Goal: Information Seeking & Learning: Find specific page/section

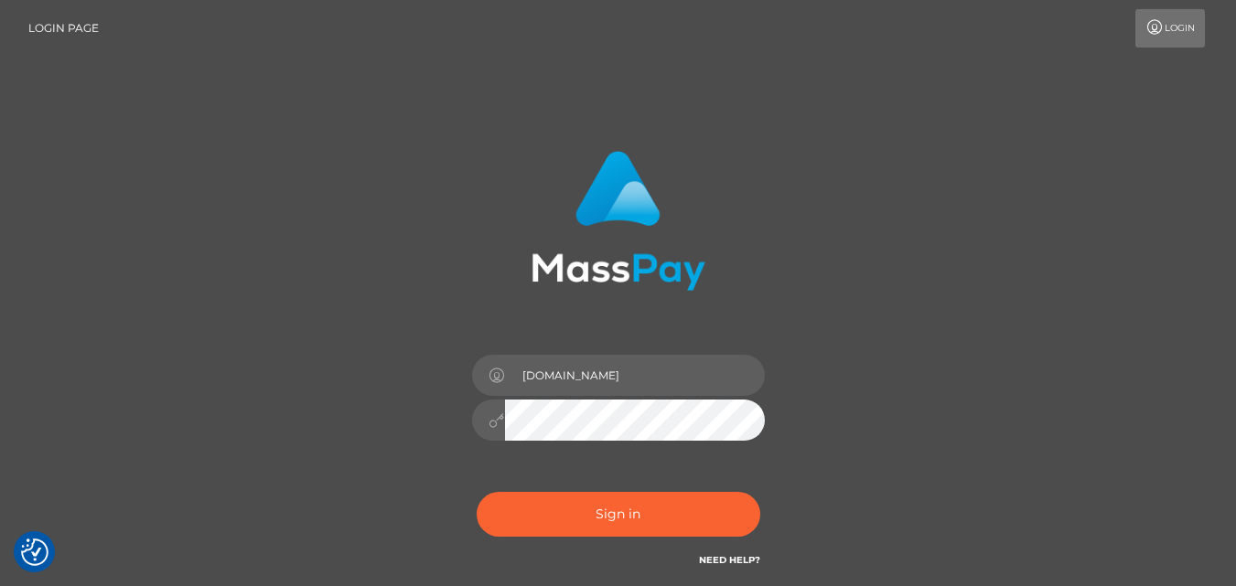
click at [363, 456] on div "[DOMAIN_NAME] Sign in" at bounding box center [618, 370] width 1043 height 466
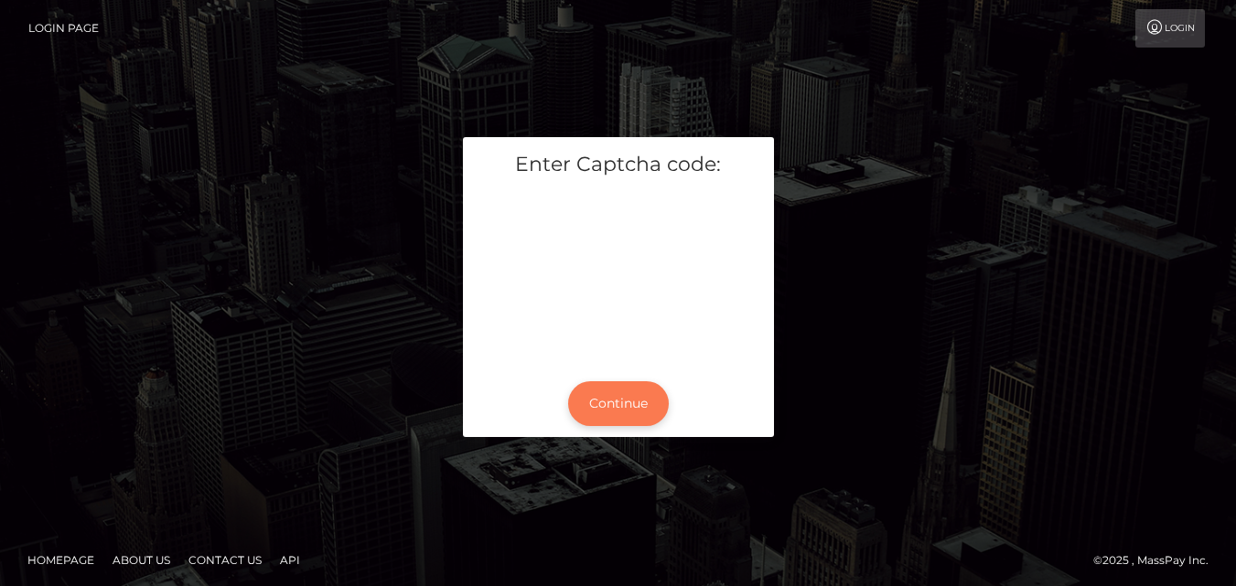
click at [639, 396] on button "Continue" at bounding box center [618, 403] width 101 height 45
click at [607, 408] on button "Continue" at bounding box center [618, 403] width 101 height 45
click at [623, 388] on button "Continue" at bounding box center [618, 403] width 101 height 45
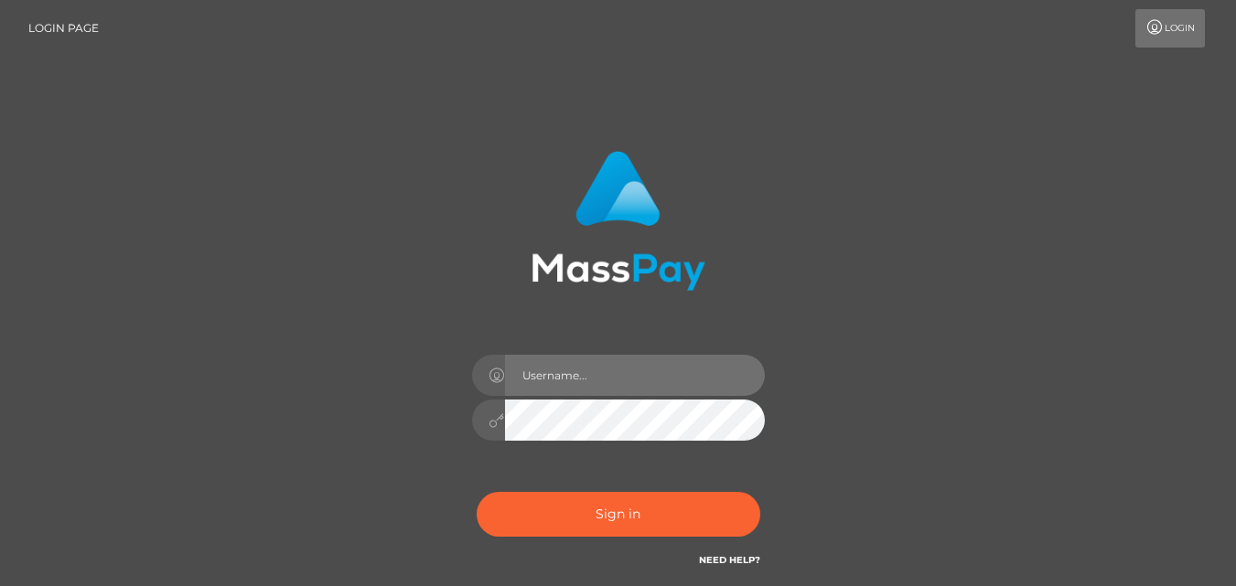
click at [627, 382] on input "text" at bounding box center [635, 375] width 260 height 41
type input "[DOMAIN_NAME]"
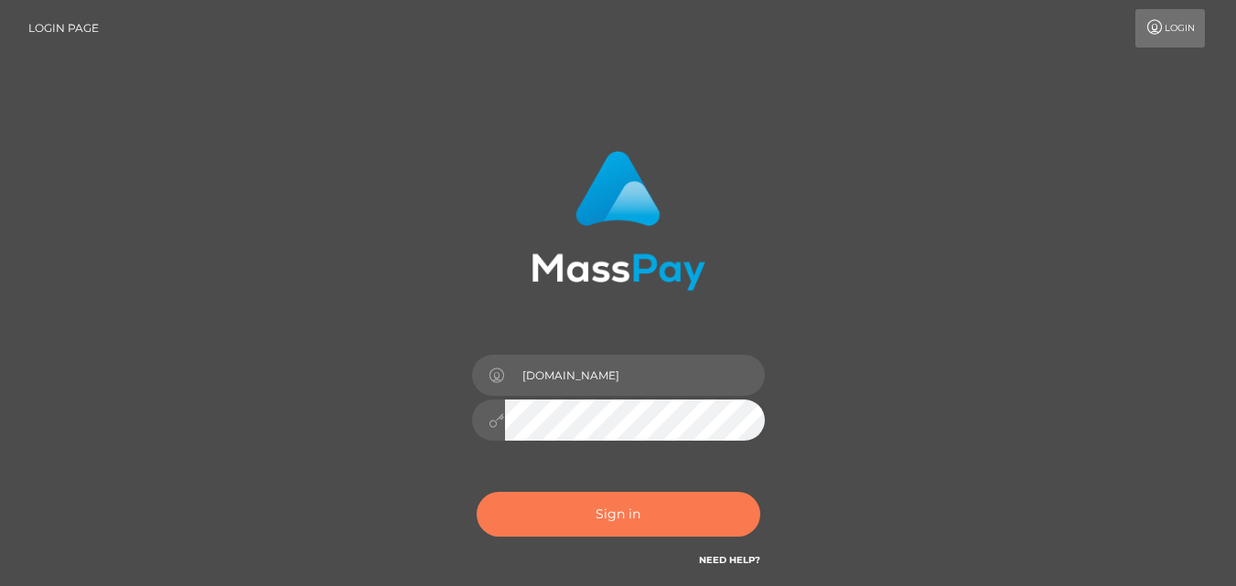
click at [591, 504] on button "Sign in" at bounding box center [619, 514] width 284 height 45
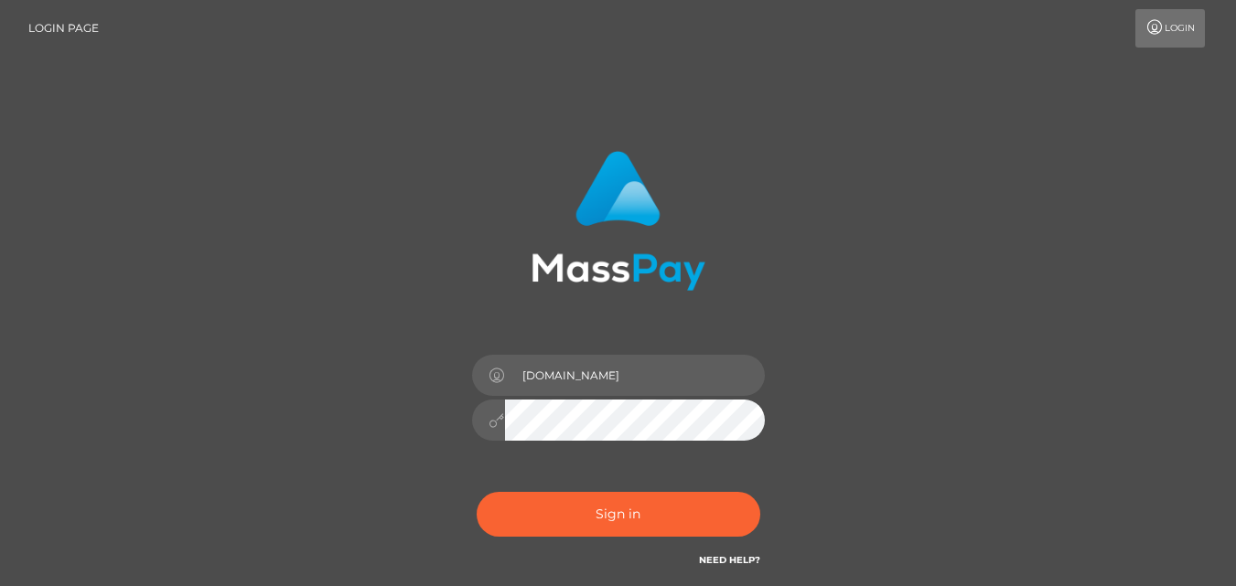
click at [555, 585] on form "[DOMAIN_NAME]" at bounding box center [618, 370] width 480 height 466
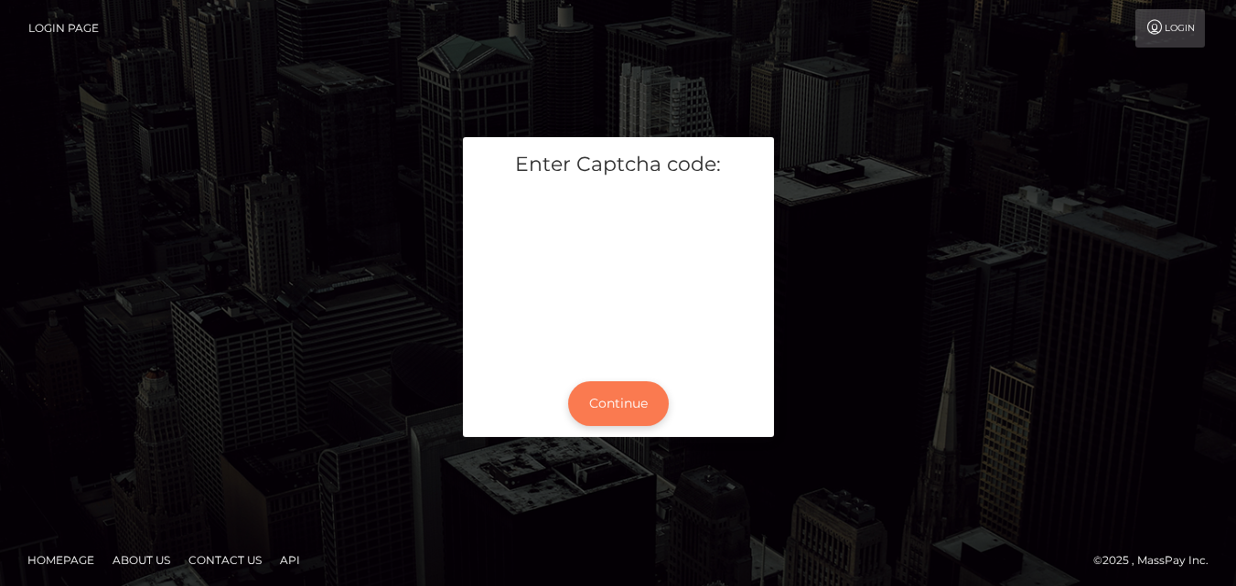
click at [593, 400] on button "Continue" at bounding box center [618, 403] width 101 height 45
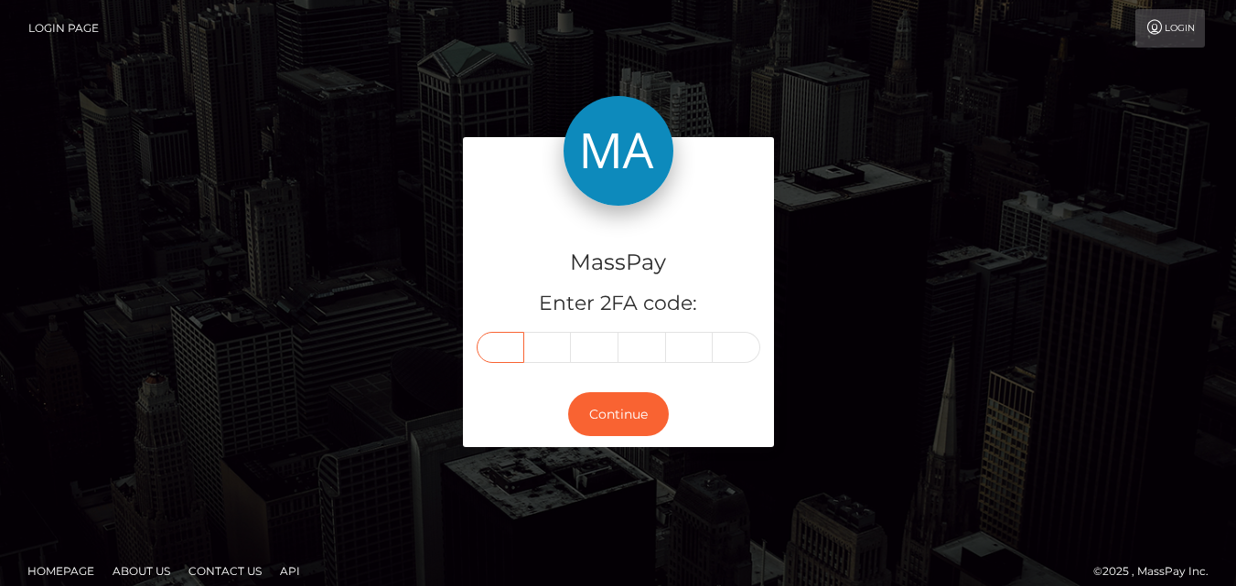
click at [509, 347] on input "text" at bounding box center [501, 347] width 48 height 31
type input "5"
type input "9"
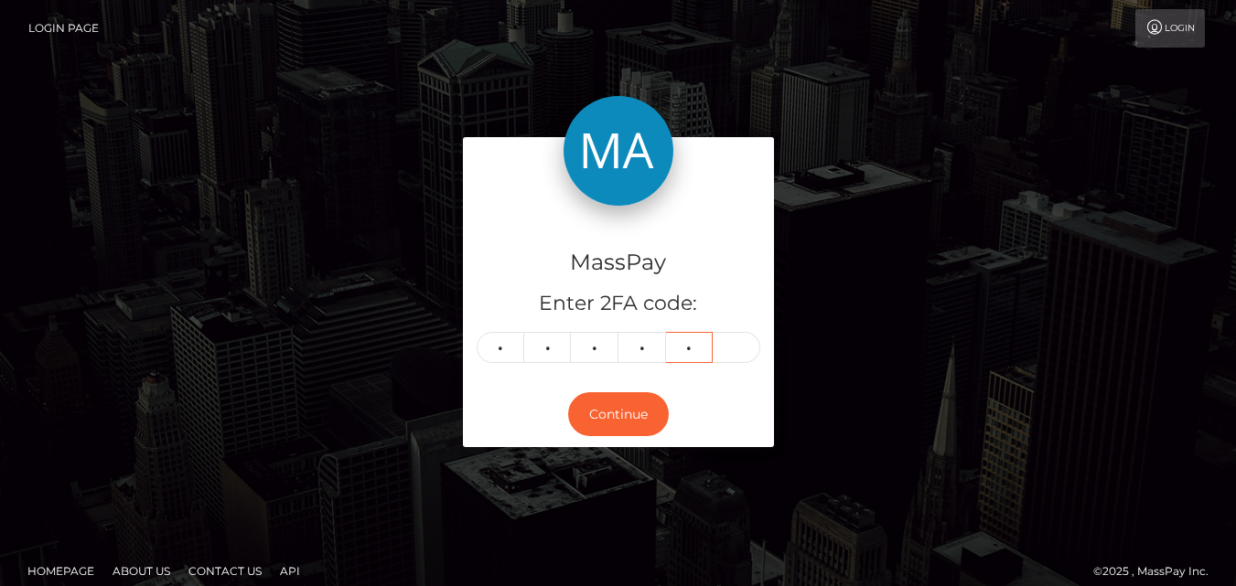
type input "1"
type input "2"
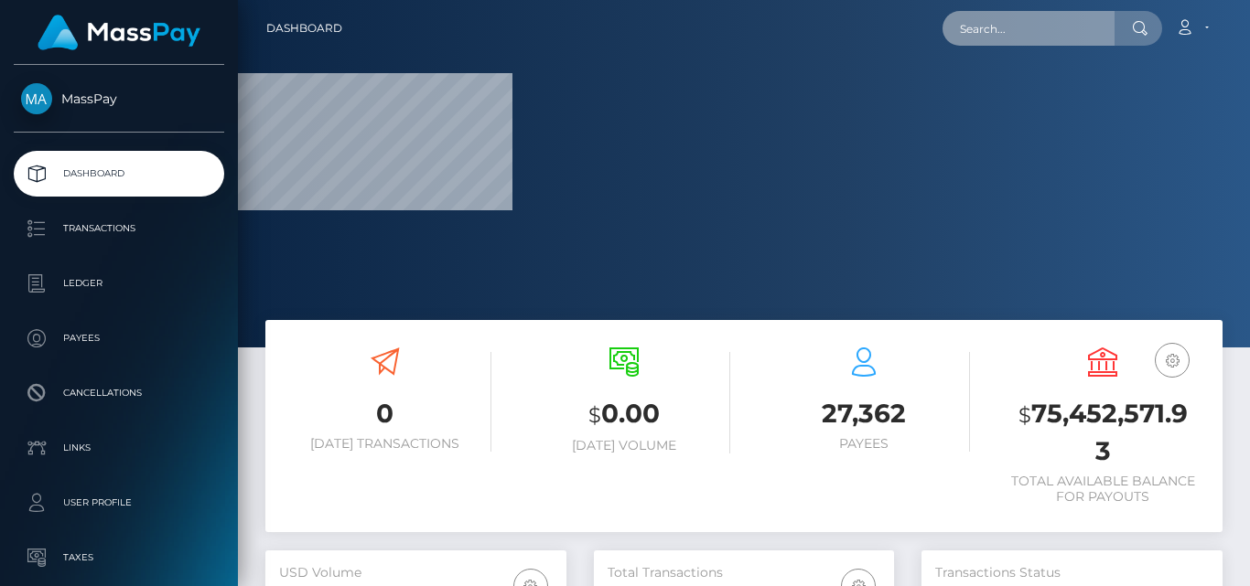
click at [1007, 31] on input "text" at bounding box center [1028, 28] width 172 height 35
paste input "[EMAIL_ADDRESS][DOMAIN_NAME]"
type input "[EMAIL_ADDRESS][DOMAIN_NAME]"
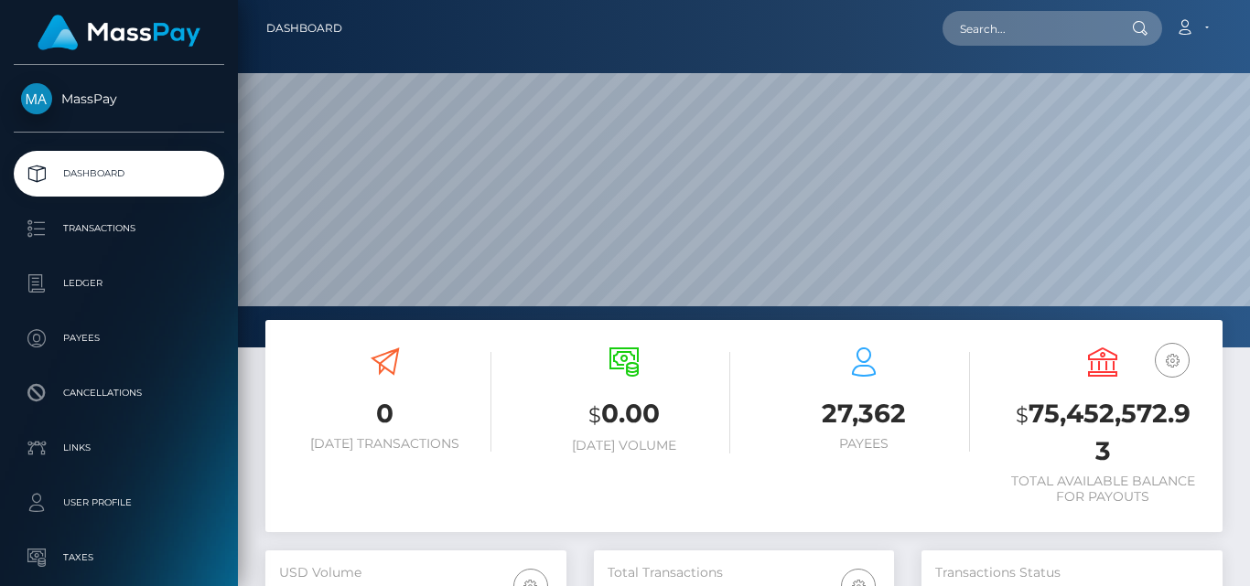
scroll to position [325, 300]
click at [1041, 21] on input "text" at bounding box center [1028, 28] width 172 height 35
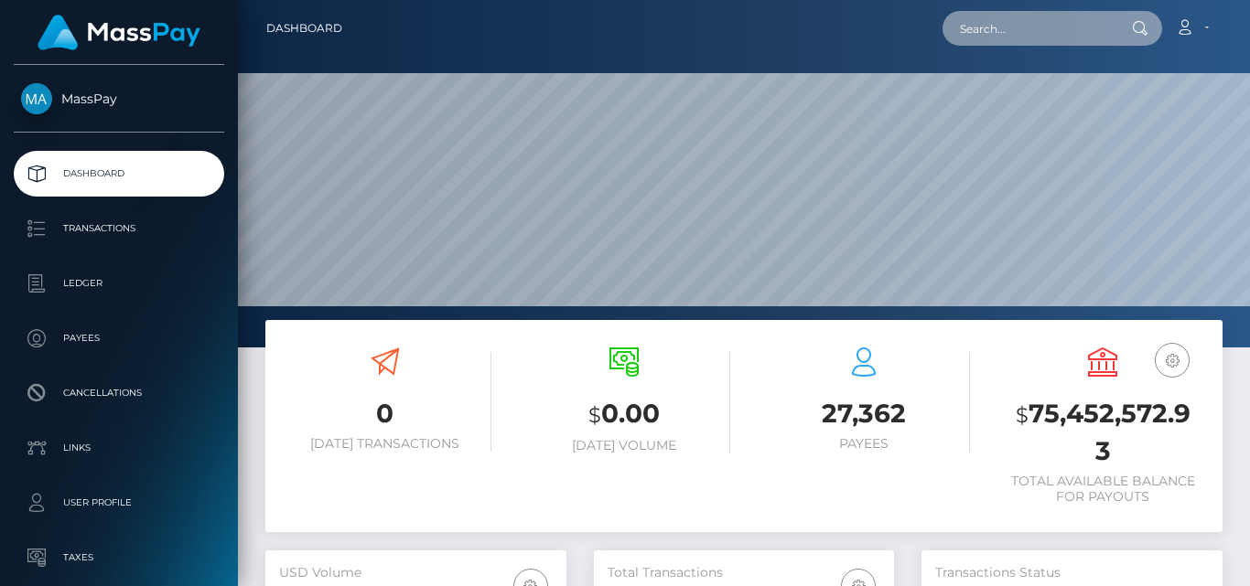
paste input "elenidemetr@outlook.com"
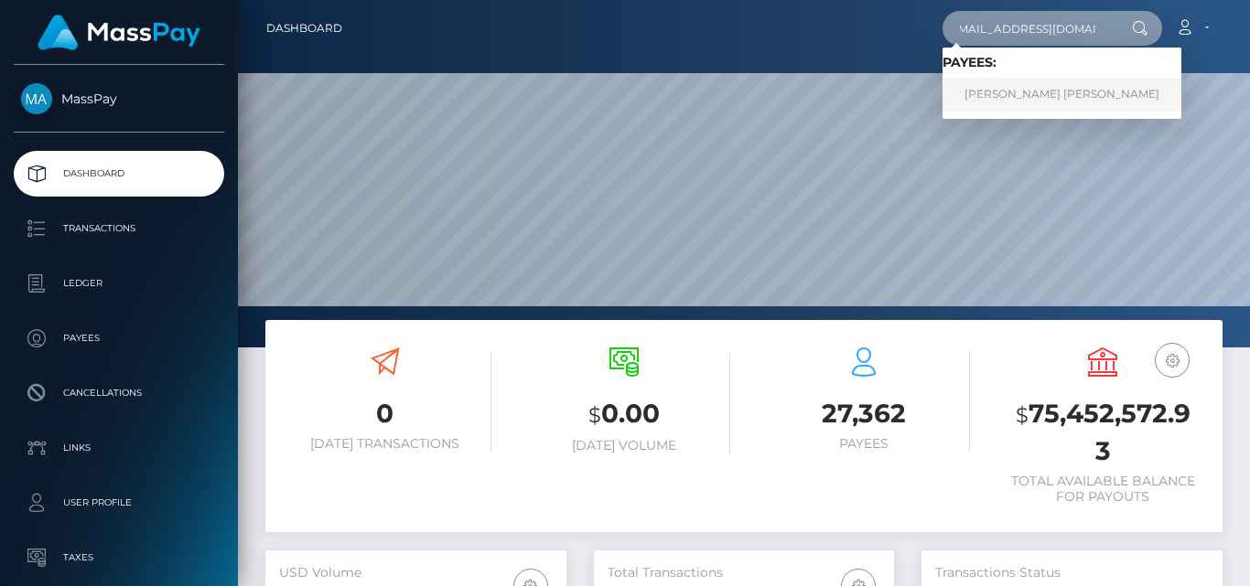
type input "elenidemetr@outlook.com"
click at [1002, 94] on link "ELLIE JANE L DEMETRIOU" at bounding box center [1061, 95] width 239 height 34
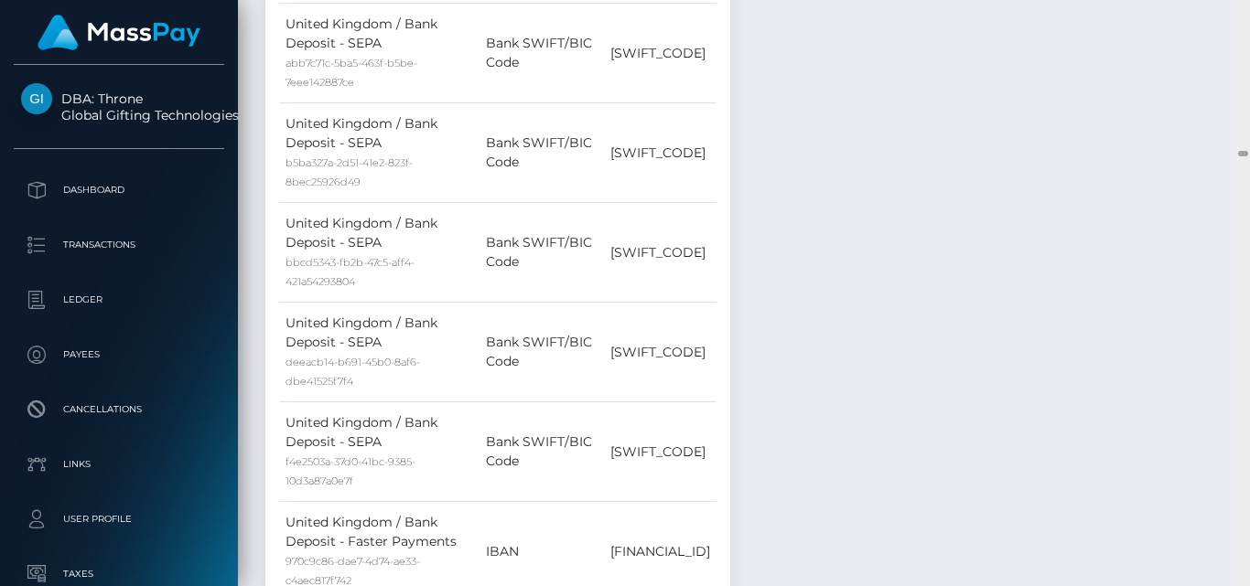
scroll to position [14462, 0]
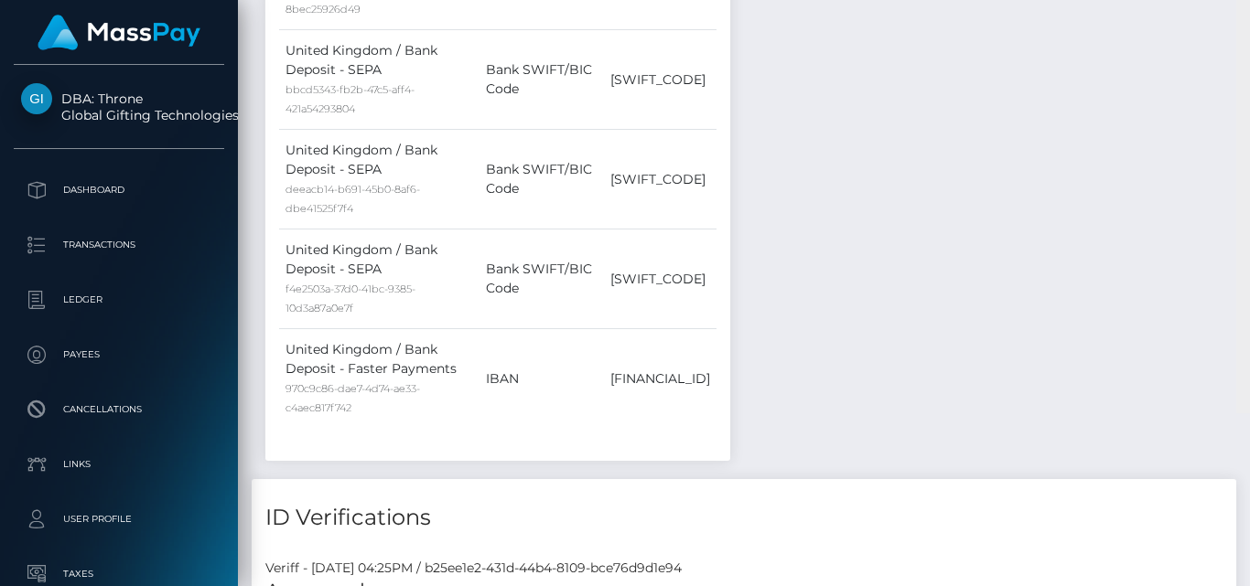
drag, startPoint x: 1242, startPoint y: 66, endPoint x: 1241, endPoint y: 156, distance: 90.6
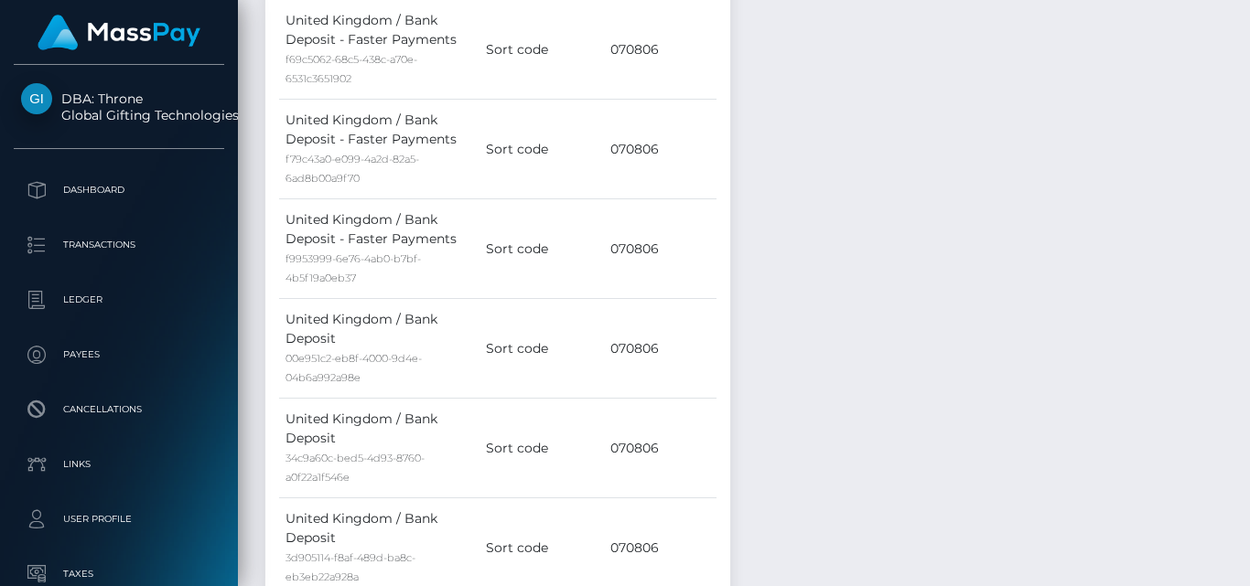
scroll to position [0, 0]
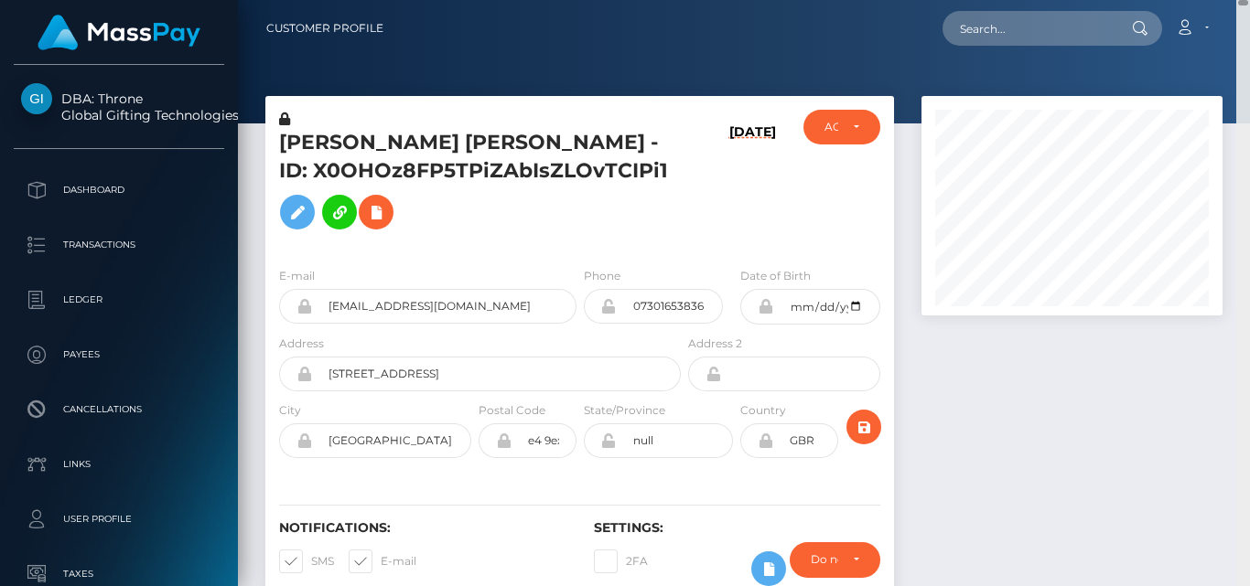
drag, startPoint x: 1241, startPoint y: 156, endPoint x: 1249, endPoint y: -7, distance: 163.9
click at [1249, 0] on html "DBA: Throne Global Gifting Technologies Inc Dashboard Transactions Ledger Payee…" at bounding box center [625, 293] width 1250 height 586
drag, startPoint x: 279, startPoint y: 143, endPoint x: 338, endPoint y: 147, distance: 58.7
click at [338, 147] on h5 "ELLIE JANE L DEMETRIOU - ID: X0OHOz8FP5TPiZAbIsZLOvTCIPi1" at bounding box center [475, 184] width 392 height 110
copy h5 "ELLIE"
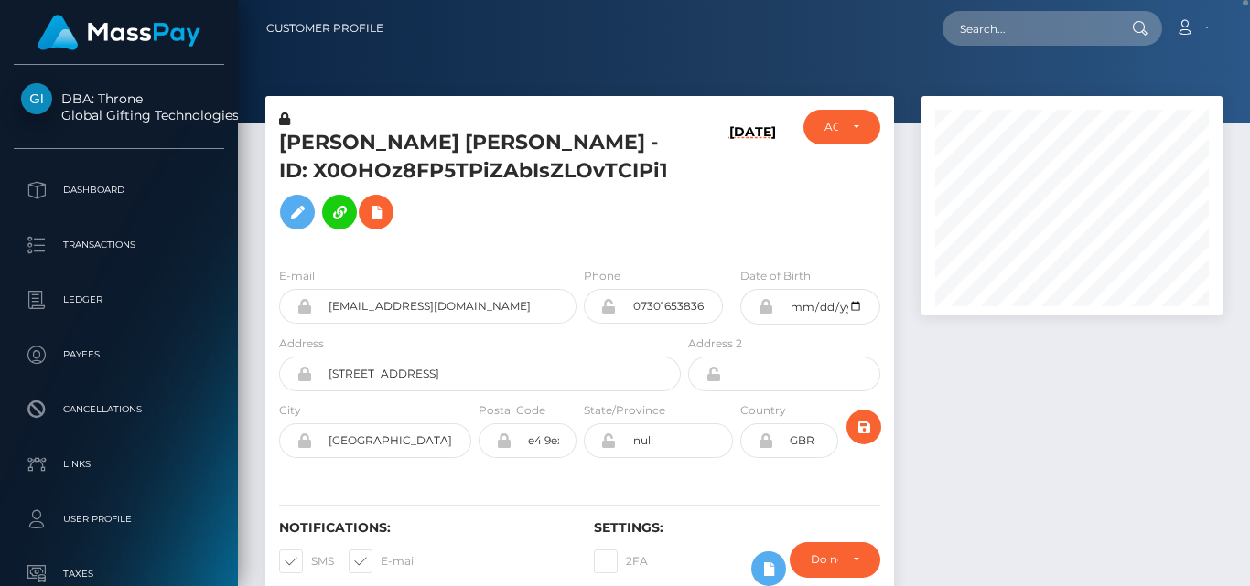
click at [1218, 379] on div at bounding box center [1072, 359] width 328 height 527
drag, startPoint x: 1243, startPoint y: 3, endPoint x: 1231, endPoint y: 53, distance: 51.7
click at [1231, 53] on nav "Customer Profile Loading... Loading... Account" at bounding box center [744, 28] width 1012 height 57
drag, startPoint x: 1244, startPoint y: 1, endPoint x: 1239, endPoint y: 48, distance: 47.0
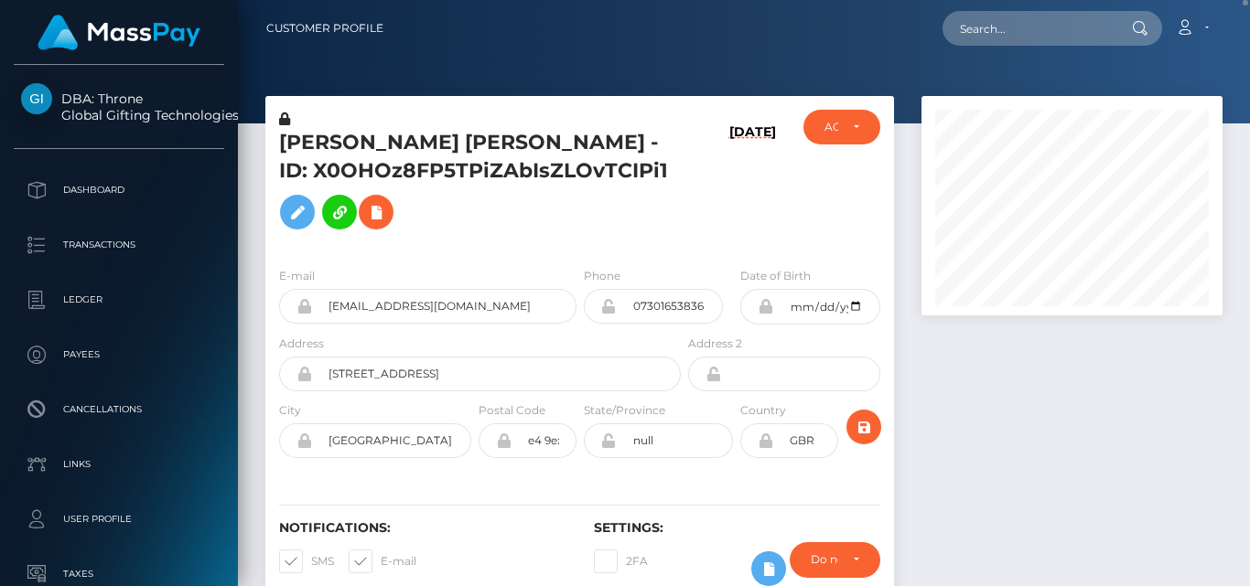
click at [1239, 48] on nav "Customer Profile Loading... Loading... Account" at bounding box center [744, 28] width 1012 height 57
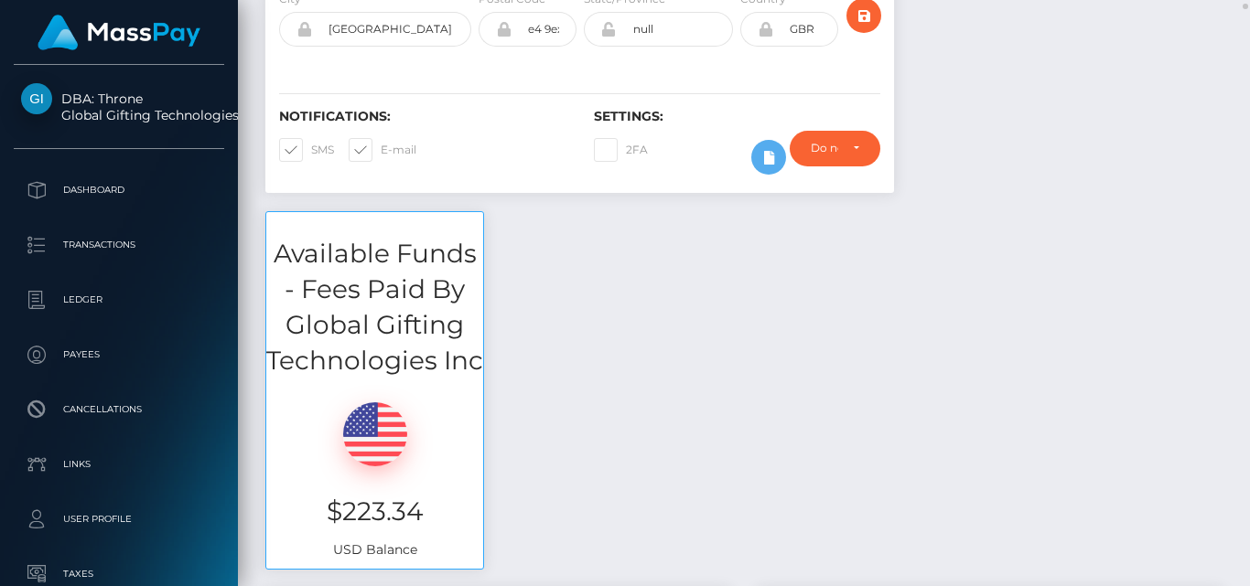
scroll to position [494, 0]
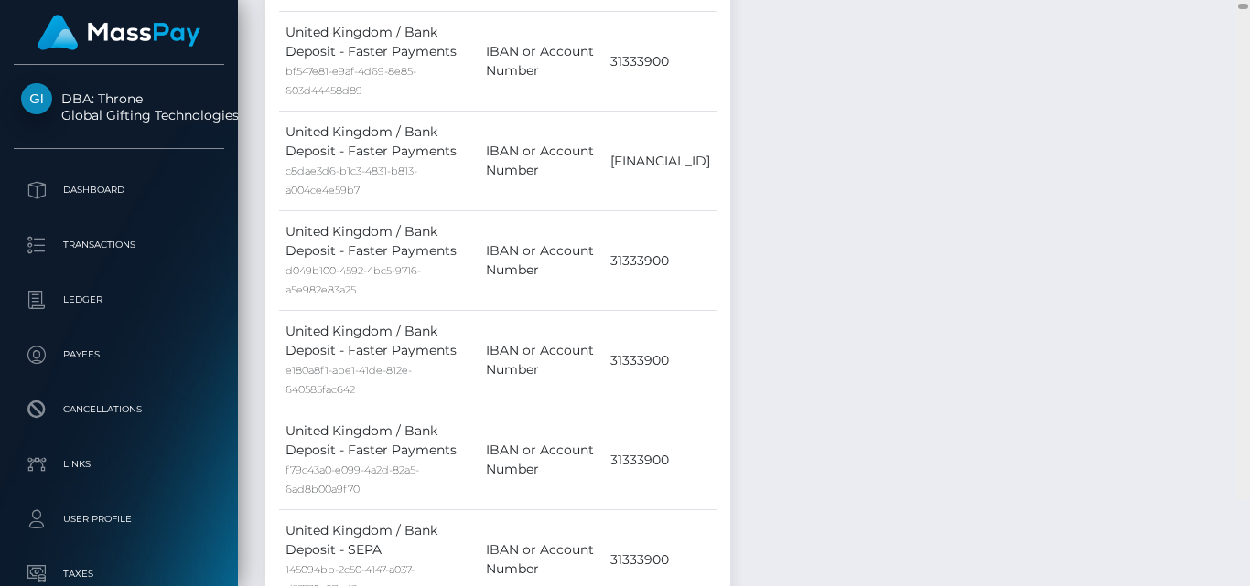
drag, startPoint x: 1245, startPoint y: 8, endPoint x: 1244, endPoint y: 94, distance: 86.0
click at [1244, 9] on div at bounding box center [1243, 6] width 10 height 5
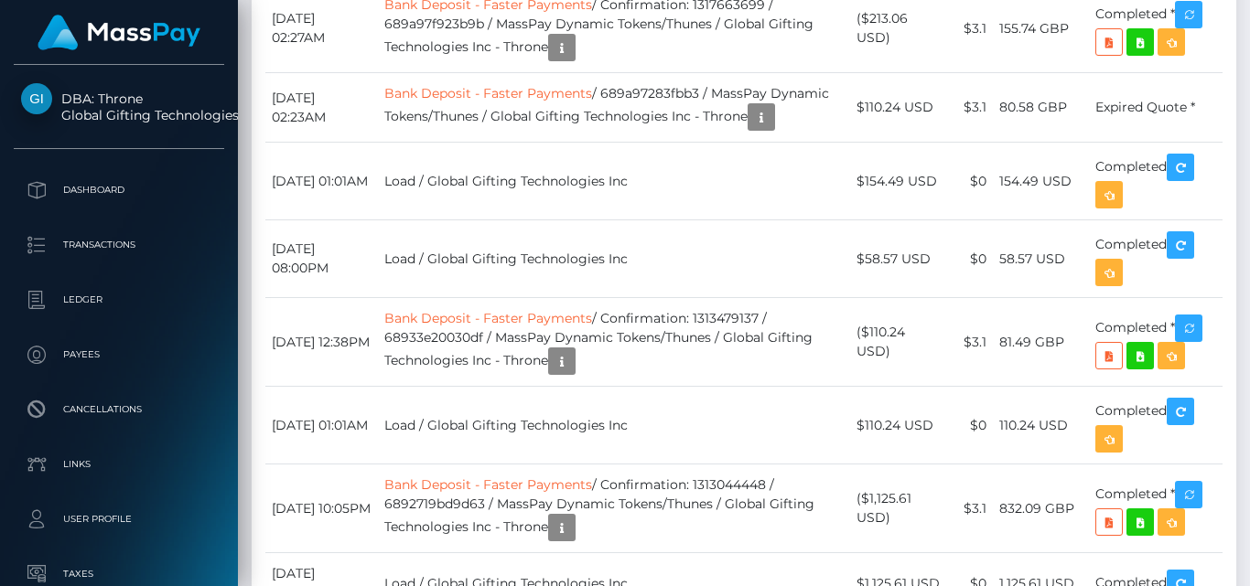
drag, startPoint x: 1244, startPoint y: 94, endPoint x: 1249, endPoint y: 196, distance: 101.6
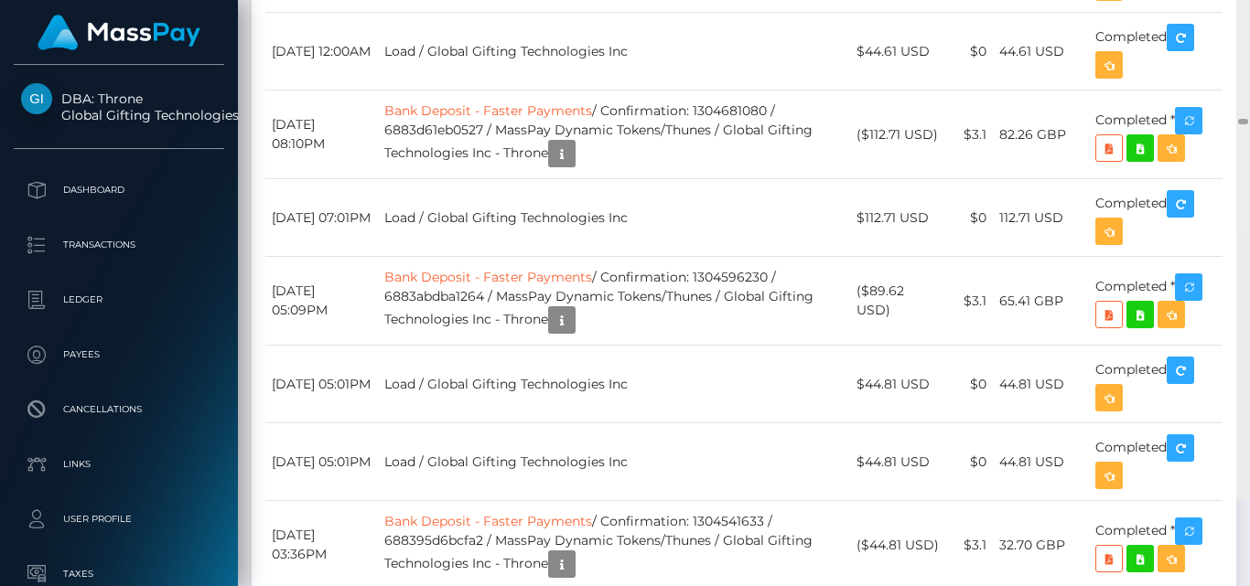
scroll to position [19457, 0]
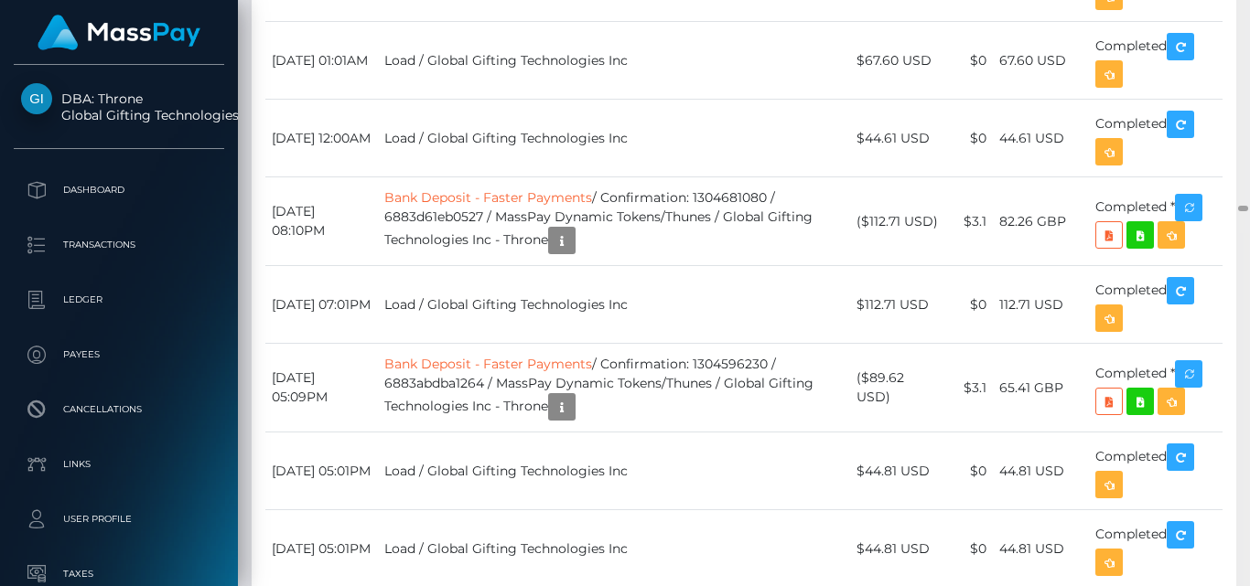
drag, startPoint x: 1244, startPoint y: 195, endPoint x: 1244, endPoint y: 209, distance: 13.7
click at [1244, 209] on div at bounding box center [1243, 208] width 10 height 5
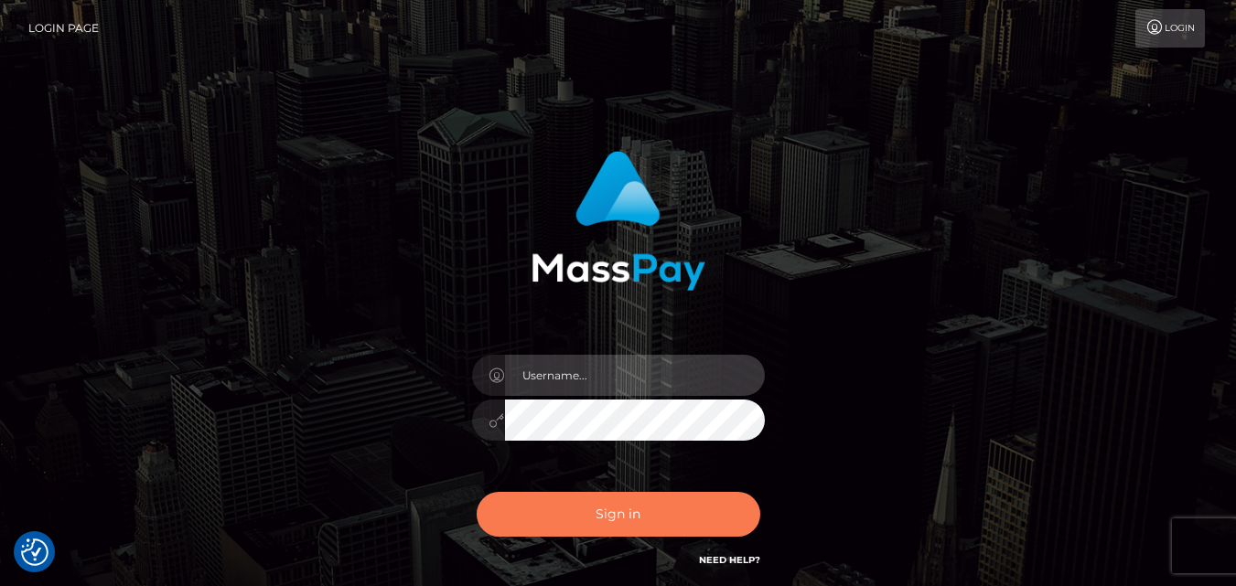
type input "[DOMAIN_NAME]"
click at [618, 499] on button "Sign in" at bounding box center [619, 514] width 284 height 45
type input "[DOMAIN_NAME]"
click at [607, 514] on button "Sign in" at bounding box center [619, 514] width 284 height 45
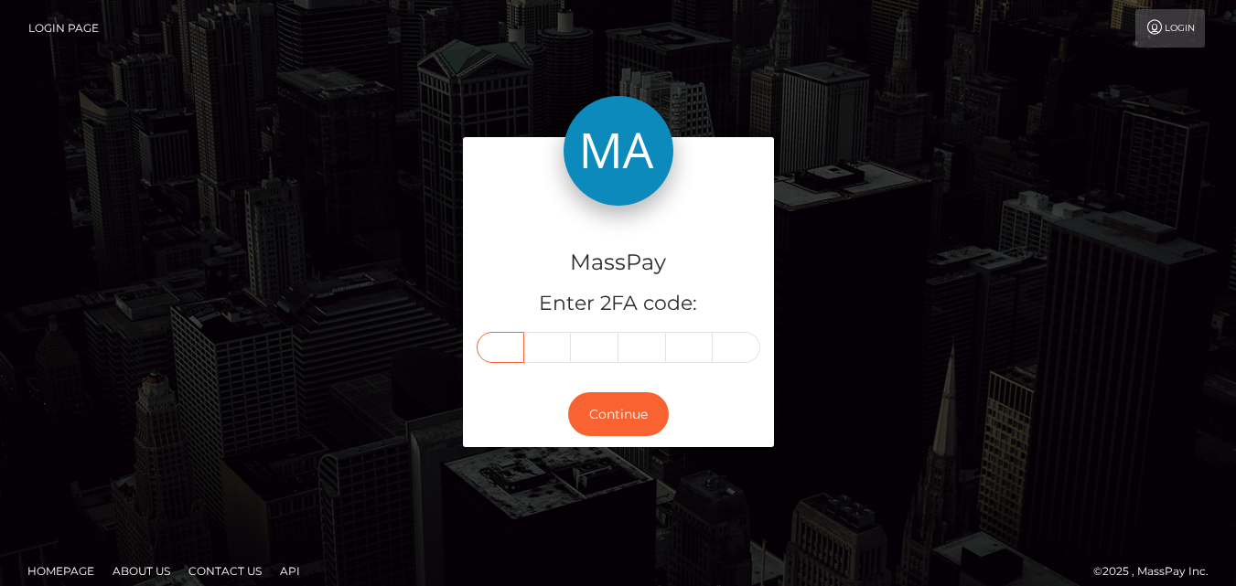
click at [510, 351] on input "text" at bounding box center [501, 347] width 48 height 31
type input "9"
type input "3"
type input "6"
type input "5"
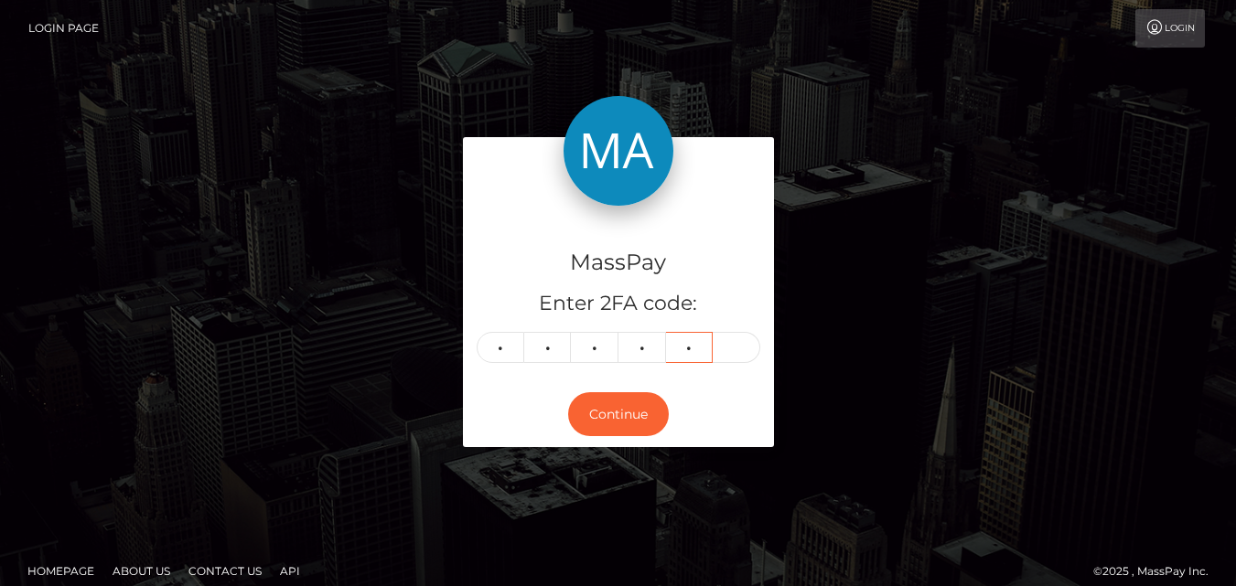
type input "0"
type input "4"
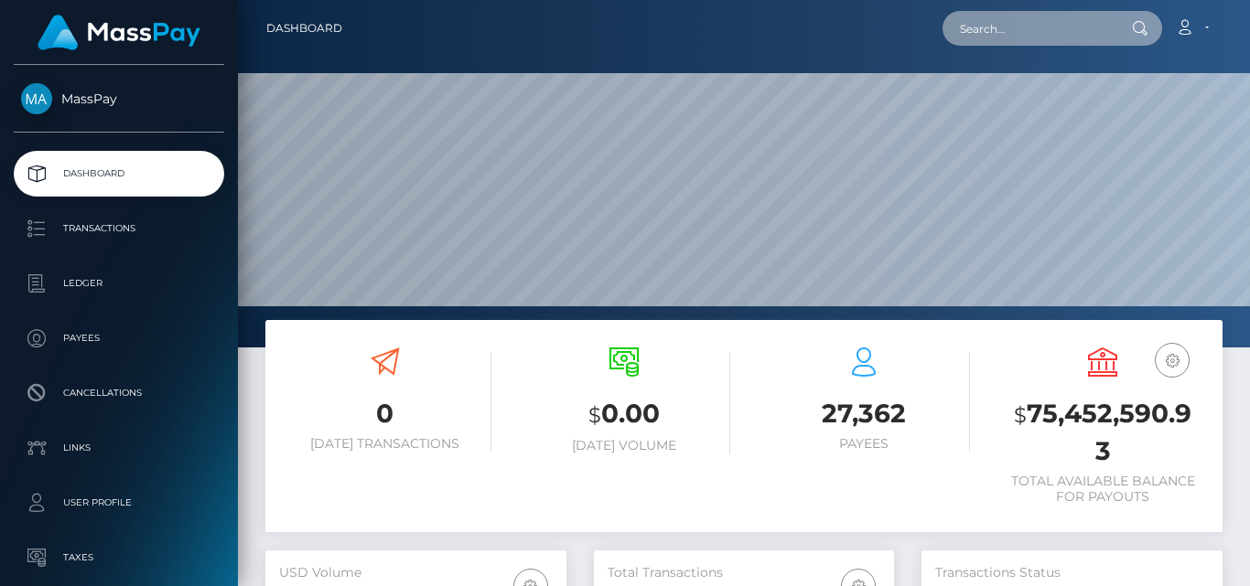
click at [983, 34] on input "text" at bounding box center [1028, 28] width 172 height 35
paste input "[EMAIL_ADDRESS][DOMAIN_NAME]"
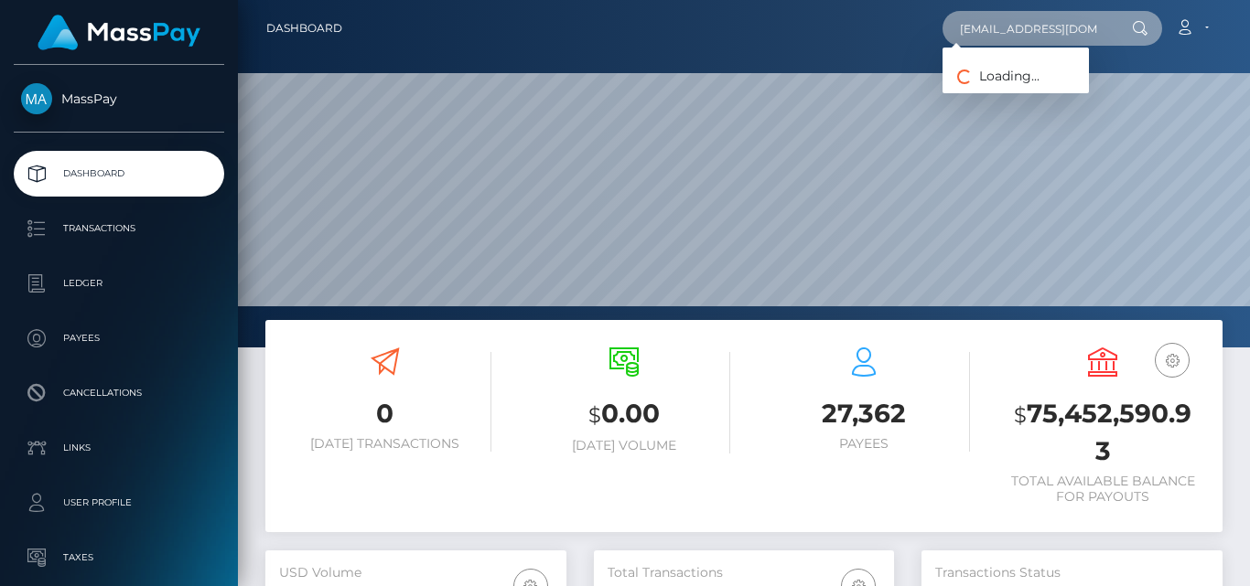
scroll to position [0, 34]
type input "[EMAIL_ADDRESS][DOMAIN_NAME]"
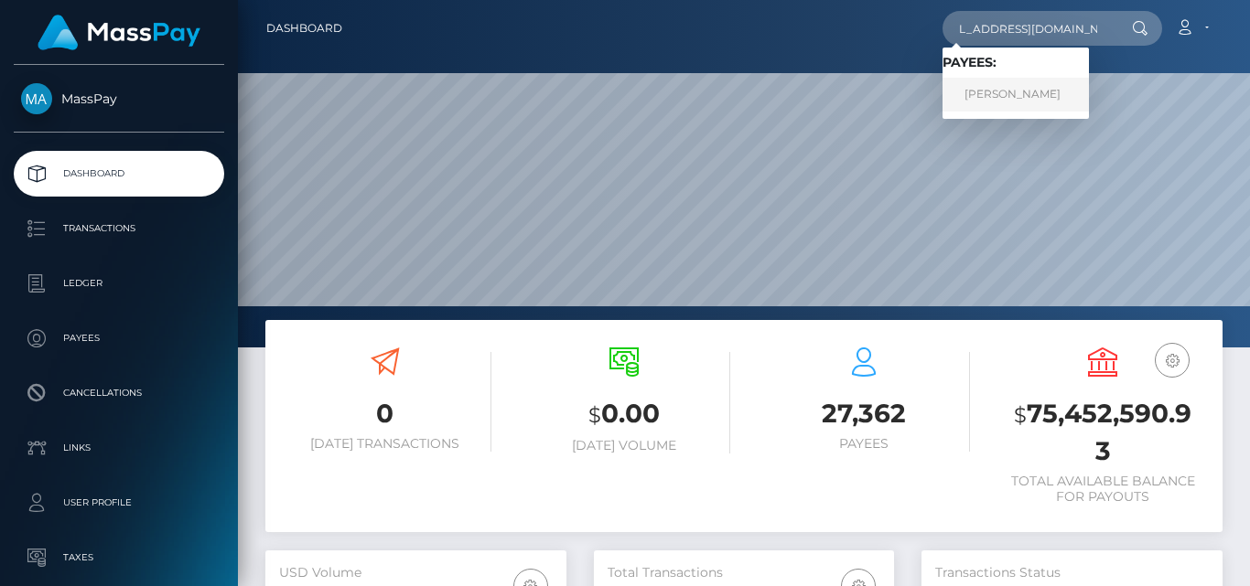
scroll to position [0, 0]
click at [994, 90] on link "[PERSON_NAME]" at bounding box center [1015, 95] width 146 height 34
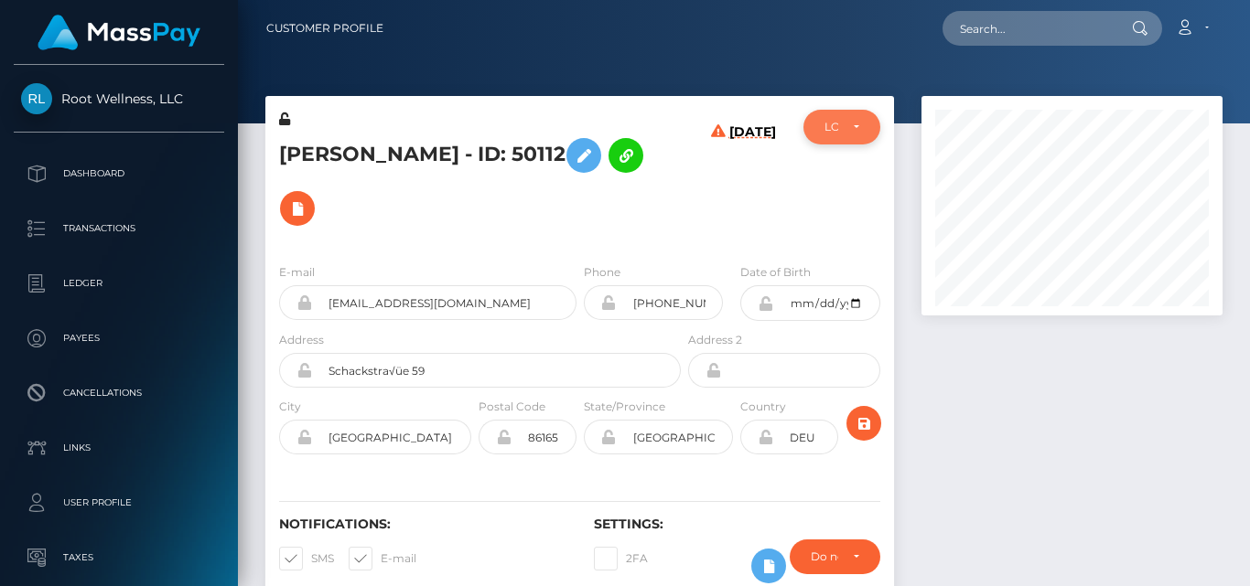
scroll to position [220, 300]
click at [969, 355] on div at bounding box center [1072, 358] width 328 height 524
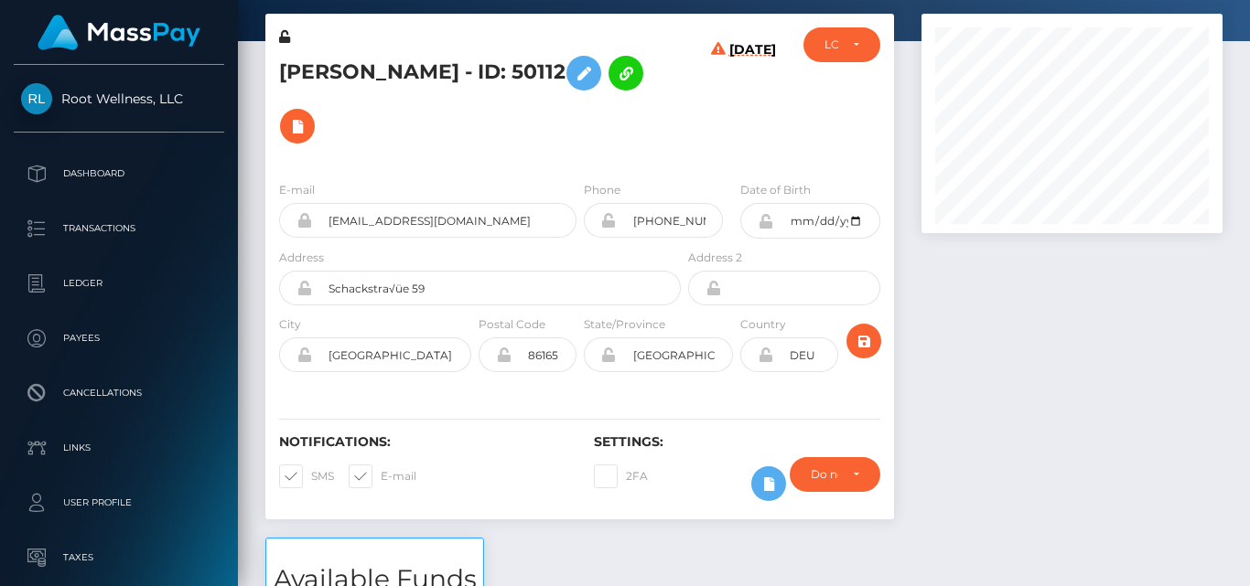
scroll to position [0, 0]
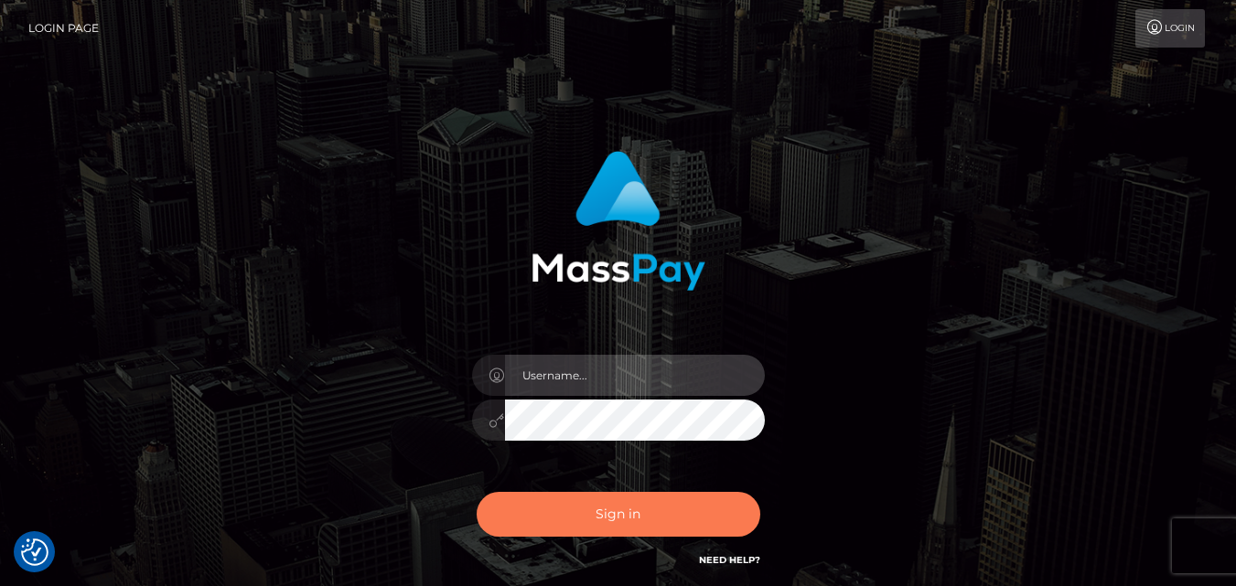
type input "[DOMAIN_NAME]"
click at [649, 521] on button "Sign in" at bounding box center [619, 514] width 284 height 45
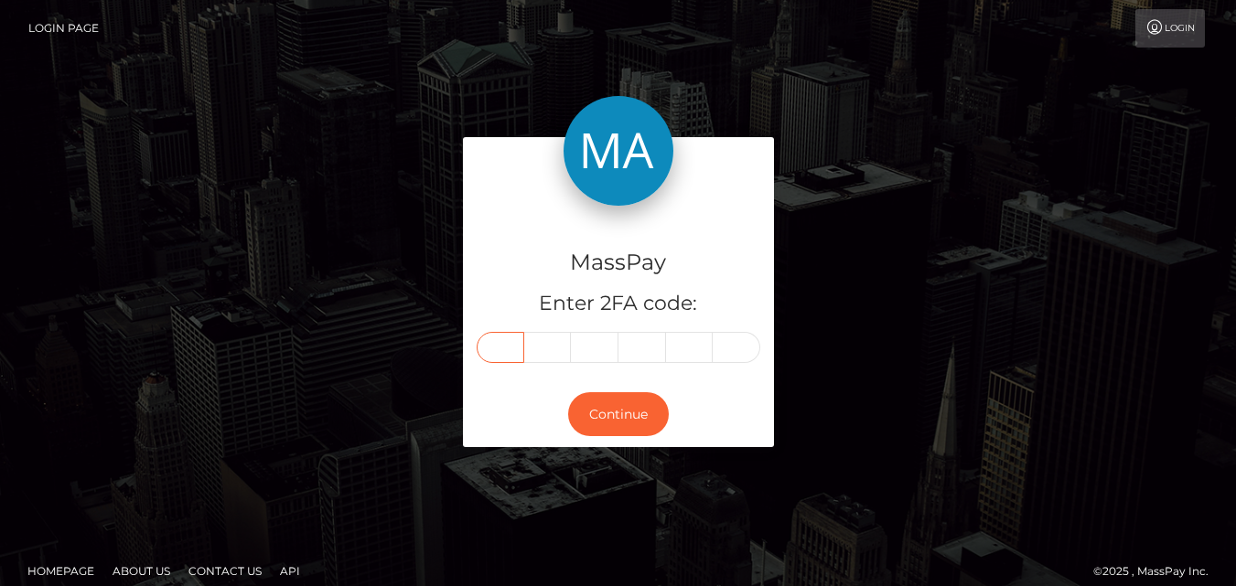
click at [510, 353] on input "text" at bounding box center [501, 347] width 48 height 31
type input "2"
type input "7"
type input "0"
type input "7"
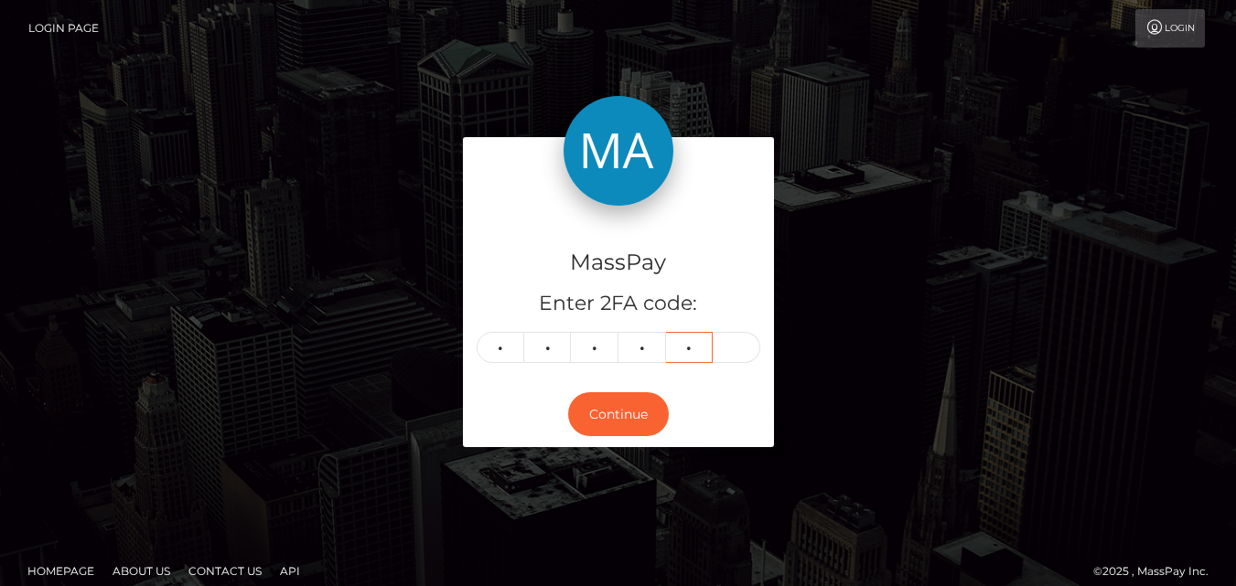
type input "8"
type input "7"
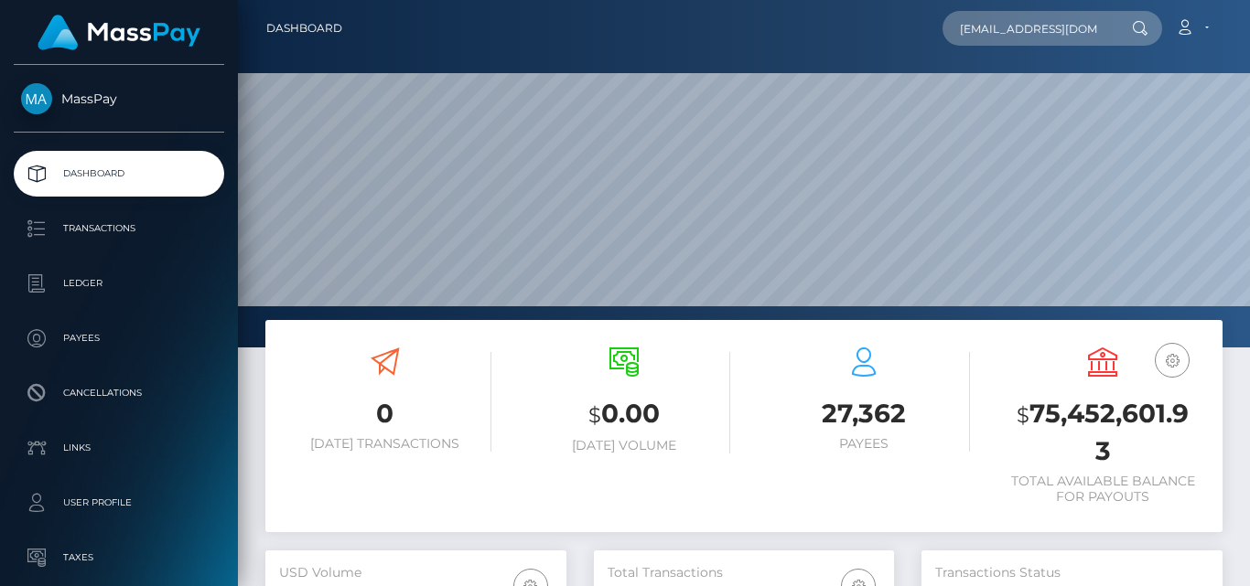
scroll to position [325, 300]
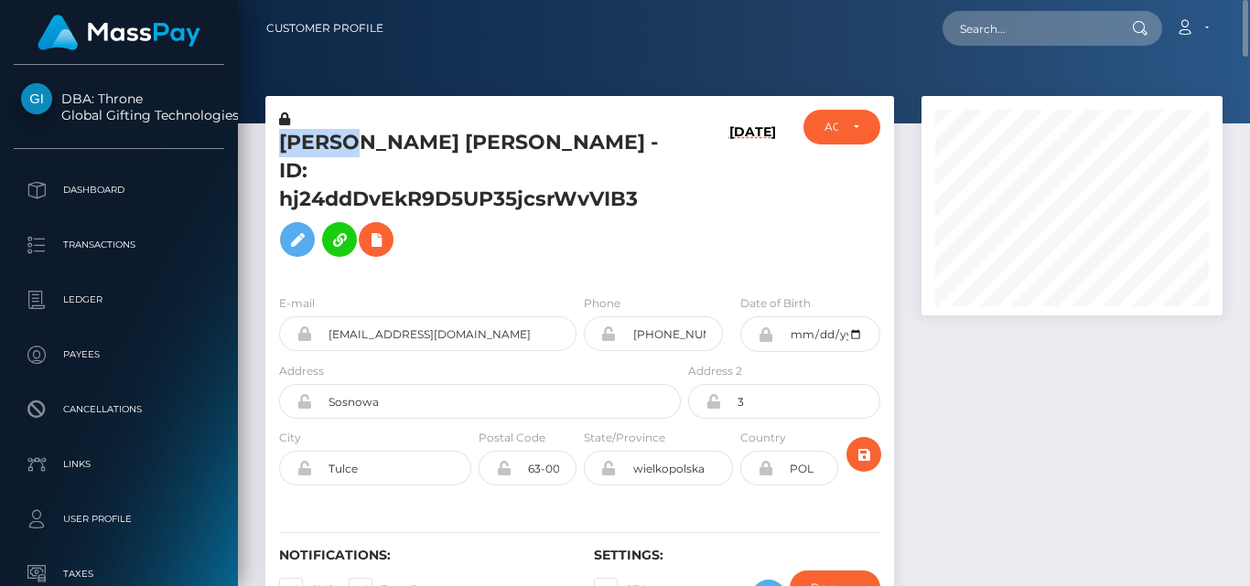
drag, startPoint x: 283, startPoint y: 140, endPoint x: 360, endPoint y: 142, distance: 76.9
click at [360, 142] on h5 "MICHAŁ ZBIGNIEW WYCISK - ID: hj24ddDvEkR9D5UP35jcsrWvVIB3" at bounding box center [475, 197] width 392 height 137
copy h5 "MICHAŁ"
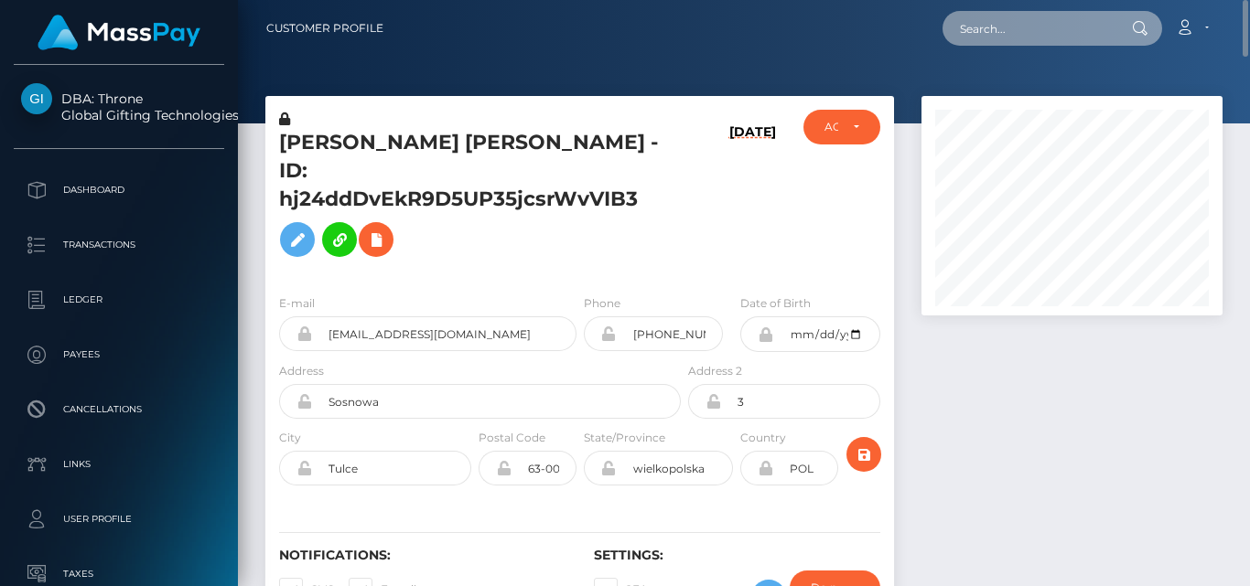
click at [980, 22] on input "text" at bounding box center [1028, 28] width 172 height 35
paste input "[EMAIL_ADDRESS][DOMAIN_NAME]"
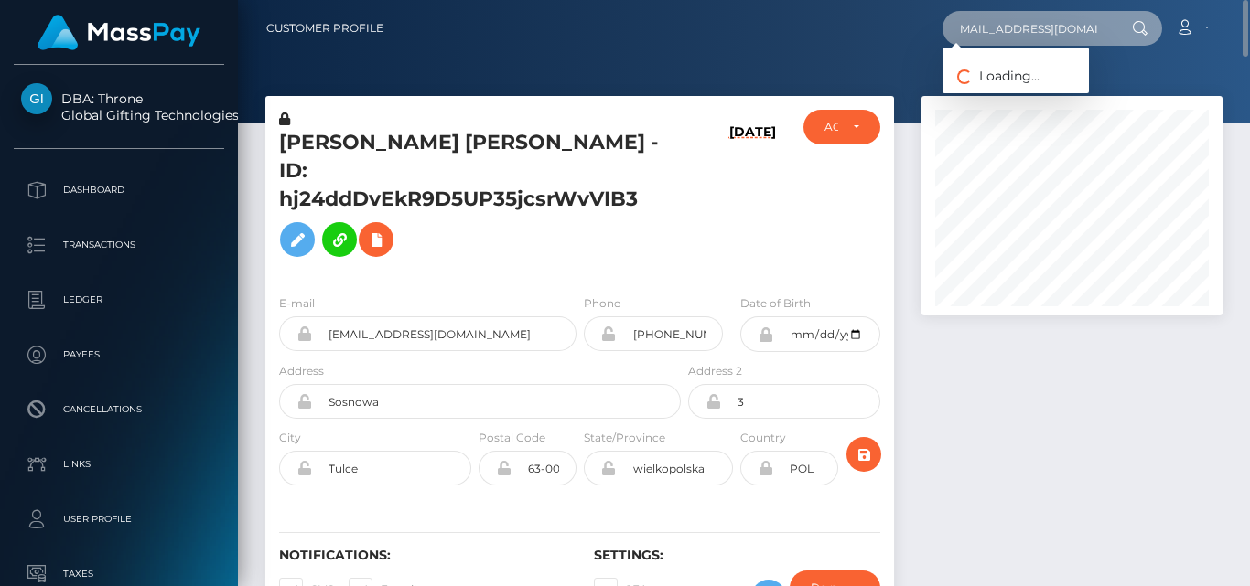
type input "[EMAIL_ADDRESS][DOMAIN_NAME]"
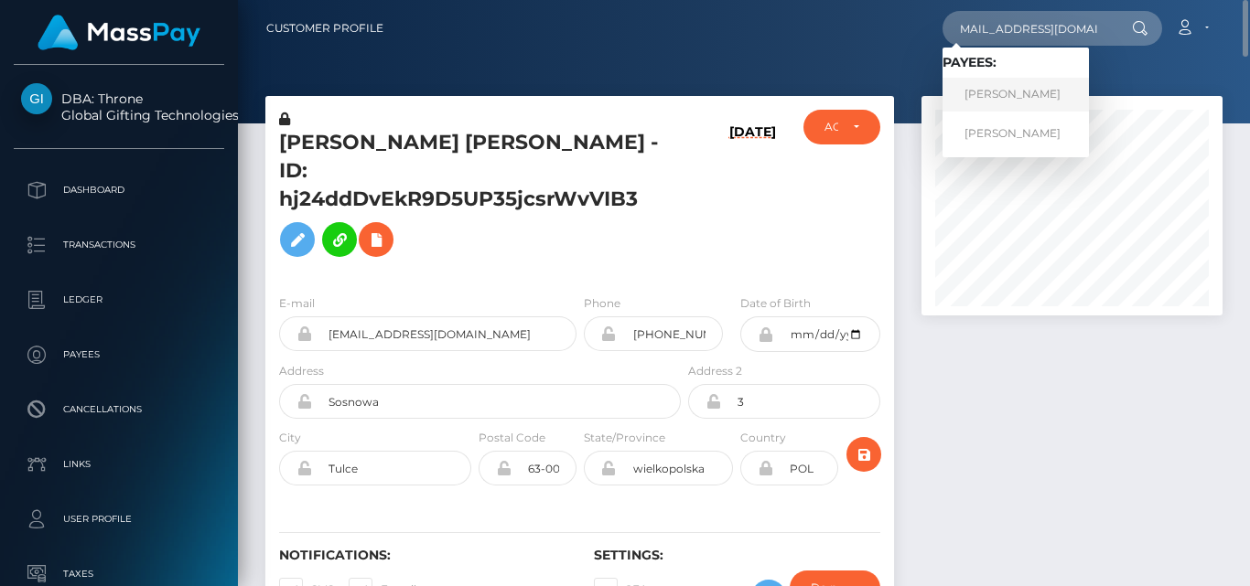
scroll to position [0, 0]
click at [1026, 100] on link "JADE MERRITT" at bounding box center [1015, 95] width 146 height 34
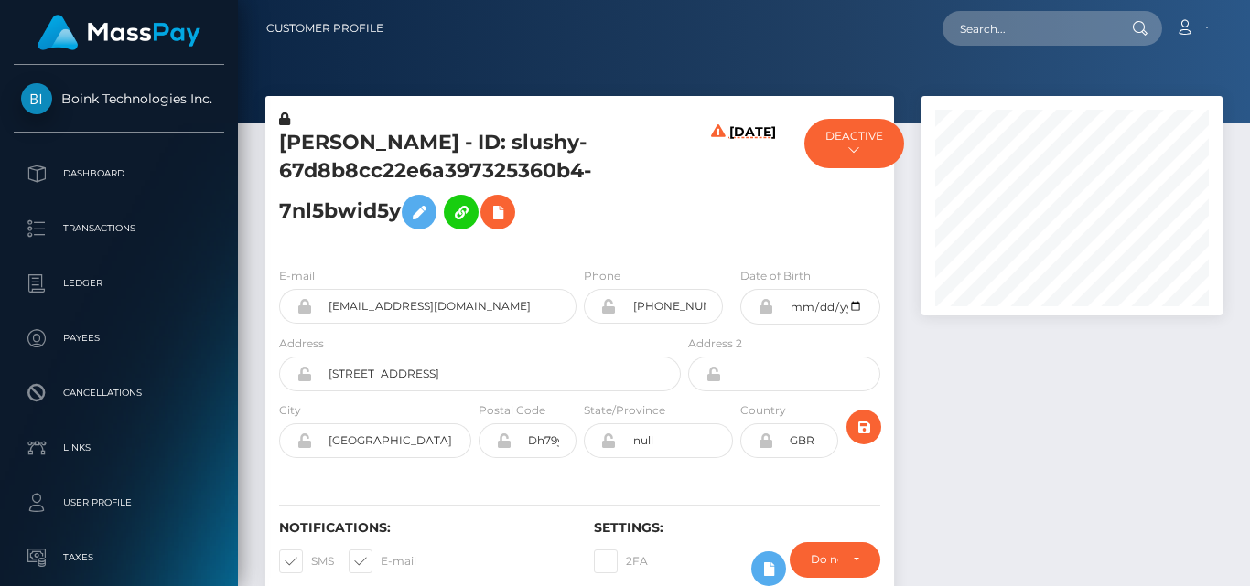
scroll to position [220, 300]
click at [995, 339] on div at bounding box center [1072, 359] width 328 height 527
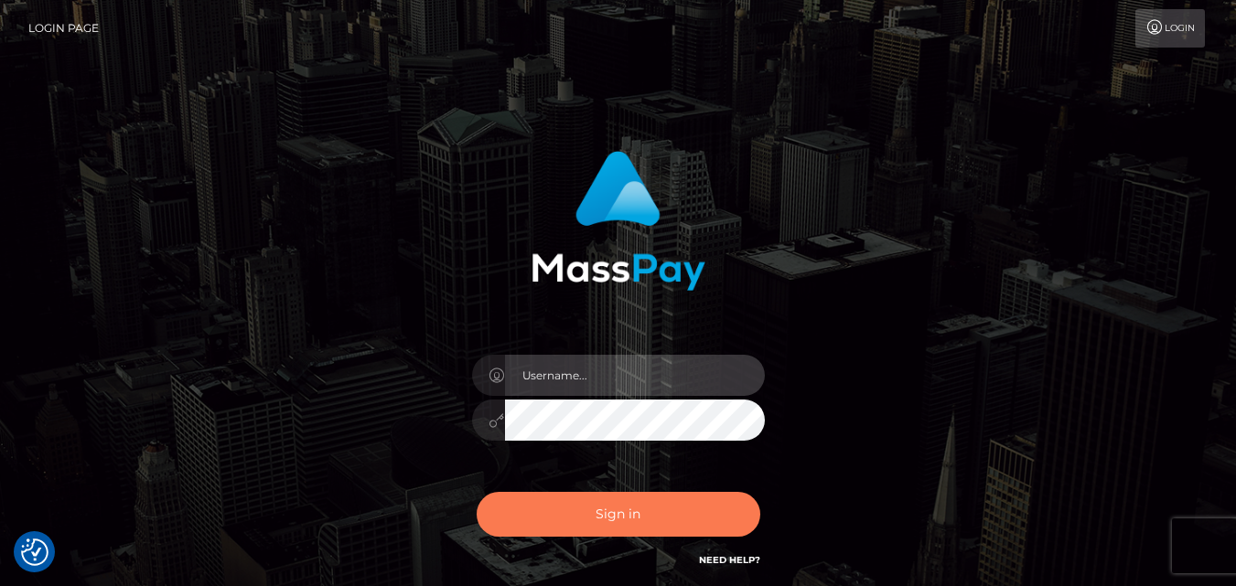
type input "[DOMAIN_NAME]"
click at [659, 520] on button "Sign in" at bounding box center [619, 514] width 284 height 45
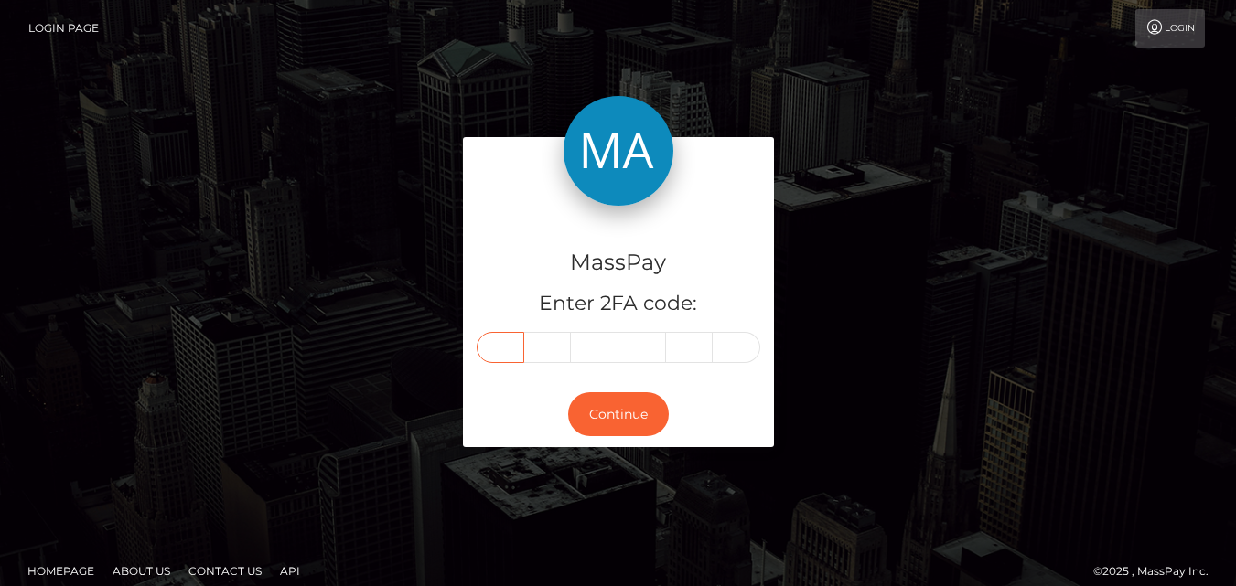
click at [511, 352] on input "text" at bounding box center [501, 347] width 48 height 31
type input "1"
type input "8"
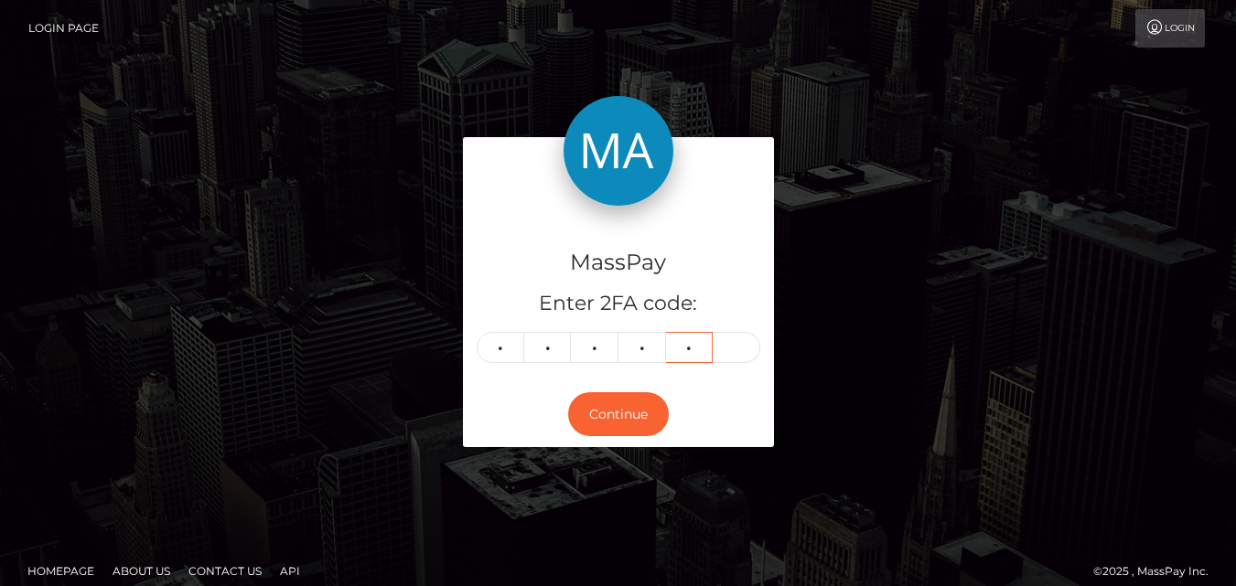
type input "8"
type input "2"
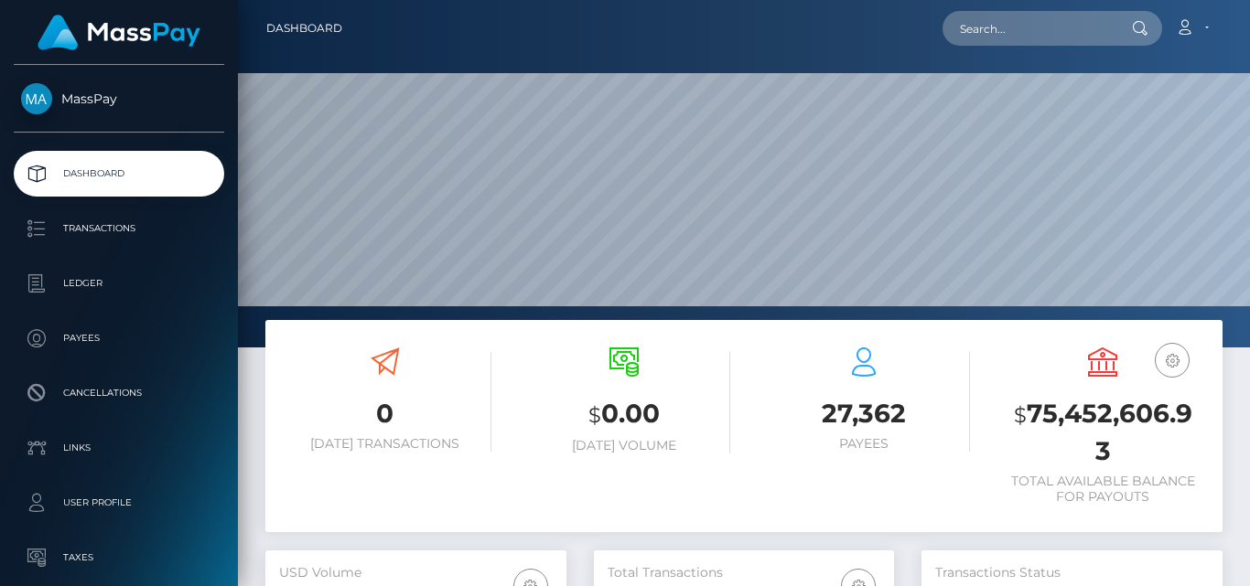
scroll to position [325, 300]
click at [1025, 32] on input "text" at bounding box center [1028, 28] width 172 height 35
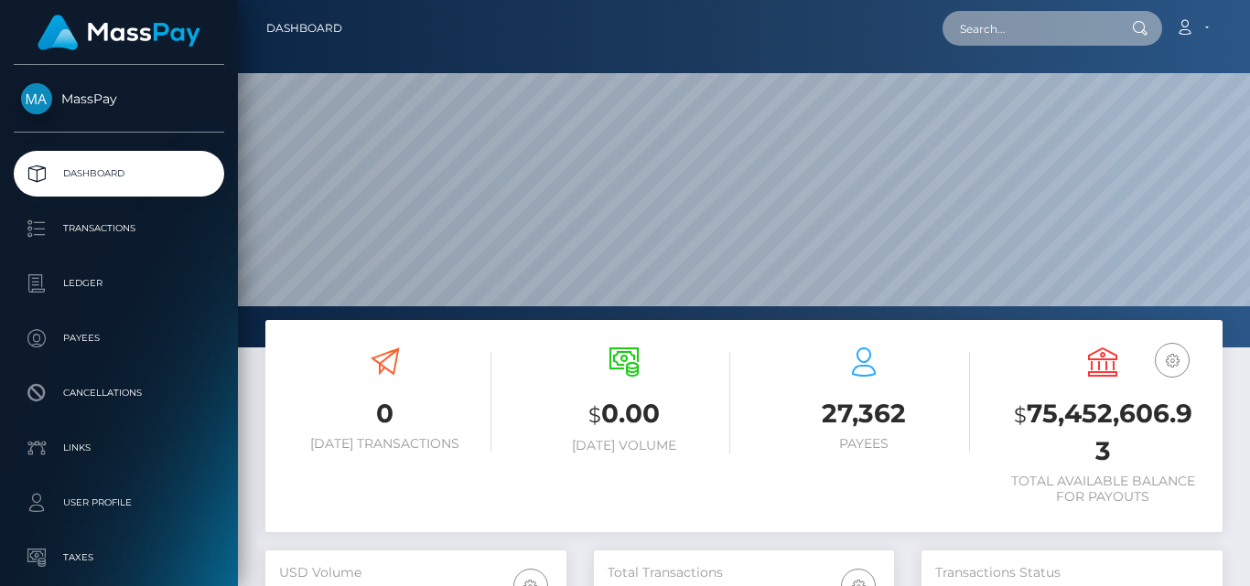
paste input "[EMAIL_ADDRESS][DOMAIN_NAME]"
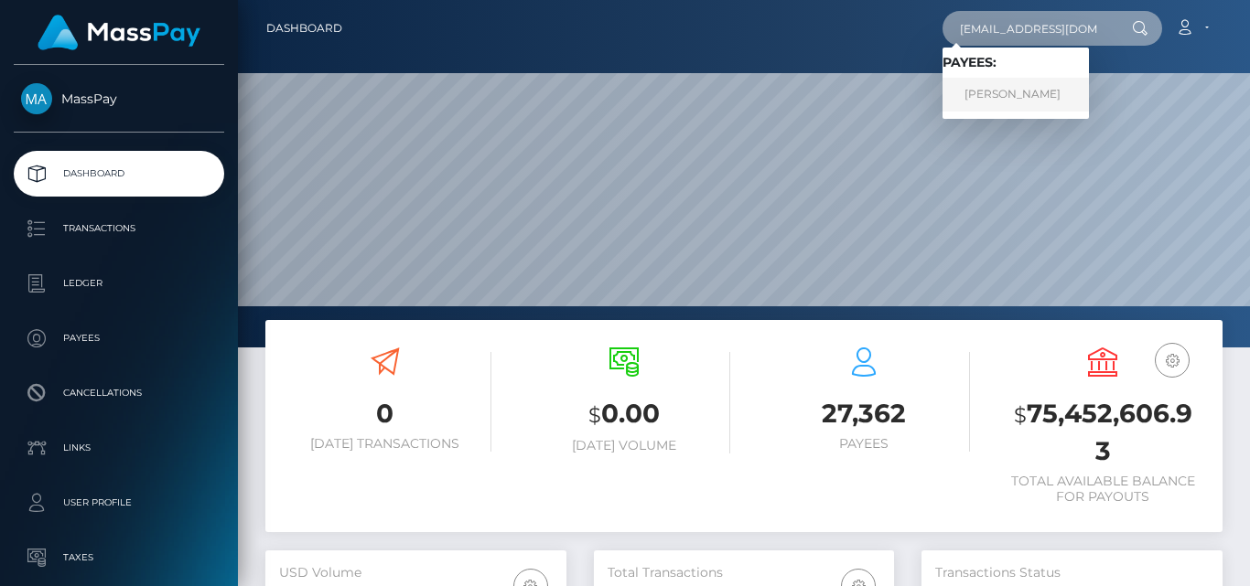
type input "[EMAIL_ADDRESS][DOMAIN_NAME]"
click at [1018, 89] on link "[PERSON_NAME]" at bounding box center [1015, 95] width 146 height 34
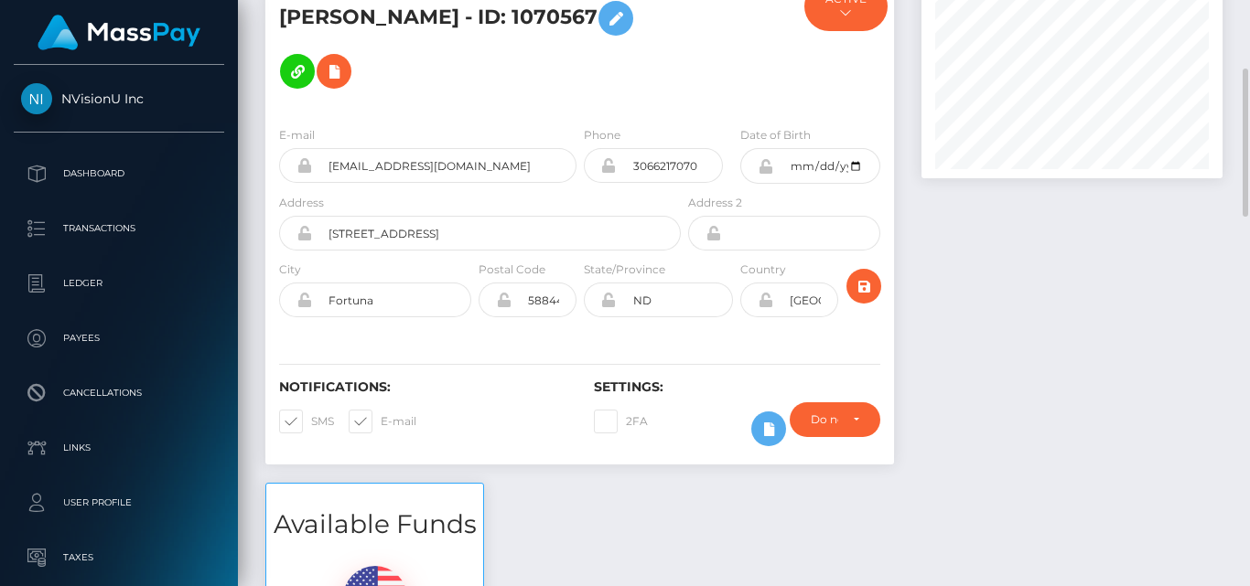
scroll to position [82, 0]
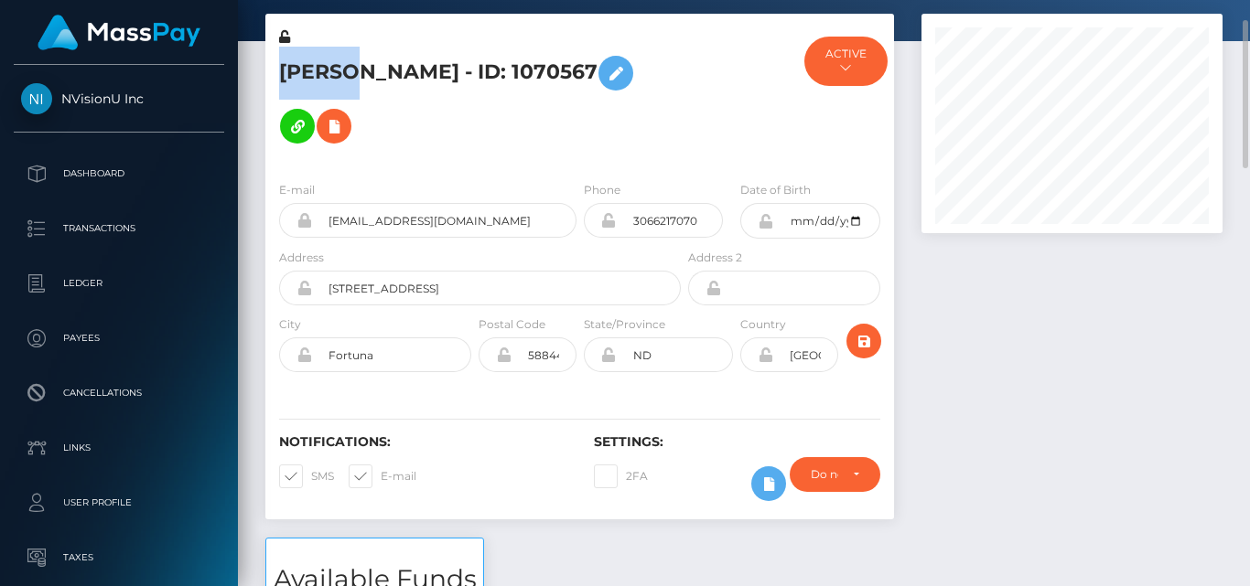
drag, startPoint x: 283, startPoint y: 68, endPoint x: 350, endPoint y: 69, distance: 67.7
click at [350, 69] on h5 "Brenda Lockhart - ID: 1070567" at bounding box center [475, 100] width 392 height 106
copy h5 "Brenda"
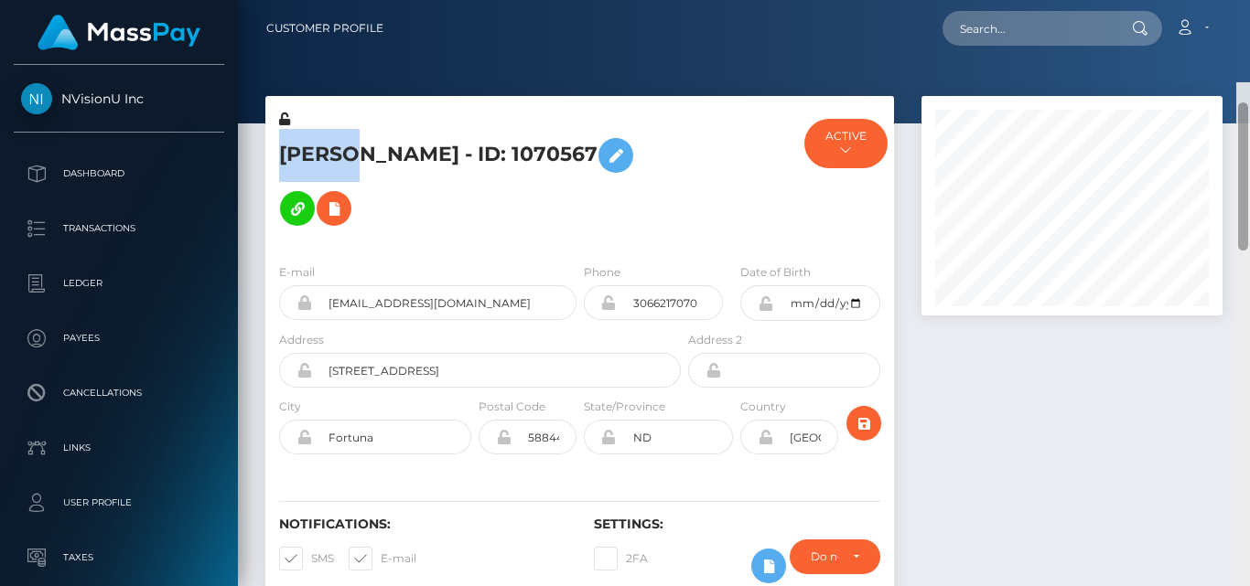
drag, startPoint x: 1241, startPoint y: 129, endPoint x: 1229, endPoint y: 34, distance: 95.9
click at [1229, 34] on div "Customer Profile Loading... Loading..." at bounding box center [744, 293] width 1012 height 586
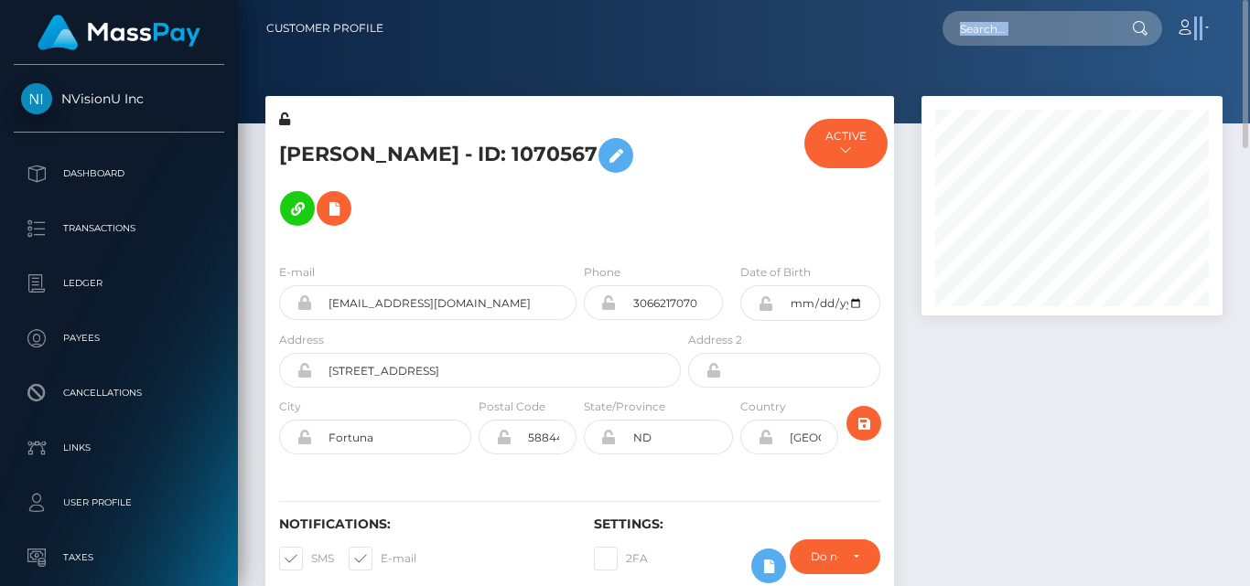
drag, startPoint x: 1101, startPoint y: 58, endPoint x: 1036, endPoint y: 30, distance: 70.5
click at [1036, 30] on div "Customer Profile Loading... Loading..." at bounding box center [744, 293] width 1012 height 586
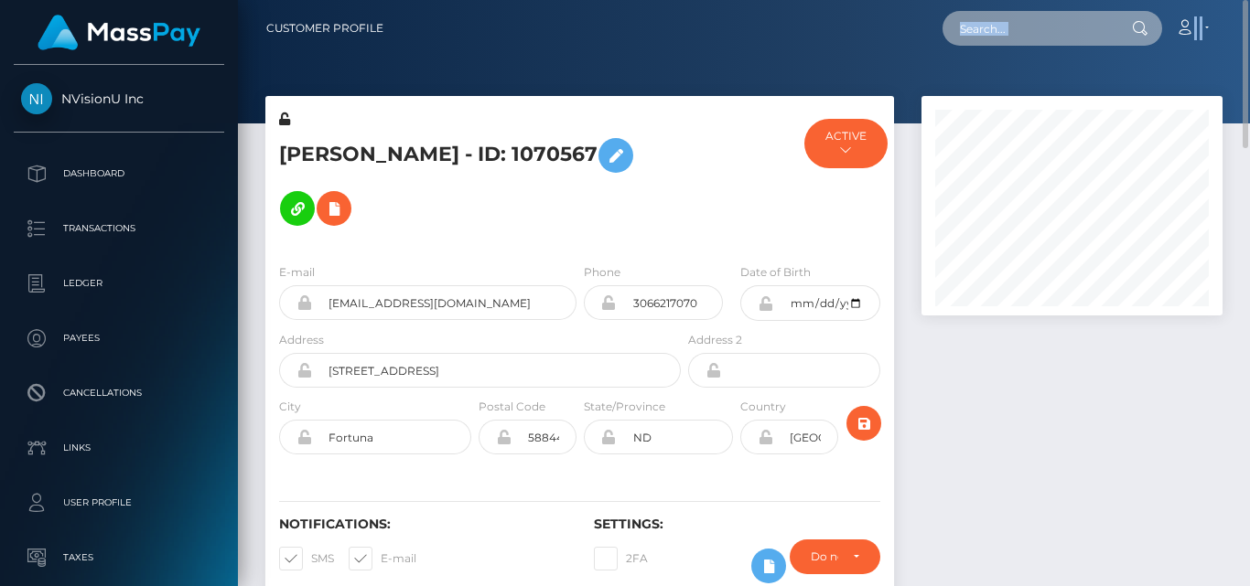
click at [1036, 30] on input "text" at bounding box center [1028, 28] width 172 height 35
paste input "smithk2160@student.elms.edu"
type input "smithk2160@student.elms.edu"
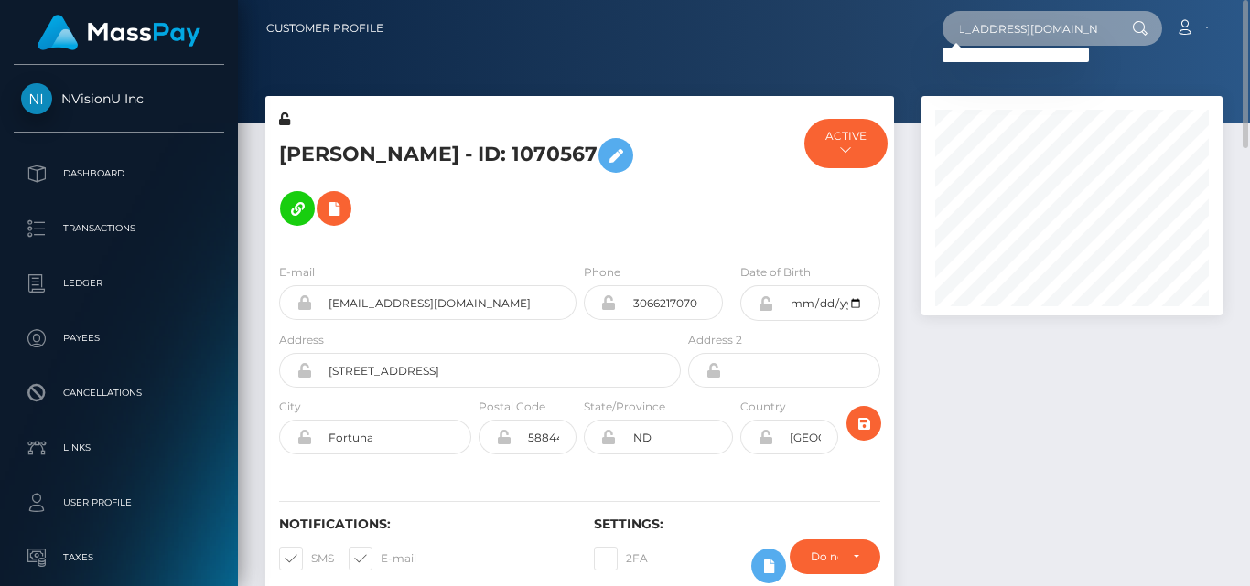
drag, startPoint x: 958, startPoint y: 29, endPoint x: 1219, endPoint y: 27, distance: 260.7
click at [1219, 27] on div "smithk2160@student.elms.edu Loading... Loading... Account Edit Profile" at bounding box center [809, 28] width 823 height 38
paste input "Kenli"
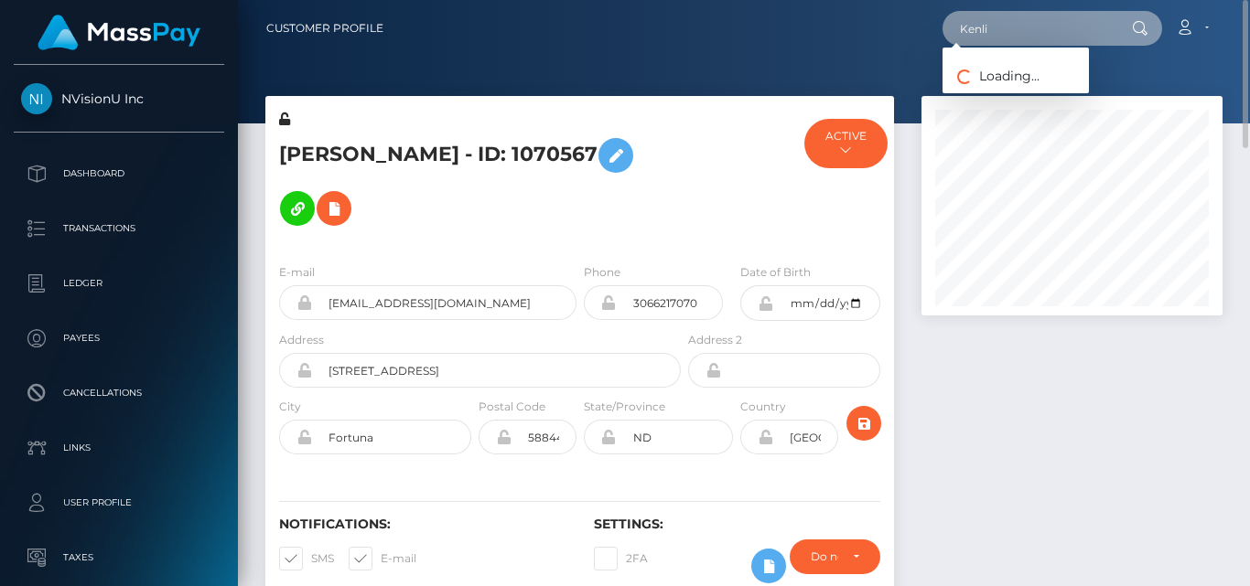
type input "Kenli"
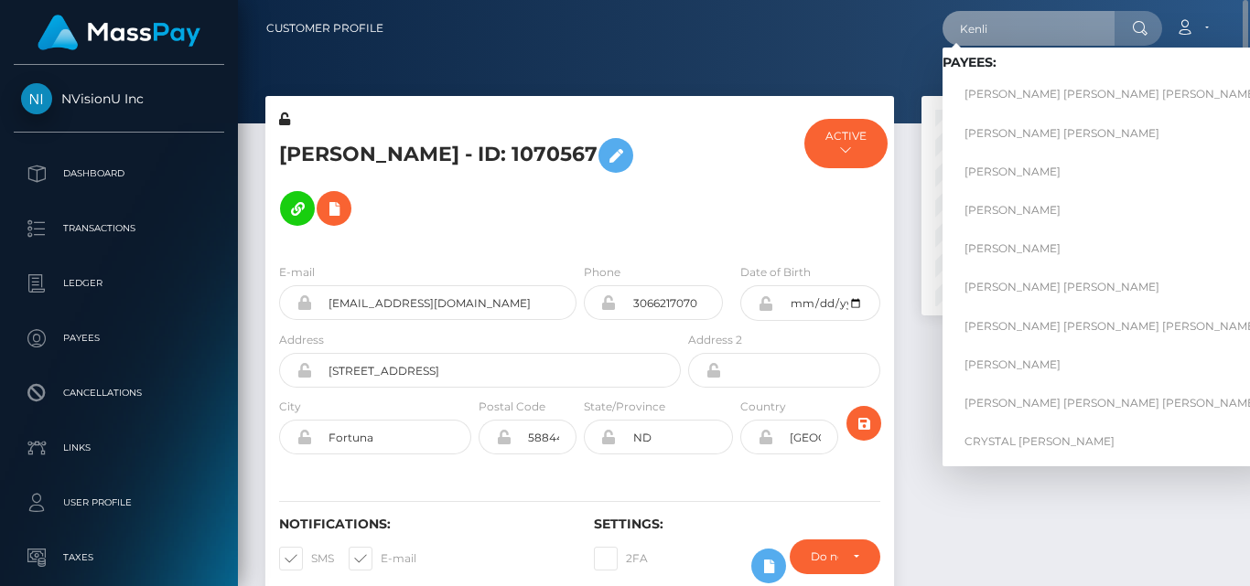
drag, startPoint x: 1013, startPoint y: 31, endPoint x: 790, endPoint y: 30, distance: 222.3
click at [790, 30] on div "Kenli Loading... Loading... Payees: KEVIN SEAN LEE JEFFRIES SHERRY KATHERINE MA…" at bounding box center [809, 28] width 823 height 38
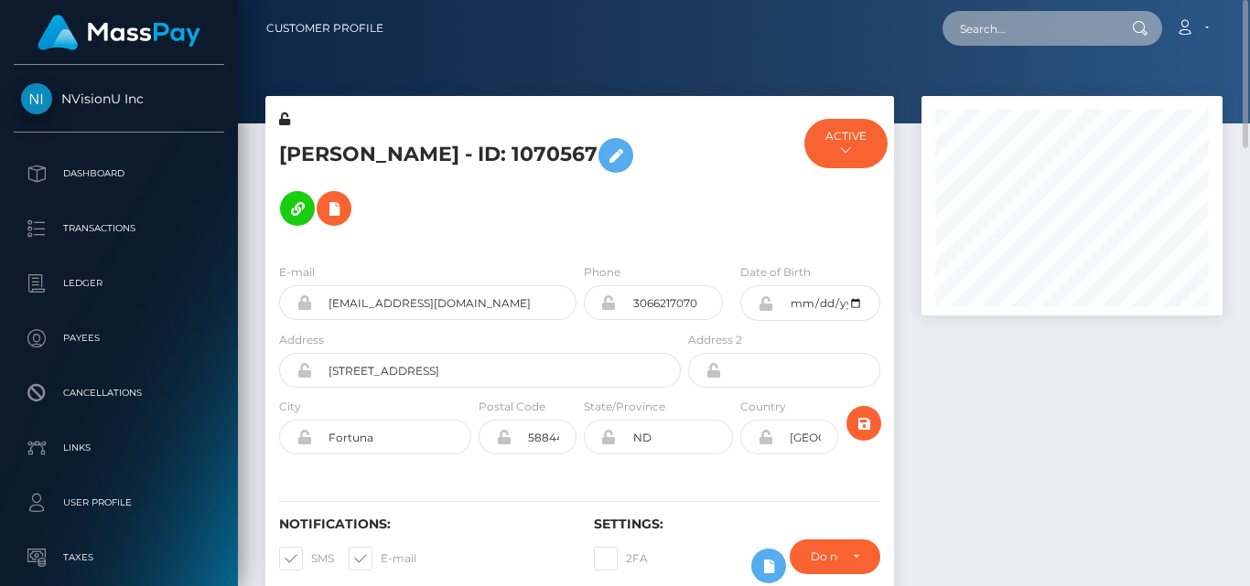
paste input "smithk2160@student.elms.edu"
type input "smithk2160@student.elms.edu"
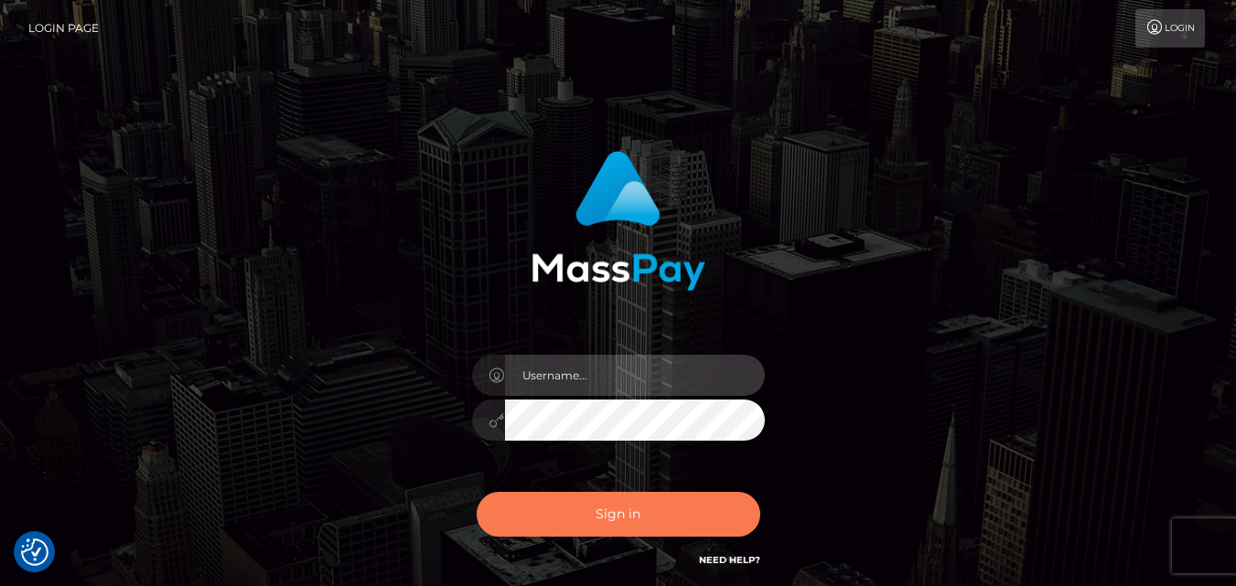
type input "[DOMAIN_NAME]"
click at [644, 533] on button "Sign in" at bounding box center [619, 514] width 284 height 45
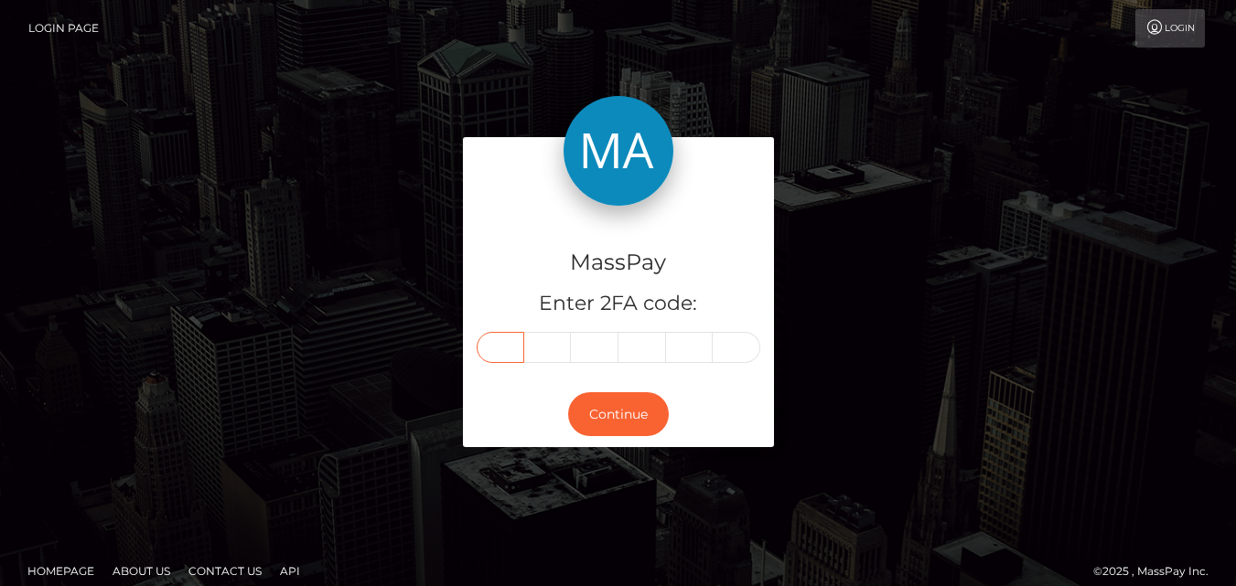
click at [509, 348] on input "text" at bounding box center [501, 347] width 48 height 31
type input "5"
type input "4"
type input "1"
type input "6"
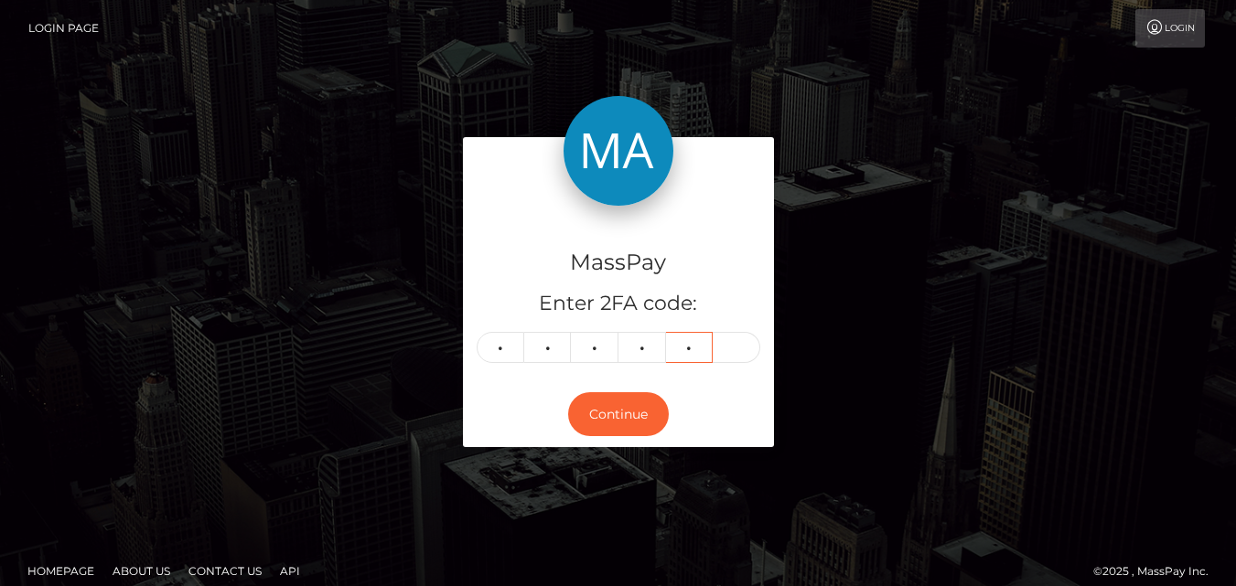
type input "0"
type input "3"
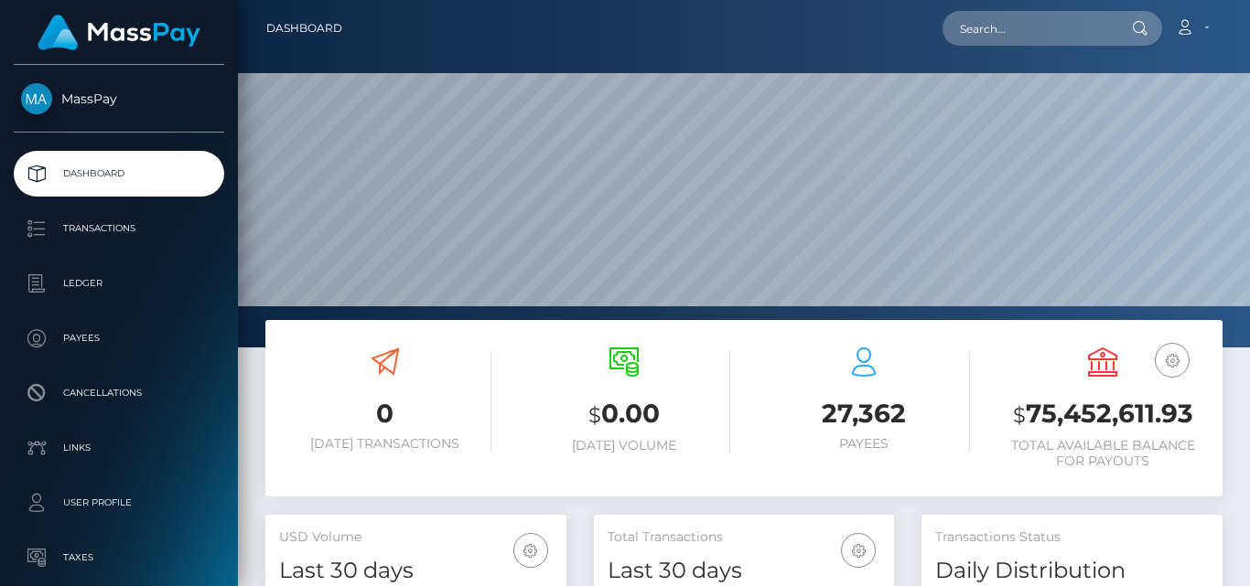
scroll to position [325, 300]
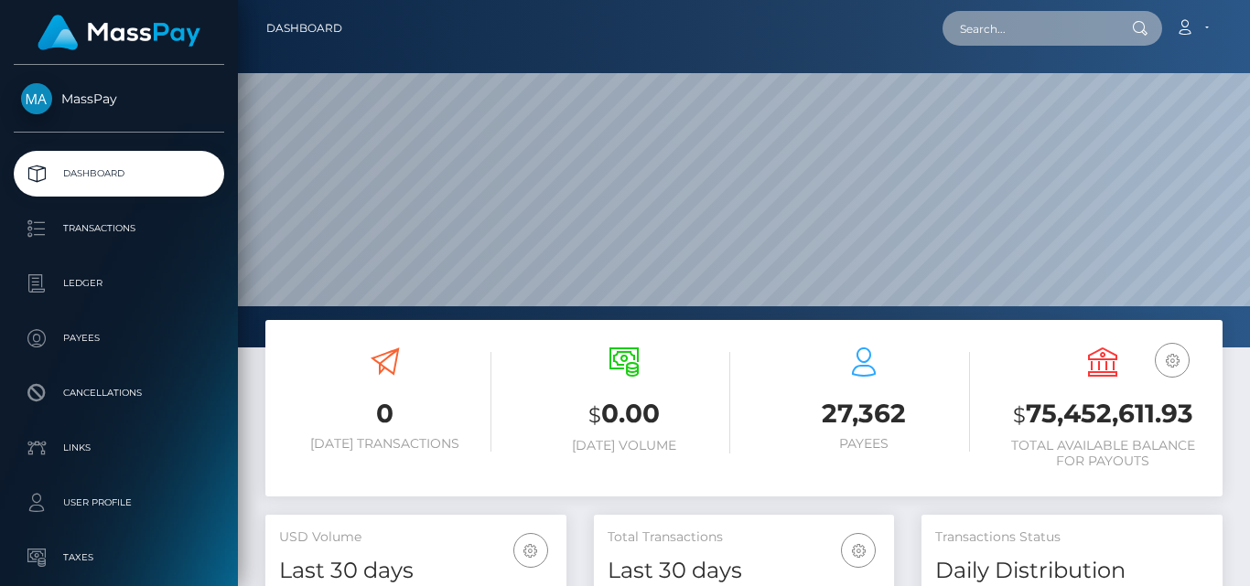
click at [997, 30] on input "text" at bounding box center [1028, 28] width 172 height 35
paste input "[EMAIL_ADDRESS][DOMAIN_NAME]"
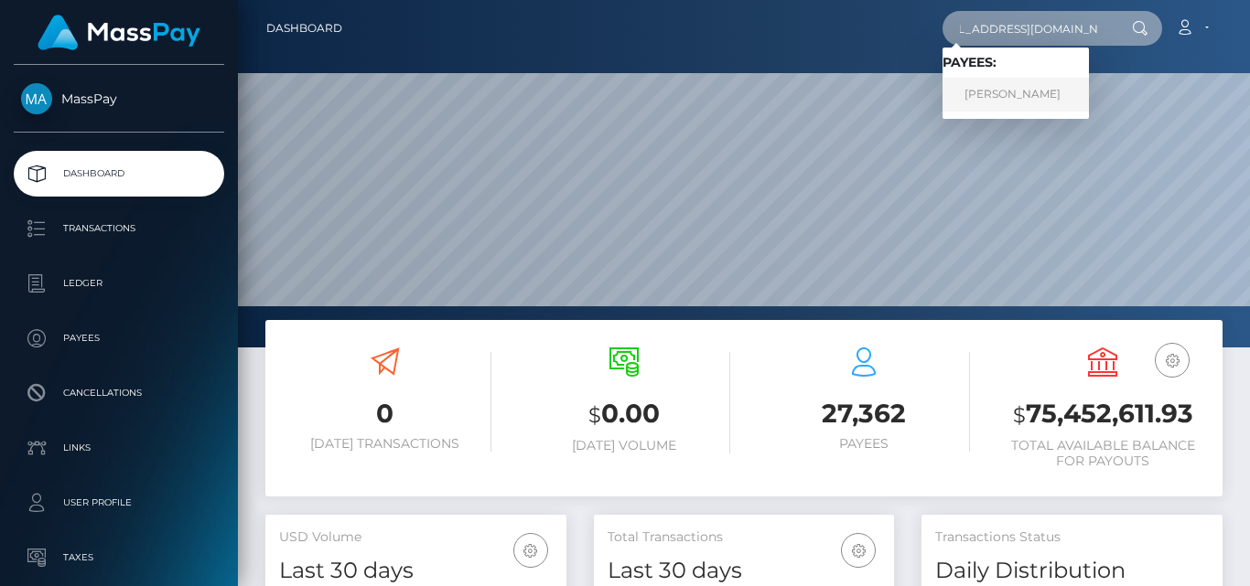
type input "[EMAIL_ADDRESS][DOMAIN_NAME]"
click at [997, 95] on link "[PERSON_NAME]" at bounding box center [1015, 95] width 146 height 34
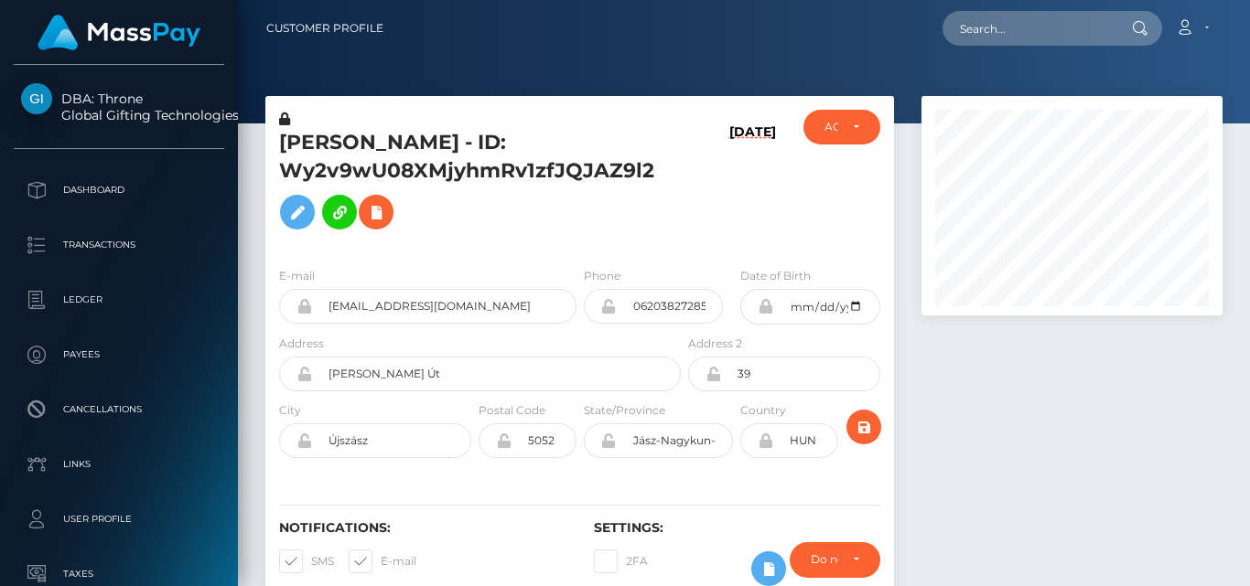
scroll to position [220, 300]
click at [918, 40] on div "Loading... Loading... Account Edit Profile Logout" at bounding box center [809, 28] width 823 height 38
click at [1029, 444] on div at bounding box center [1072, 359] width 328 height 527
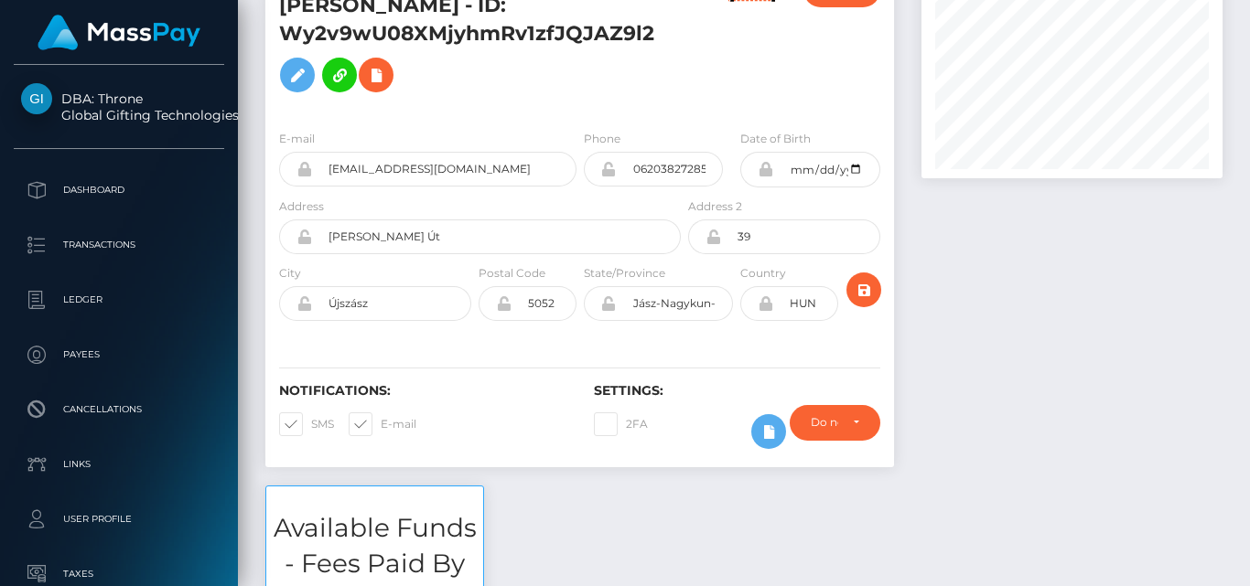
scroll to position [0, 0]
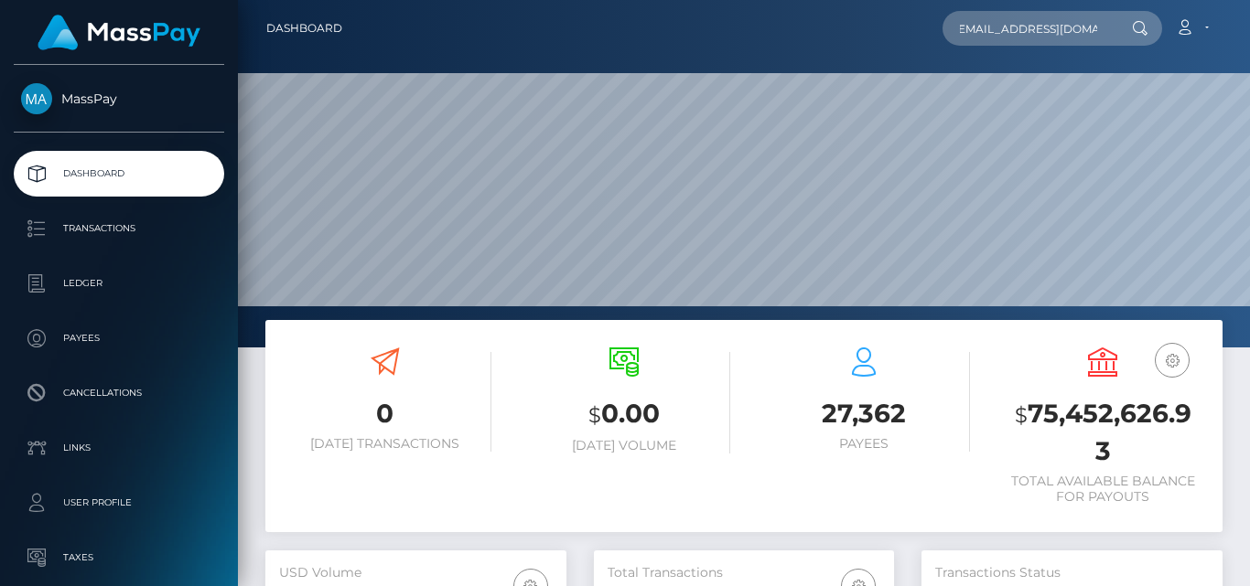
scroll to position [325, 300]
type input "[EMAIL_ADDRESS][DOMAIN_NAME]"
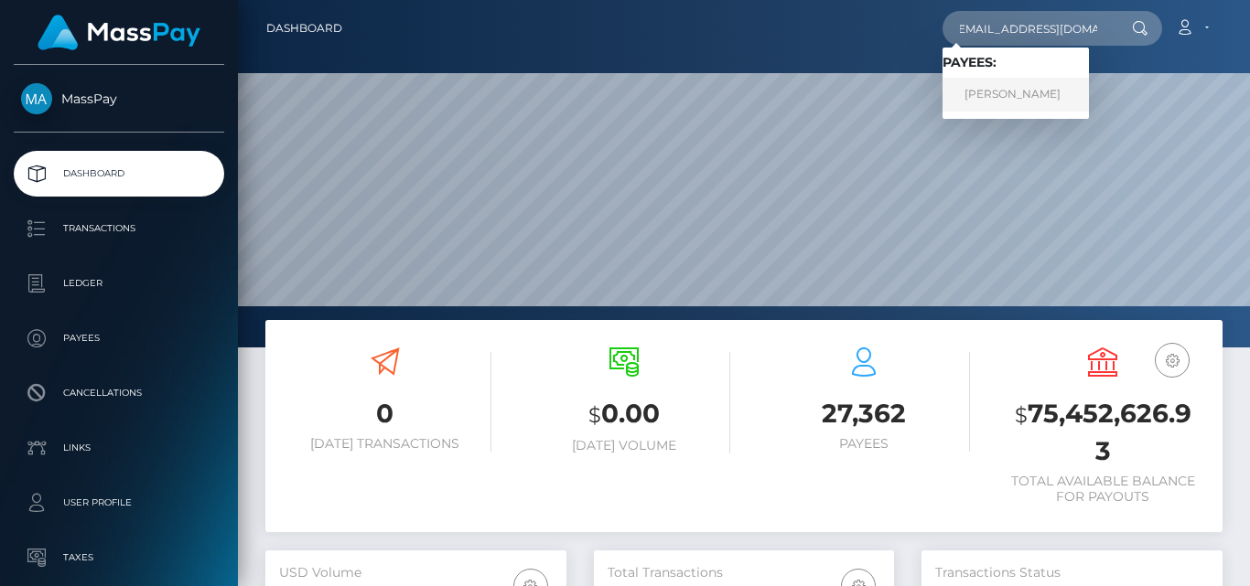
scroll to position [0, 0]
click at [1008, 88] on link "[PERSON_NAME]" at bounding box center [1015, 95] width 146 height 34
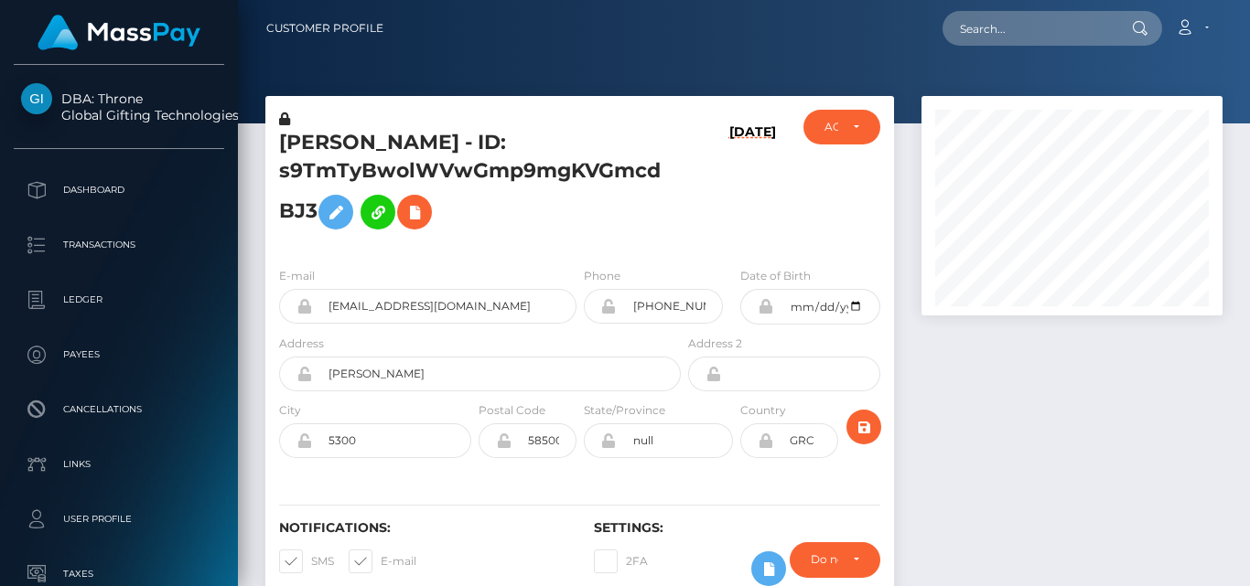
scroll to position [220, 300]
click at [780, 209] on div "08/23/25" at bounding box center [736, 181] width 105 height 143
click at [848, 186] on div "ACTIVE DEACTIVE CLOSED ACTIVE" at bounding box center [842, 181] width 105 height 143
drag, startPoint x: 278, startPoint y: 144, endPoint x: 403, endPoint y: 146, distance: 124.4
click at [403, 146] on div "EFFROSYNI KONSTANTINA ELIDOU - ID: s9TmTyBwolWVwGmp9mgKVGmcdBJ3" at bounding box center [474, 181] width 419 height 143
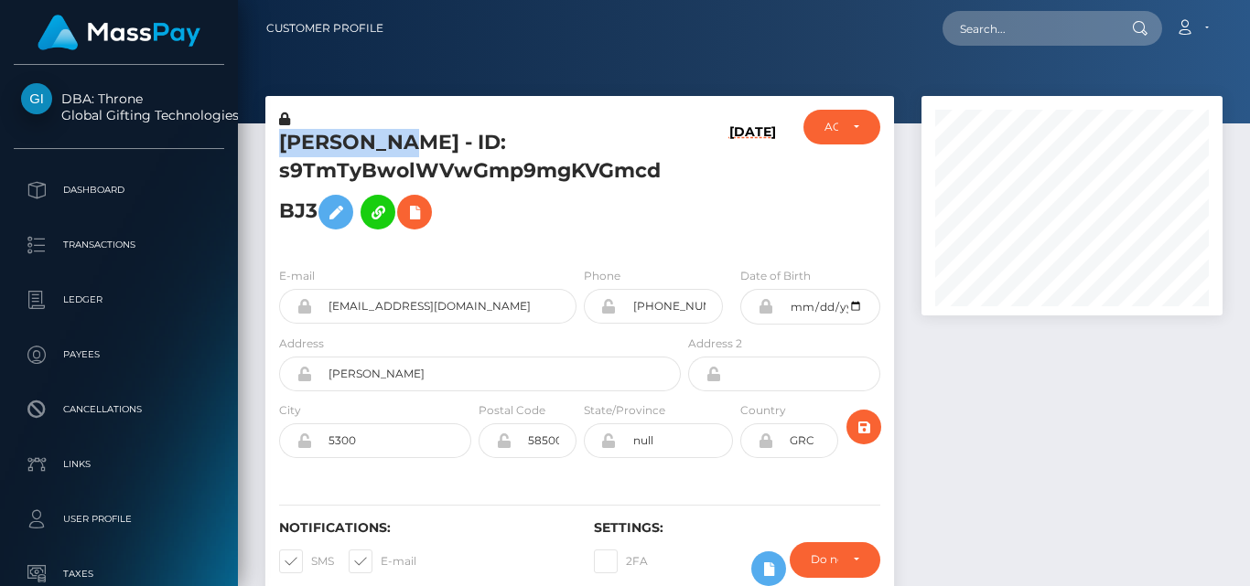
copy h5 "EFFROSYNI"
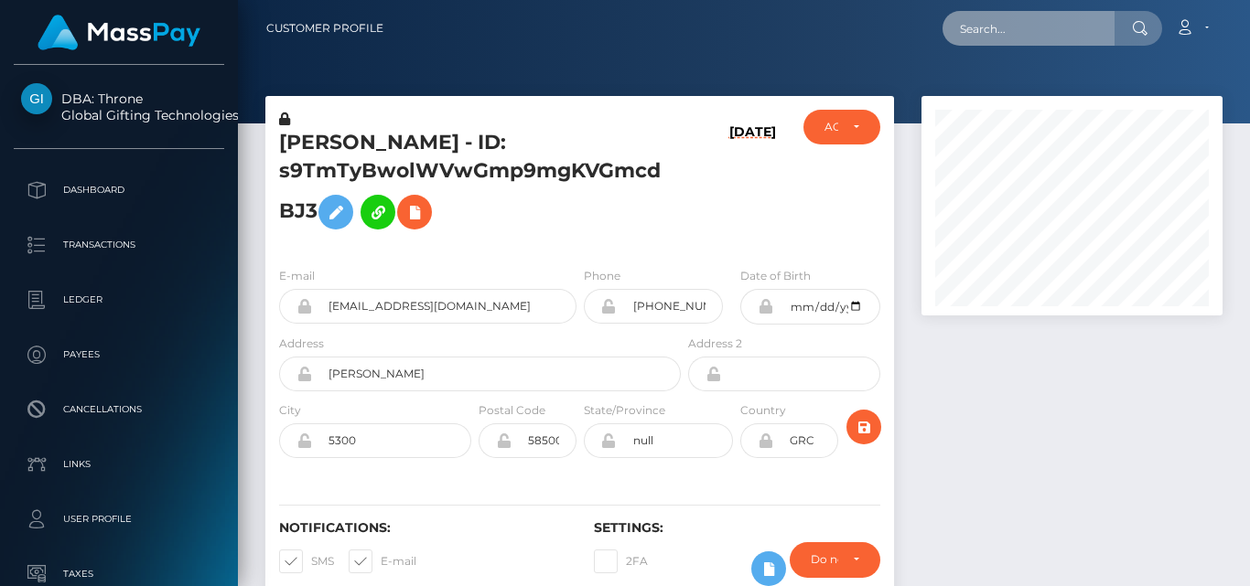
click at [988, 20] on input "text" at bounding box center [1028, 28] width 172 height 35
paste input "kenli_s25@hotmail.com"
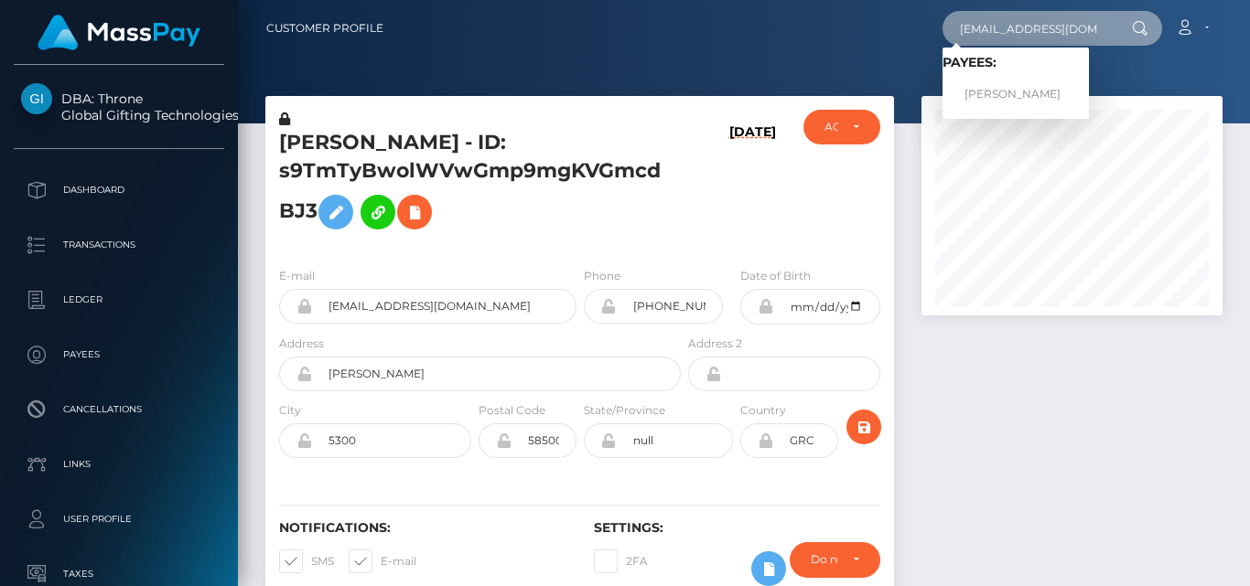
type input "kenli_s25@hotmail.com"
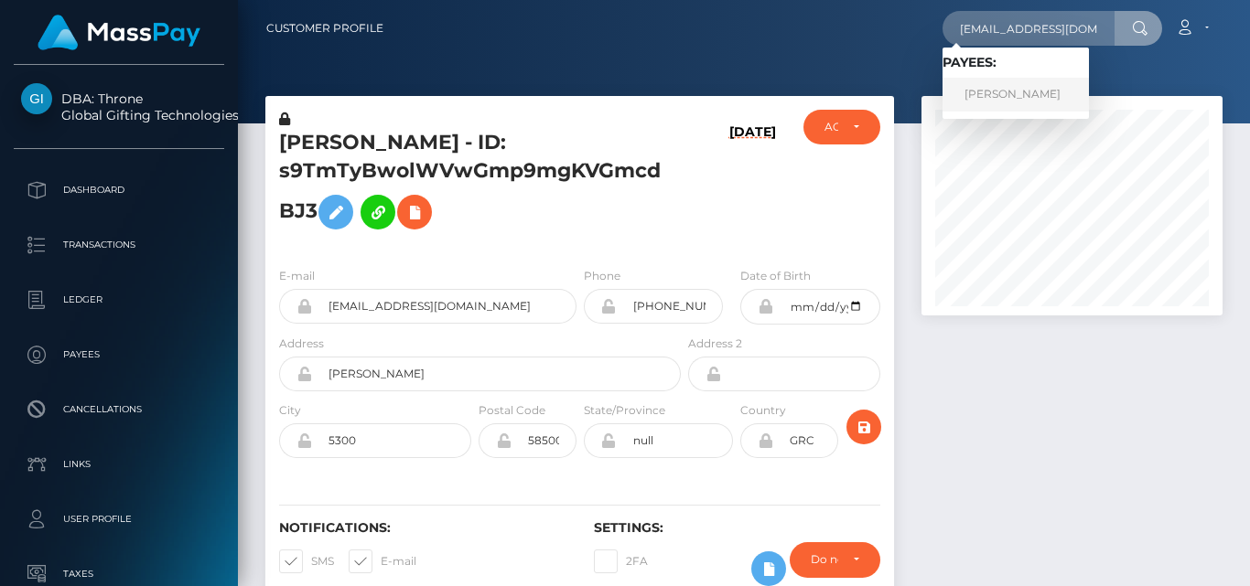
click at [1020, 82] on link "Kenli Helena Smith" at bounding box center [1015, 95] width 146 height 34
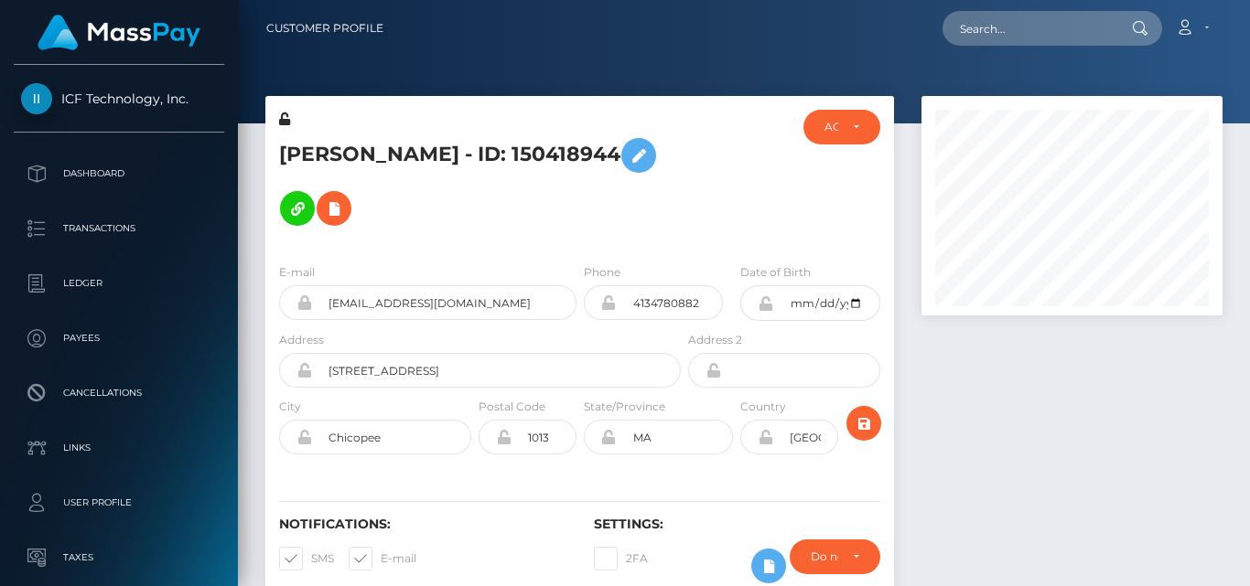
scroll to position [220, 300]
click at [1031, 505] on div at bounding box center [1072, 358] width 328 height 524
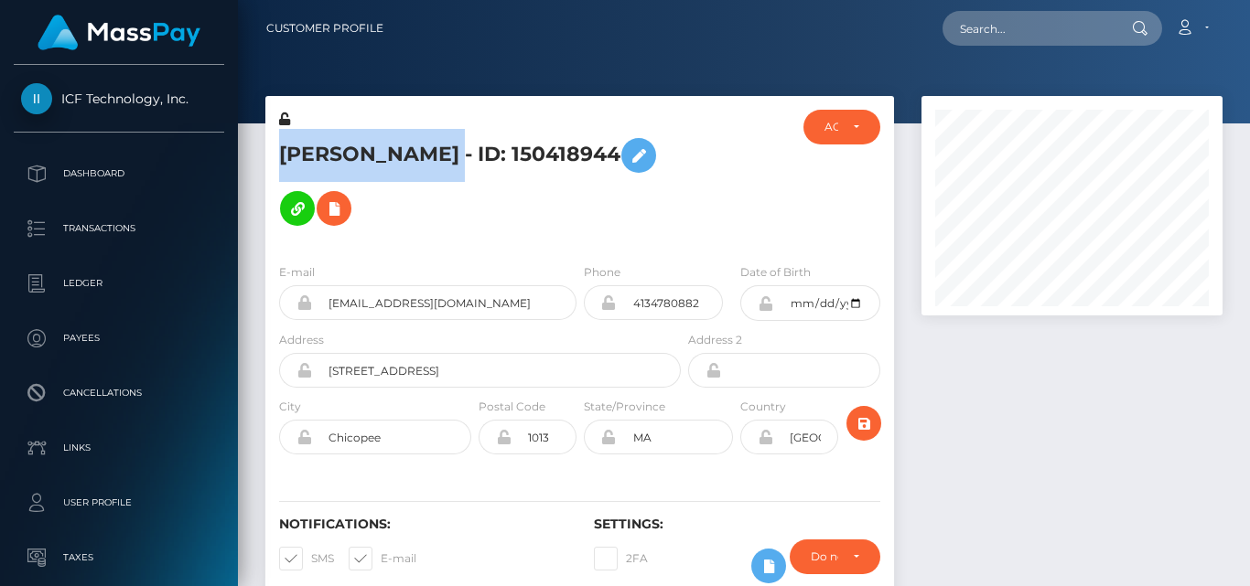
drag, startPoint x: 281, startPoint y: 138, endPoint x: 479, endPoint y: 136, distance: 198.5
click at [479, 136] on h5 "Kenli Helena Smith - ID: 150418944" at bounding box center [475, 182] width 392 height 106
copy h5 "Kenli Helena Smith"
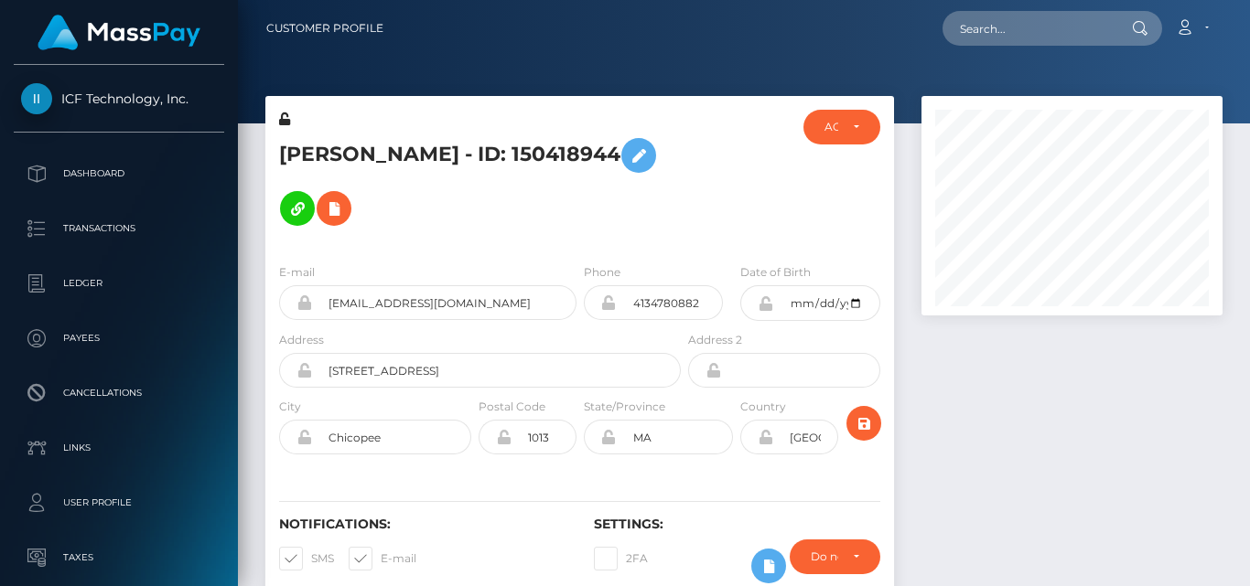
click at [456, 106] on div "Kenli Helena Smith - ID: 150418944 ACTIVE DEACTIVE CLOSED ACTIVE" at bounding box center [579, 172] width 628 height 153
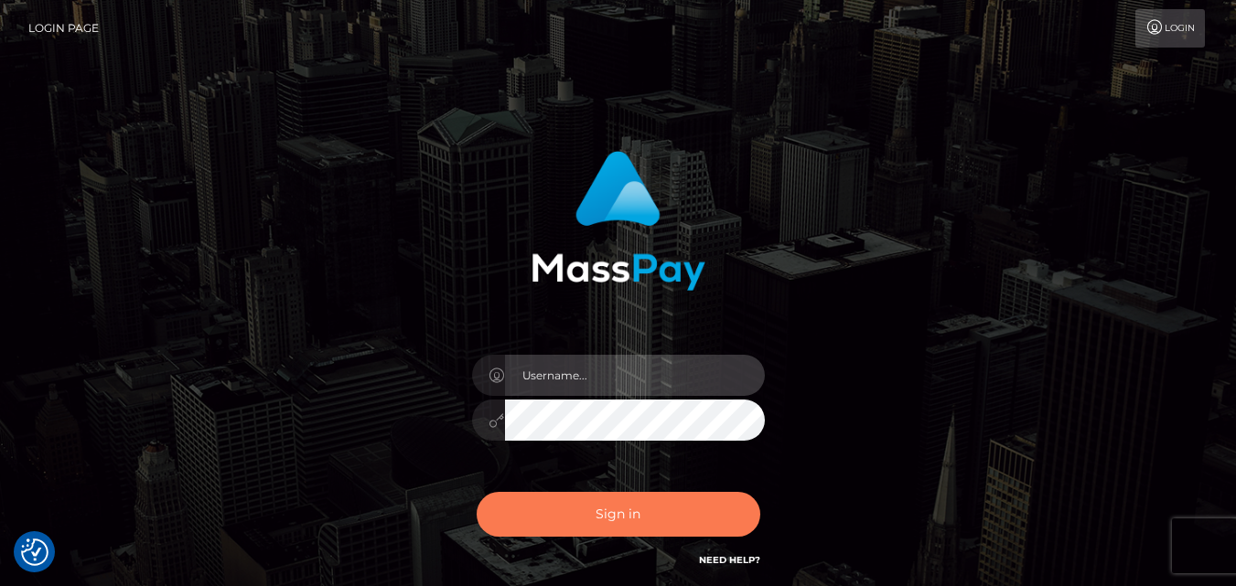
type input "fr.es"
click at [598, 516] on button "Sign in" at bounding box center [619, 514] width 284 height 45
type input "[DOMAIN_NAME]"
click at [658, 532] on button "Sign in" at bounding box center [619, 514] width 284 height 45
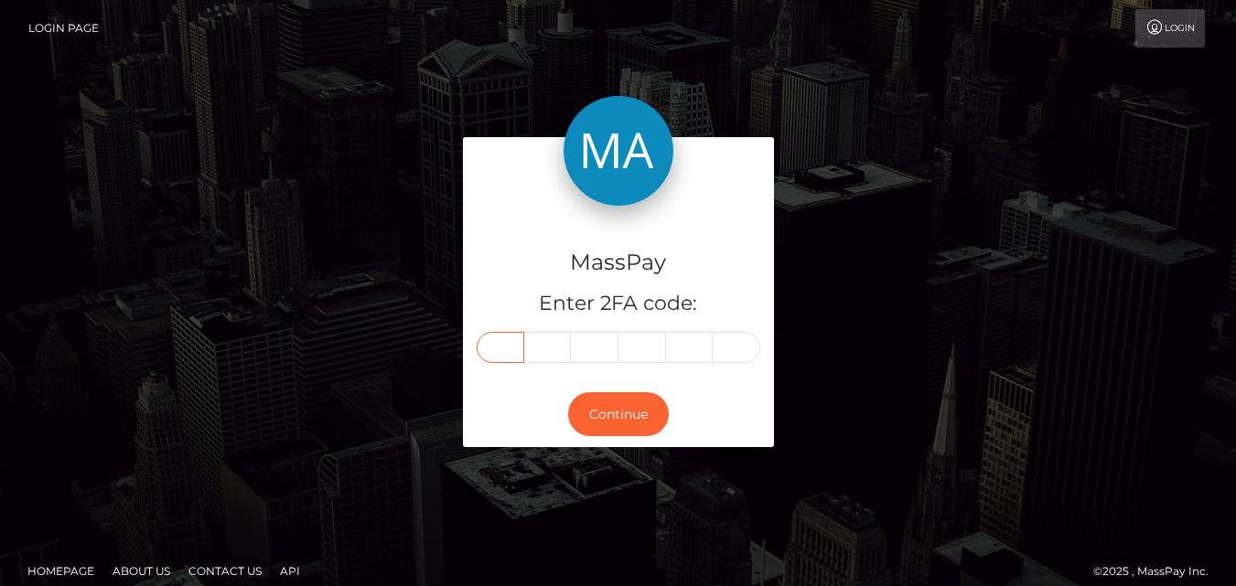
click at [509, 351] on input "text" at bounding box center [501, 347] width 48 height 31
type input "0"
type input "5"
type input "7"
type input "3"
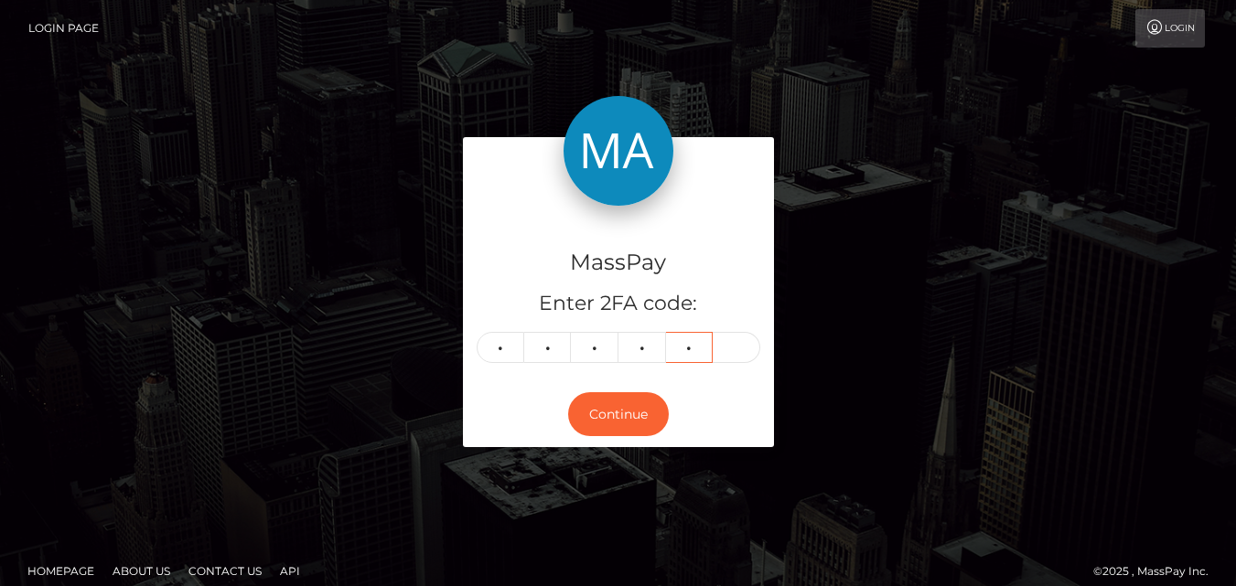
type input "3"
type input "2"
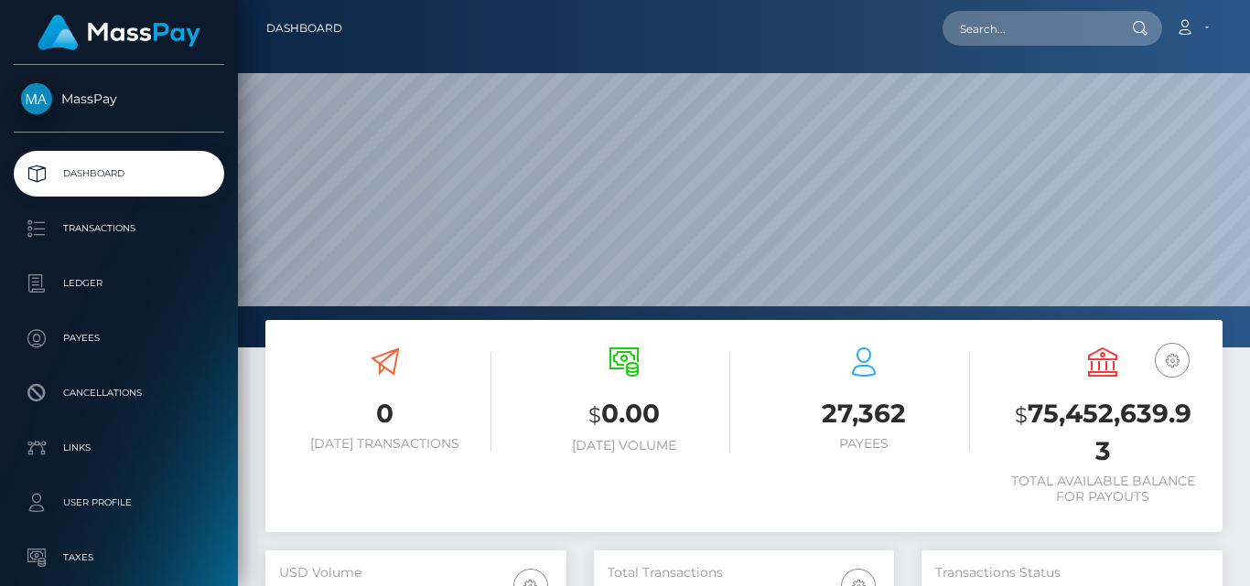
scroll to position [325, 300]
click at [970, 27] on input "text" at bounding box center [1028, 28] width 172 height 35
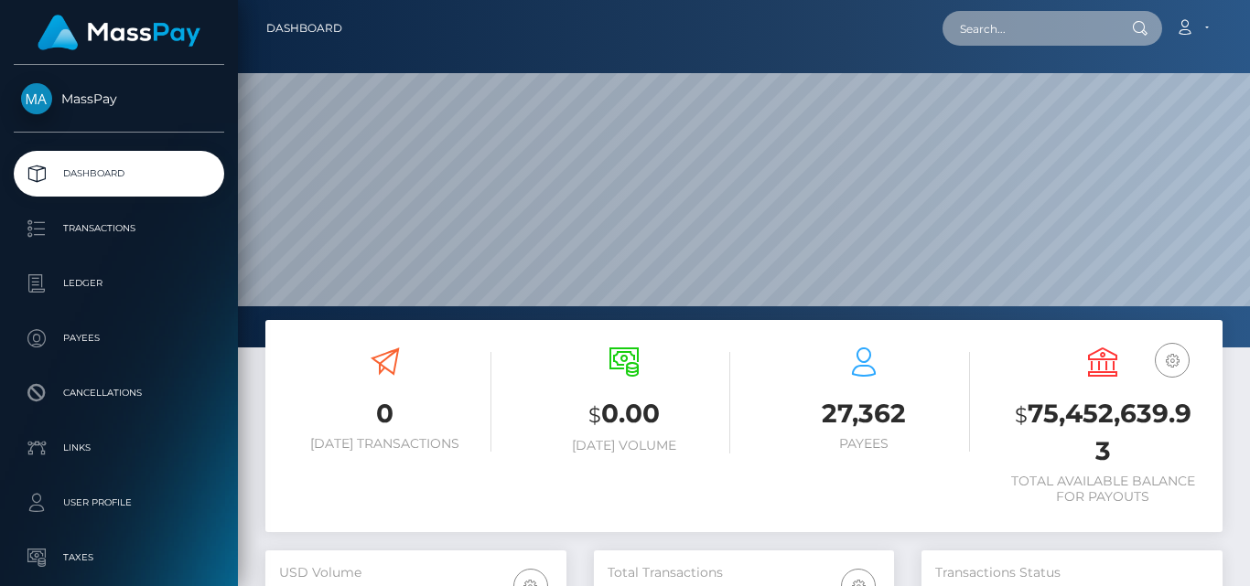
paste input "noreply@notifications.hubspot.com"
type input "noreply@notifications.hubspot.com"
drag, startPoint x: 956, startPoint y: 35, endPoint x: 1242, endPoint y: 6, distance: 287.7
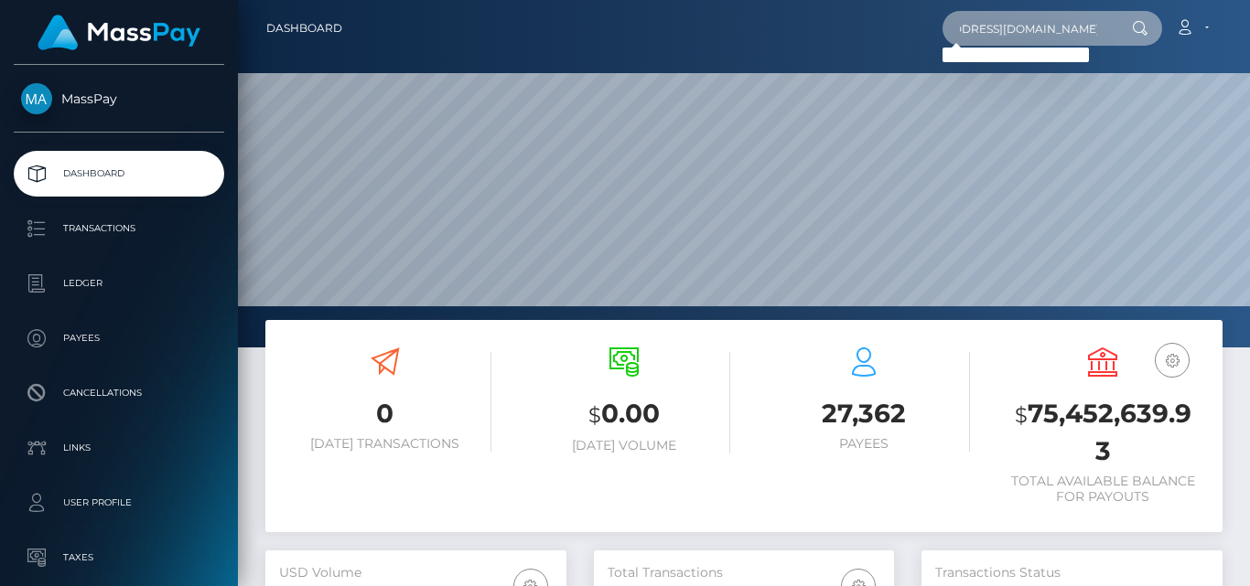
click at [1242, 6] on nav "Dashboard noreply@notifications.hubspot.com Loading... Loading... Account Edit …" at bounding box center [744, 28] width 1012 height 57
paste input "[EMAIL_ADDRESS][DOMAIN_NAME]"
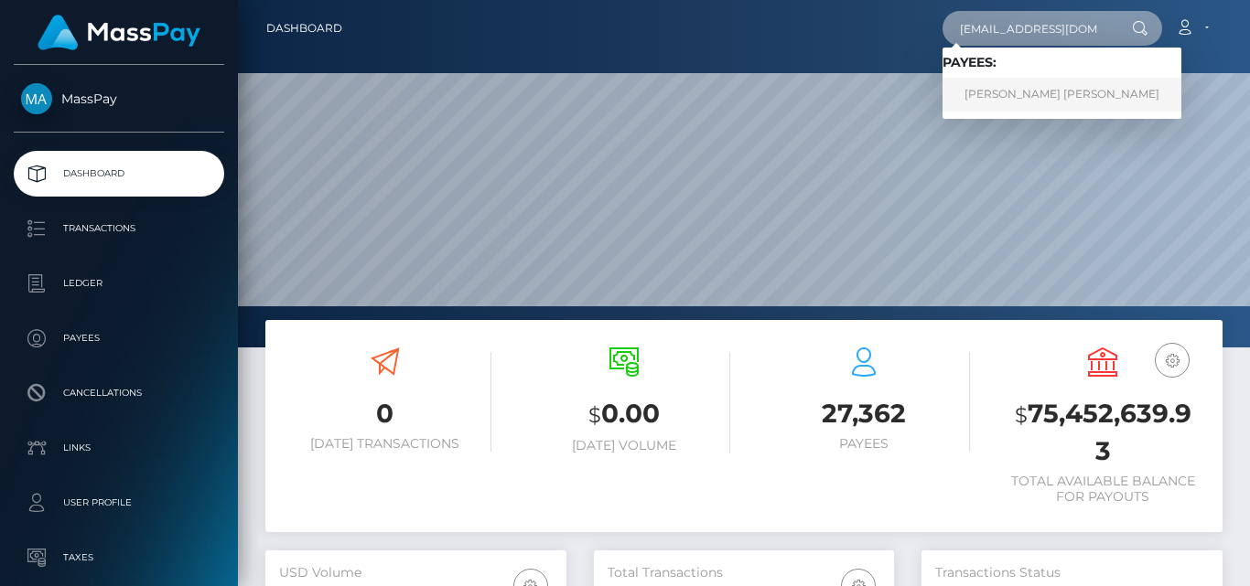
type input "[EMAIL_ADDRESS][DOMAIN_NAME]"
click at [1016, 93] on link "RENN CHELSEA BARTON-SAUNDERS" at bounding box center [1061, 95] width 239 height 34
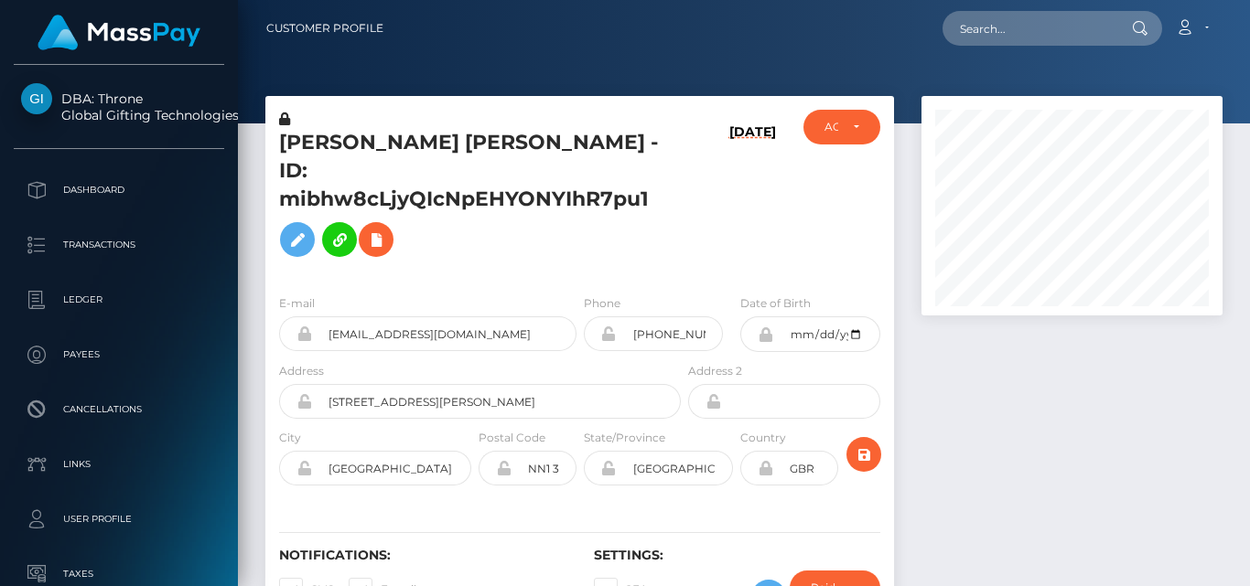
scroll to position [220, 300]
click at [944, 371] on div at bounding box center [1072, 373] width 328 height 555
click at [923, 56] on nav "Customer Profile Loading... Loading... Account" at bounding box center [744, 28] width 1012 height 57
click at [972, 380] on div at bounding box center [1072, 373] width 328 height 555
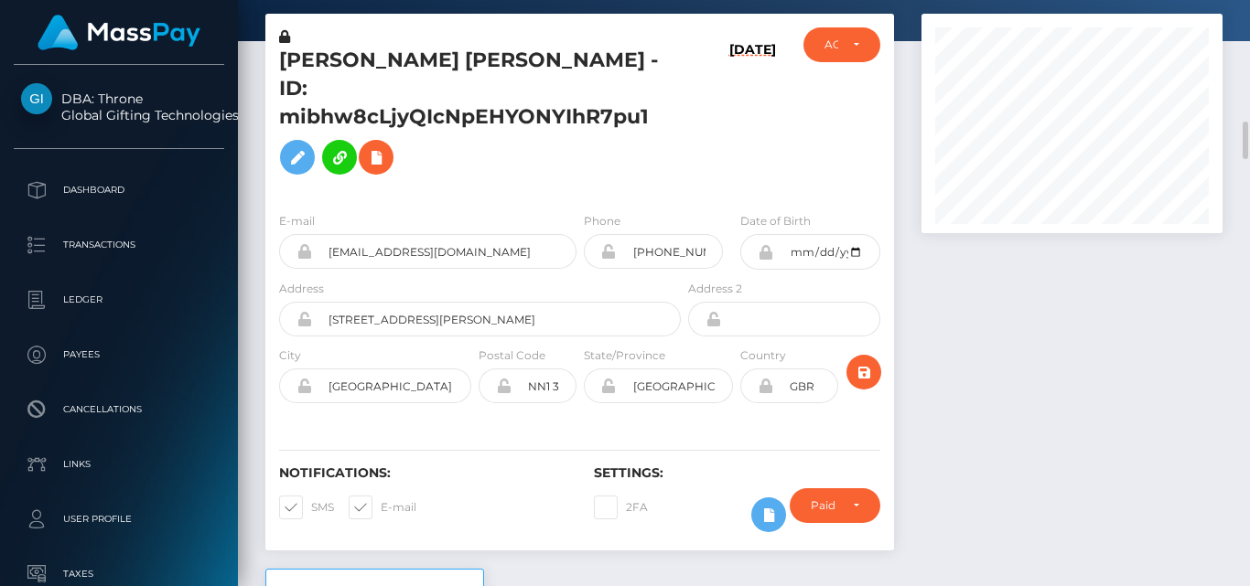
scroll to position [0, 0]
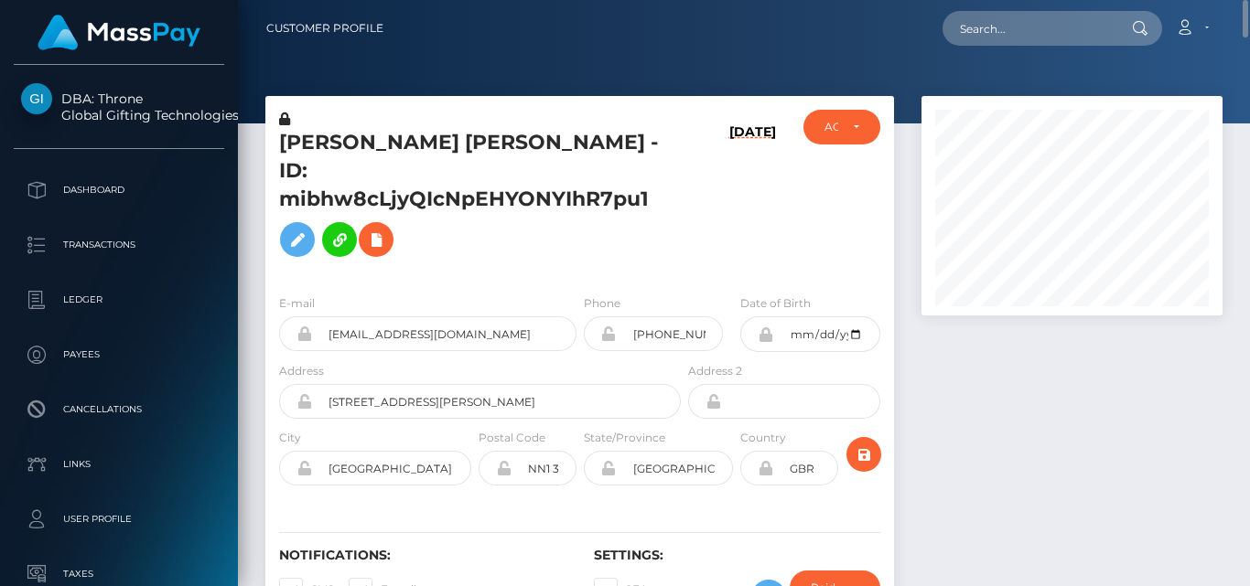
click at [737, 209] on h6 "08/27/25" at bounding box center [752, 198] width 47 height 148
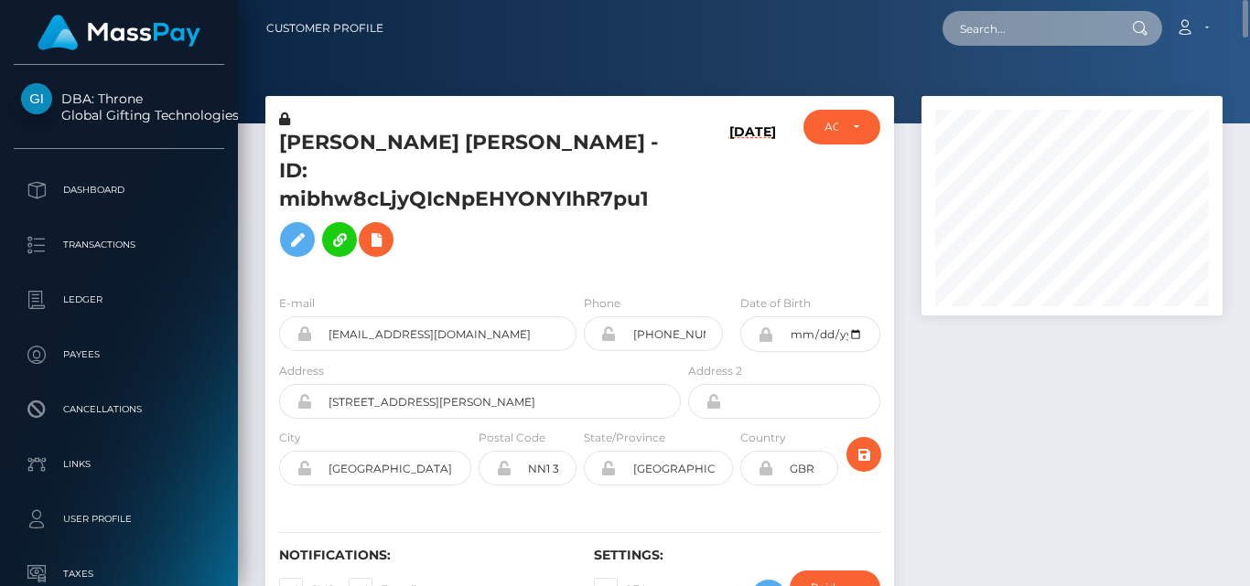
click at [991, 29] on input "text" at bounding box center [1028, 28] width 172 height 35
paste input "inkedempressx@icloud.com"
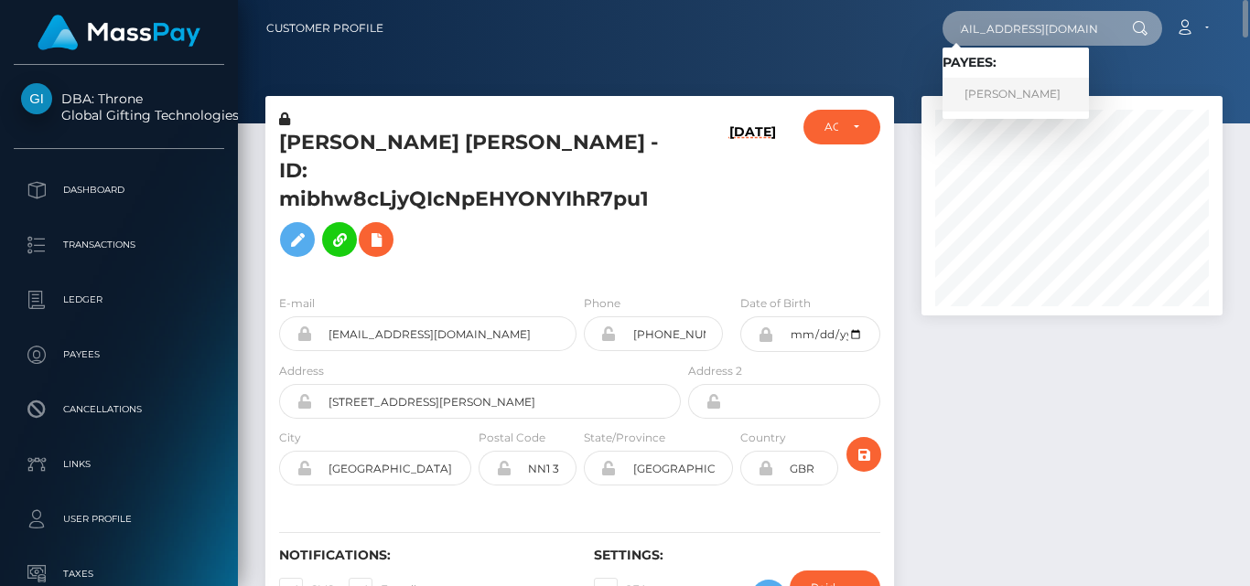
type input "inkedempressx@icloud.com"
click at [1002, 85] on link "LOUISE SHAW" at bounding box center [1015, 95] width 146 height 34
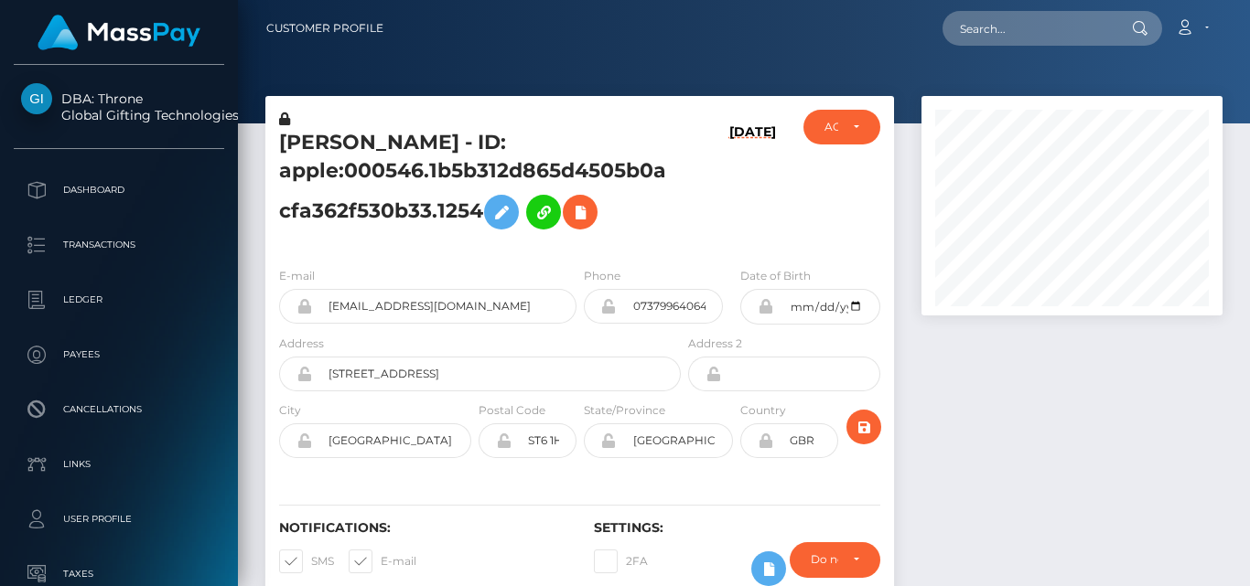
scroll to position [220, 300]
click at [846, 211] on div "ACTIVE DEACTIVE CLOSED ACTIVE" at bounding box center [842, 181] width 105 height 143
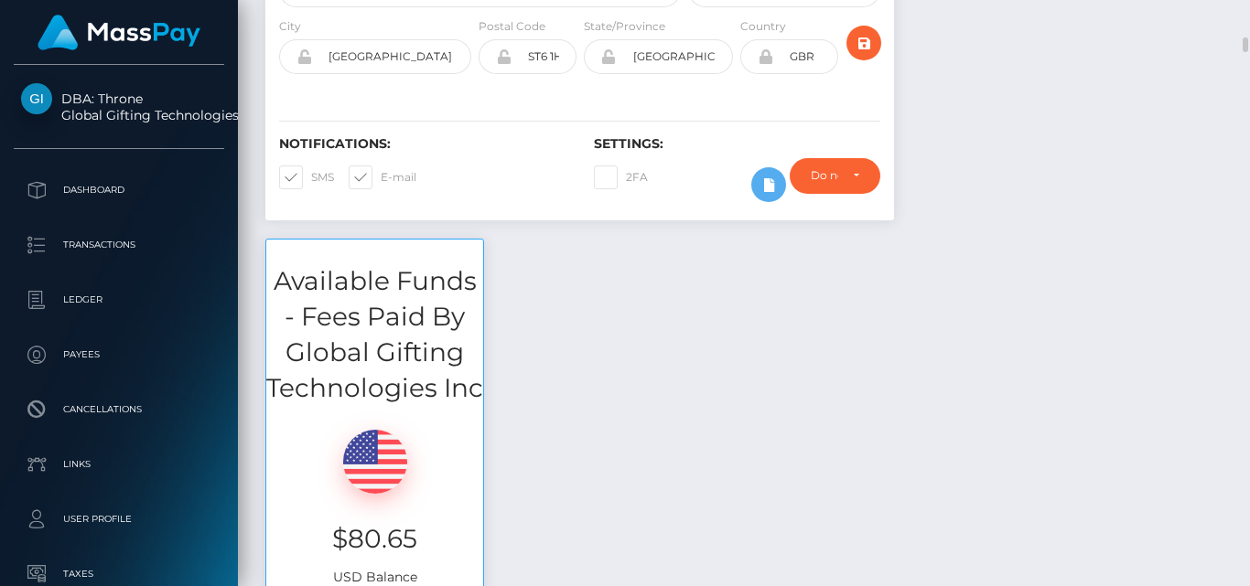
scroll to position [521, 0]
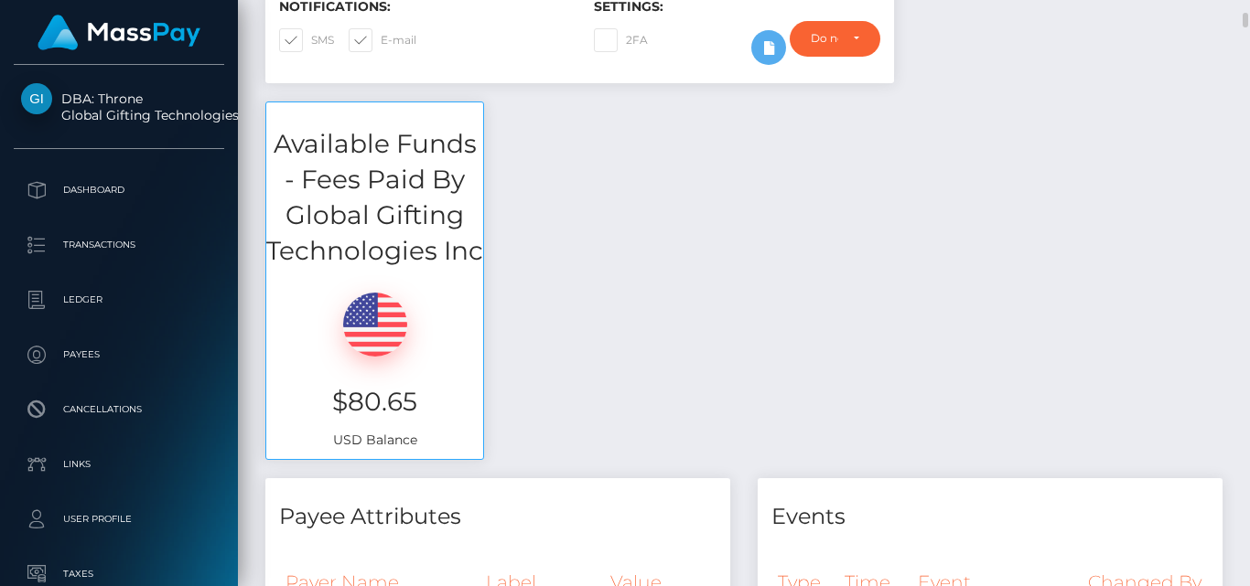
click at [863, 269] on div "Available Funds - Fees Paid By Global Gifting Technologies Inc $80.65 USD Balan…" at bounding box center [744, 290] width 984 height 377
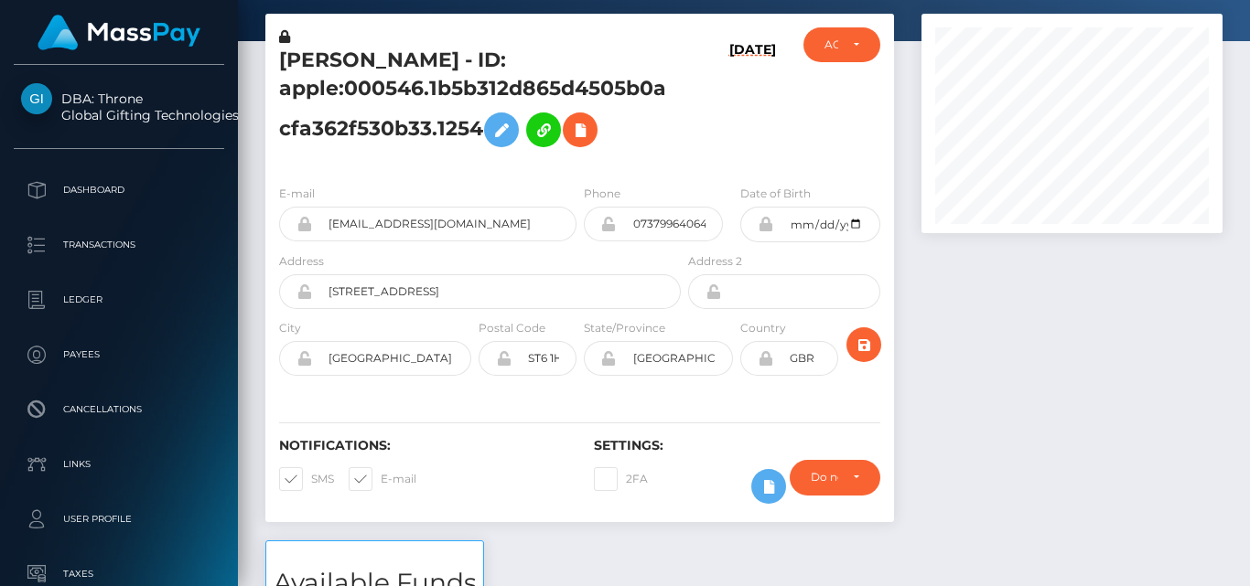
scroll to position [0, 0]
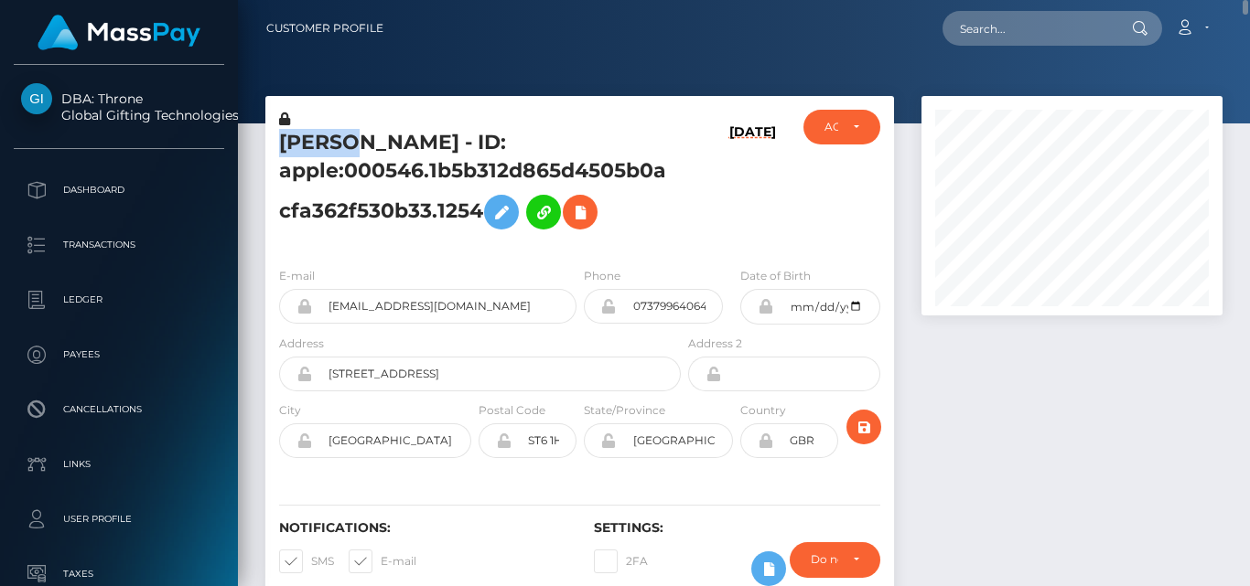
drag, startPoint x: 282, startPoint y: 138, endPoint x: 351, endPoint y: 146, distance: 70.0
click at [351, 146] on h5 "LOUISE SHAW - ID: apple:000546.1b5b312d865d4505b0acfa362f530b33.1254" at bounding box center [475, 184] width 392 height 110
copy h5 "LOUISE"
click at [366, 102] on div "LOUISE SHAW - ID: apple:000546.1b5b312d865d4505b0acfa362f530b33.1254 08/24/25 C…" at bounding box center [579, 174] width 628 height 156
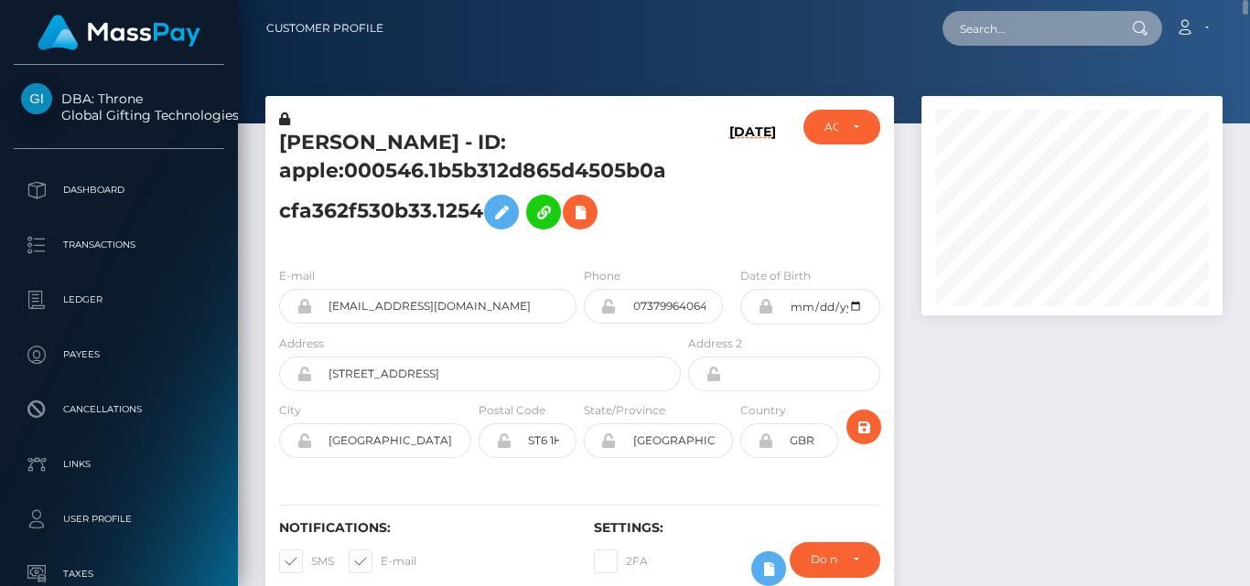
click at [1013, 41] on input "text" at bounding box center [1028, 28] width 172 height 35
paste input "kenli_s25@hotmail.com"
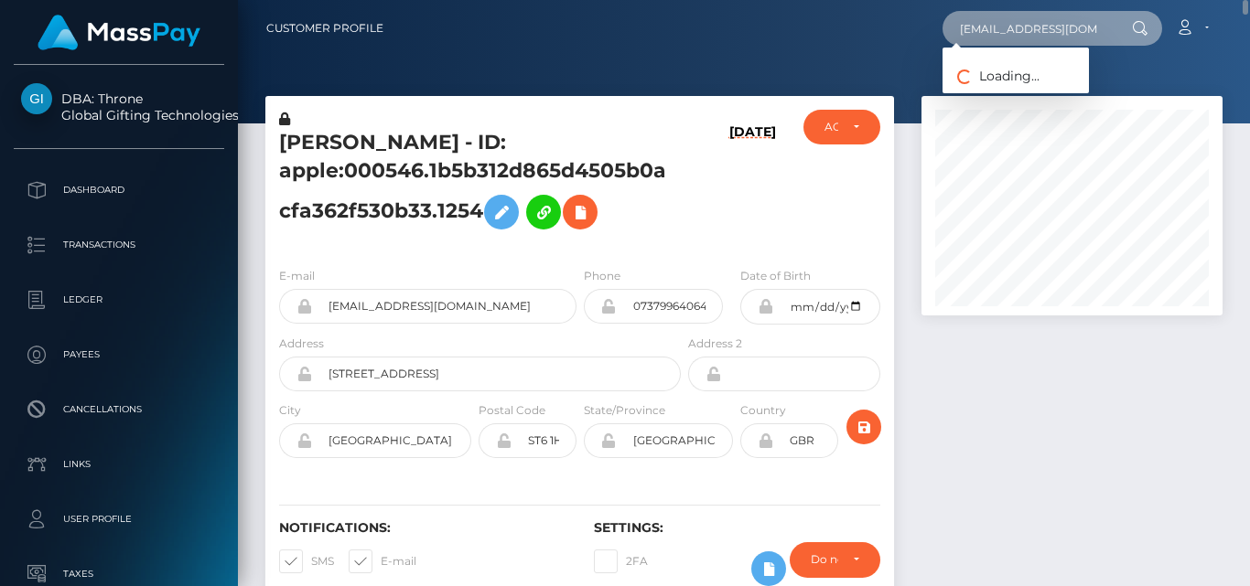
type input "kenli_s25@hotmail.com"
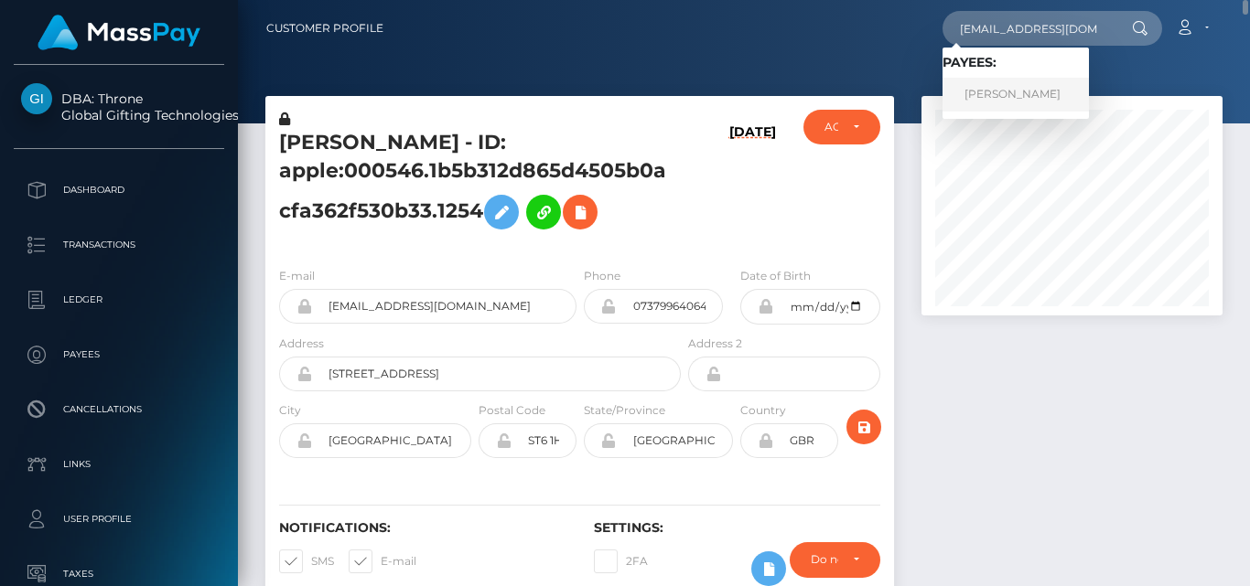
click at [1007, 83] on link "Kenli Helena Smith" at bounding box center [1015, 95] width 146 height 34
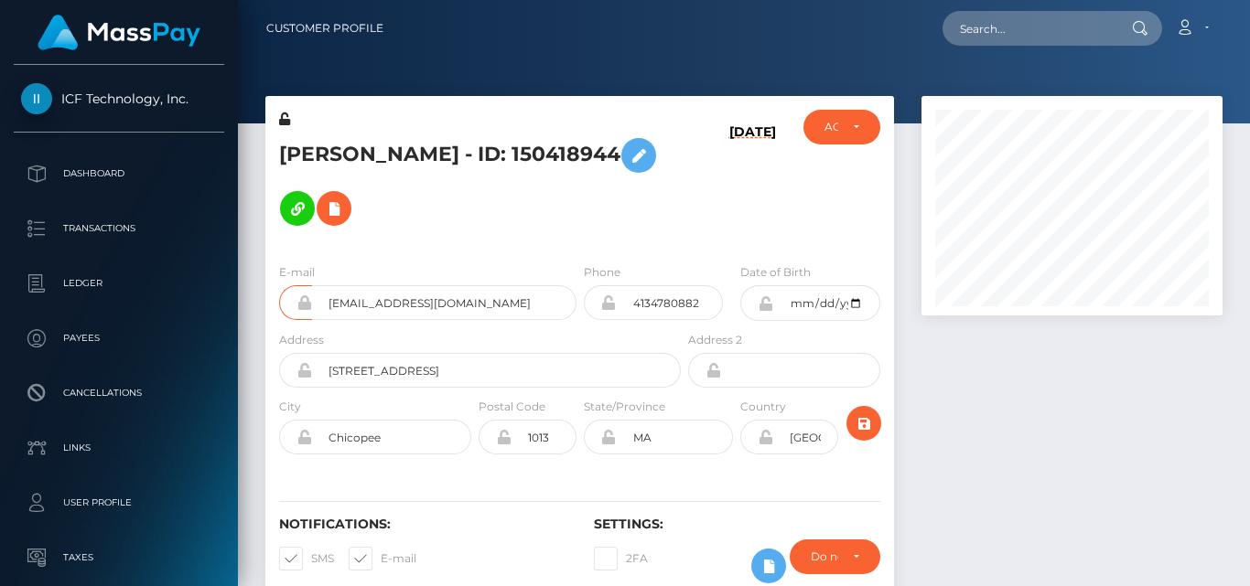
scroll to position [220, 300]
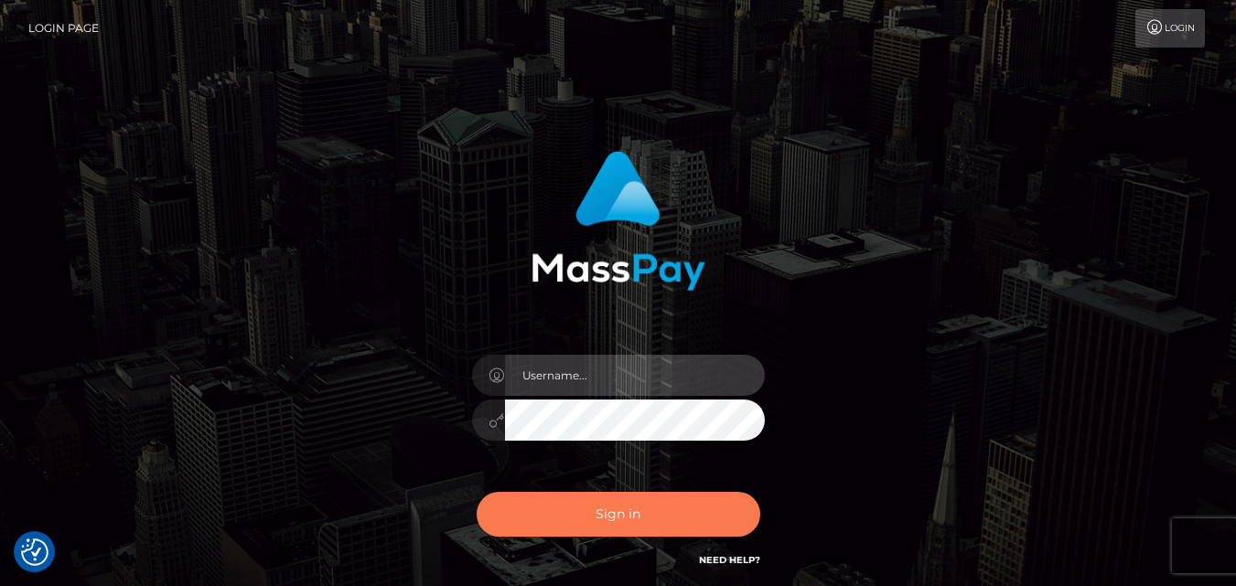
type input "[DOMAIN_NAME]"
click at [667, 501] on button "Sign in" at bounding box center [619, 514] width 284 height 45
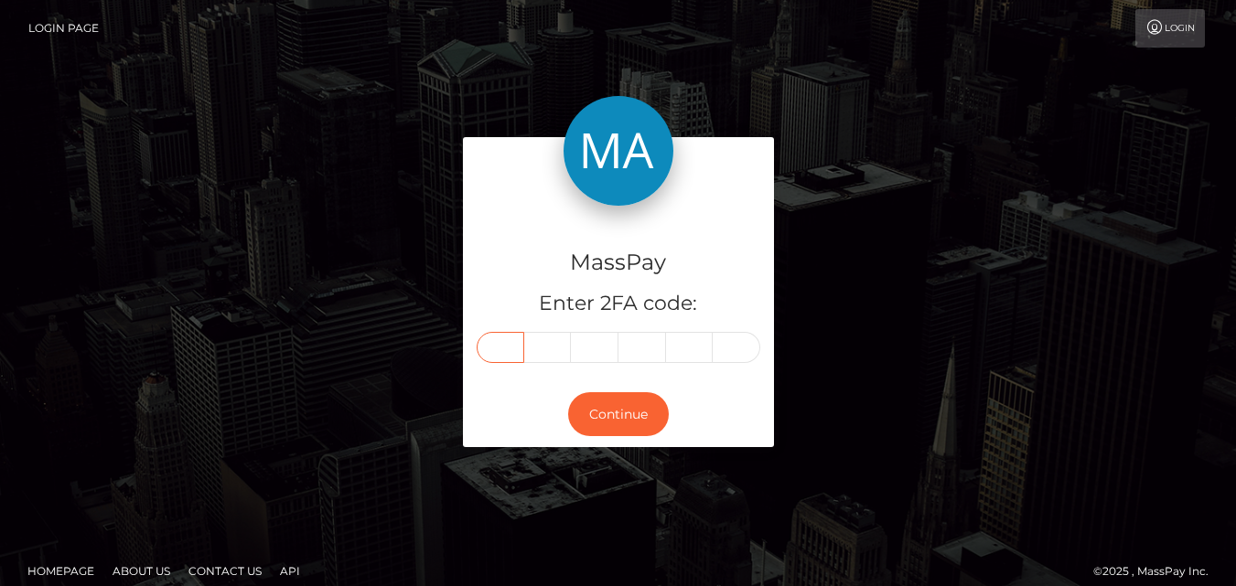
click at [512, 347] on input "text" at bounding box center [501, 347] width 48 height 31
type input "5"
type input "1"
type input "3"
type input "8"
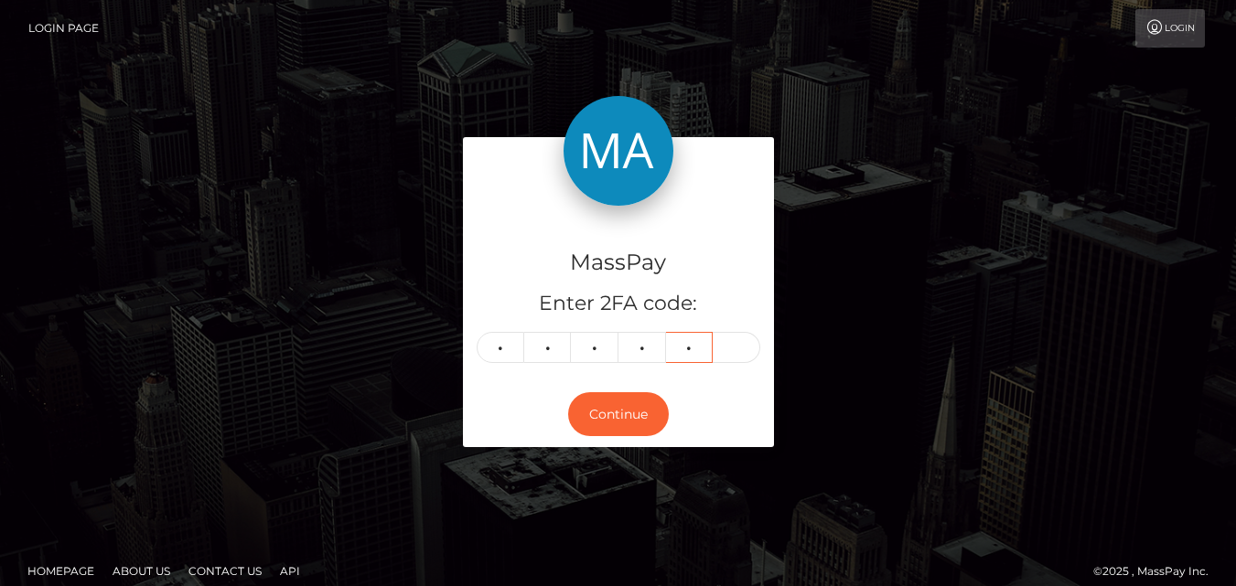
type input "6"
type input "9"
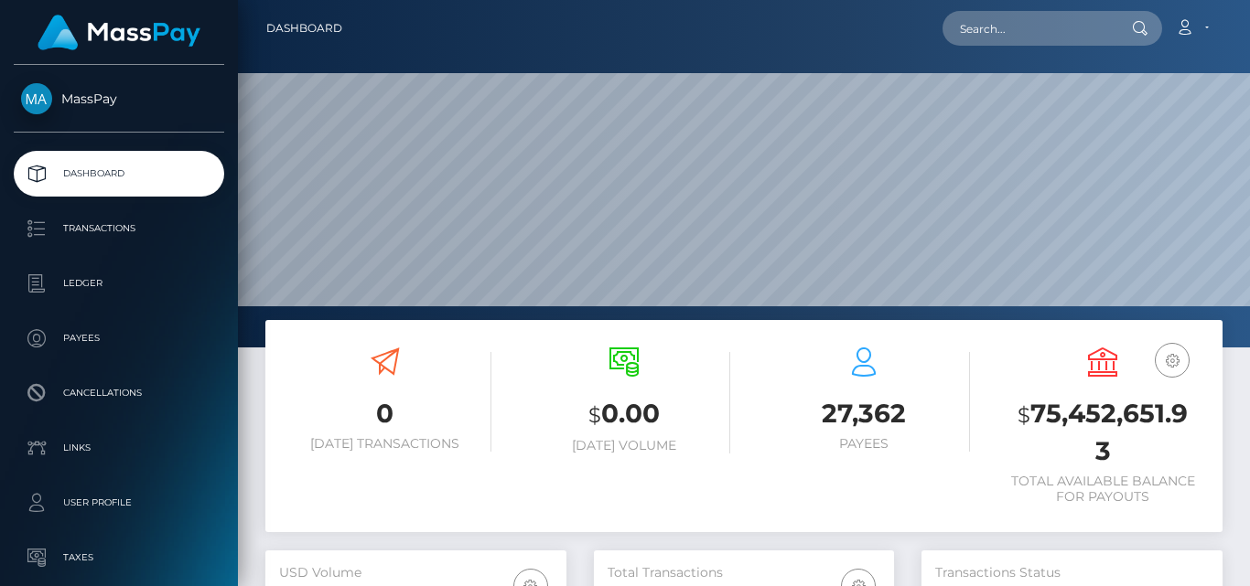
scroll to position [325, 300]
click at [976, 32] on input "text" at bounding box center [1028, 28] width 172 height 35
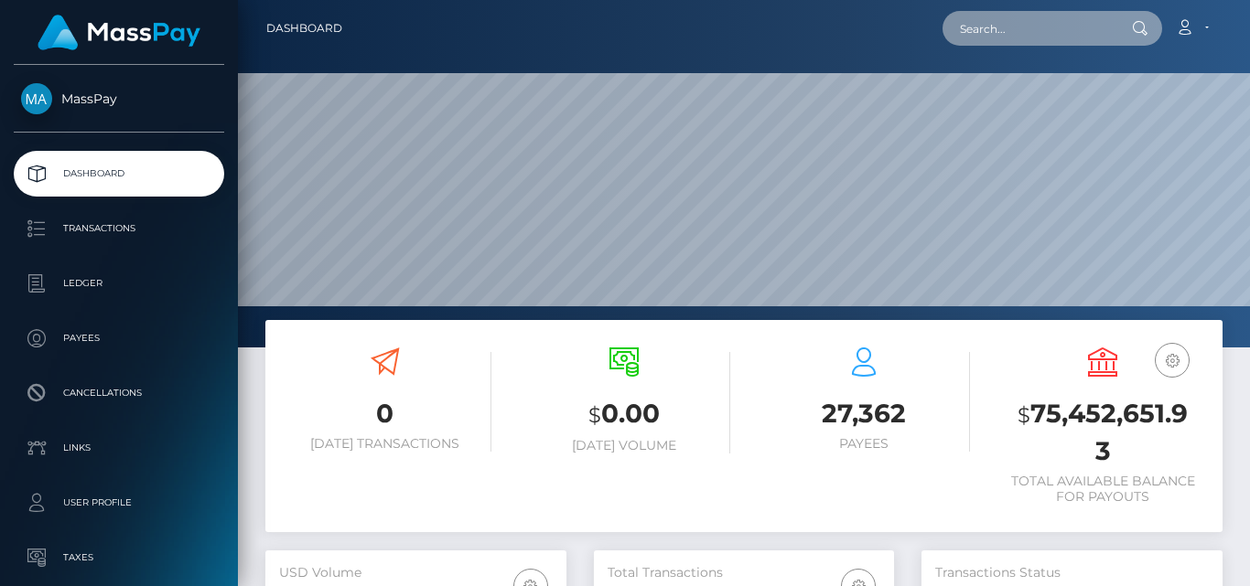
paste input "[EMAIL_ADDRESS][DOMAIN_NAME]"
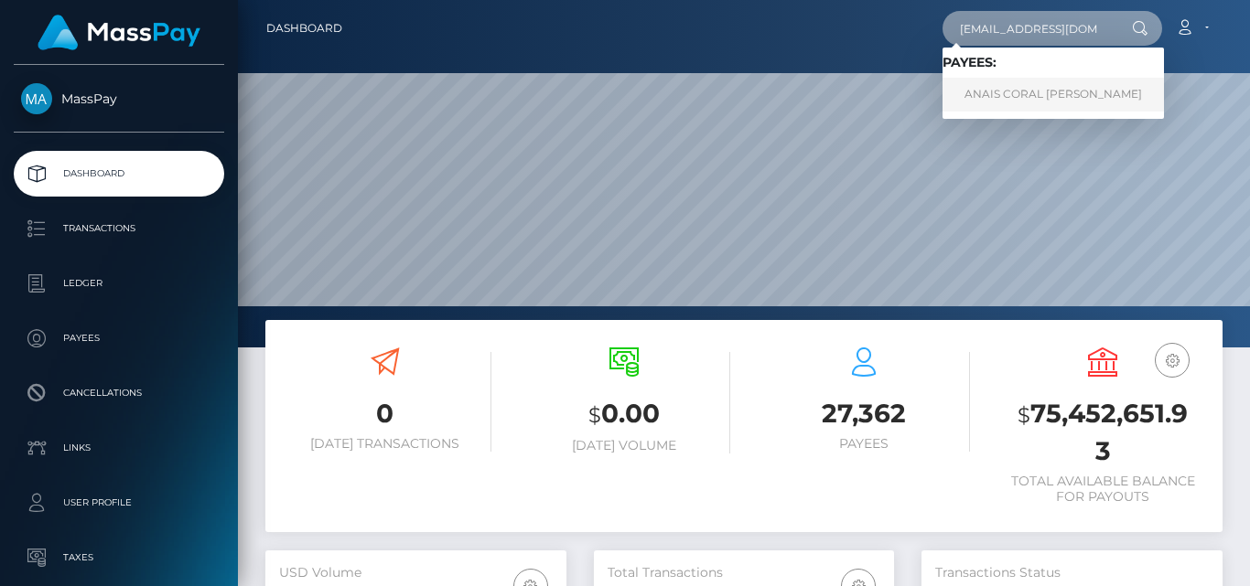
type input "[EMAIL_ADDRESS][DOMAIN_NAME]"
click at [1006, 91] on link "ANAIS CORAL [PERSON_NAME]" at bounding box center [1052, 95] width 221 height 34
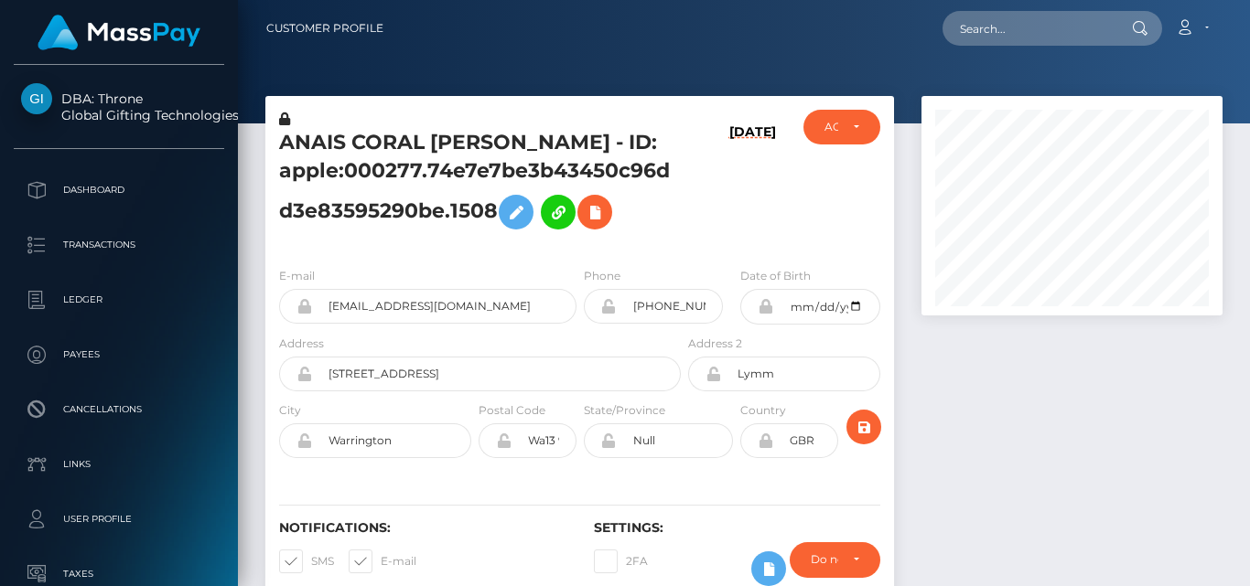
scroll to position [220, 300]
click at [971, 435] on div at bounding box center [1072, 359] width 328 height 527
click at [1031, 384] on div at bounding box center [1072, 359] width 328 height 527
click at [983, 430] on div at bounding box center [1072, 359] width 328 height 527
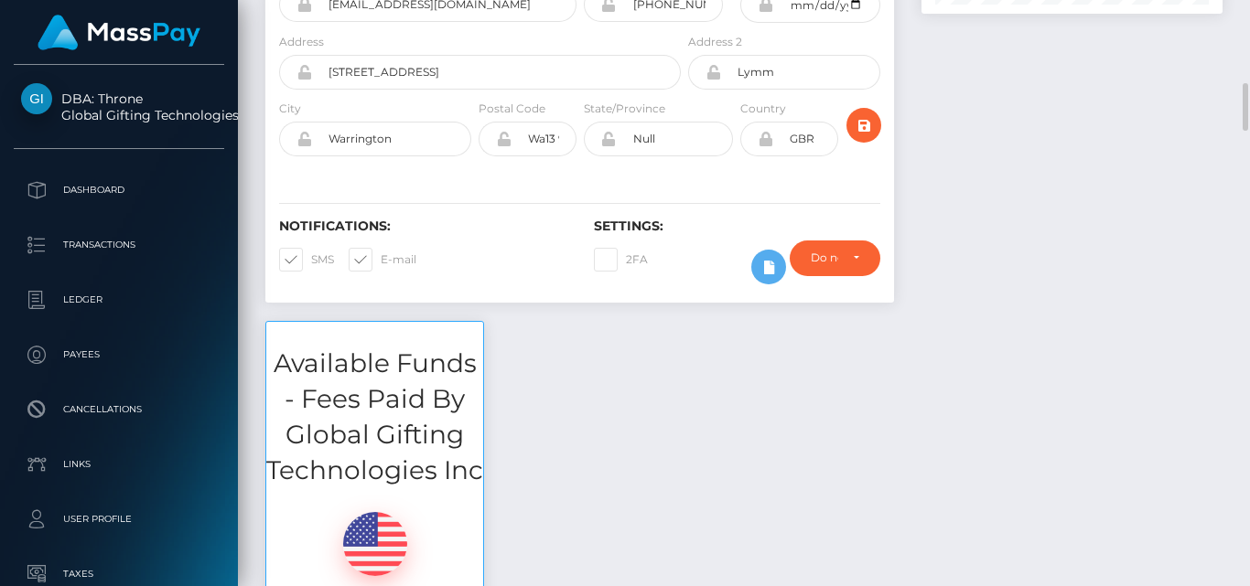
scroll to position [412, 0]
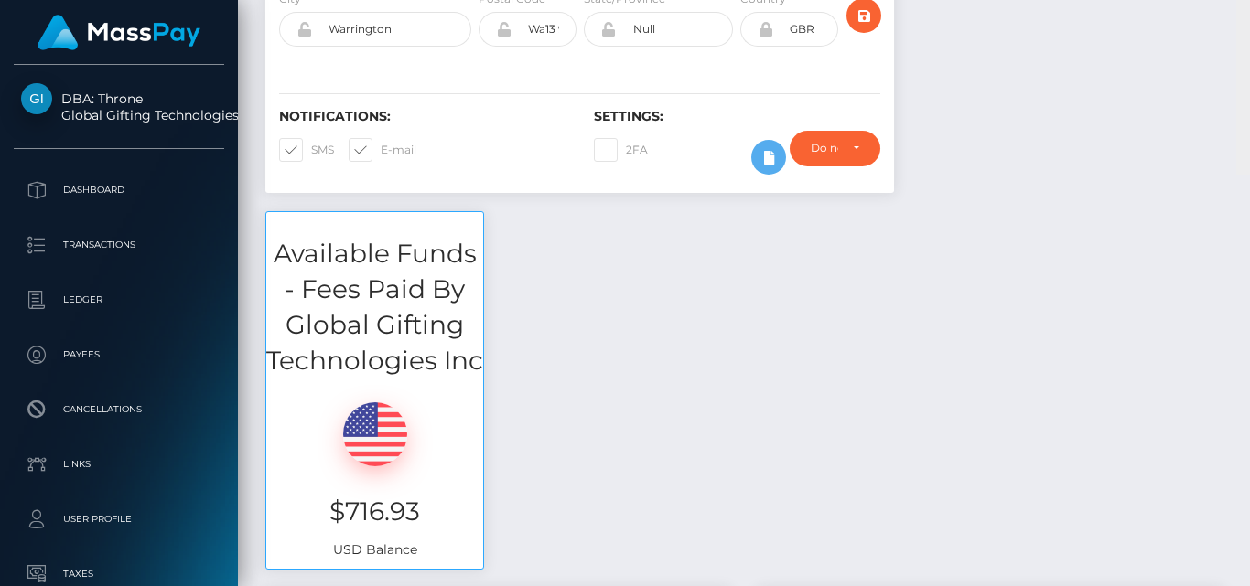
drag, startPoint x: 1241, startPoint y: 61, endPoint x: 1243, endPoint y: 13, distance: 48.6
click at [1243, 13] on div "Customer Profile Loading... Loading..." at bounding box center [744, 293] width 1012 height 586
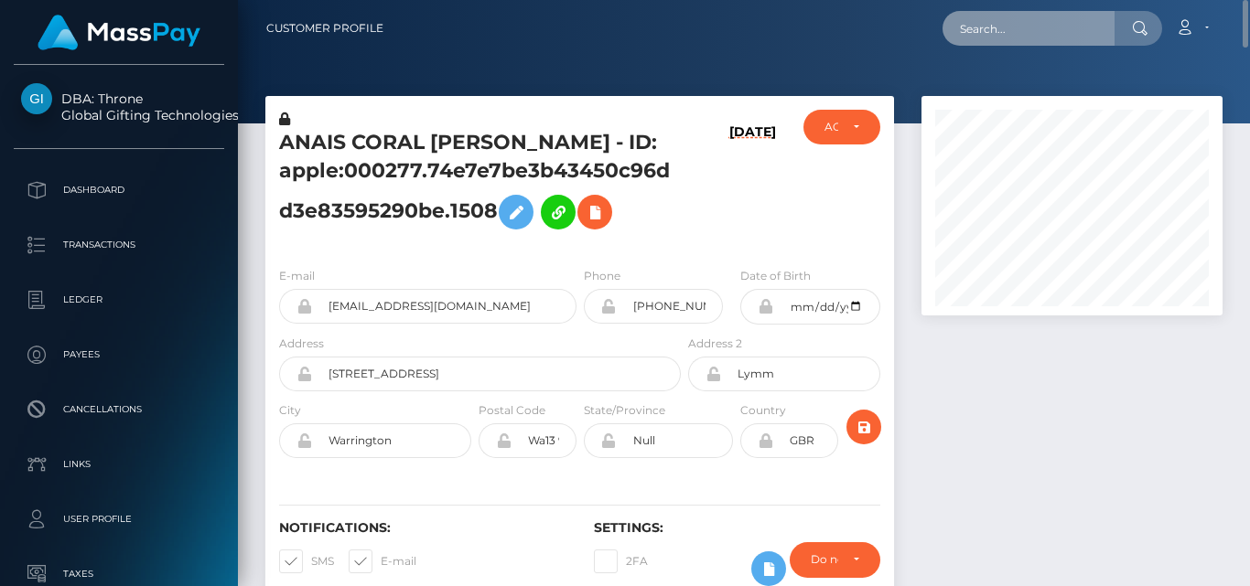
click at [1013, 17] on input "text" at bounding box center [1028, 28] width 172 height 35
paste input "frankpriss@gmail.com"
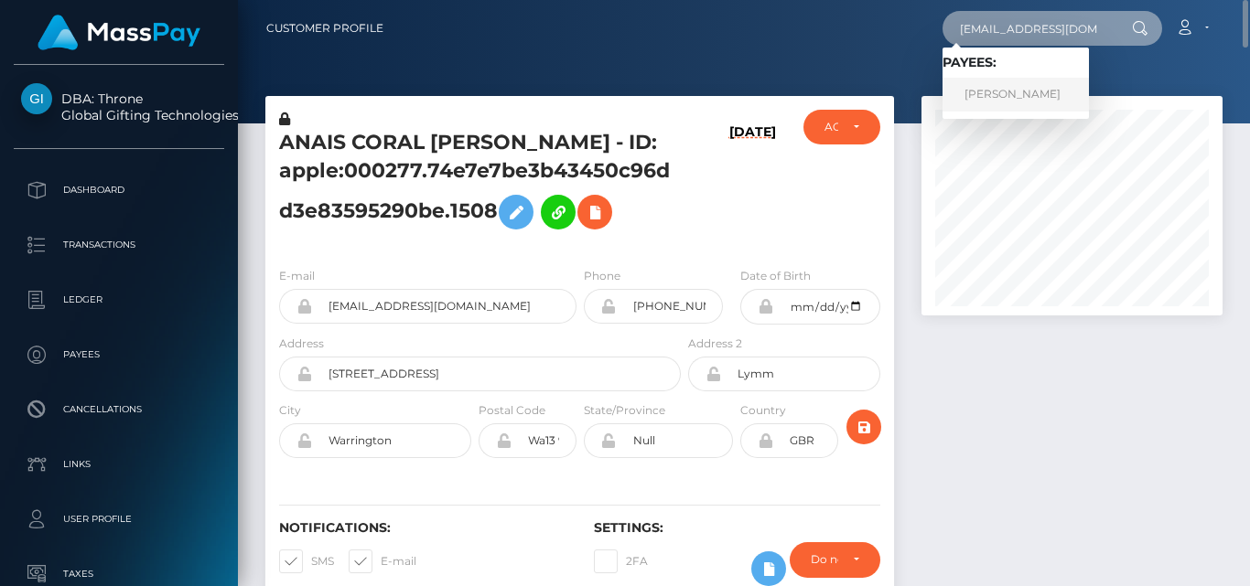
type input "frankpriss@gmail.com"
click at [1069, 101] on link "FRANKLIN NWANNEBUIHE" at bounding box center [1015, 95] width 146 height 34
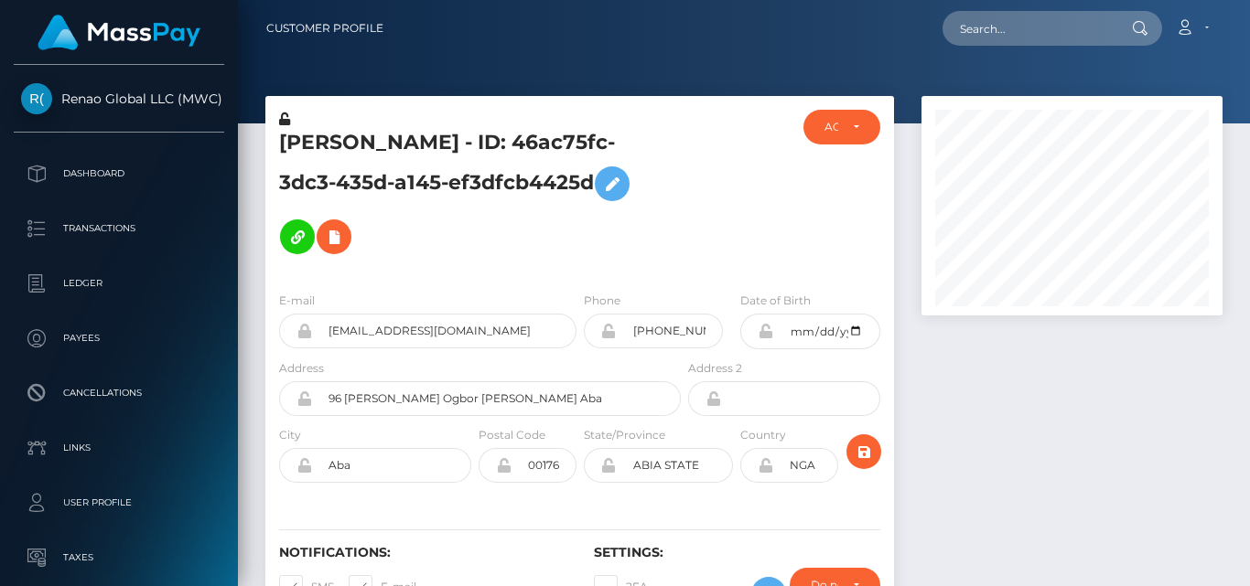
scroll to position [220, 300]
click at [992, 426] on div at bounding box center [1072, 372] width 328 height 553
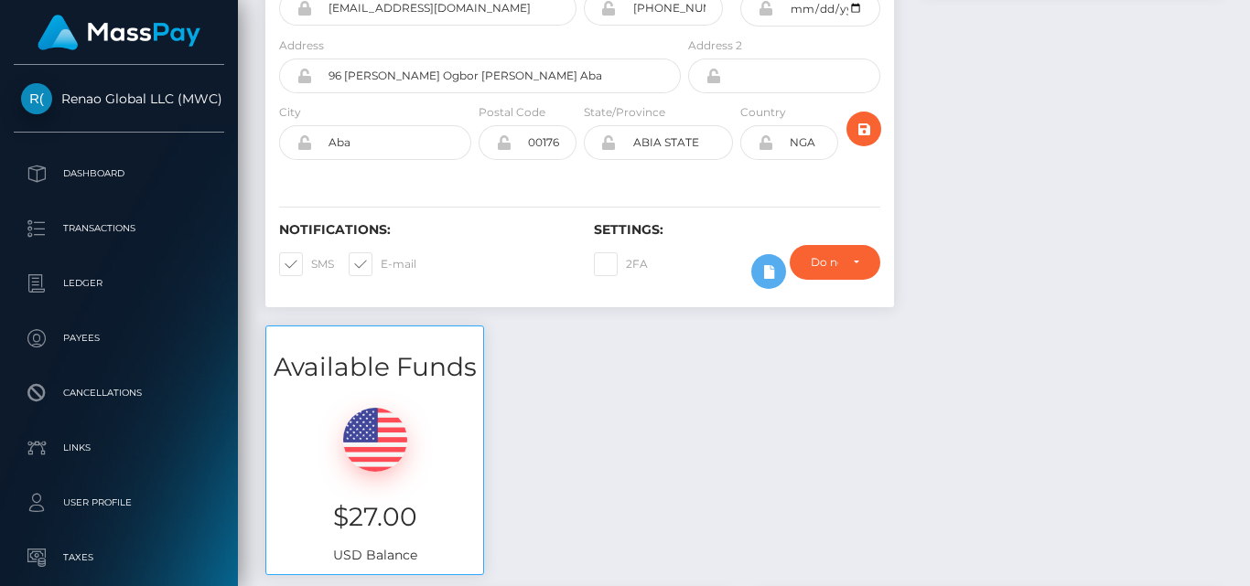
scroll to position [0, 0]
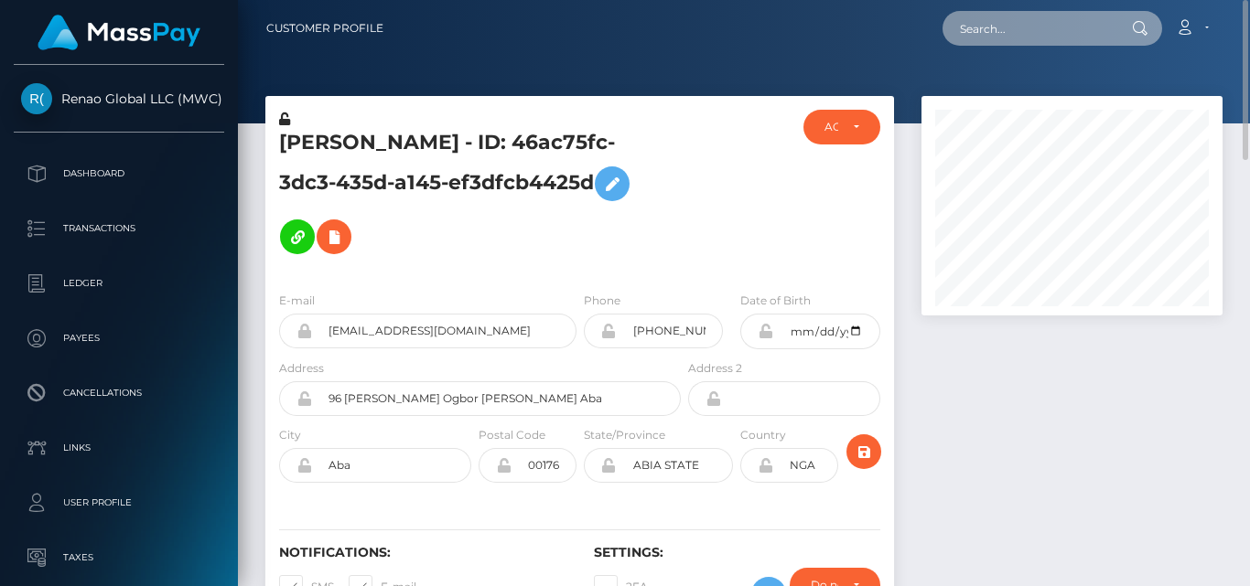
click at [1011, 15] on input "text" at bounding box center [1028, 28] width 172 height 35
paste input "[EMAIL_ADDRESS][DOMAIN_NAME]"
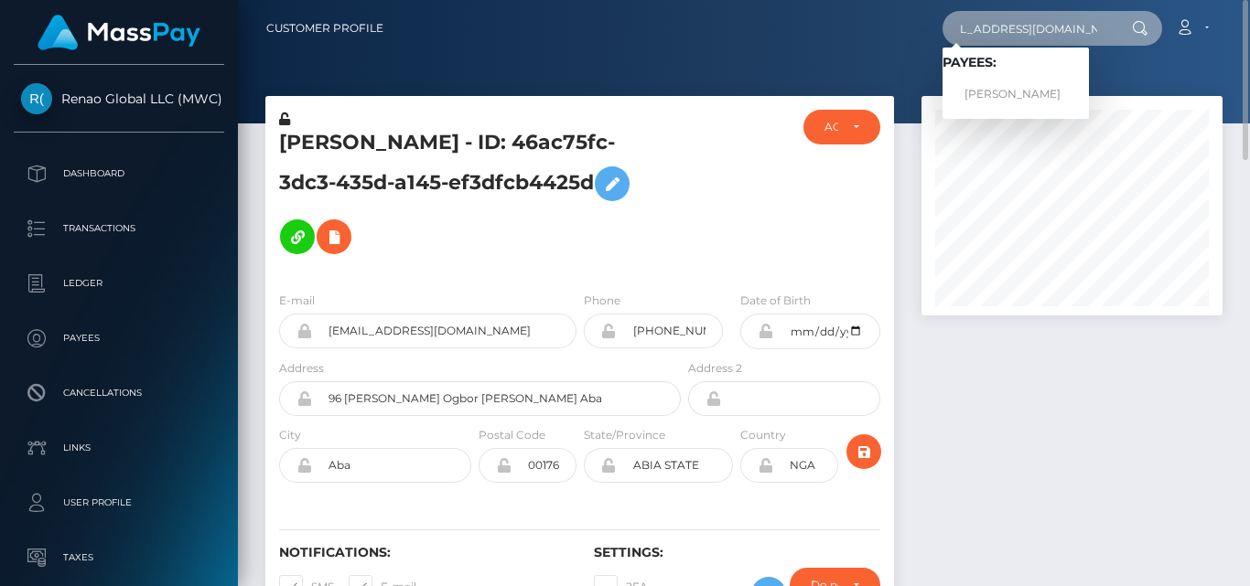
type input "[EMAIL_ADDRESS][DOMAIN_NAME]"
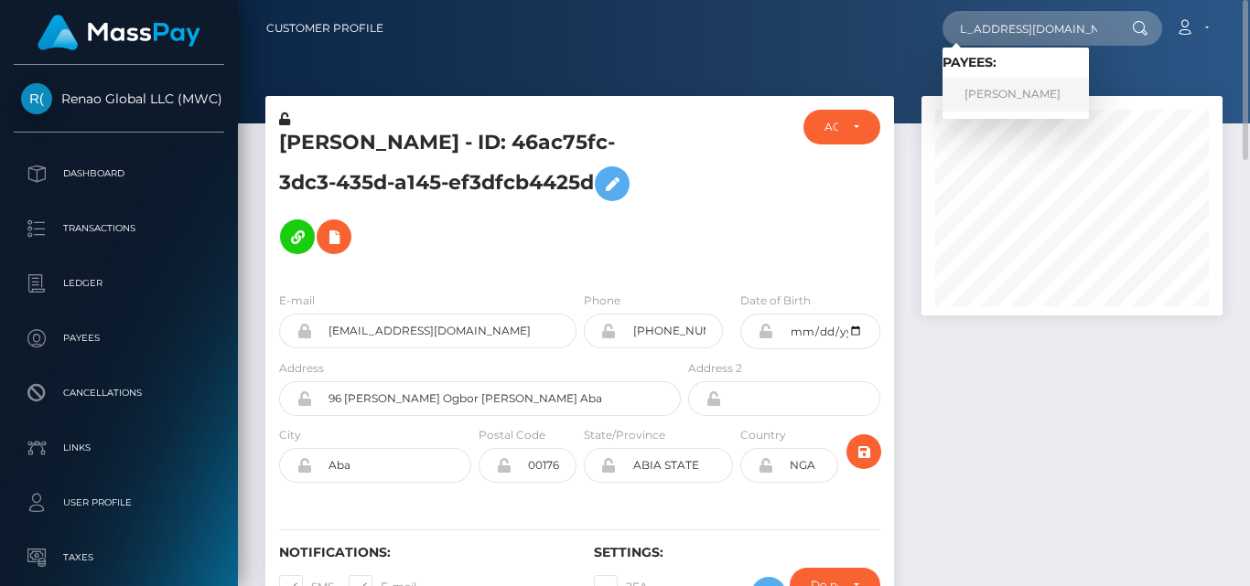
scroll to position [0, 0]
click at [1021, 86] on link "SAHACHAI CHAIWONG" at bounding box center [1015, 95] width 146 height 34
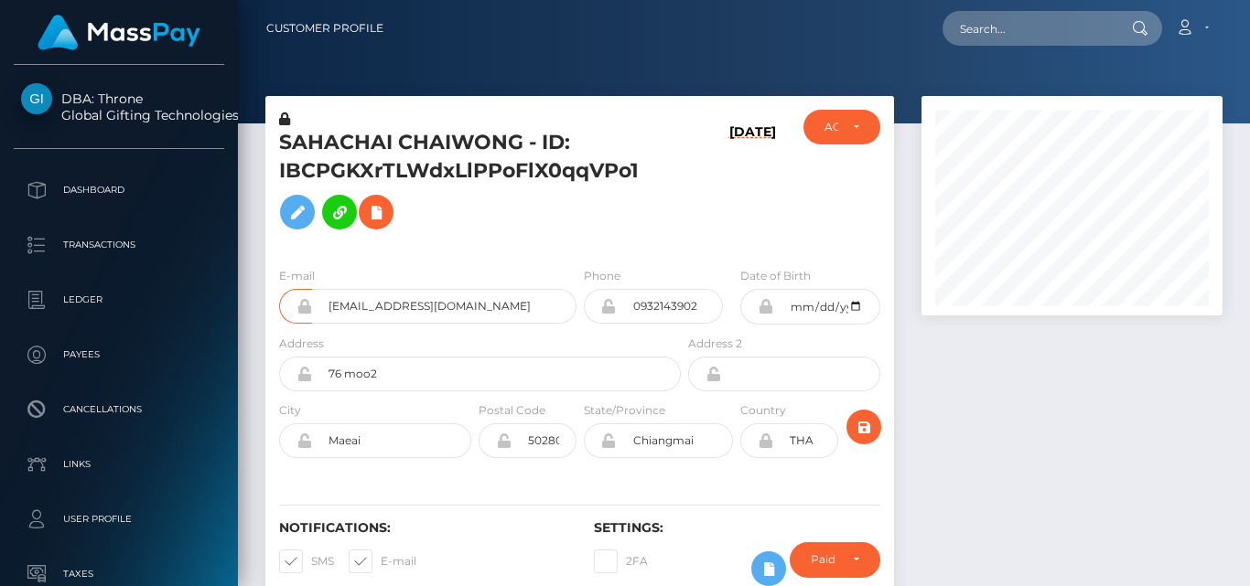
scroll to position [220, 300]
click at [941, 401] on div at bounding box center [1072, 359] width 328 height 527
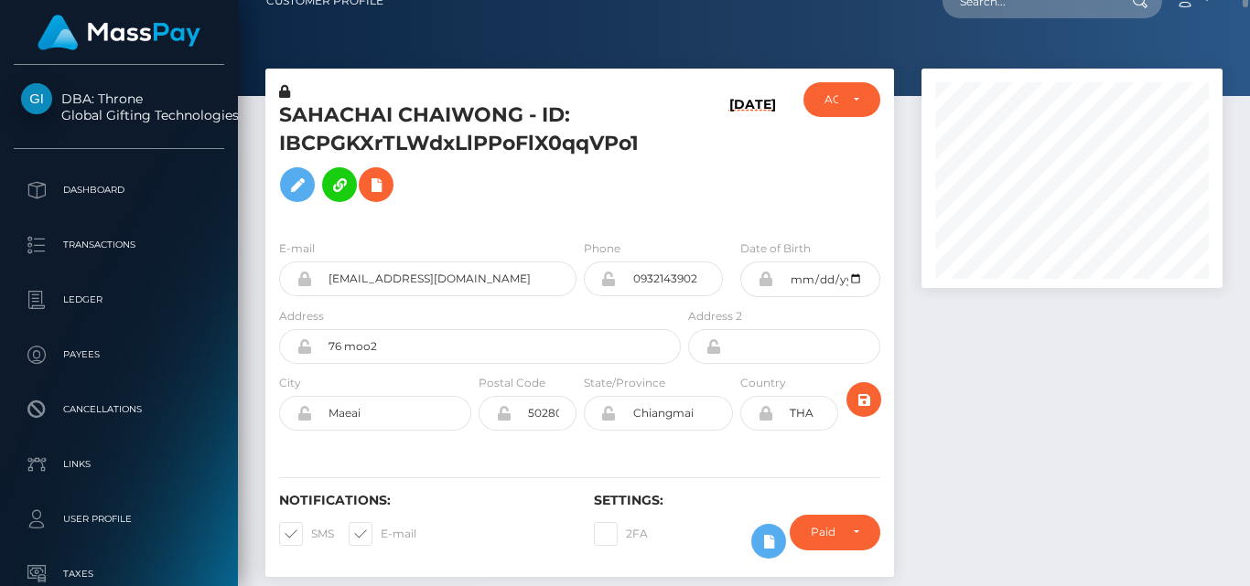
scroll to position [0, 0]
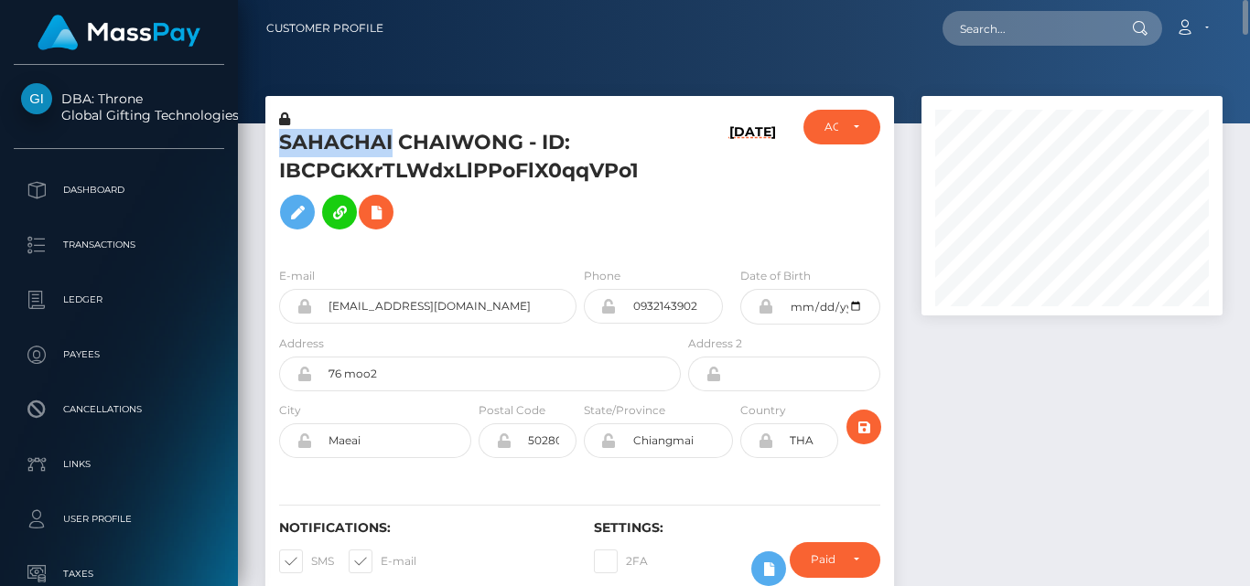
drag, startPoint x: 276, startPoint y: 134, endPoint x: 390, endPoint y: 140, distance: 113.6
click at [390, 140] on div "SAHACHAI CHAIWONG - ID: IBCPGKXrTLWdxLlPPoFlX0qqVPo1" at bounding box center [474, 181] width 419 height 143
copy h5 "SAHACHAI"
click at [407, 100] on div "SAHACHAI CHAIWONG - ID: IBCPGKXrTLWdxLlPPoFlX0qqVPo1 08/06/25 ACTIVE DEACTIVE" at bounding box center [579, 174] width 628 height 156
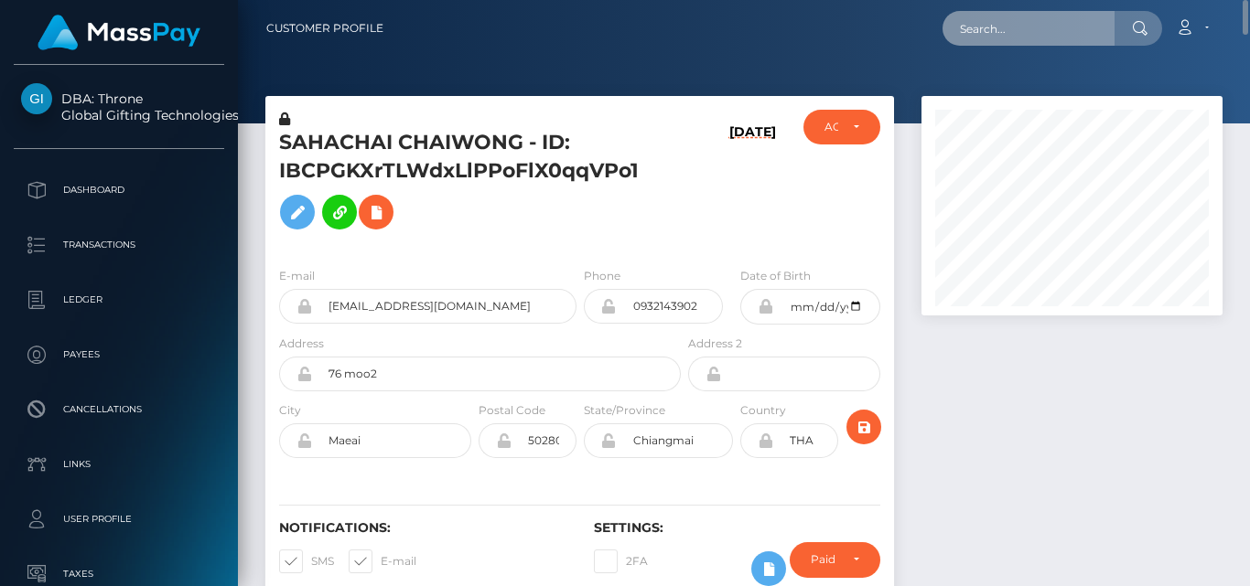
click at [1005, 35] on input "text" at bounding box center [1028, 28] width 172 height 35
paste input "amkostenkoo@gmail.com"
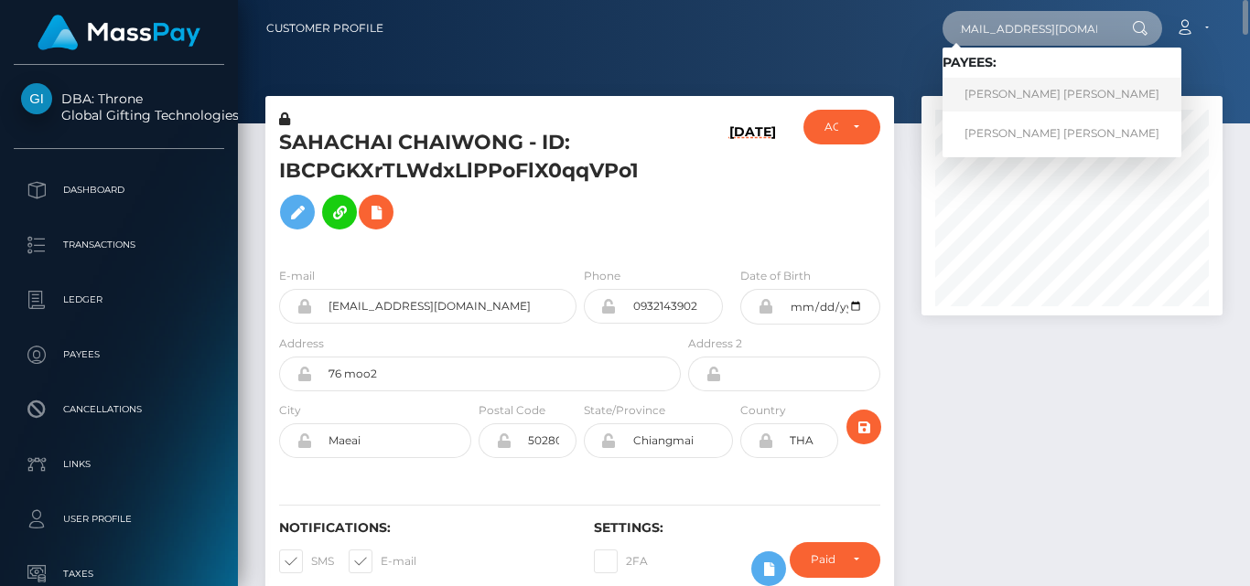
type input "amkostenkoo@gmail.com"
click at [1039, 92] on link "AMBER LYNN KOSTENKO" at bounding box center [1061, 95] width 239 height 34
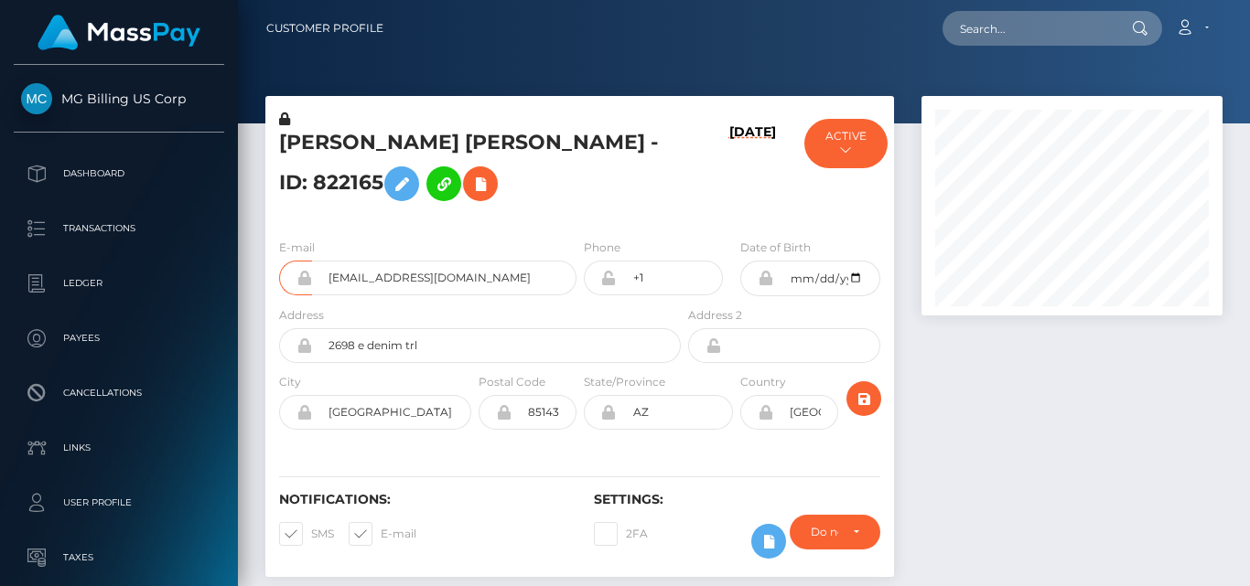
click at [962, 428] on div at bounding box center [1072, 345] width 328 height 499
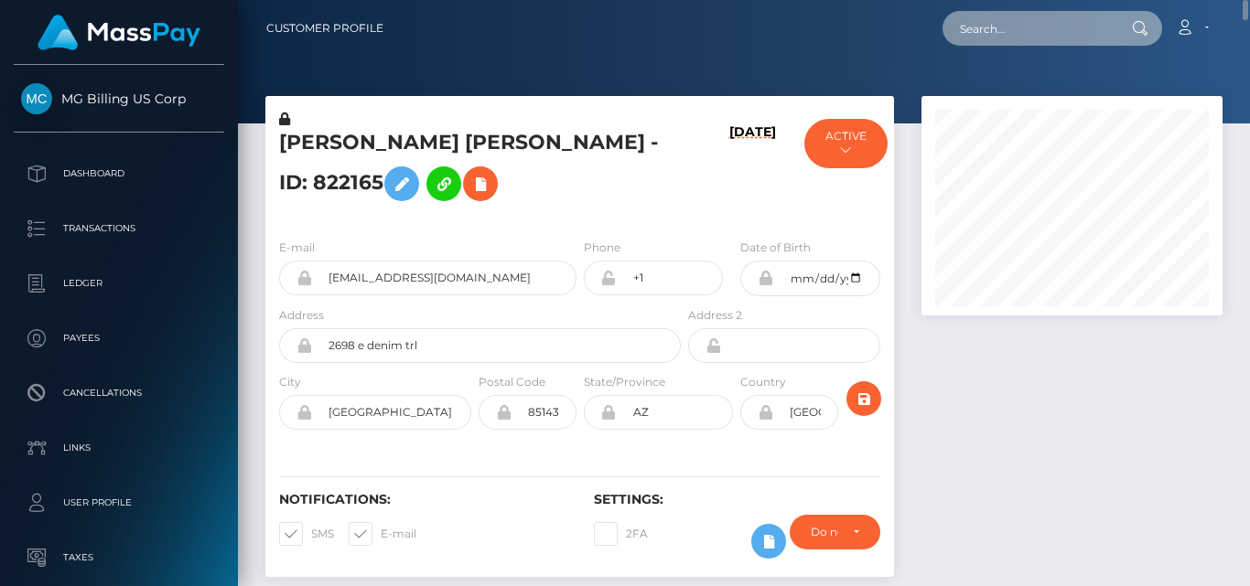
click at [981, 26] on input "text" at bounding box center [1028, 28] width 172 height 35
paste input "[EMAIL_ADDRESS][DOMAIN_NAME]"
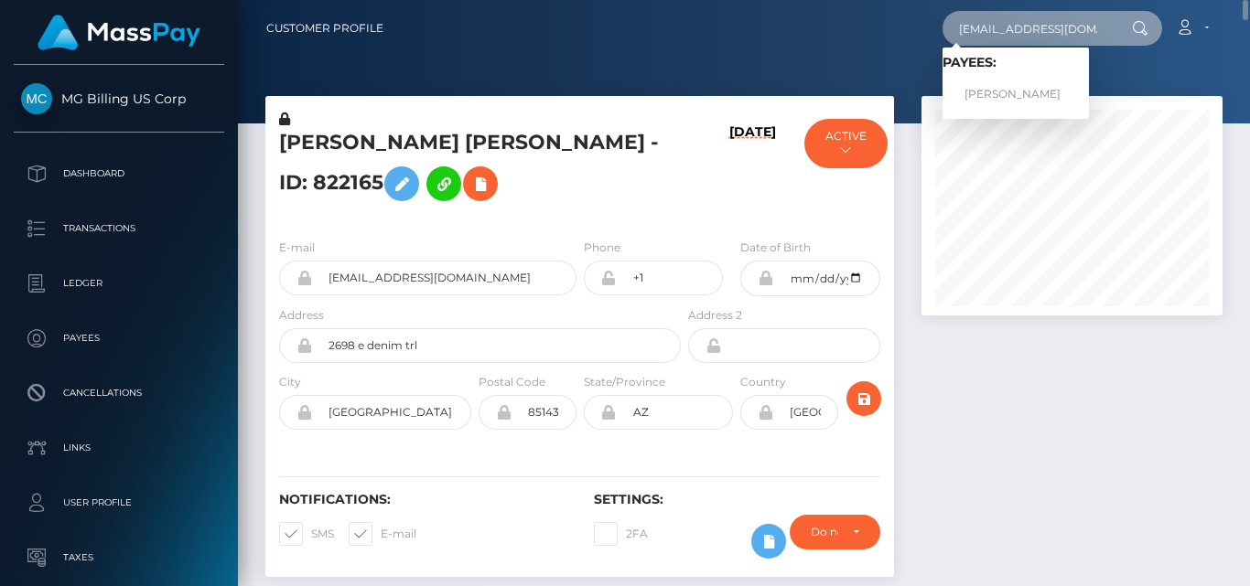
type input "[EMAIL_ADDRESS][DOMAIN_NAME]"
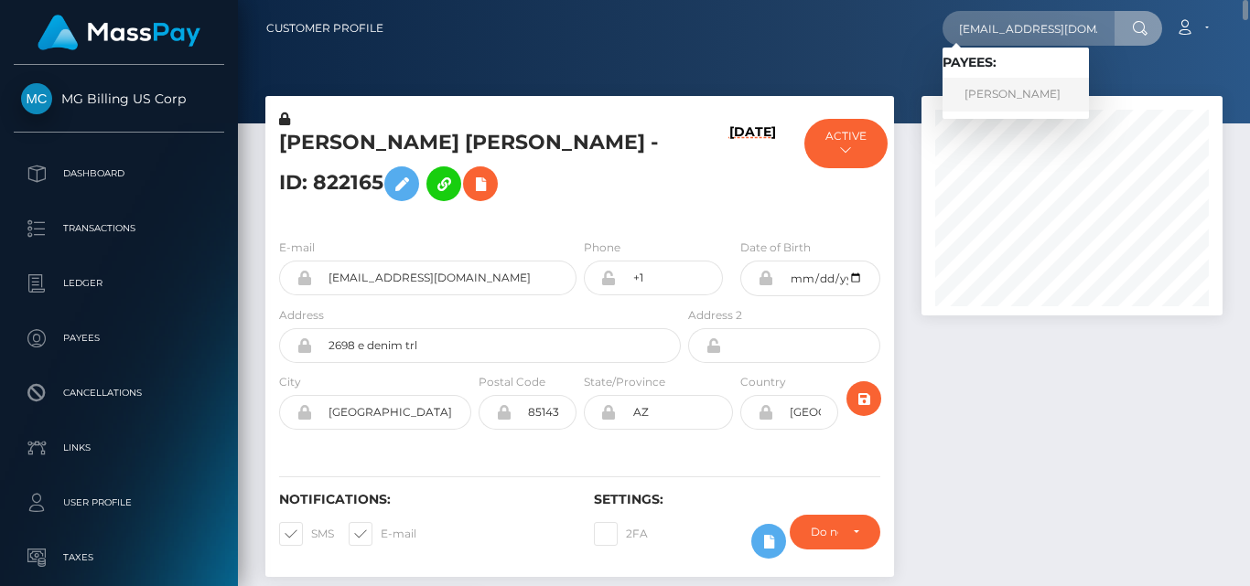
scroll to position [0, 0]
click at [967, 95] on link "JOHN JOSEPH CUNNINGHAM" at bounding box center [1015, 95] width 146 height 34
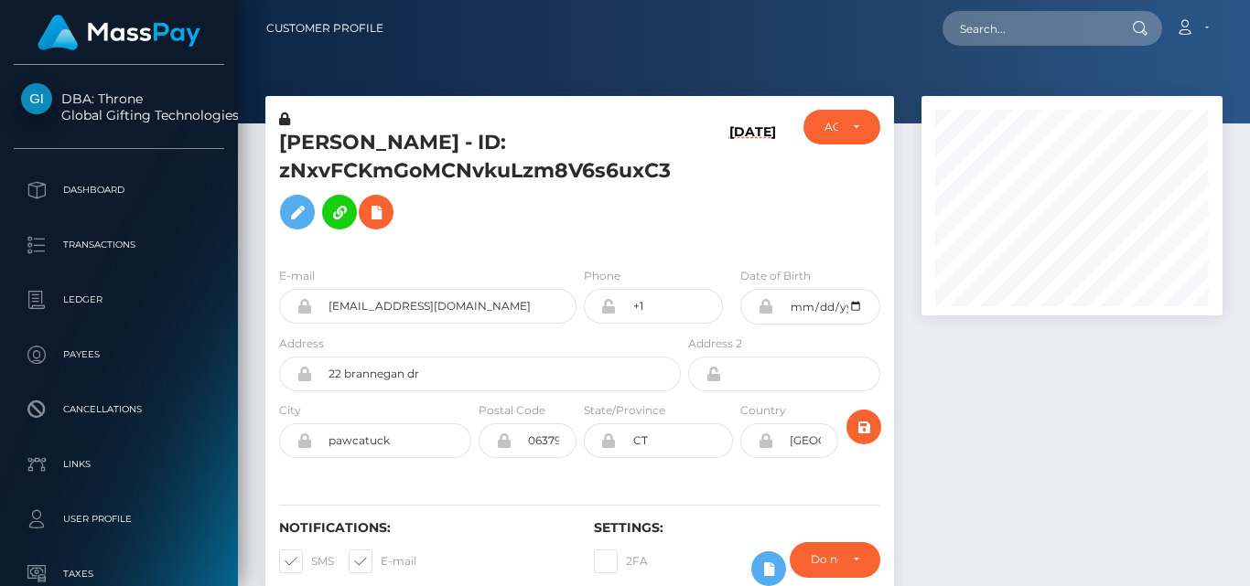
scroll to position [220, 300]
click at [986, 433] on div at bounding box center [1072, 359] width 328 height 527
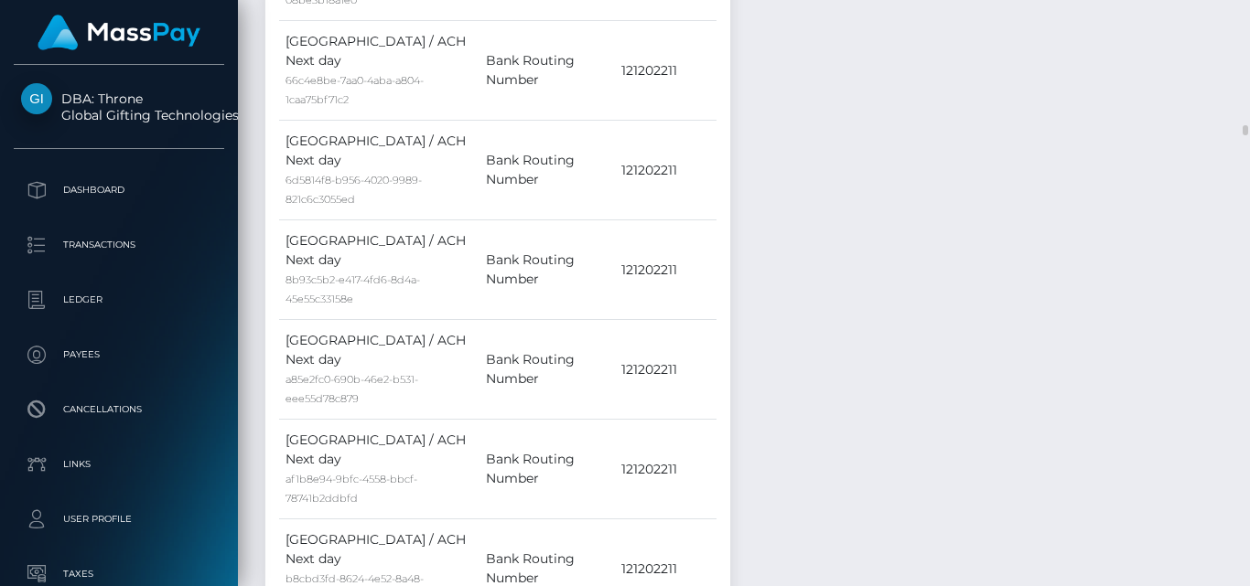
scroll to position [2388, 0]
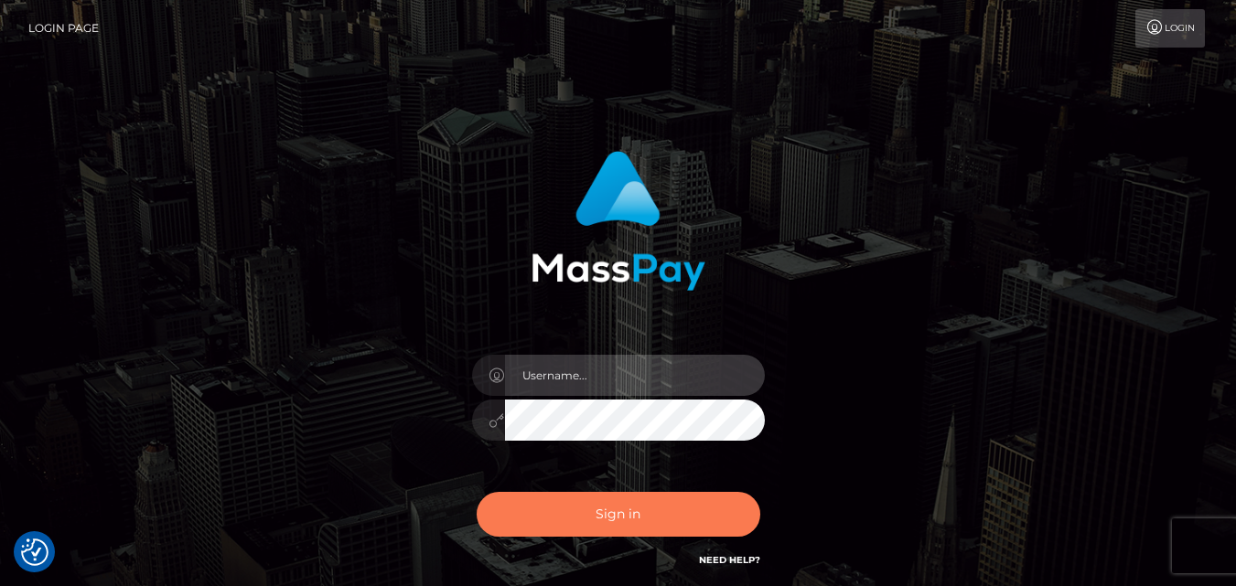
type input "[DOMAIN_NAME]"
click at [687, 514] on button "Sign in" at bounding box center [619, 514] width 284 height 45
type input "fr.es"
click at [633, 534] on button "Sign in" at bounding box center [619, 514] width 284 height 45
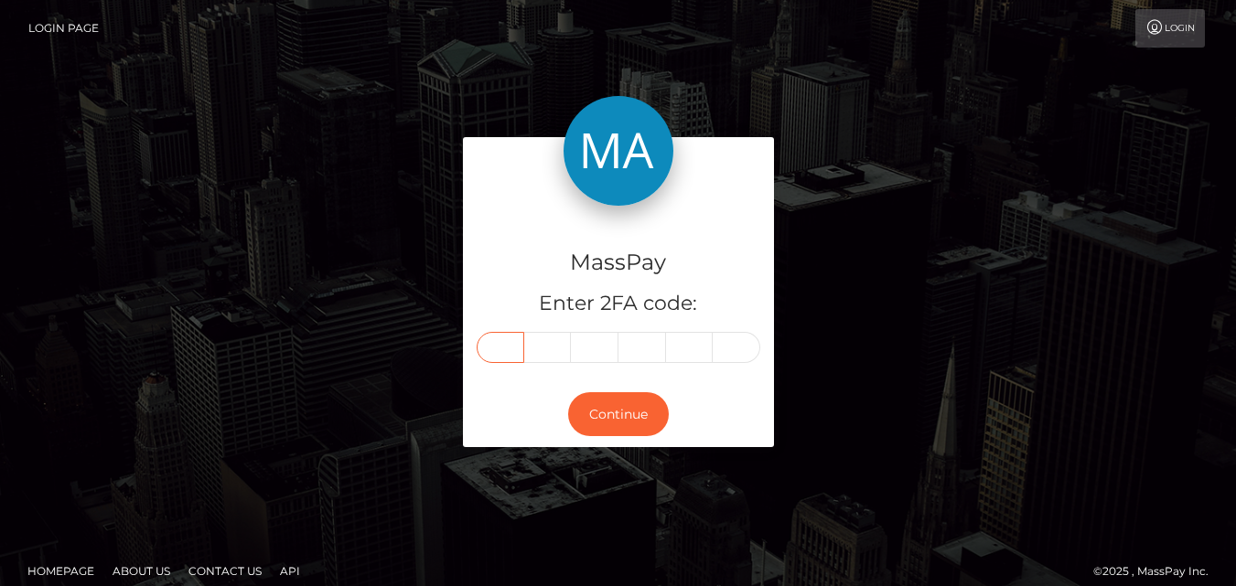
click at [507, 351] on input "text" at bounding box center [501, 347] width 48 height 31
type input "4"
type input "7"
type input "3"
type input "4"
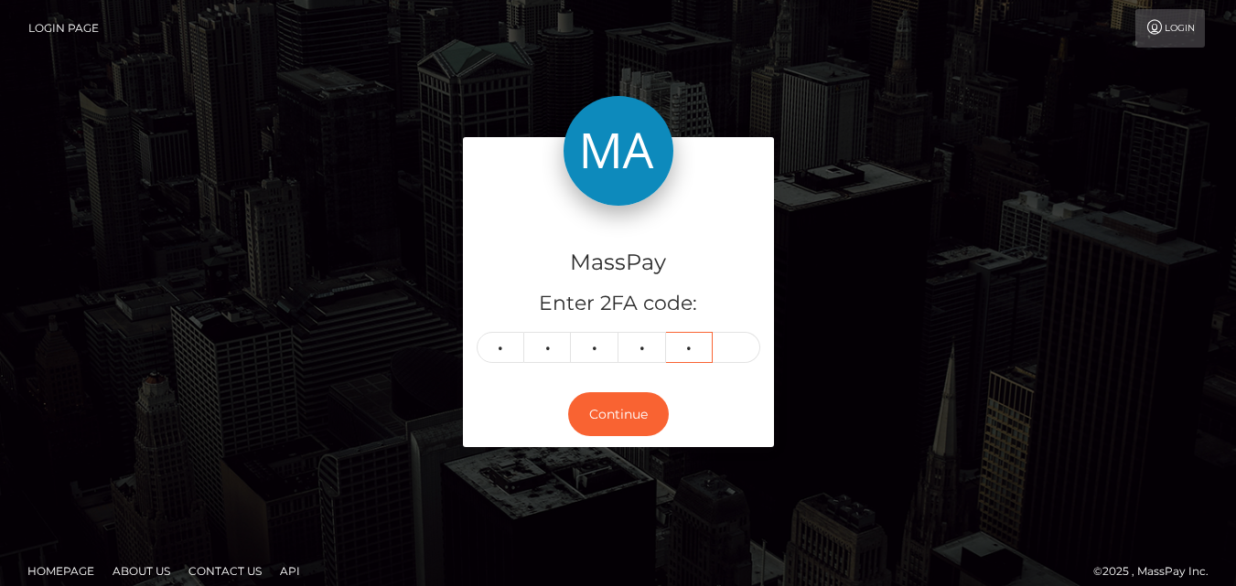
type input "2"
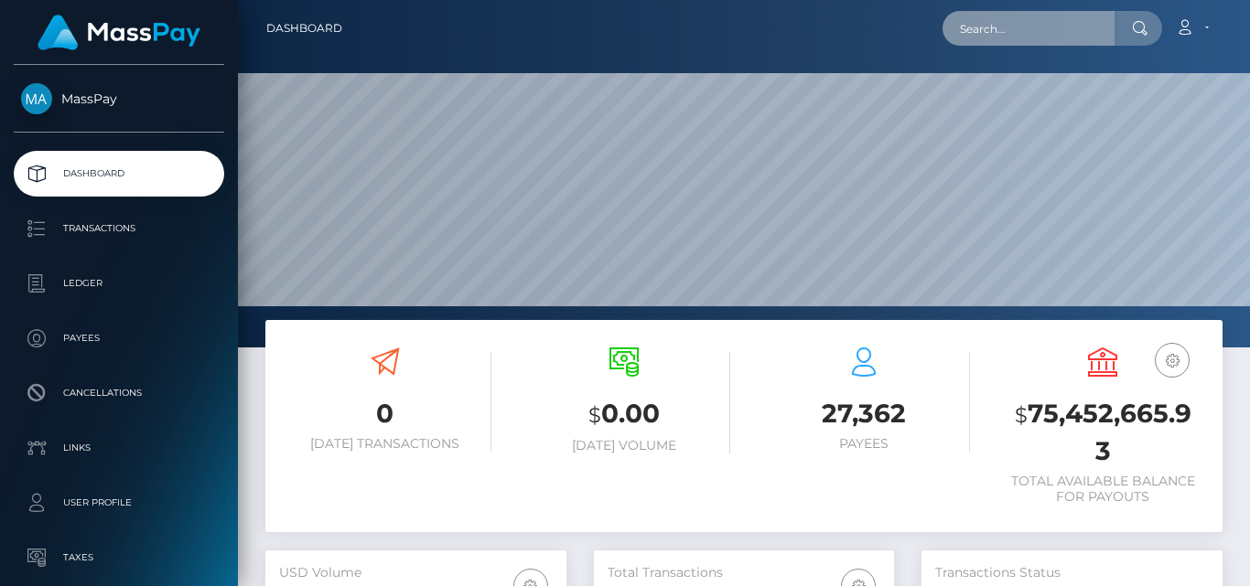
scroll to position [325, 300]
drag, startPoint x: 0, startPoint y: 0, endPoint x: 1008, endPoint y: 36, distance: 1008.8
click at [1008, 36] on input "text" at bounding box center [1028, 28] width 172 height 35
paste input "[PERSON_NAME][DOMAIN_NAME][EMAIL_ADDRESS][DOMAIN_NAME]"
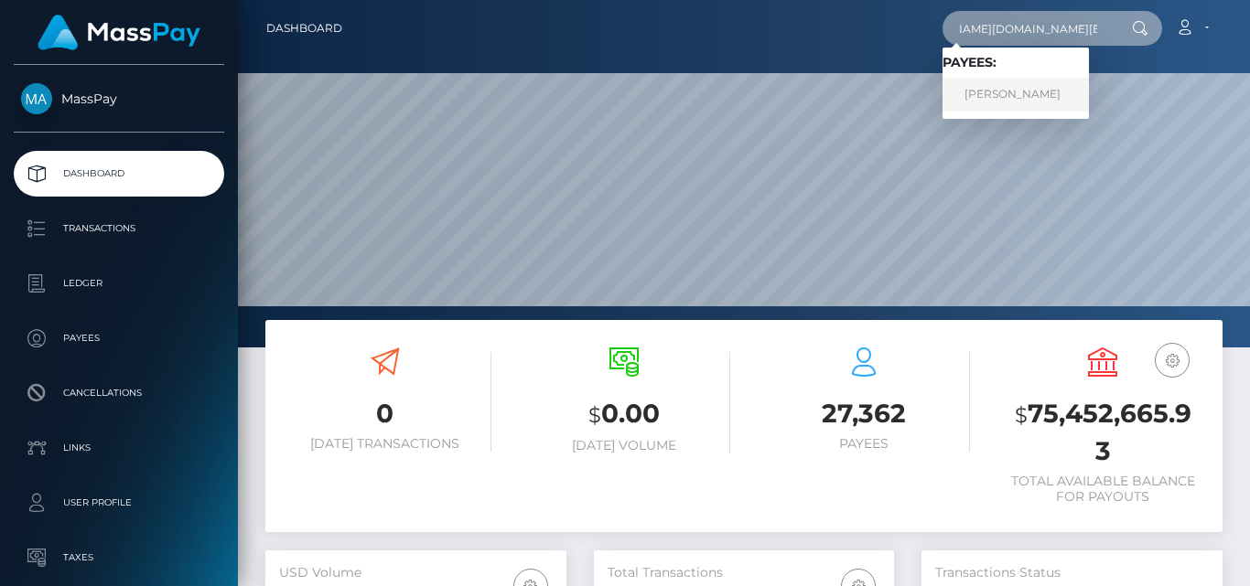
type input "[PERSON_NAME][DOMAIN_NAME][EMAIL_ADDRESS][DOMAIN_NAME]"
click at [1020, 89] on link "PRERONA BARUAH" at bounding box center [1015, 95] width 146 height 34
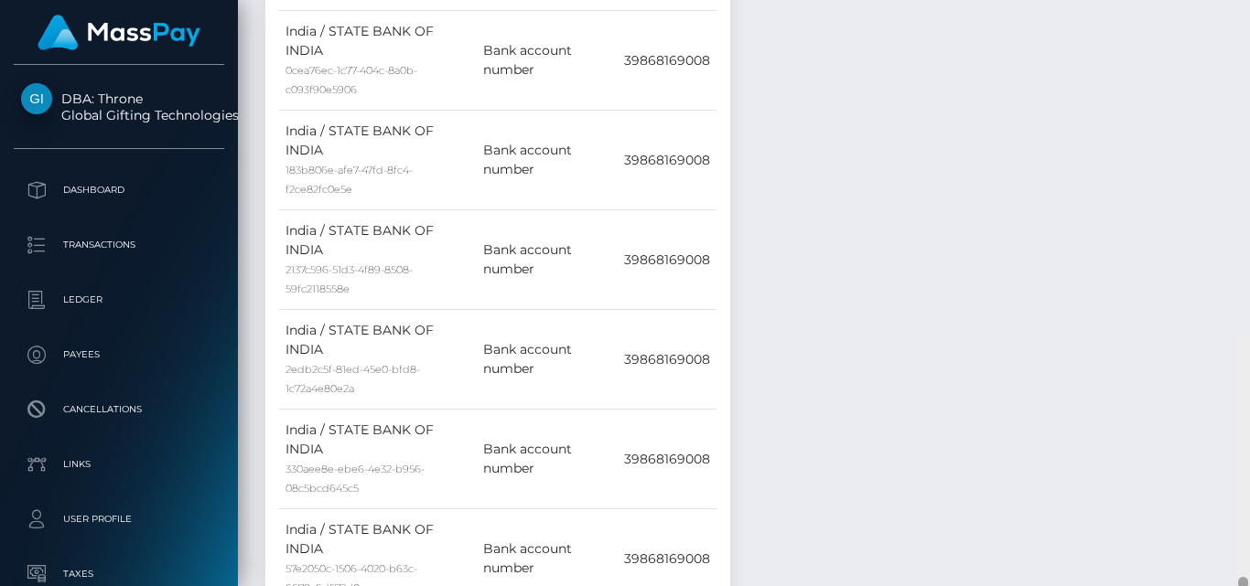
scroll to position [11389, 0]
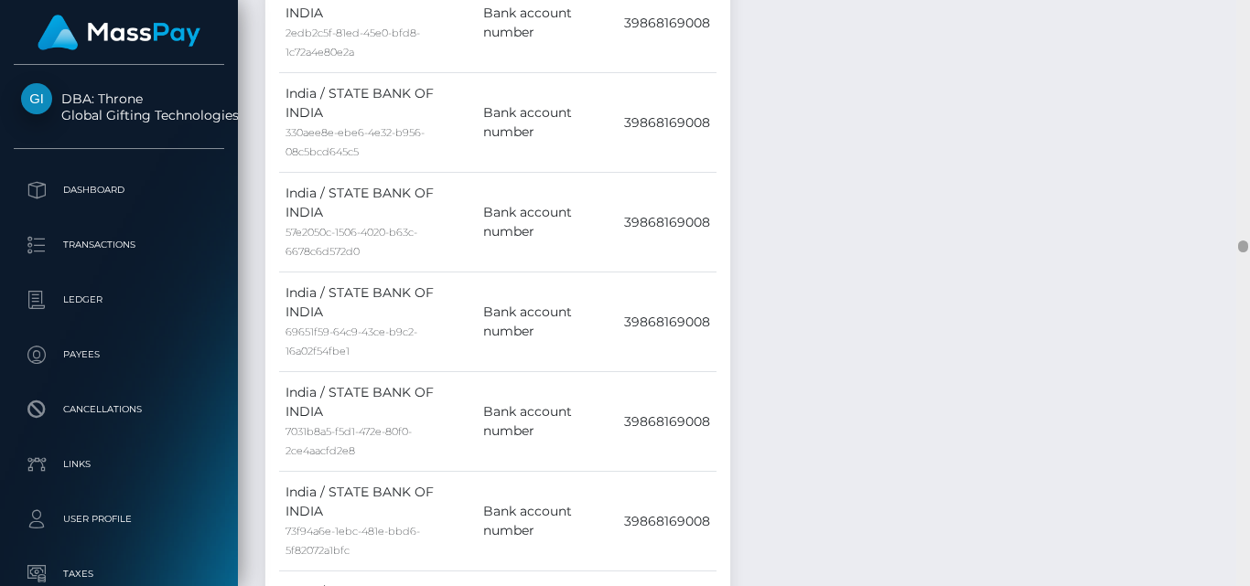
drag, startPoint x: 1246, startPoint y: 68, endPoint x: 1249, endPoint y: 255, distance: 187.6
click at [1249, 255] on div at bounding box center [1243, 293] width 14 height 586
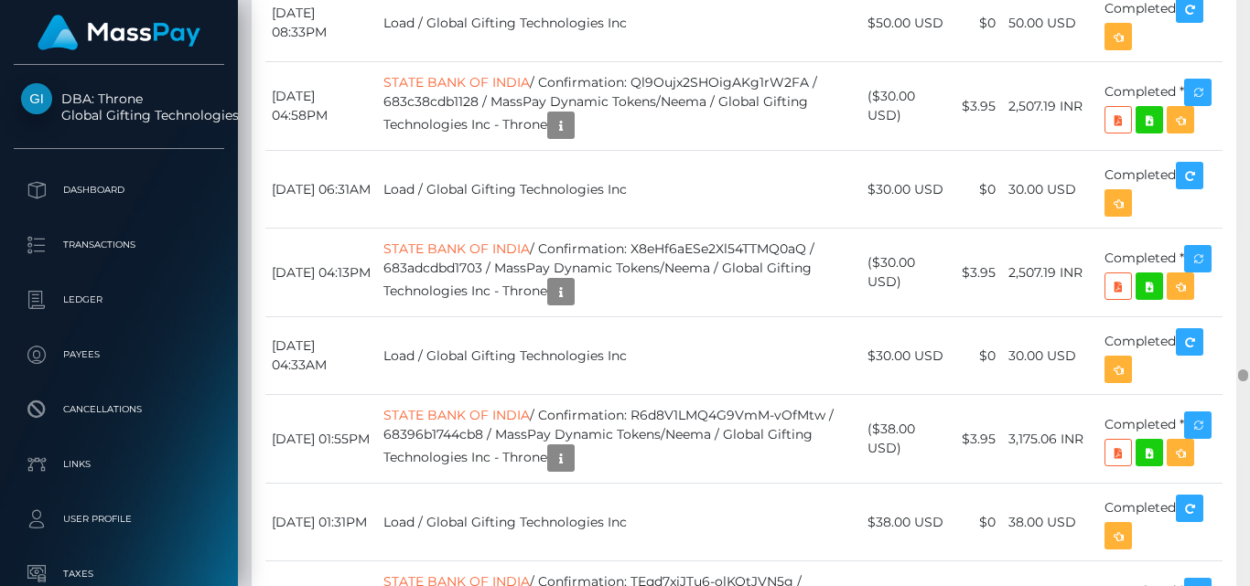
scroll to position [17433, 0]
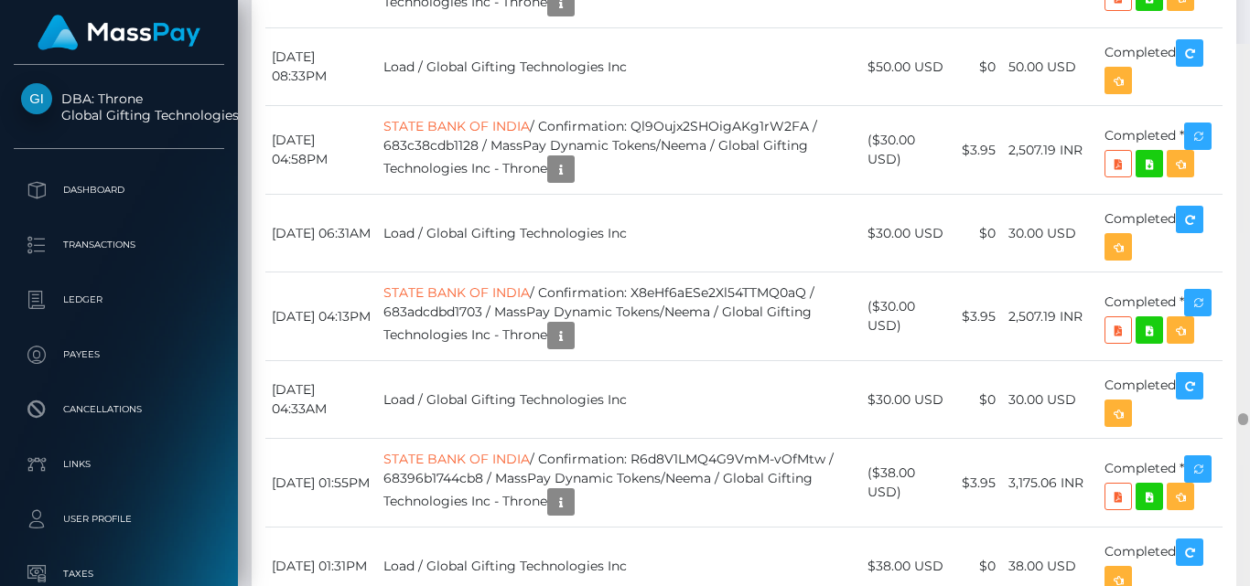
drag, startPoint x: 1246, startPoint y: 246, endPoint x: 1249, endPoint y: 374, distance: 128.1
click at [1249, 374] on div at bounding box center [1243, 337] width 14 height 586
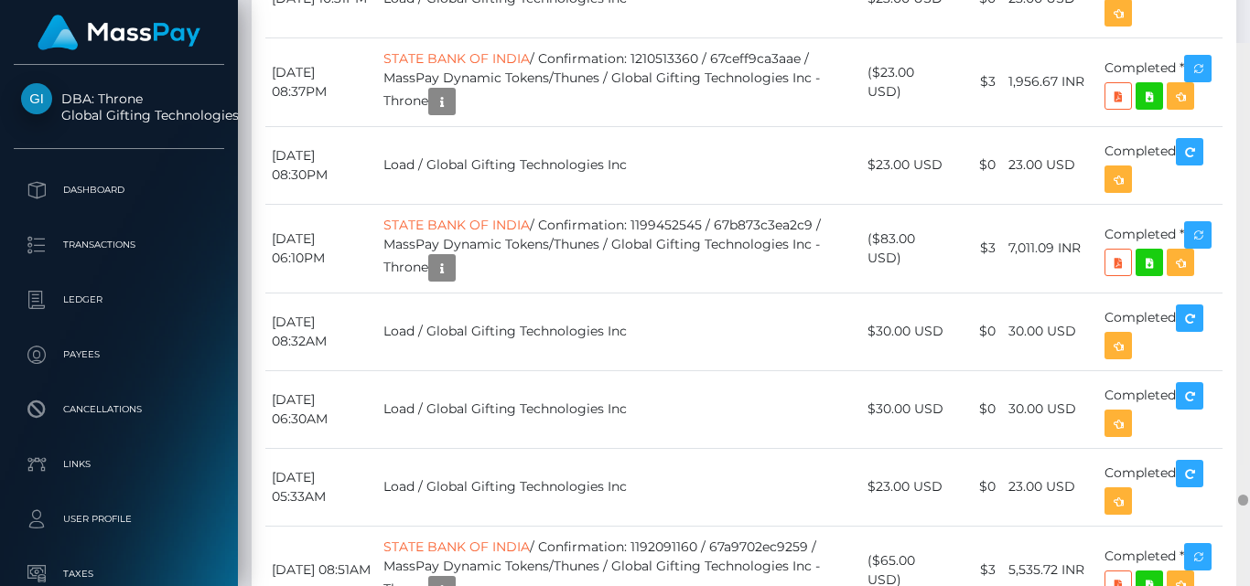
scroll to position [22312, 0]
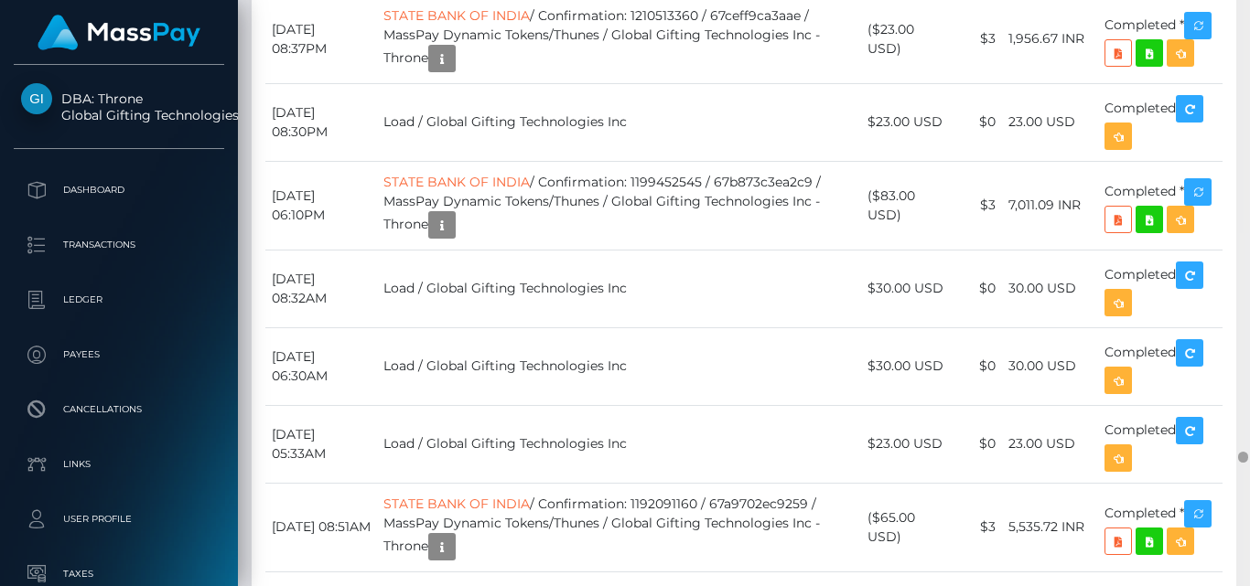
drag, startPoint x: 1241, startPoint y: 371, endPoint x: 1241, endPoint y: 475, distance: 103.4
click at [1241, 475] on div at bounding box center [1243, 293] width 14 height 586
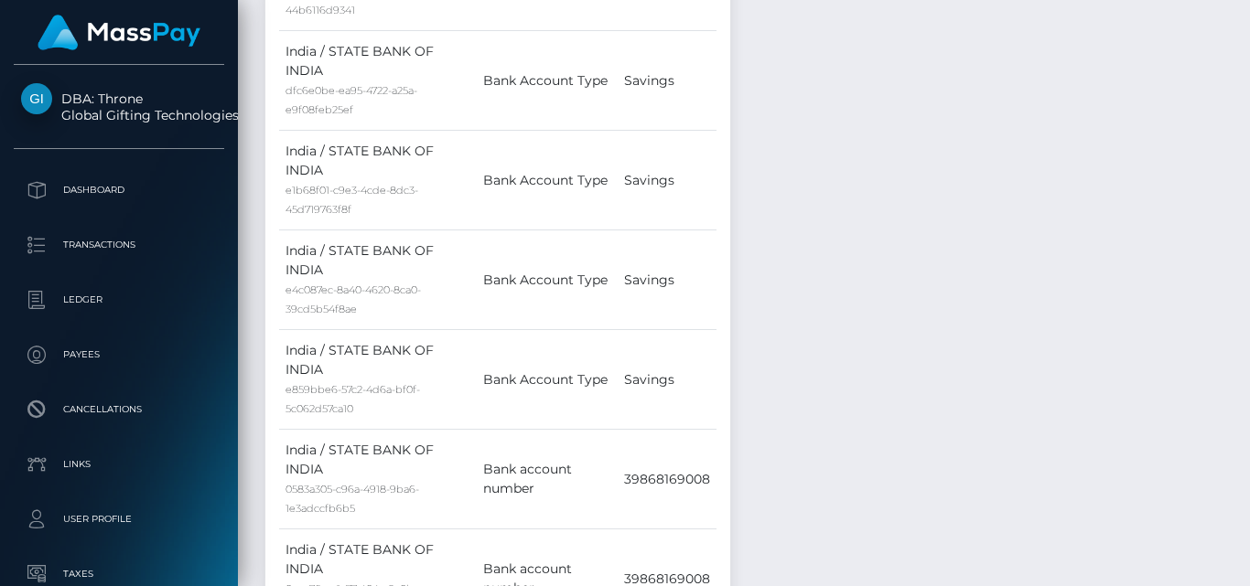
scroll to position [9541, 0]
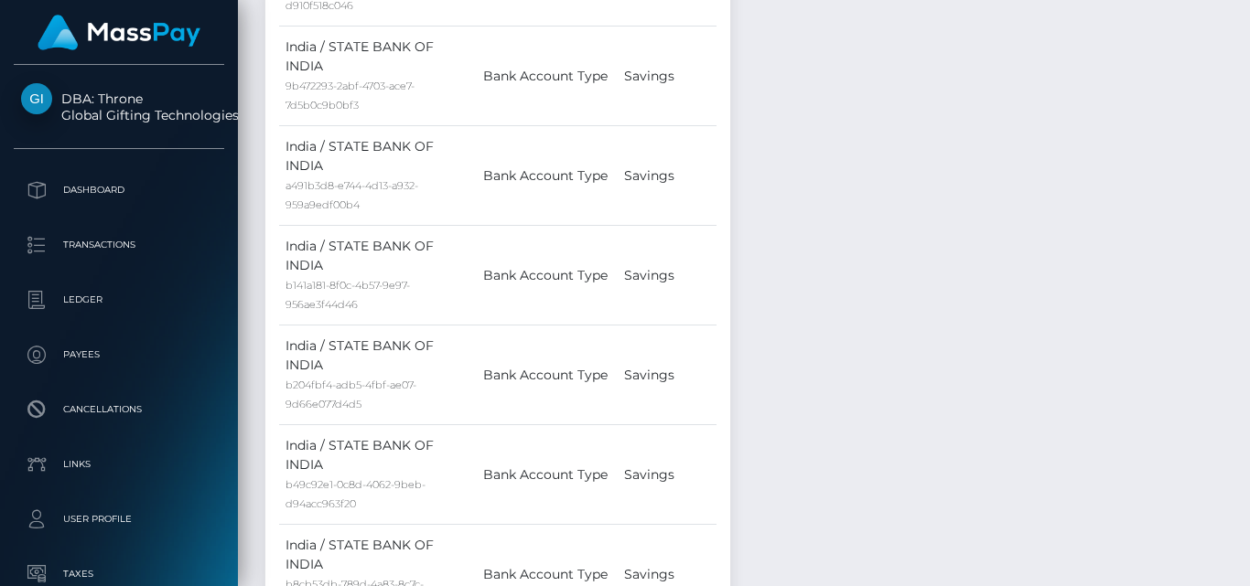
drag, startPoint x: 1243, startPoint y: 458, endPoint x: 1249, endPoint y: 199, distance: 259.0
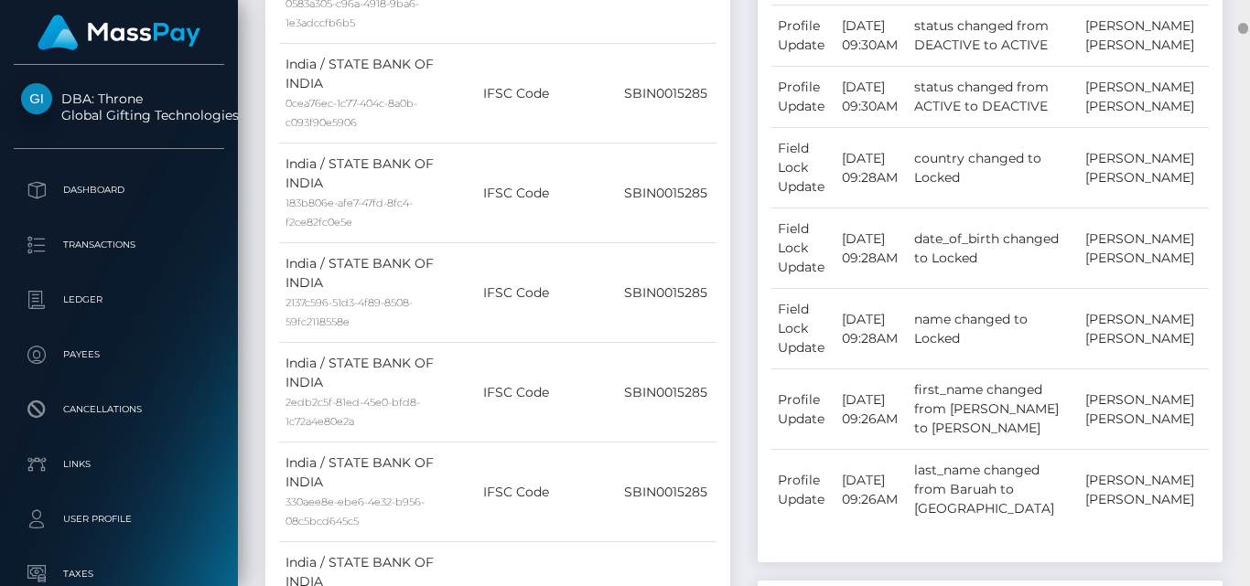
scroll to position [0, 0]
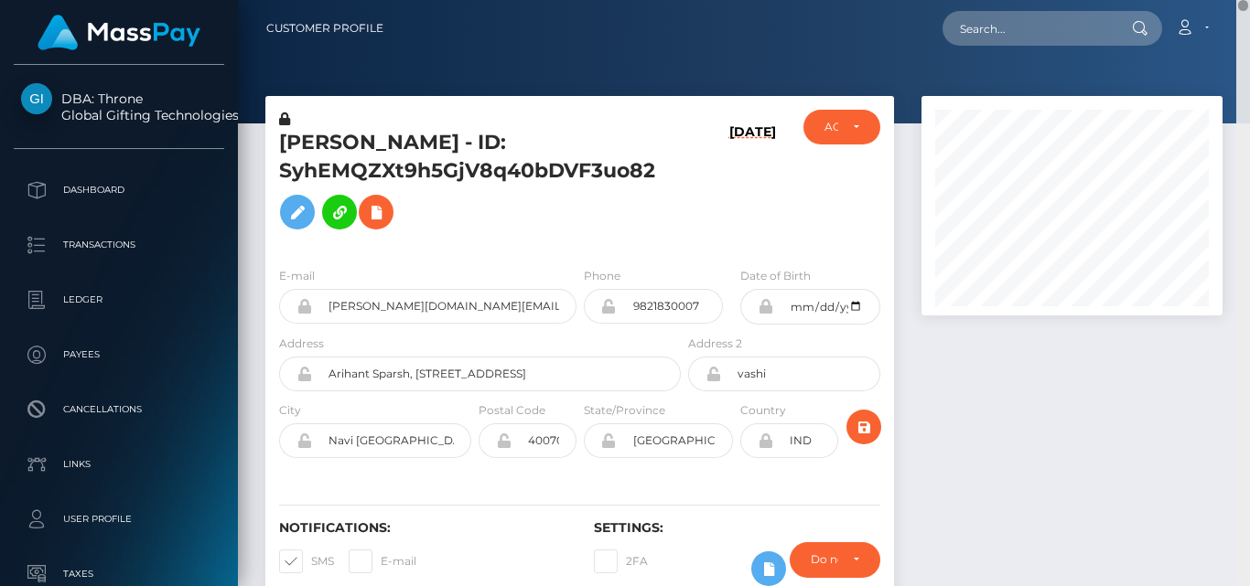
drag, startPoint x: 1244, startPoint y: 196, endPoint x: 1242, endPoint y: -16, distance: 212.2
click at [1242, 0] on html "DBA: Throne Global Gifting Technologies Inc Dashboard Transactions Ledger Payee…" at bounding box center [625, 293] width 1250 height 586
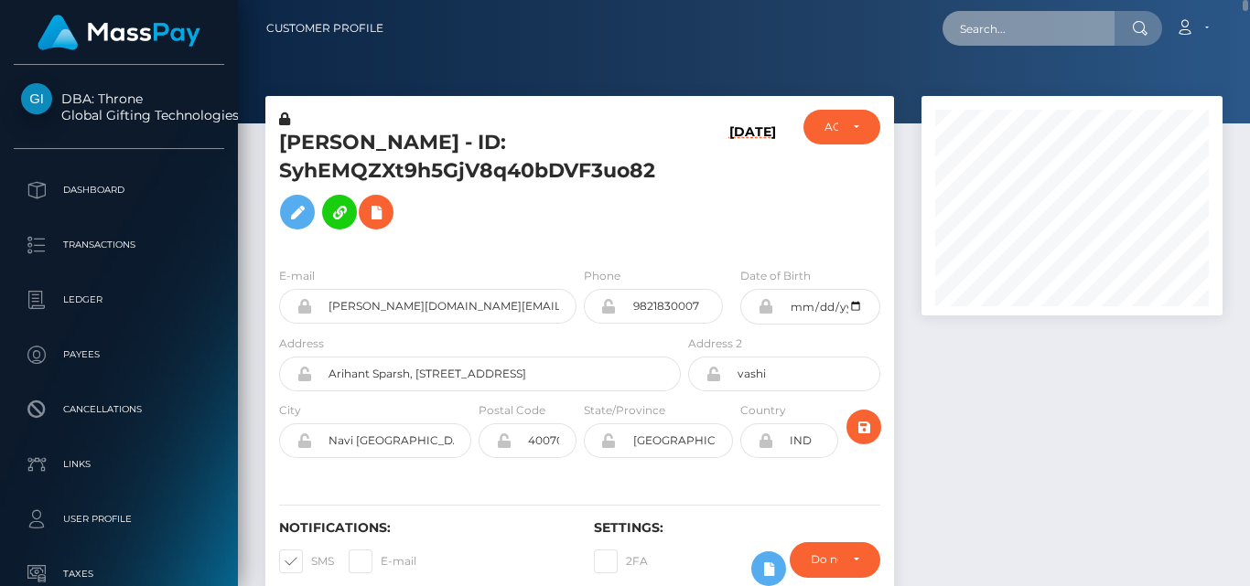
click at [963, 21] on input "text" at bounding box center [1028, 28] width 172 height 35
paste input "kayamanobal@gmail.com"
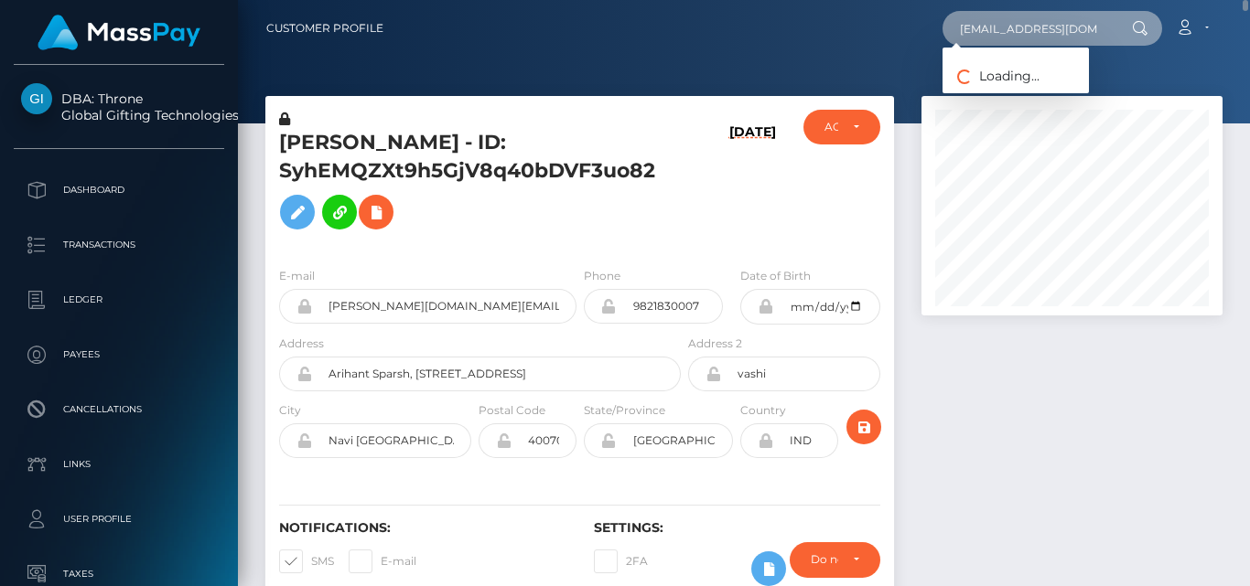
drag, startPoint x: 963, startPoint y: 21, endPoint x: 977, endPoint y: 34, distance: 18.8
click at [977, 34] on input "kayamanobal@gmail.com" at bounding box center [1028, 28] width 172 height 35
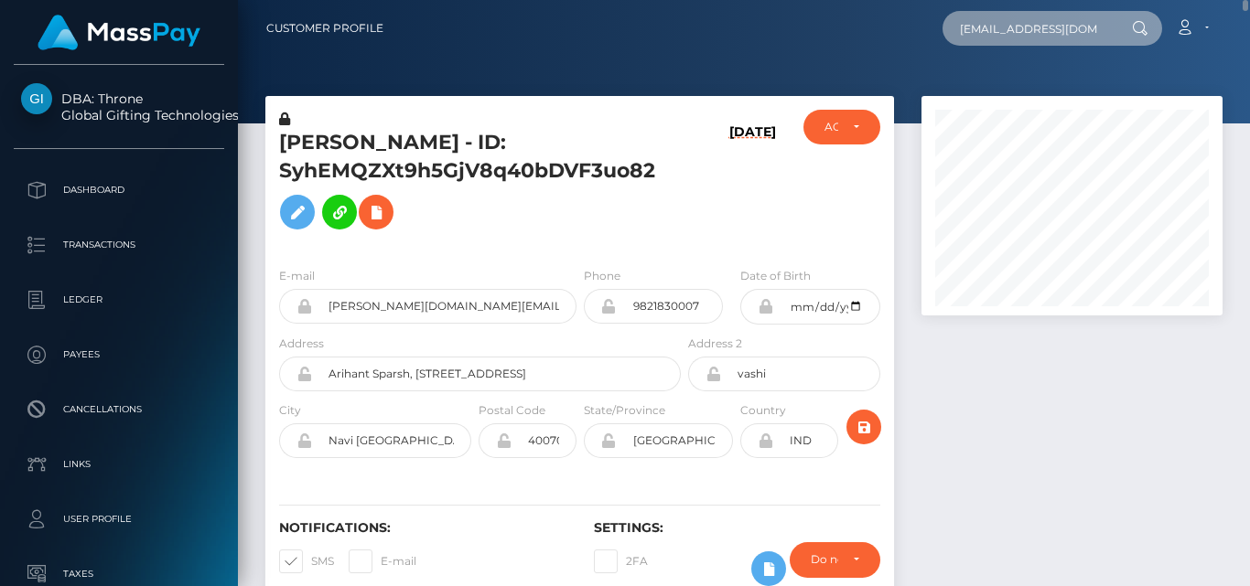
type input "kayamanobal@gmail.com"
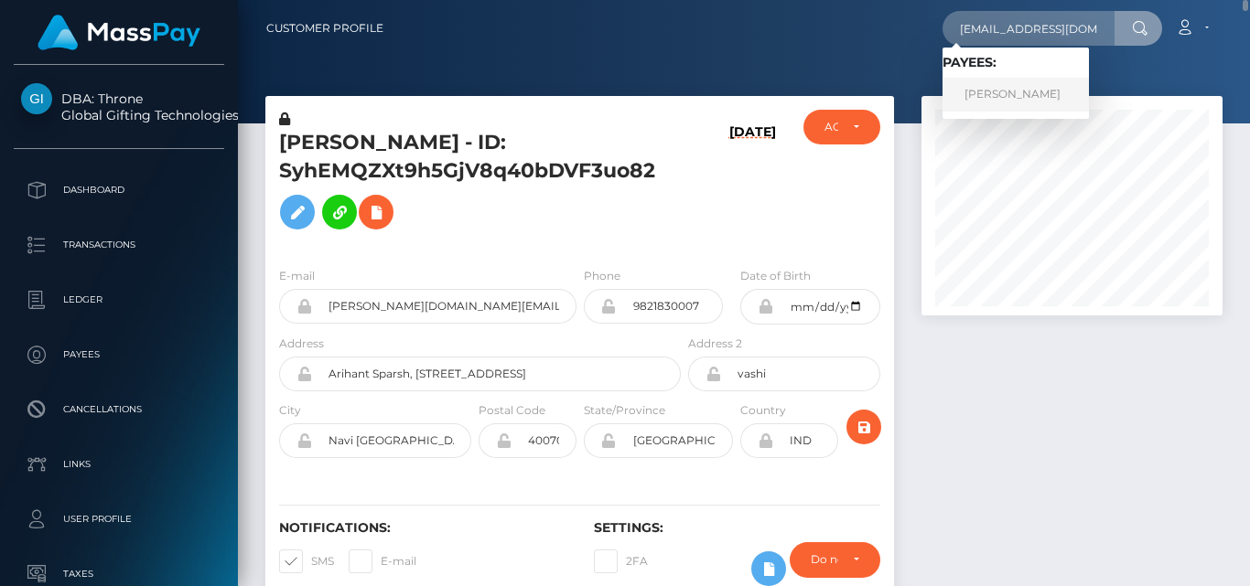
click at [969, 89] on link "HASEEB JAVED" at bounding box center [1015, 95] width 146 height 34
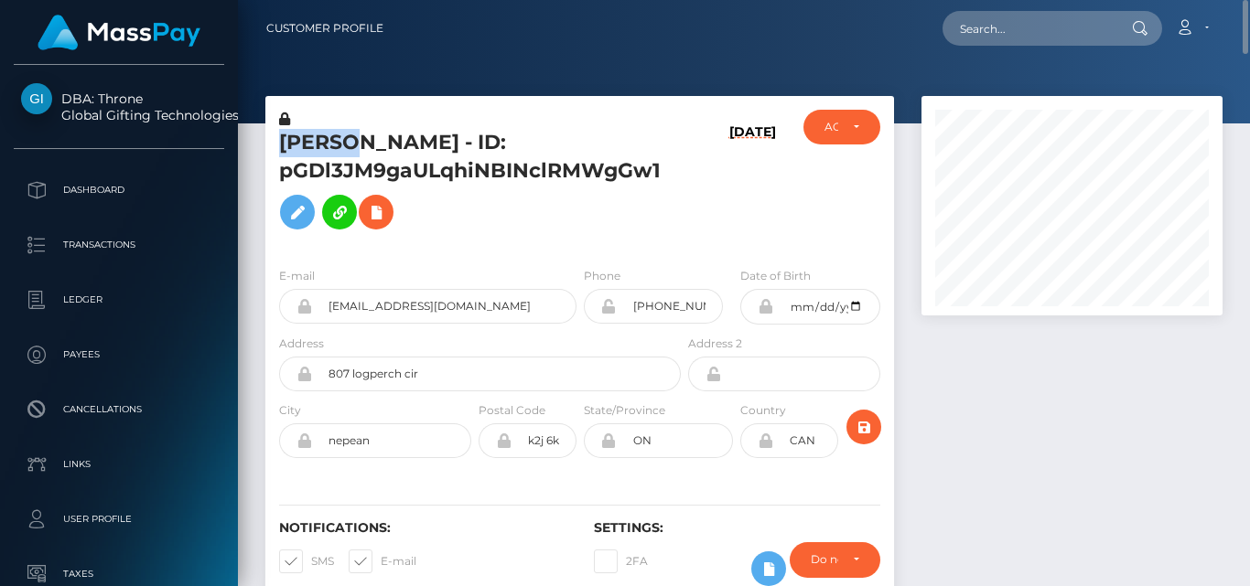
drag, startPoint x: 281, startPoint y: 140, endPoint x: 365, endPoint y: 143, distance: 84.2
click at [365, 143] on h5 "HASEEB JAVED - ID: pGDl3JM9gaULqhiNBINclRMWgGw1" at bounding box center [475, 184] width 392 height 110
copy h5 "HASEEB"
click at [390, 80] on div at bounding box center [744, 62] width 1012 height 124
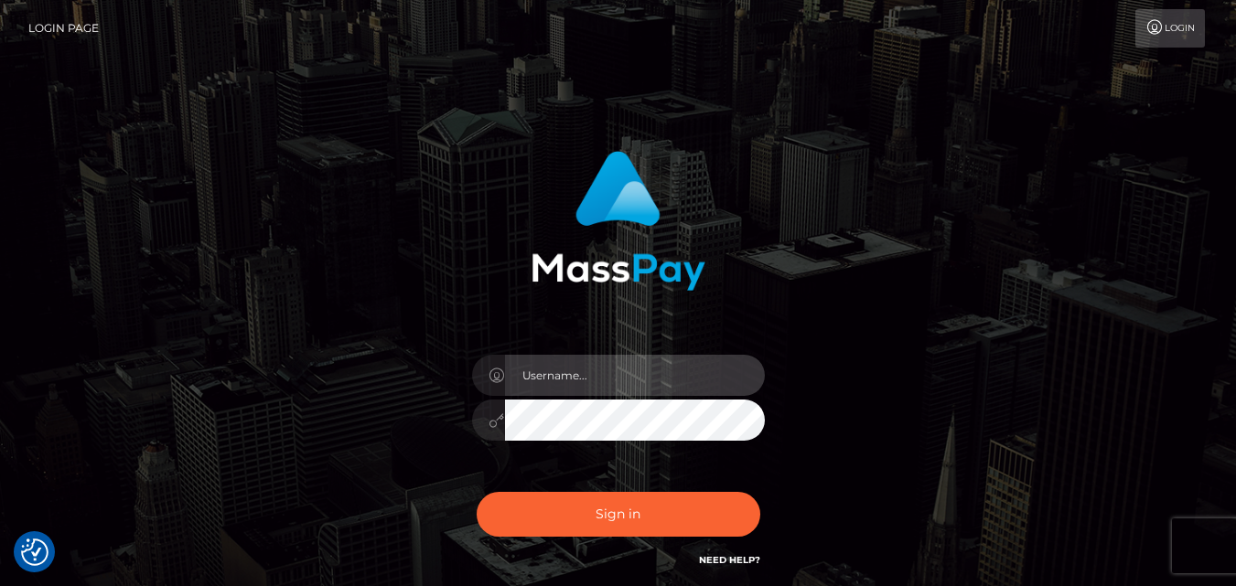
type input "[DOMAIN_NAME]"
click at [649, 539] on div "Sign in Need Help?" at bounding box center [618, 521] width 320 height 81
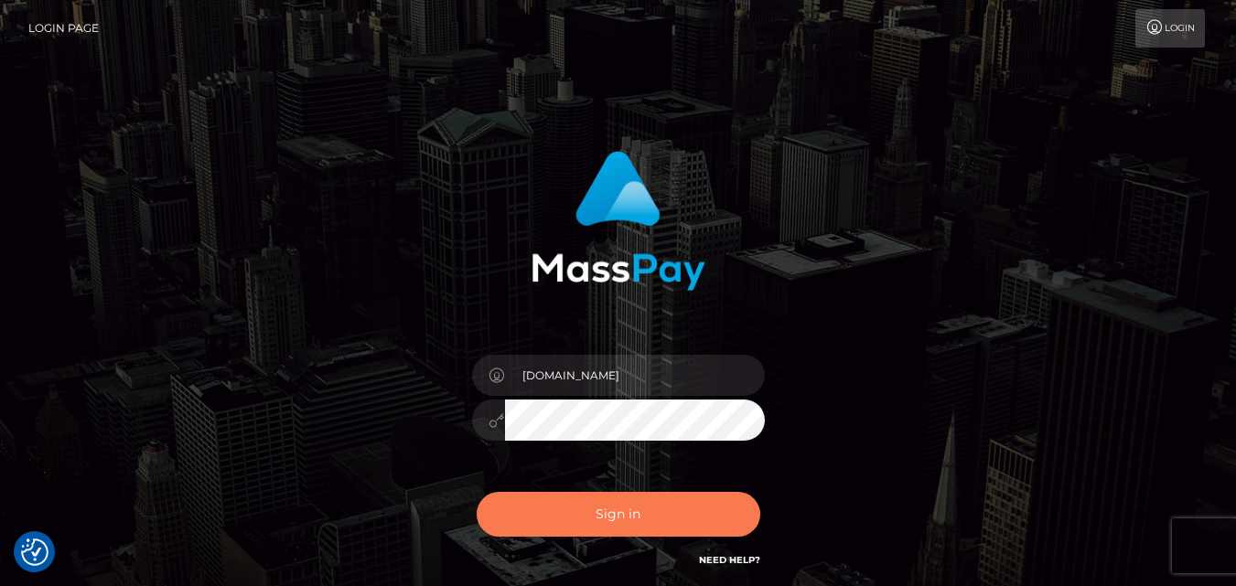
click at [662, 525] on button "Sign in" at bounding box center [619, 514] width 284 height 45
type input "[DOMAIN_NAME]"
click at [576, 492] on button "Sign in" at bounding box center [619, 514] width 284 height 45
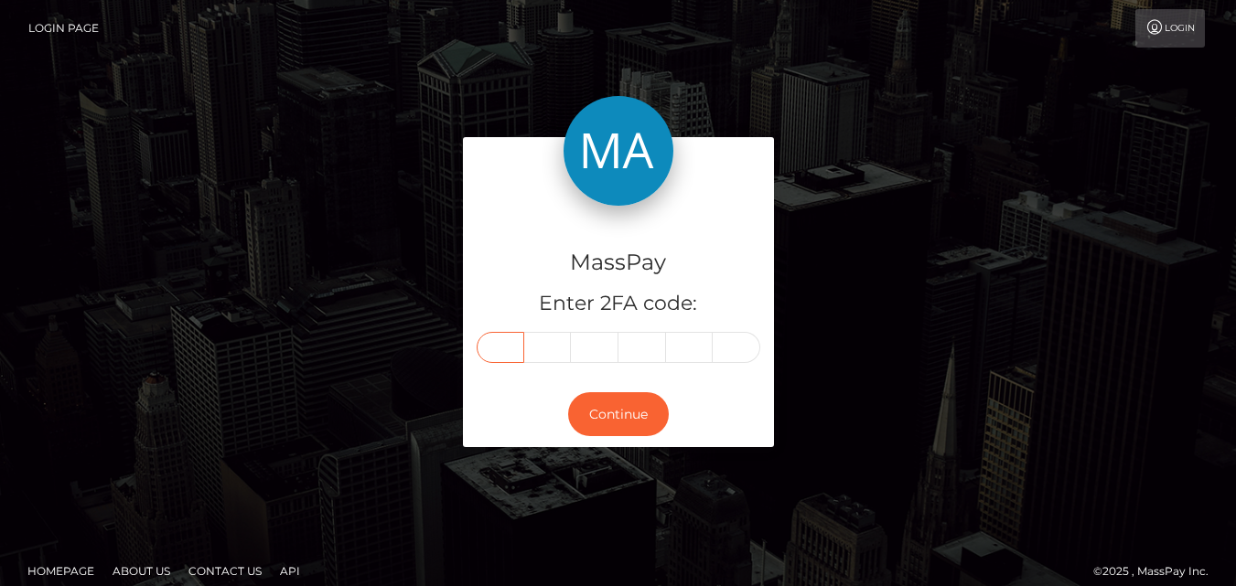
click at [512, 349] on input "text" at bounding box center [501, 347] width 48 height 31
type input "0"
type input "3"
type input "0"
type input "2"
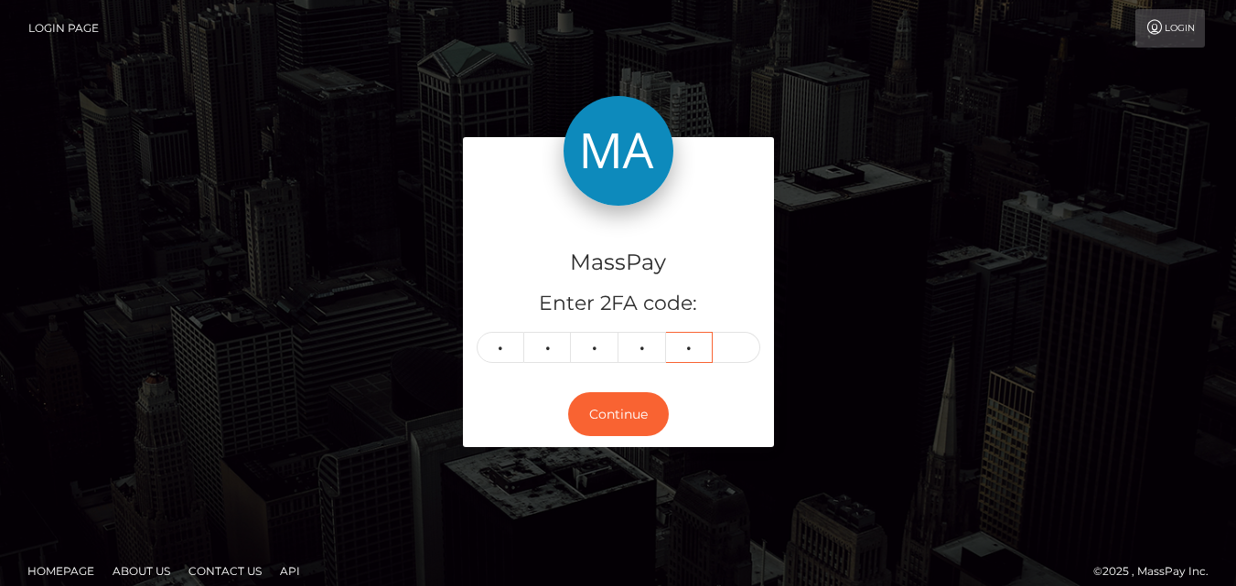
type input "1"
type input "7"
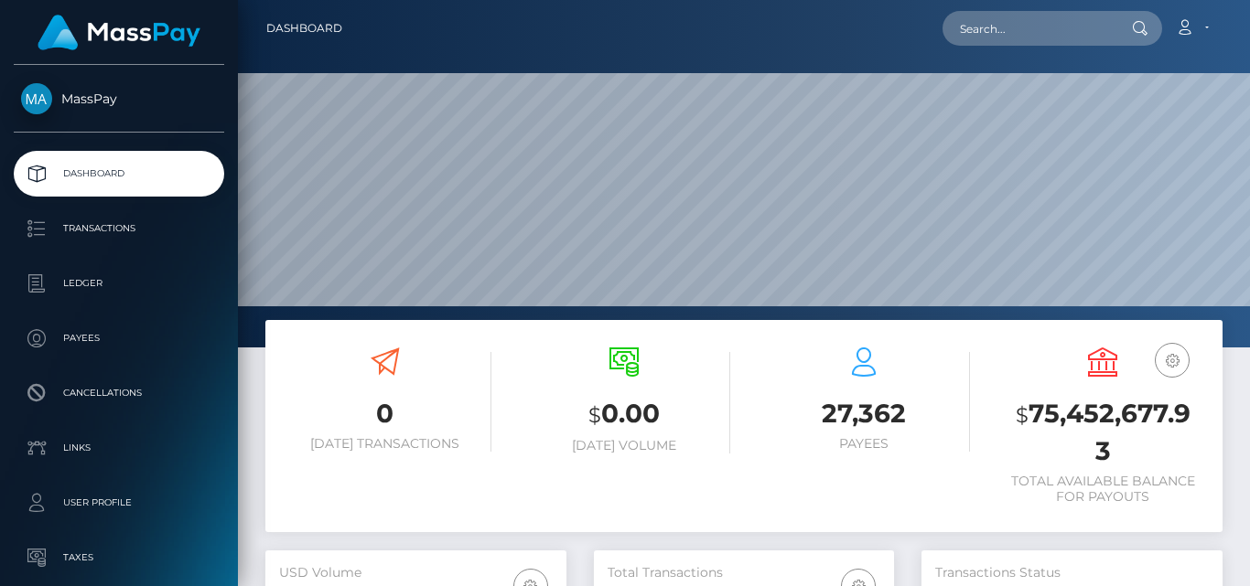
scroll to position [544, 300]
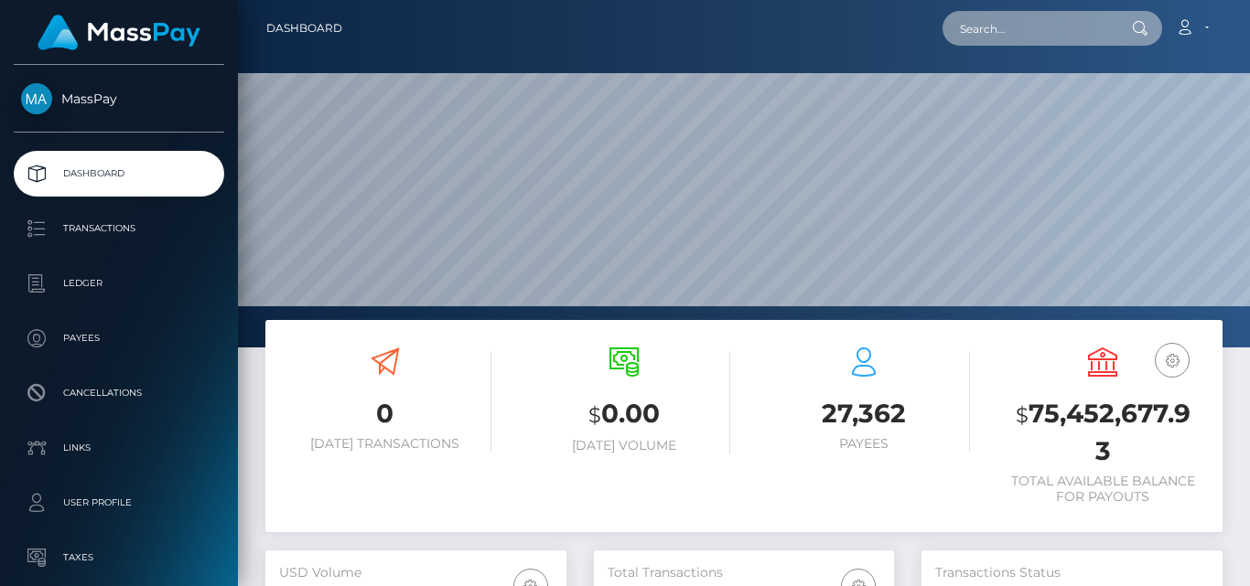
click at [972, 36] on input "text" at bounding box center [1028, 28] width 172 height 35
paste input "[EMAIL_ADDRESS][DOMAIN_NAME]"
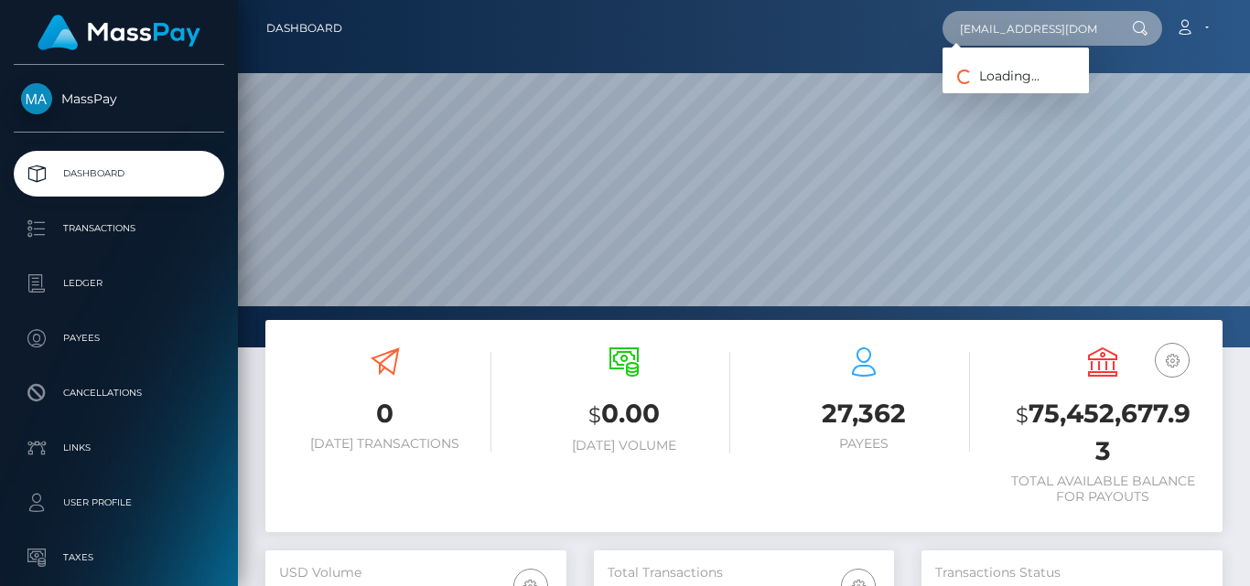
scroll to position [0, 11]
type input "[EMAIL_ADDRESS][DOMAIN_NAME]"
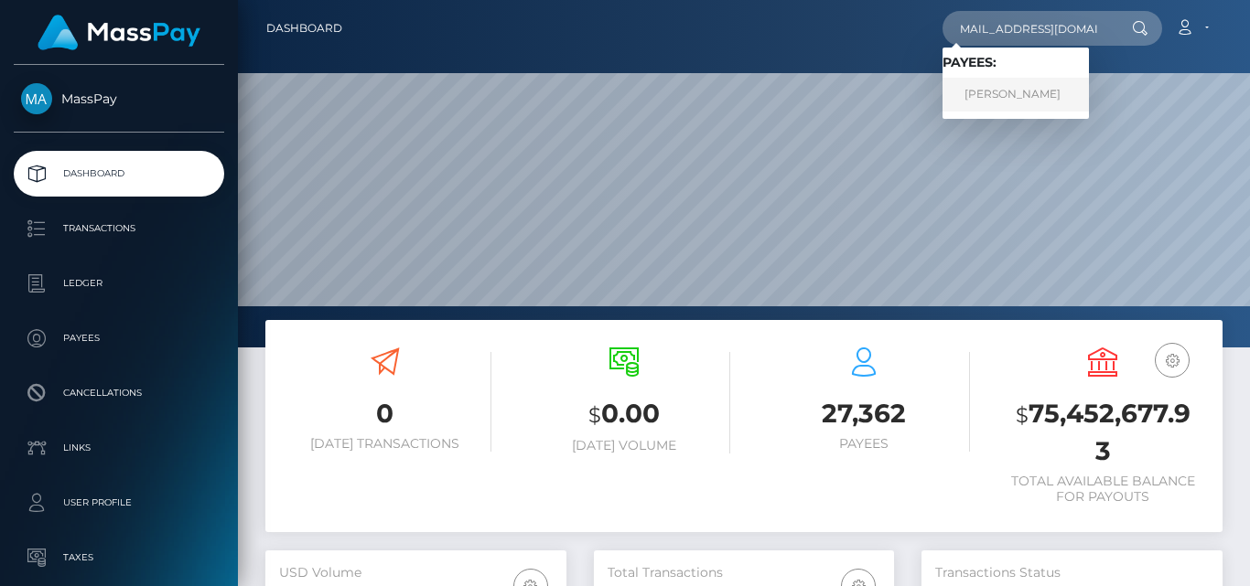
scroll to position [0, 0]
click at [1002, 89] on link "Viacheslav NENEVOLIN" at bounding box center [1015, 95] width 146 height 34
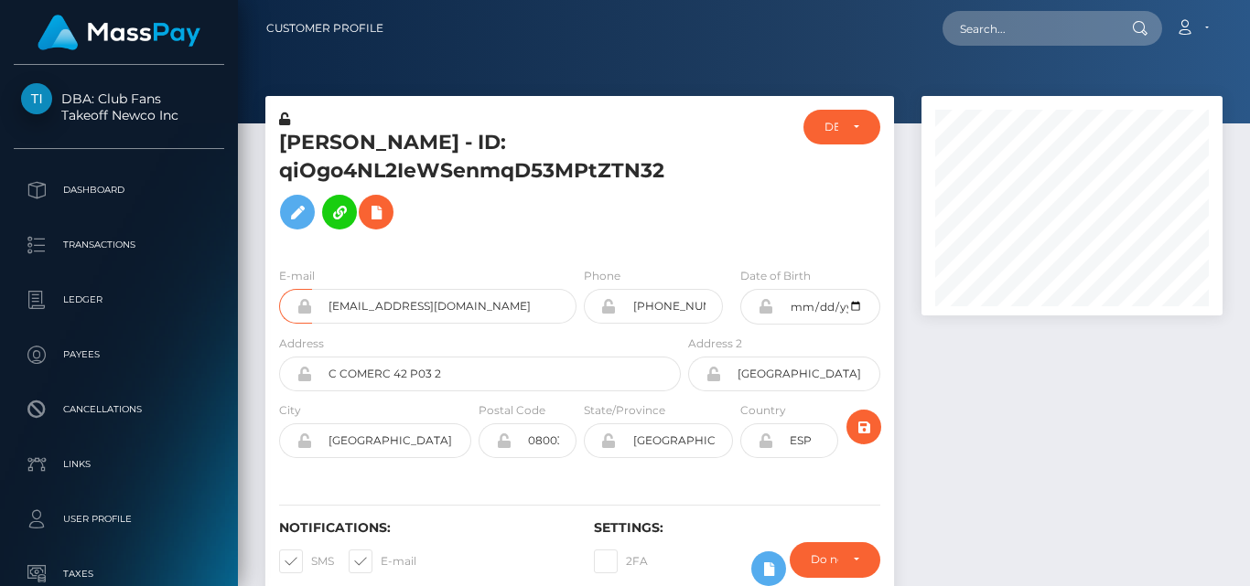
click at [896, 149] on div "[PERSON_NAME] - ID: qiOgo4NL2IeWSenmqD53MPtZTN32 ACTIVE DEACTIVE CLOSED DEACTIV…" at bounding box center [580, 359] width 656 height 527
click at [986, 418] on div at bounding box center [1072, 359] width 328 height 527
click at [973, 38] on input "text" at bounding box center [1028, 28] width 172 height 35
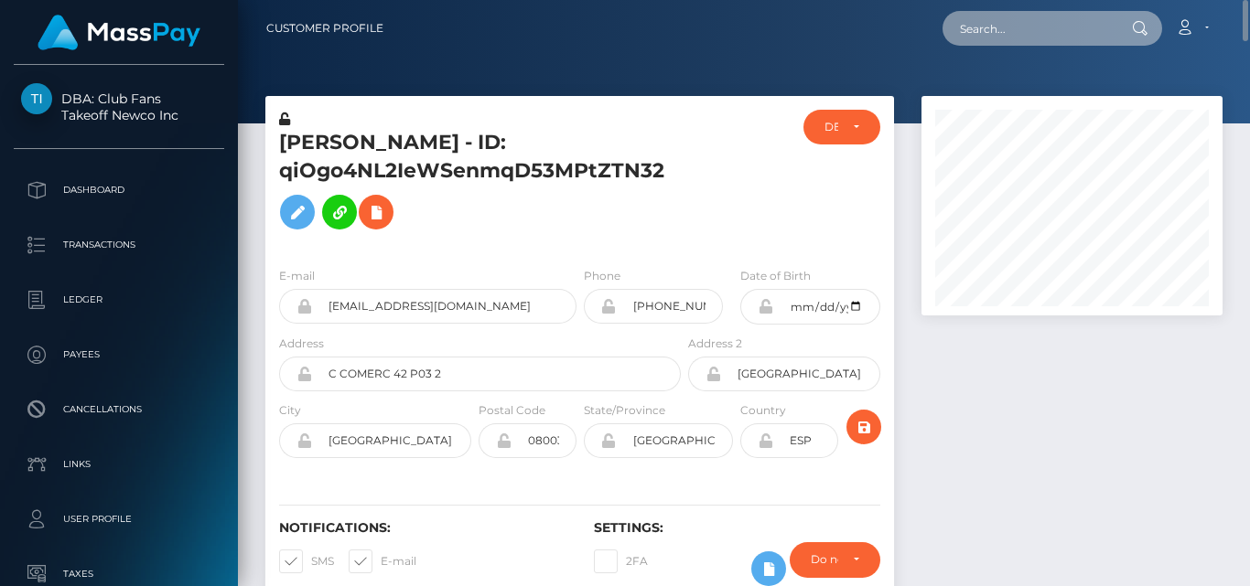
paste input "Please ask who is the owner of the account."
drag, startPoint x: 1104, startPoint y: 29, endPoint x: 697, endPoint y: 25, distance: 407.1
click at [697, 25] on div "Please ask who is the owner of the account. Loading... Loading... Account Edit …" at bounding box center [809, 28] width 823 height 38
type input "\"
click at [1014, 22] on input "text" at bounding box center [1028, 28] width 172 height 35
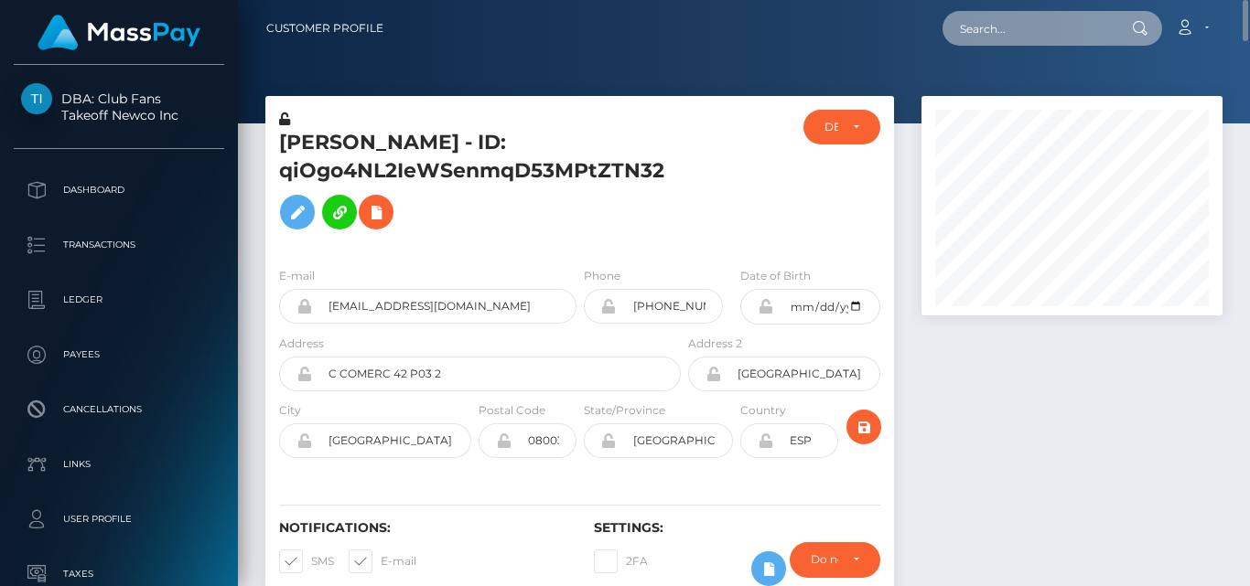
paste input "stupidfagexposed@gmail.com"
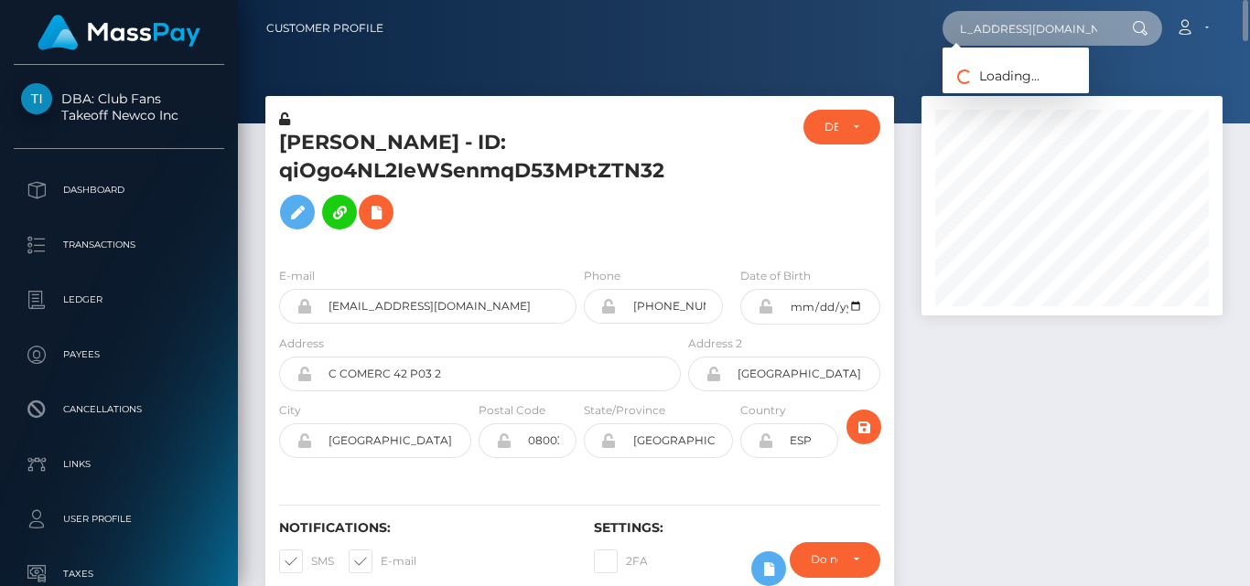
type input "stupidfagexposed@gmail.com"
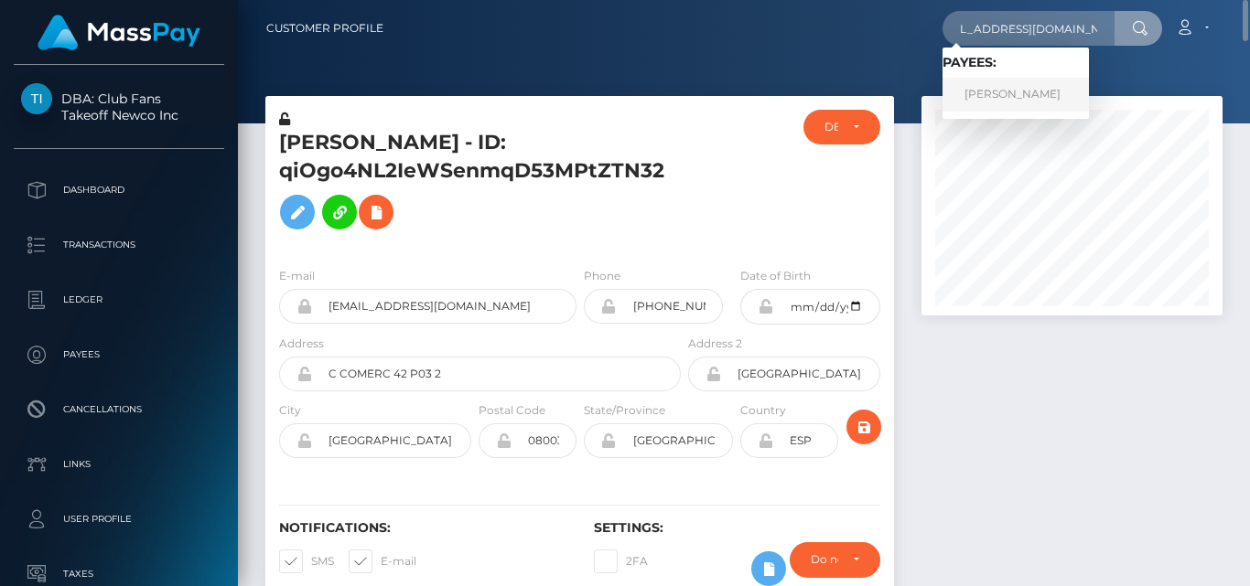
scroll to position [0, 0]
click at [995, 89] on link "SAHACHAI CHAIWONG" at bounding box center [1015, 95] width 146 height 34
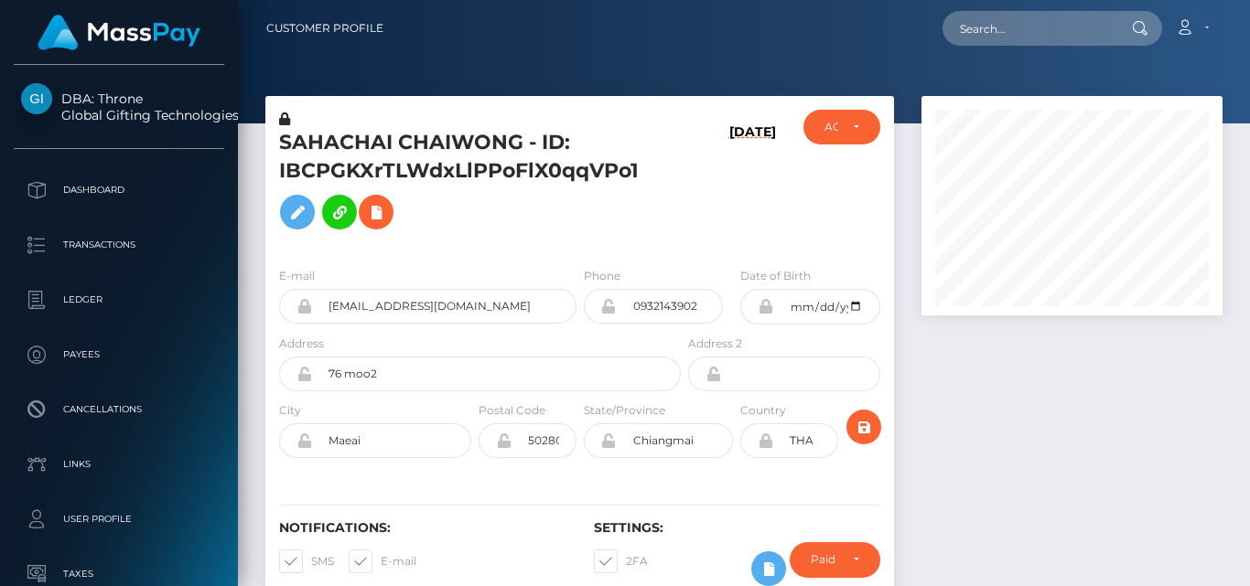
scroll to position [220, 300]
click at [962, 424] on div at bounding box center [1072, 359] width 328 height 527
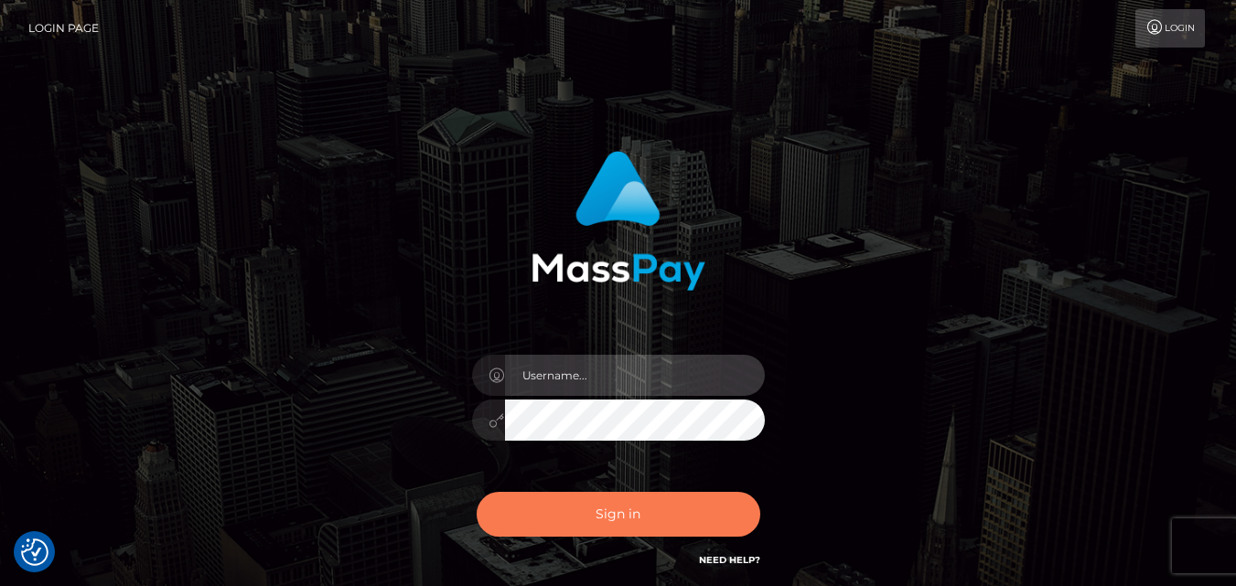
type input "[DOMAIN_NAME]"
click at [684, 513] on button "Sign in" at bounding box center [619, 514] width 284 height 45
type input "[DOMAIN_NAME]"
click at [602, 521] on button "Sign in" at bounding box center [619, 514] width 284 height 45
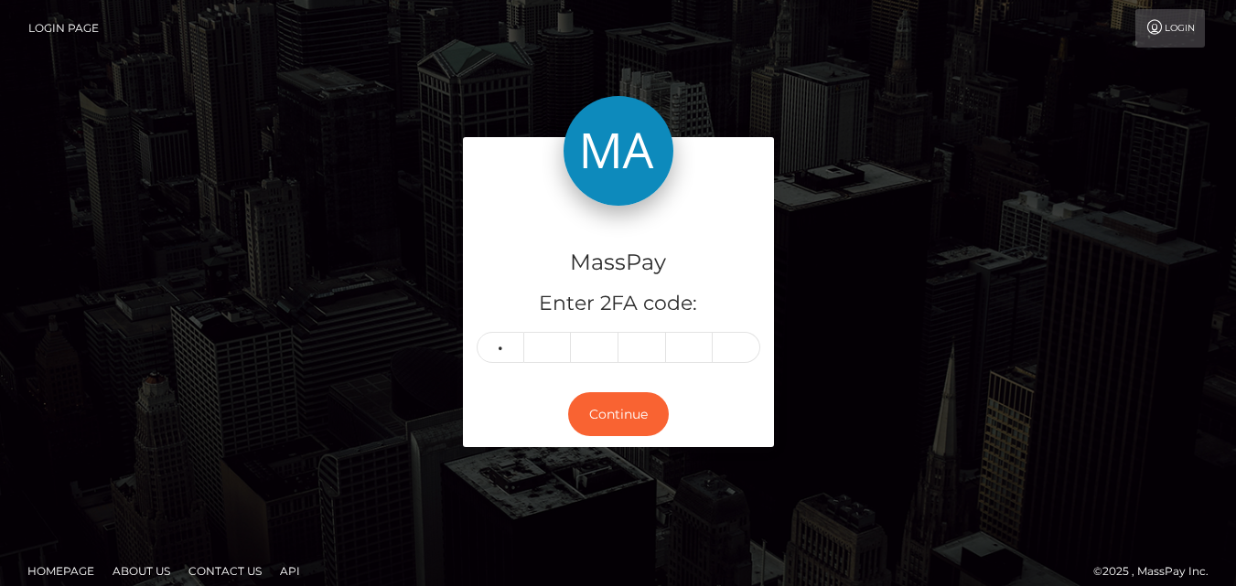
type input "6"
type input "1"
type input "8"
type input "4"
type input "9"
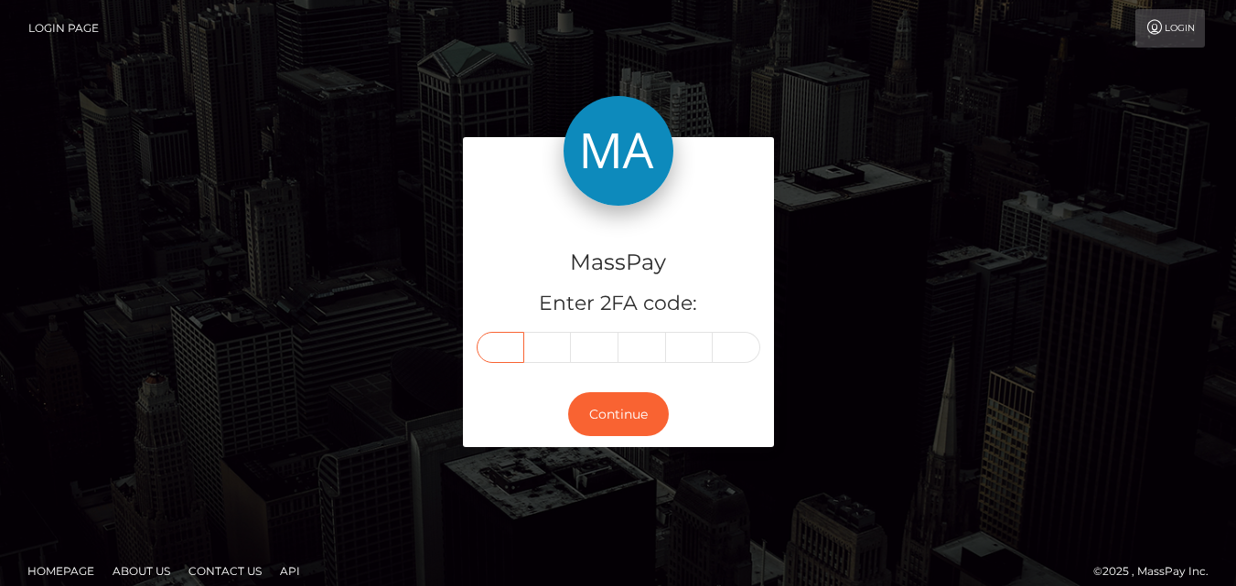
click at [508, 342] on input "text" at bounding box center [501, 347] width 48 height 31
type input "4"
type input "6"
type input "2"
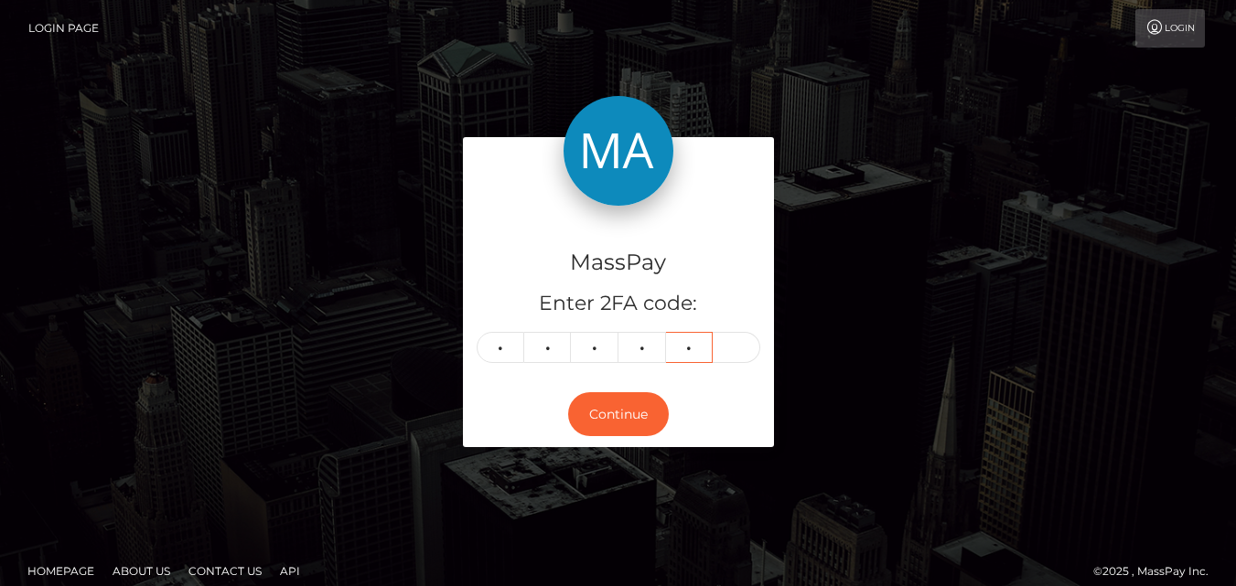
type input "2"
type input "5"
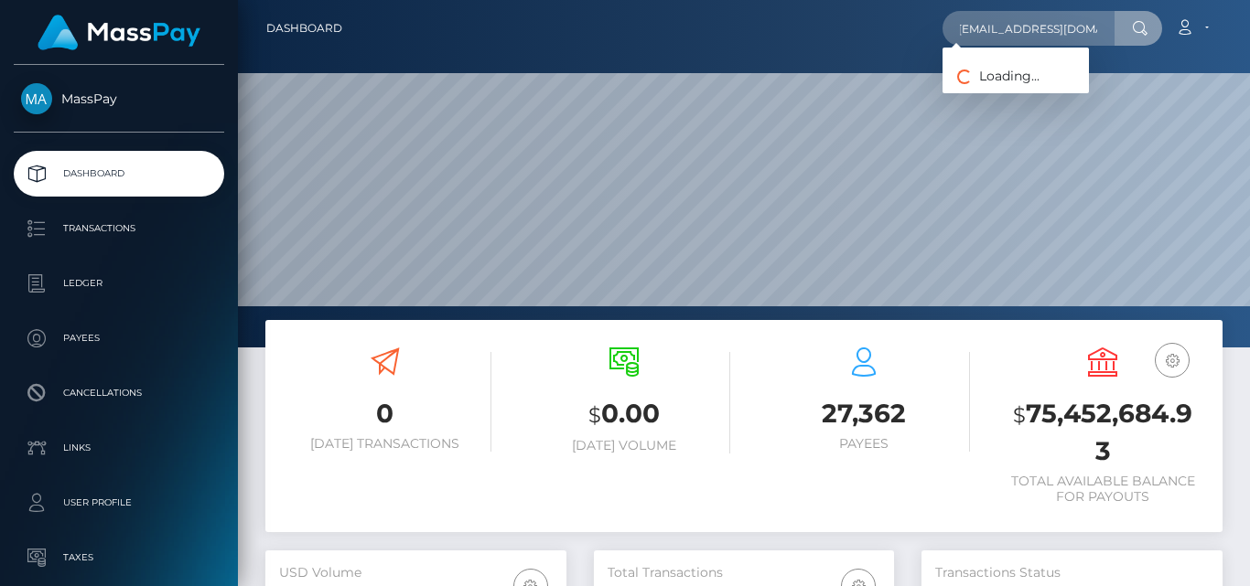
scroll to position [325, 300]
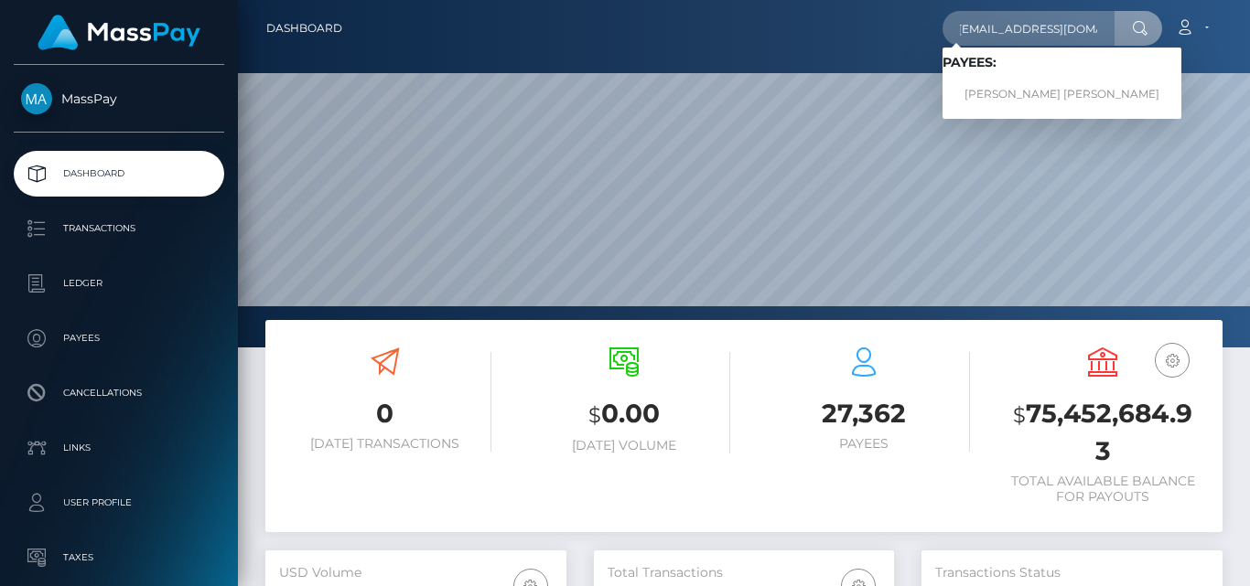
type input "[EMAIL_ADDRESS][DOMAIN_NAME]"
click at [1026, 80] on link "[PERSON_NAME] [PERSON_NAME]" at bounding box center [1061, 95] width 239 height 34
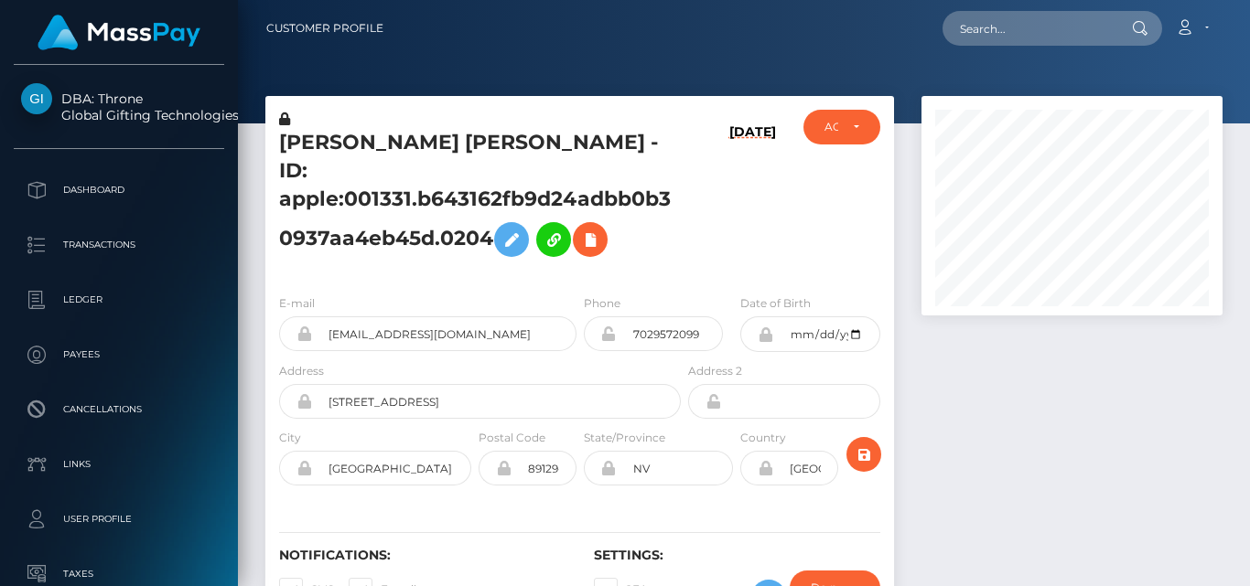
scroll to position [220, 300]
click at [986, 381] on div at bounding box center [1072, 373] width 328 height 555
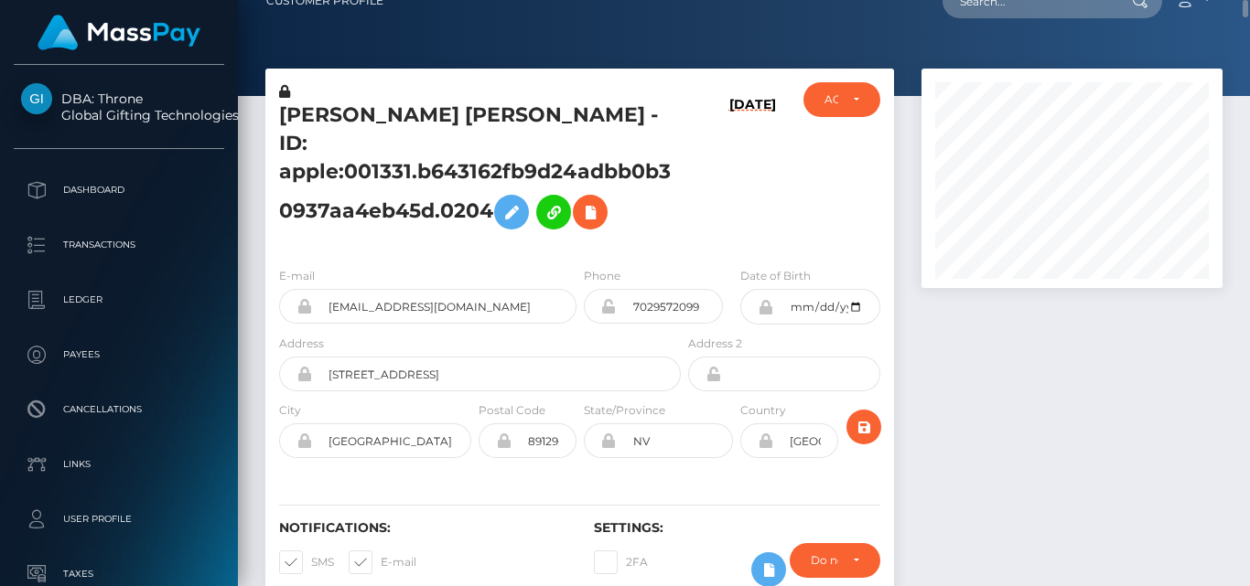
scroll to position [0, 0]
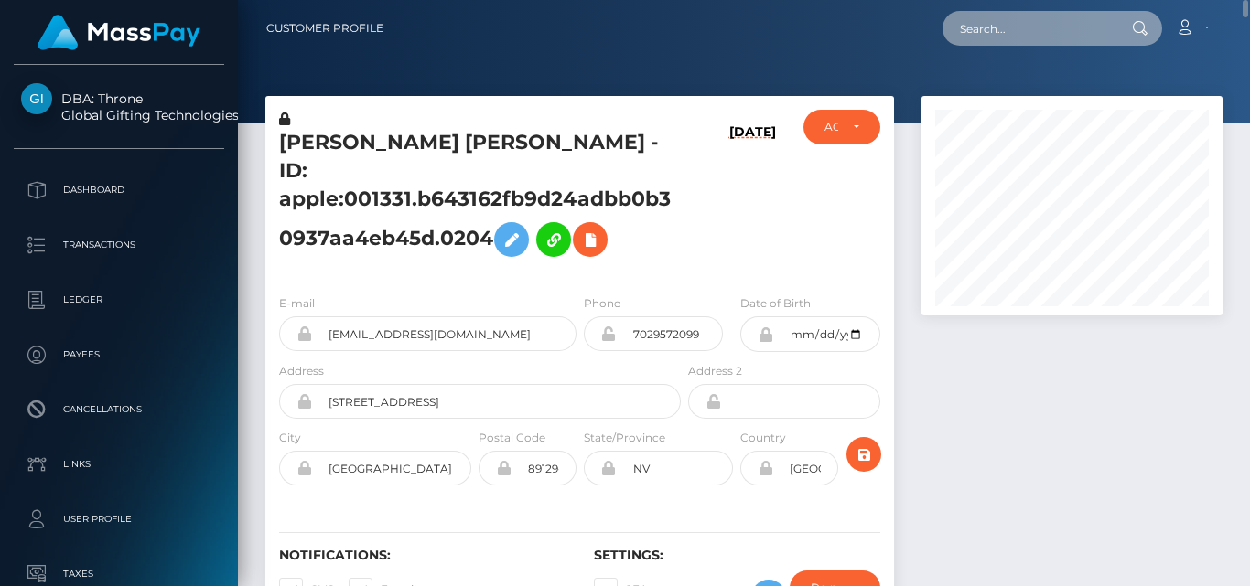
click at [992, 38] on input "text" at bounding box center [1028, 28] width 172 height 35
paste input "[EMAIL_ADDRESS][DOMAIN_NAME]"
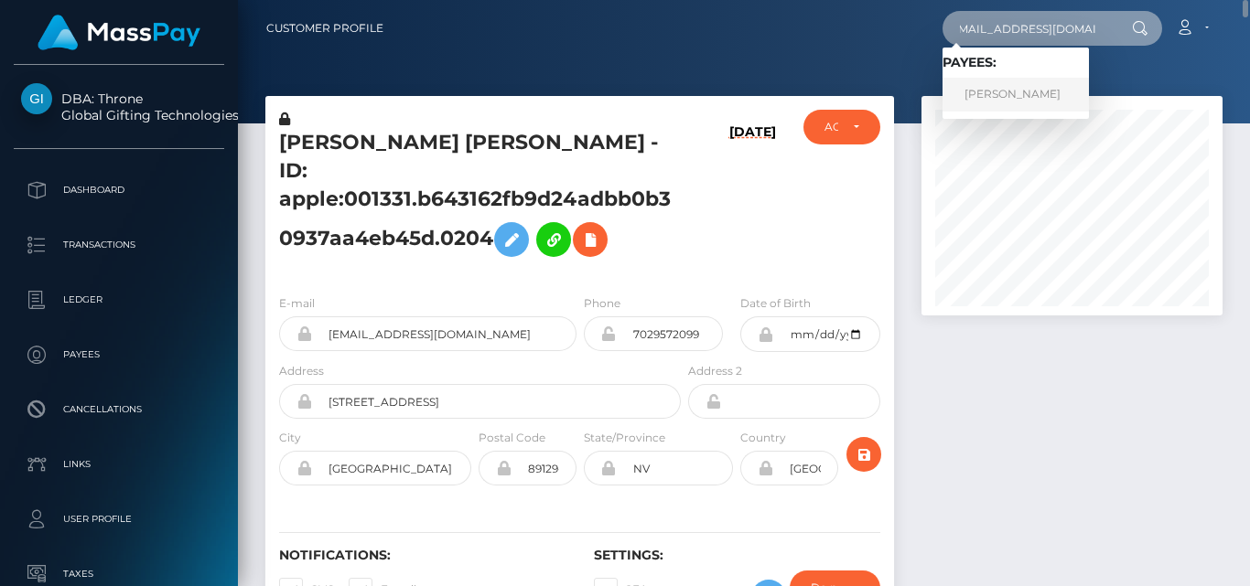
type input "aimeecontrols@gmail.com"
click at [979, 94] on link "JOHN DAVID LEESON" at bounding box center [1015, 95] width 146 height 34
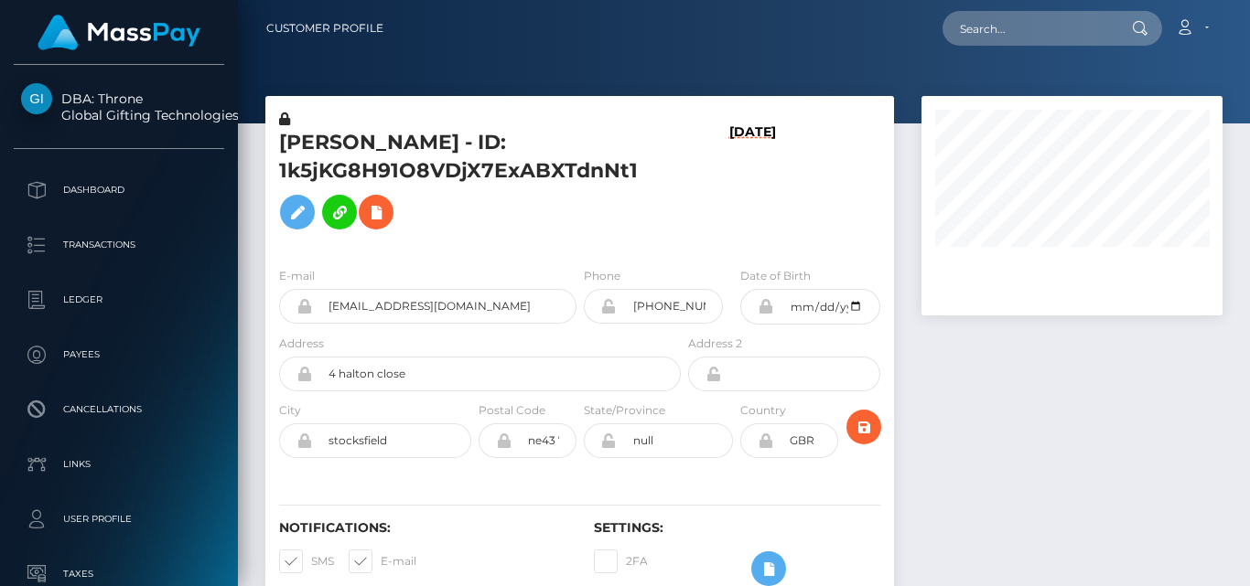
click at [869, 182] on div "ACTIVE DEACTIVE CLOSED" at bounding box center [842, 181] width 105 height 143
click at [966, 351] on div at bounding box center [1072, 359] width 328 height 527
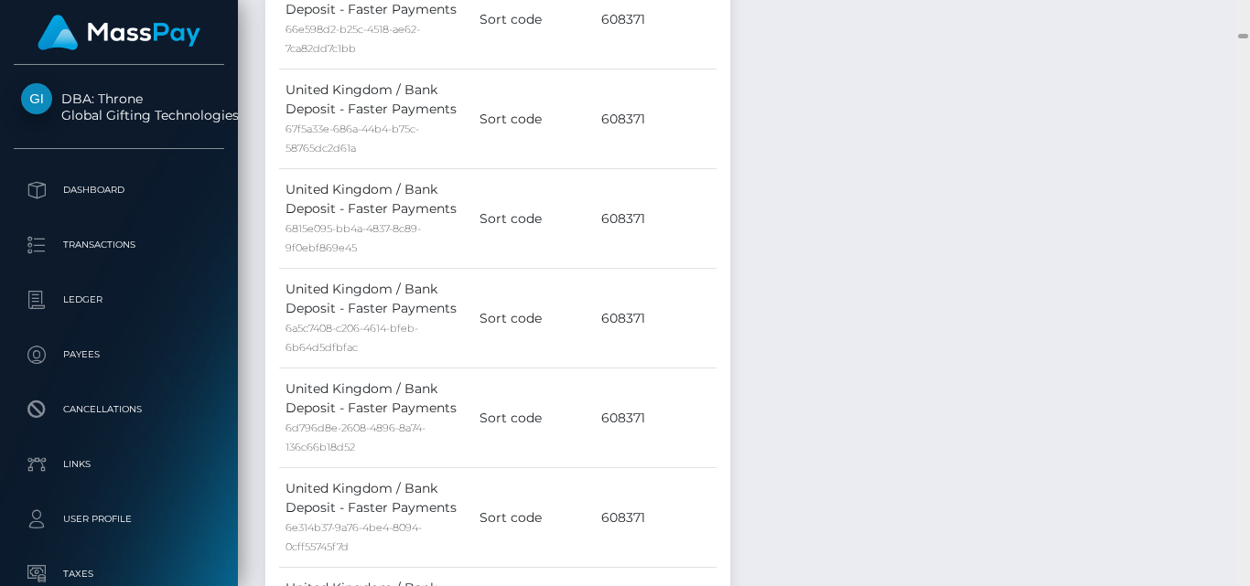
scroll to position [3366, 0]
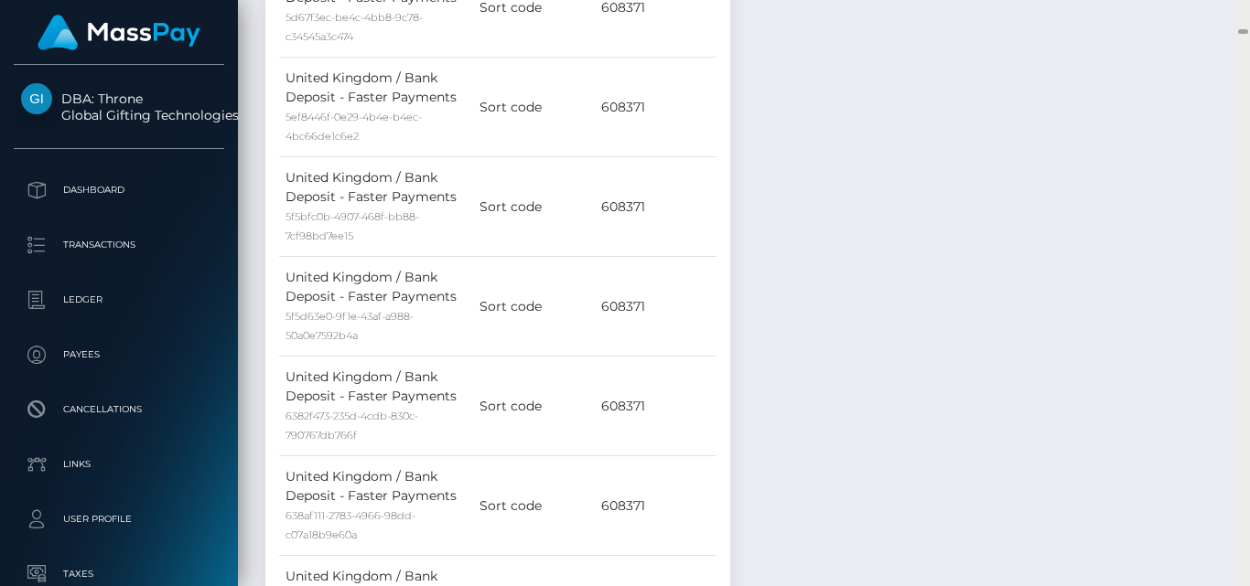
click at [1235, 35] on div at bounding box center [1243, 293] width 14 height 586
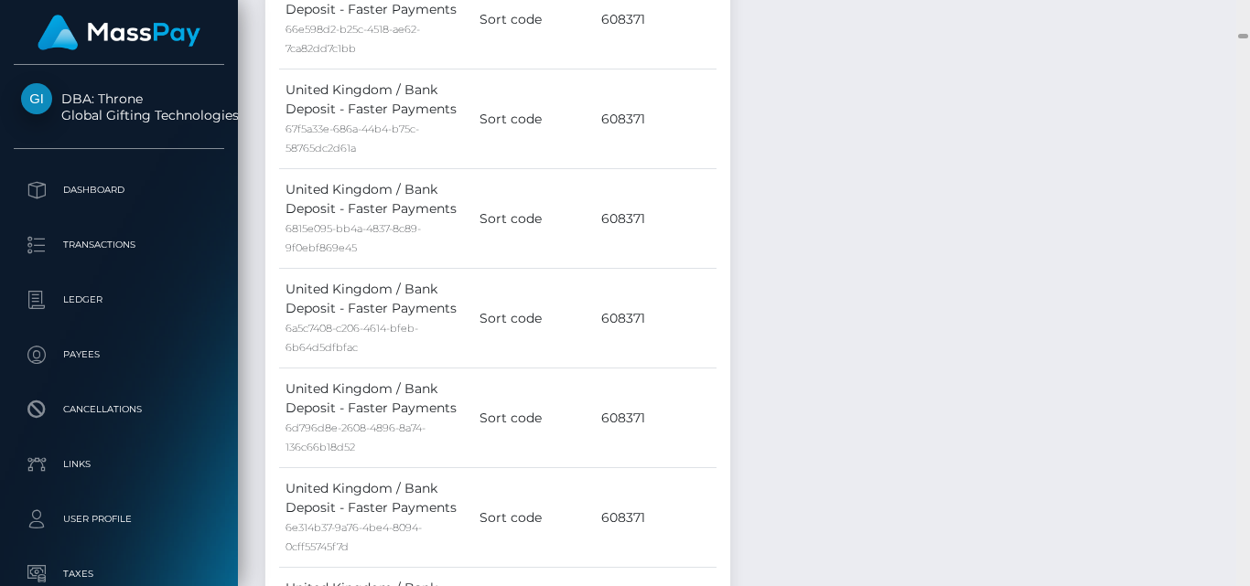
click at [1235, 32] on div at bounding box center [1243, 293] width 14 height 586
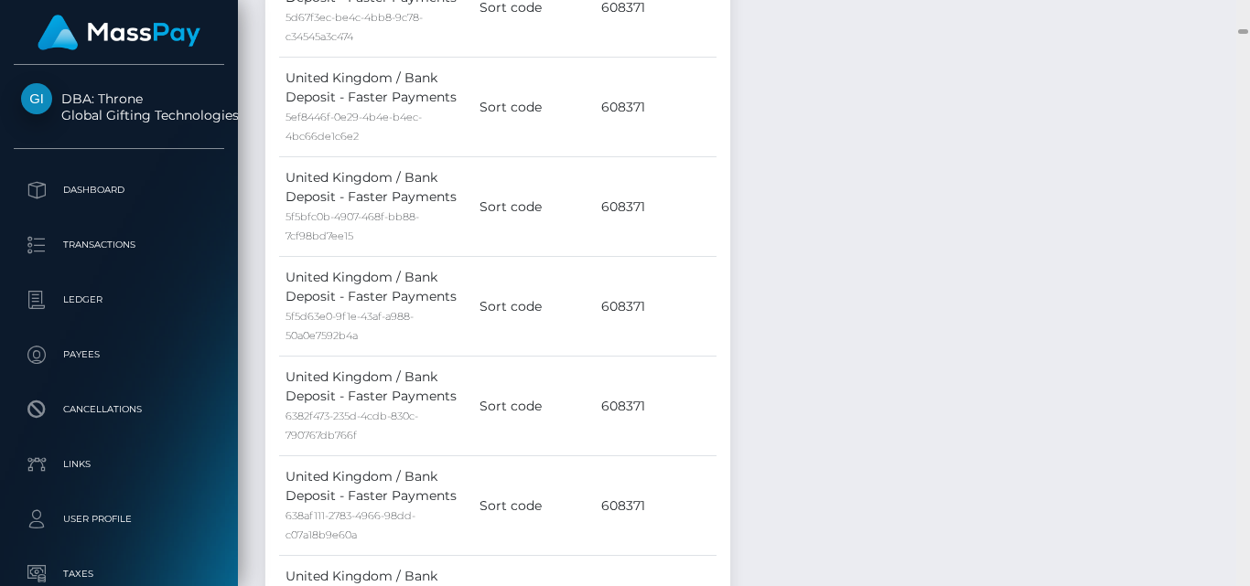
click at [1235, 34] on div at bounding box center [1243, 293] width 14 height 586
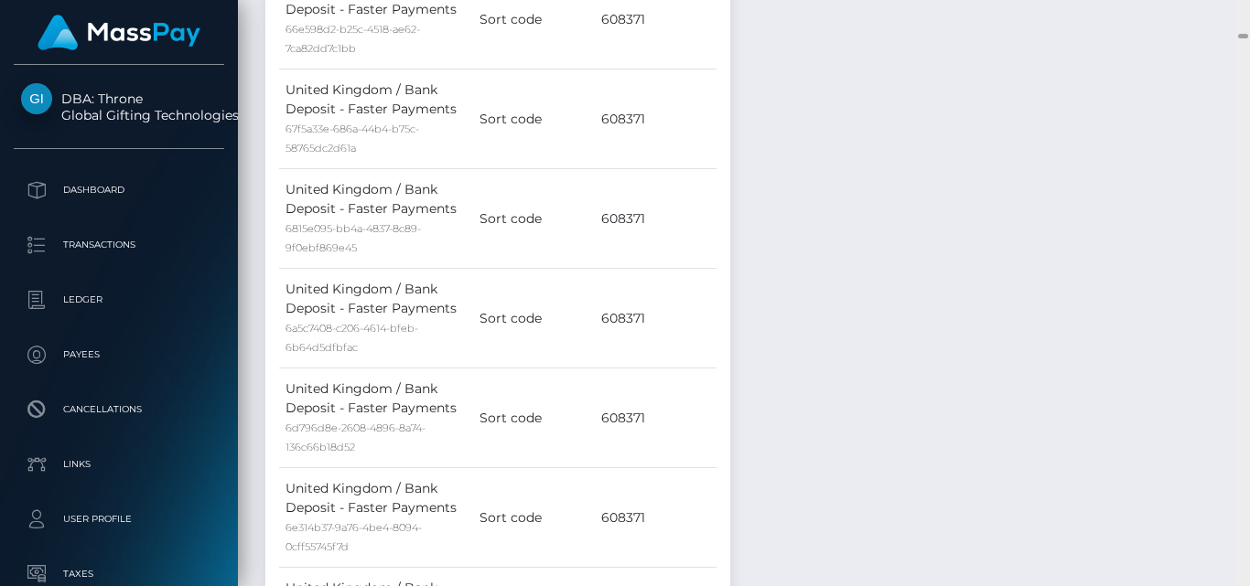
click at [1235, 36] on div at bounding box center [1243, 293] width 14 height 586
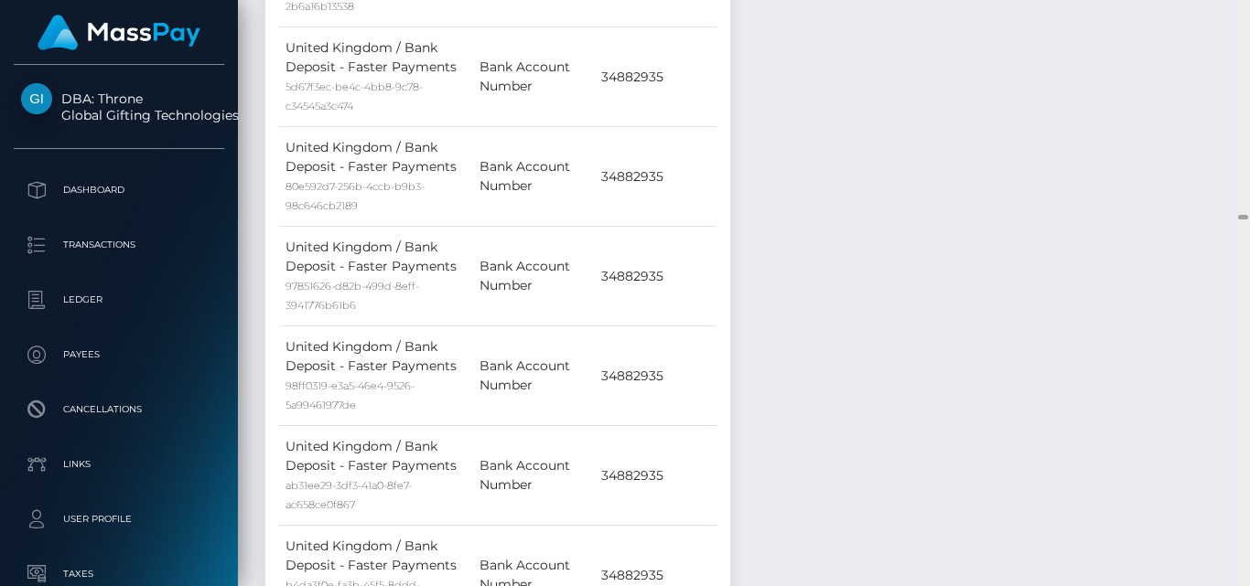
drag, startPoint x: 1245, startPoint y: 36, endPoint x: 1240, endPoint y: 218, distance: 182.1
click at [1235, 218] on div at bounding box center [1243, 217] width 10 height 5
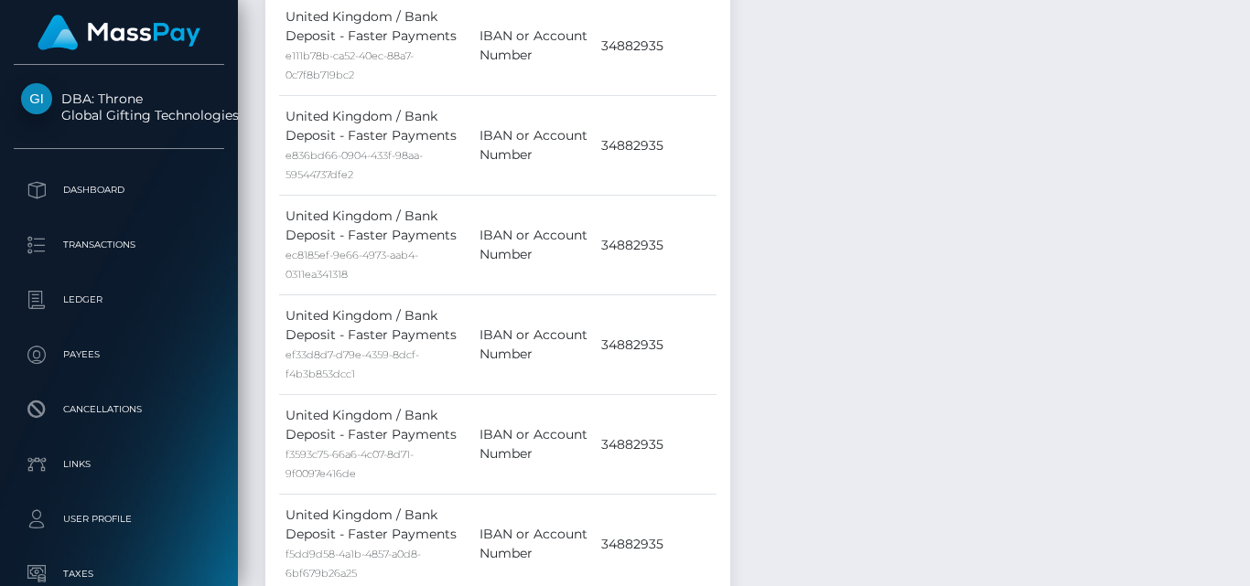
scroll to position [0, 0]
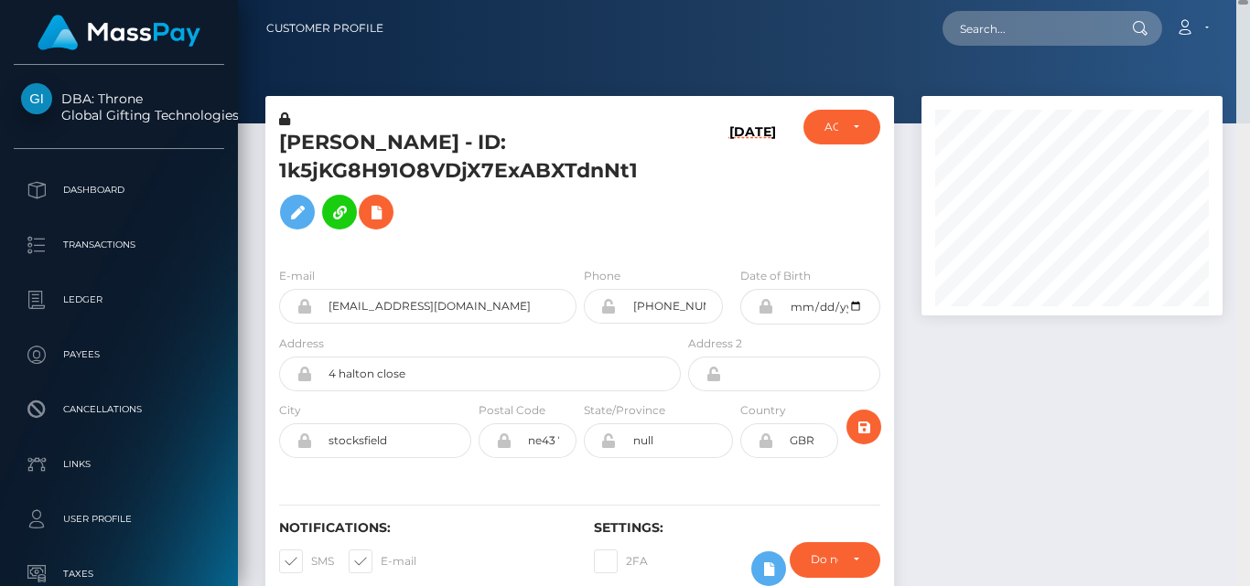
drag, startPoint x: 1240, startPoint y: 218, endPoint x: 1237, endPoint y: -80, distance: 297.3
click at [1235, 0] on html "DBA: Throne Global Gifting Technologies Inc Dashboard Transactions Ledger Payee…" at bounding box center [625, 293] width 1250 height 586
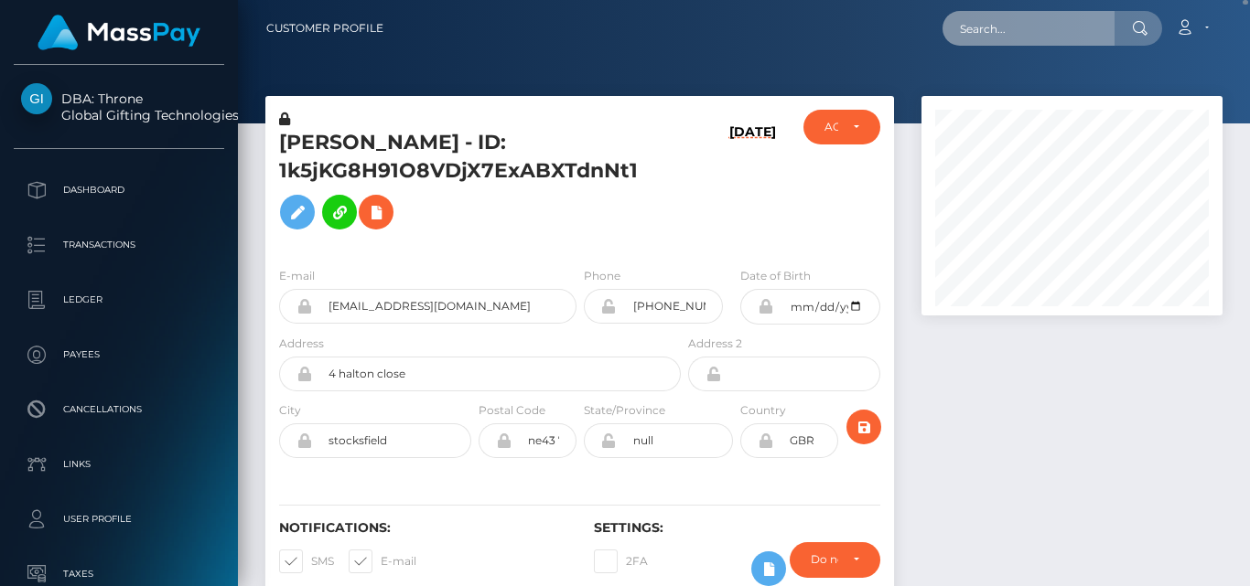
click at [1026, 23] on input "text" at bounding box center [1028, 28] width 172 height 35
paste input "goddesskylie222@gmail.com"
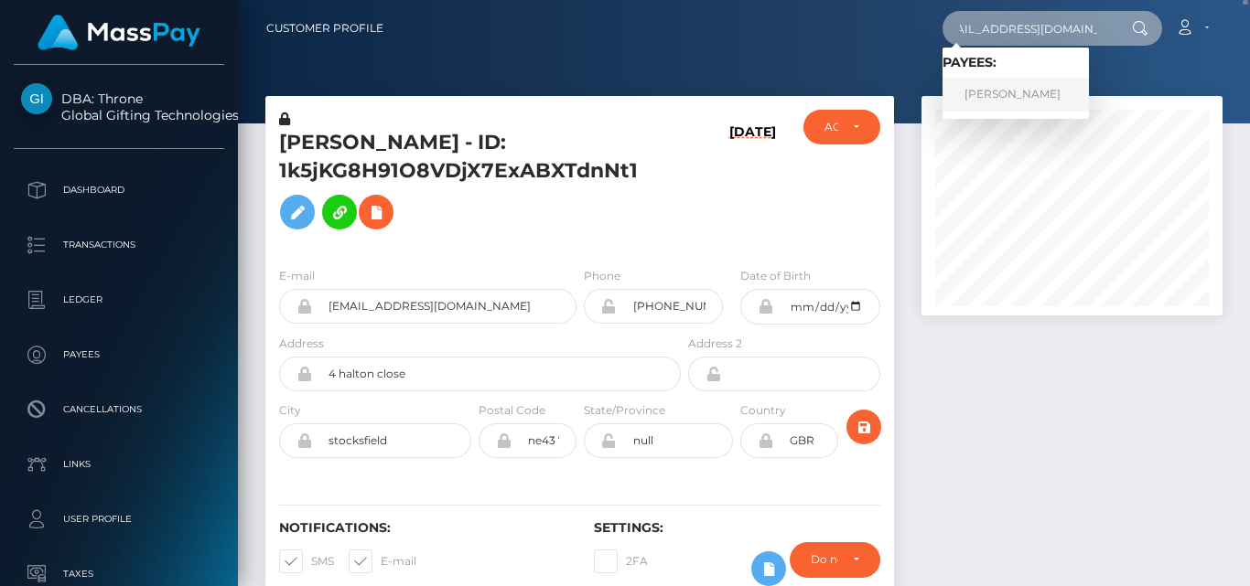
type input "goddesskylie222@gmail.com"
click at [1026, 95] on link "MADISON BROOKE QUIRANTE" at bounding box center [1015, 95] width 146 height 34
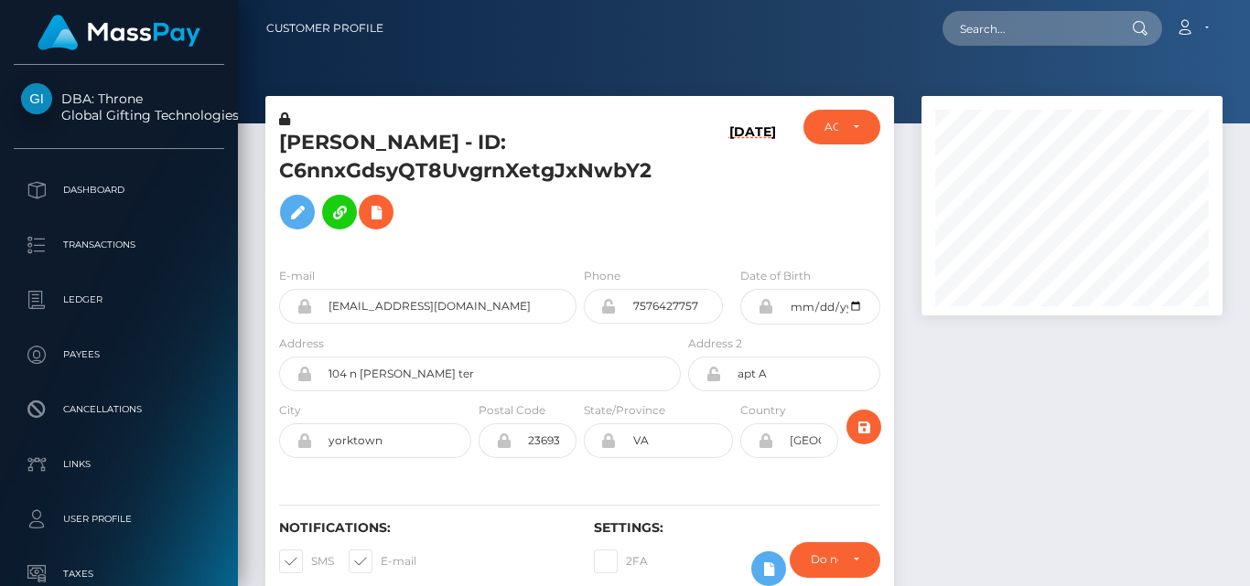
scroll to position [220, 300]
click at [1082, 416] on div at bounding box center [1072, 359] width 328 height 527
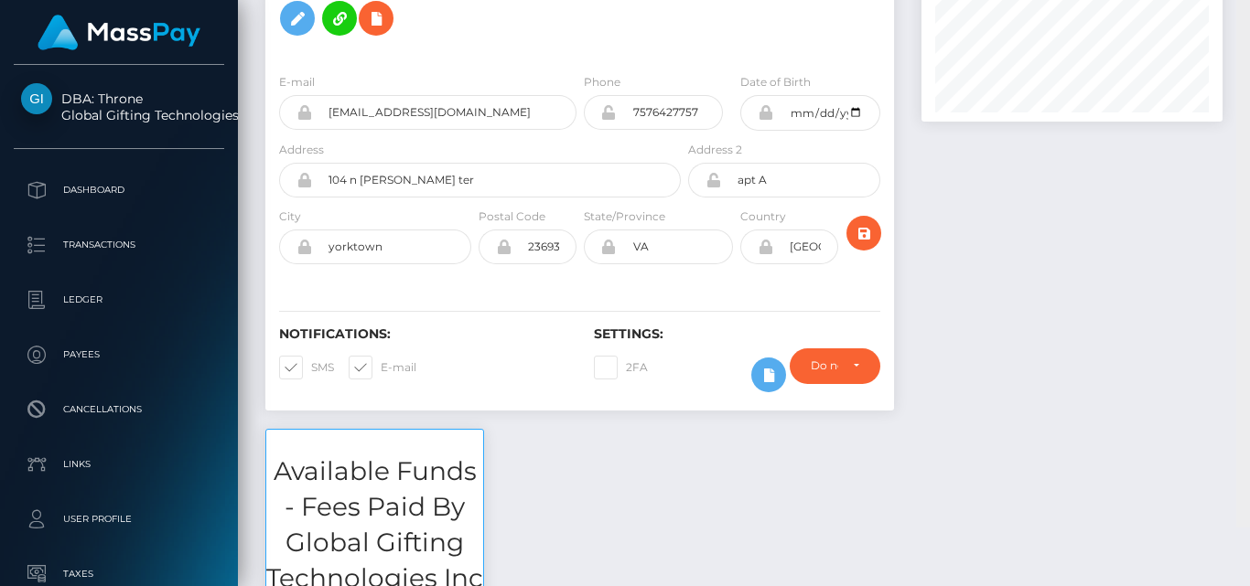
scroll to position [135, 0]
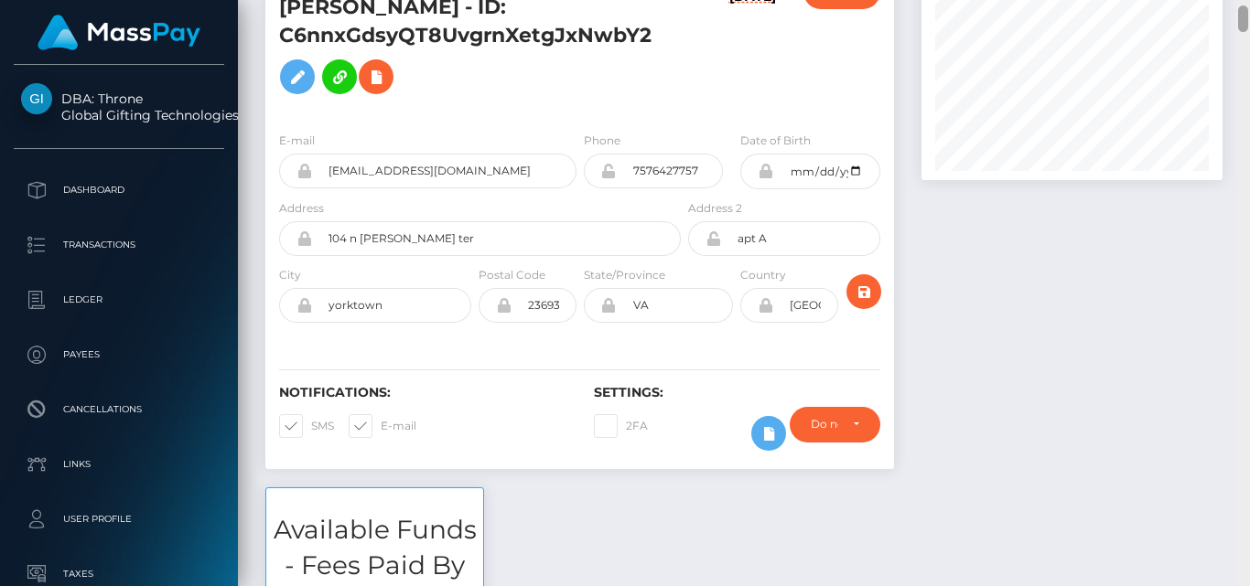
drag, startPoint x: 1246, startPoint y: 407, endPoint x: 1249, endPoint y: 15, distance: 392.5
click at [1249, 15] on div at bounding box center [1243, 293] width 14 height 586
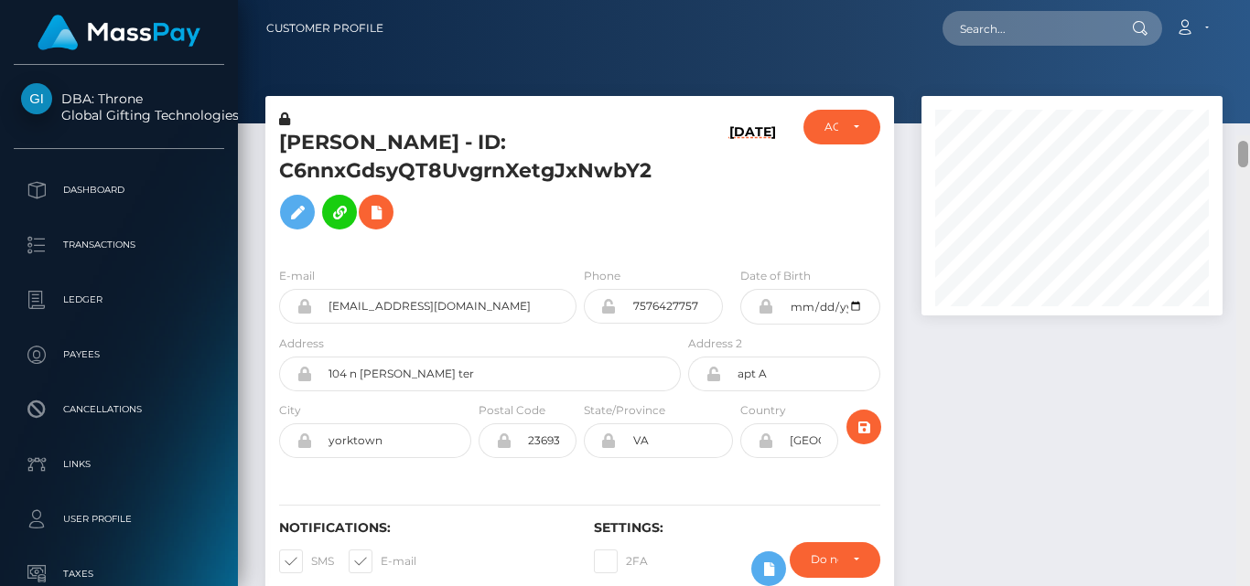
drag, startPoint x: 1244, startPoint y: 28, endPoint x: 1244, endPoint y: 2, distance: 26.5
click at [1244, 2] on div "Customer Profile Loading... Loading..." at bounding box center [744, 293] width 1012 height 586
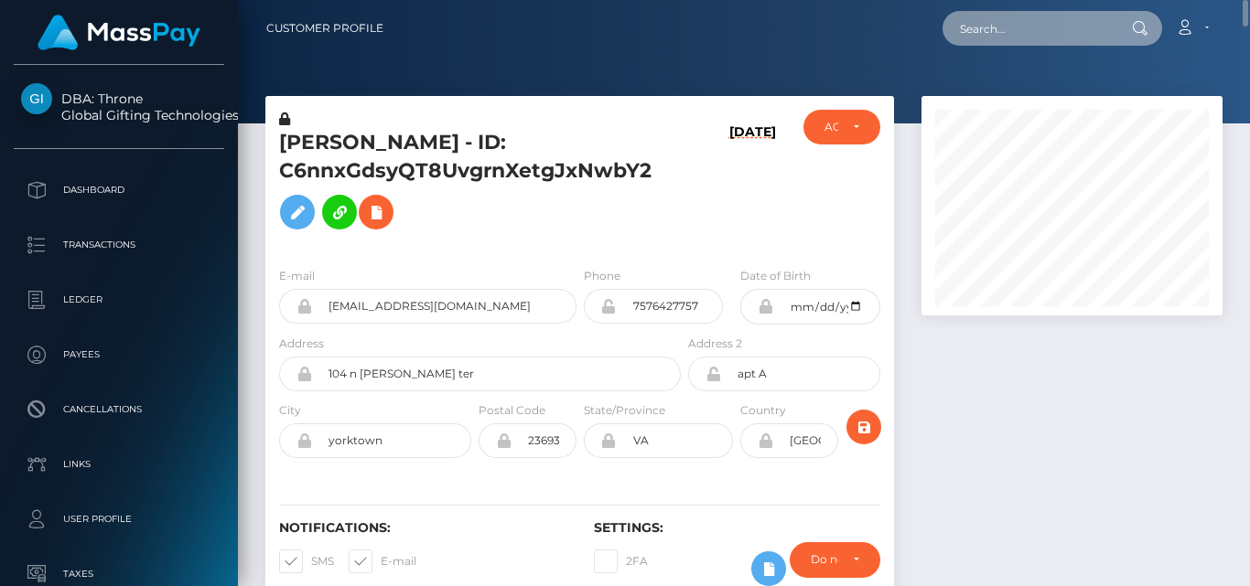
click at [1004, 33] on input "text" at bounding box center [1028, 28] width 172 height 35
paste input "solesalchemist@gmail.com"
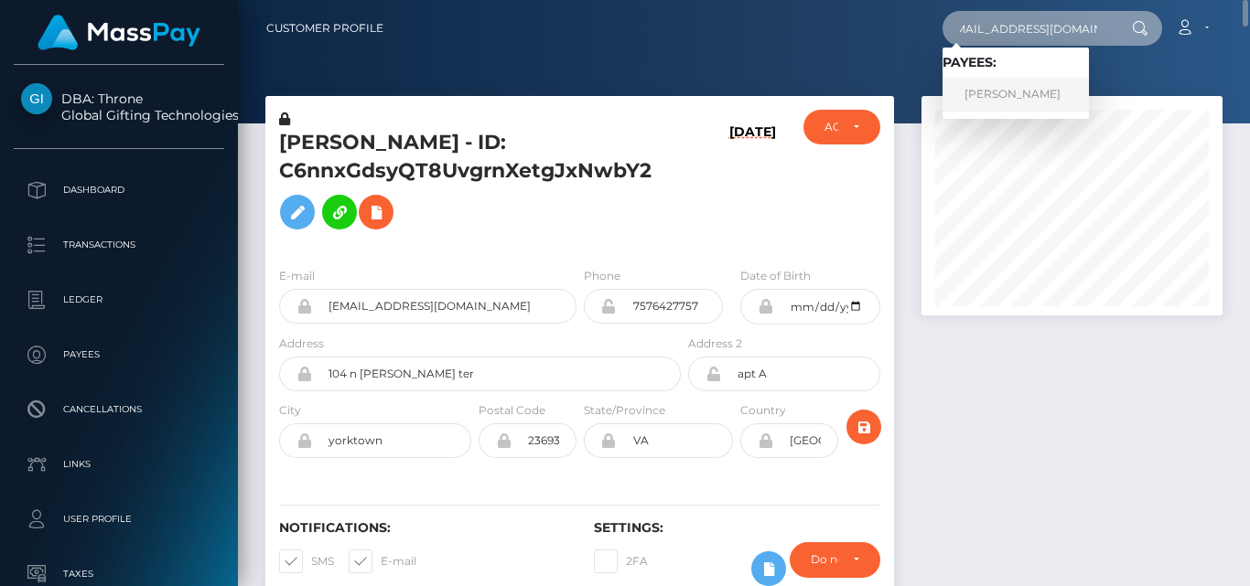
type input "solesalchemist@gmail.com"
click at [1018, 83] on link "LEKISHA NICOLE TURNER" at bounding box center [1015, 95] width 146 height 34
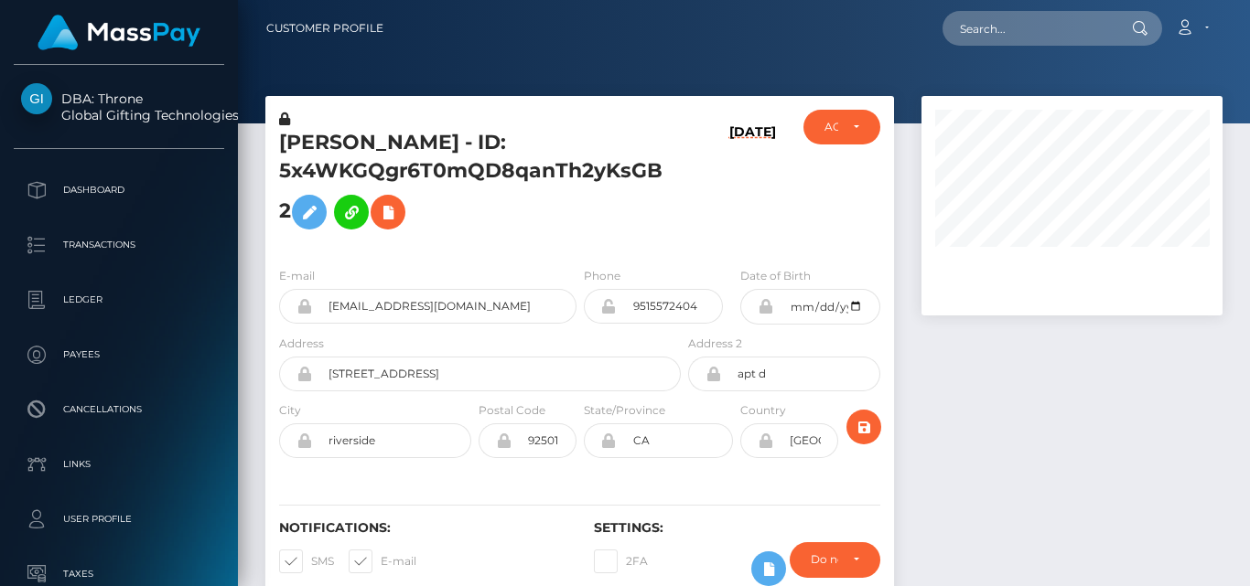
click at [942, 383] on div at bounding box center [1072, 359] width 328 height 527
drag, startPoint x: 1245, startPoint y: 4, endPoint x: 1240, endPoint y: -15, distance: 19.1
click at [1235, 0] on html "DBA: Throne Global Gifting Technologies Inc Dashboard Transactions Ledger Payee…" at bounding box center [625, 293] width 1250 height 586
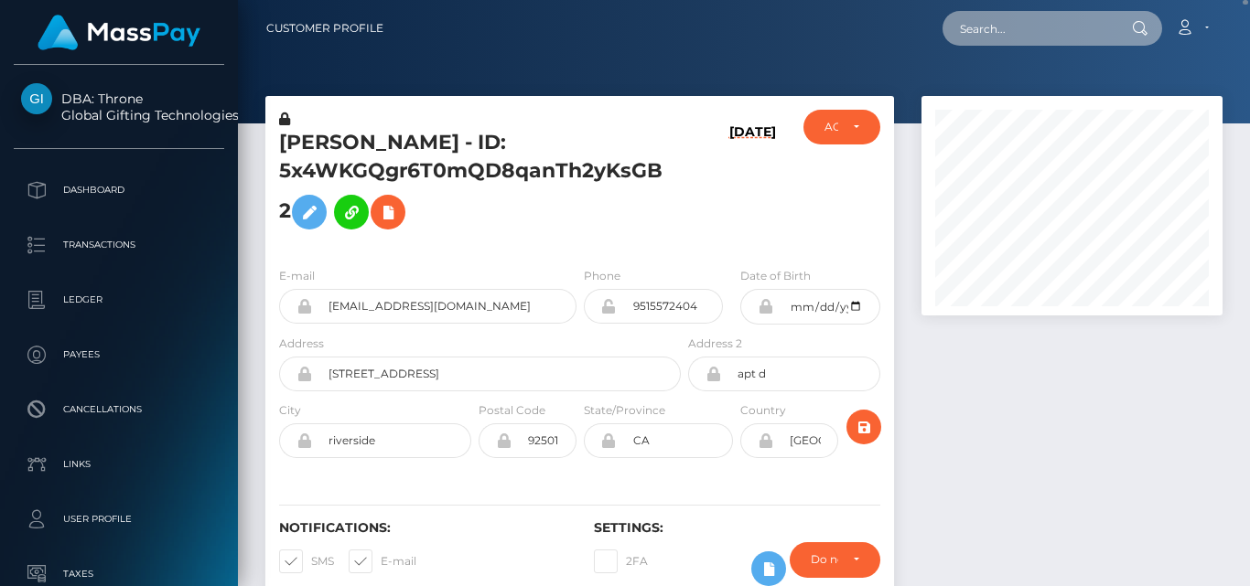
click at [1063, 18] on input "text" at bounding box center [1028, 28] width 172 height 35
paste input "slsvxxx05@gmail.com"
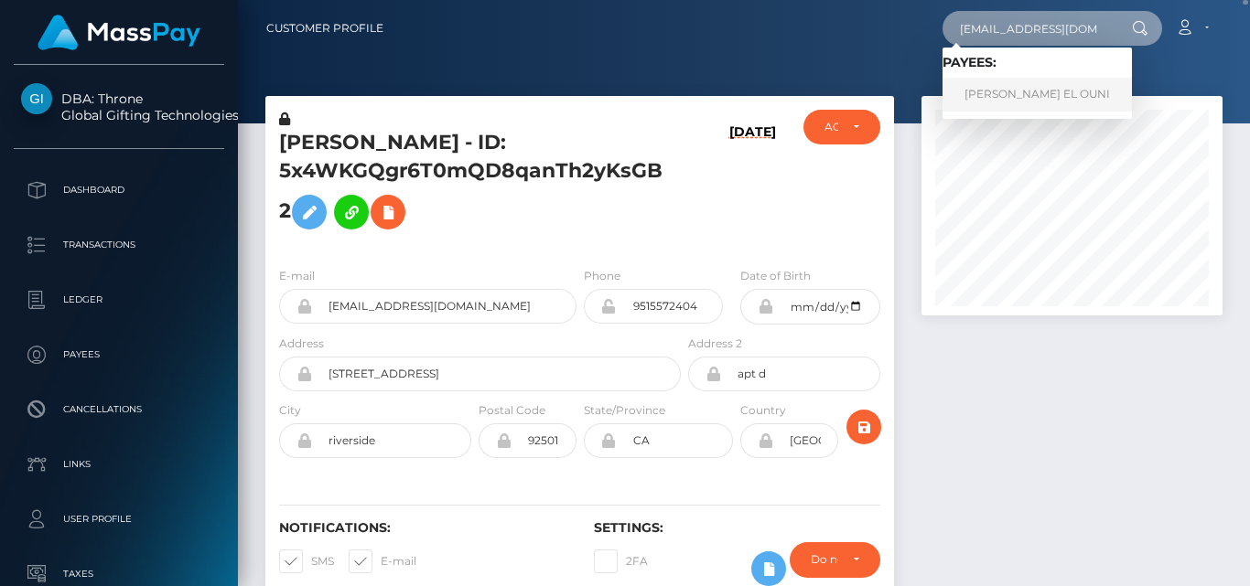
type input "slsvxxx05@gmail.com"
click at [1047, 81] on link "SILVIA ZORA EL OUNI" at bounding box center [1036, 95] width 189 height 34
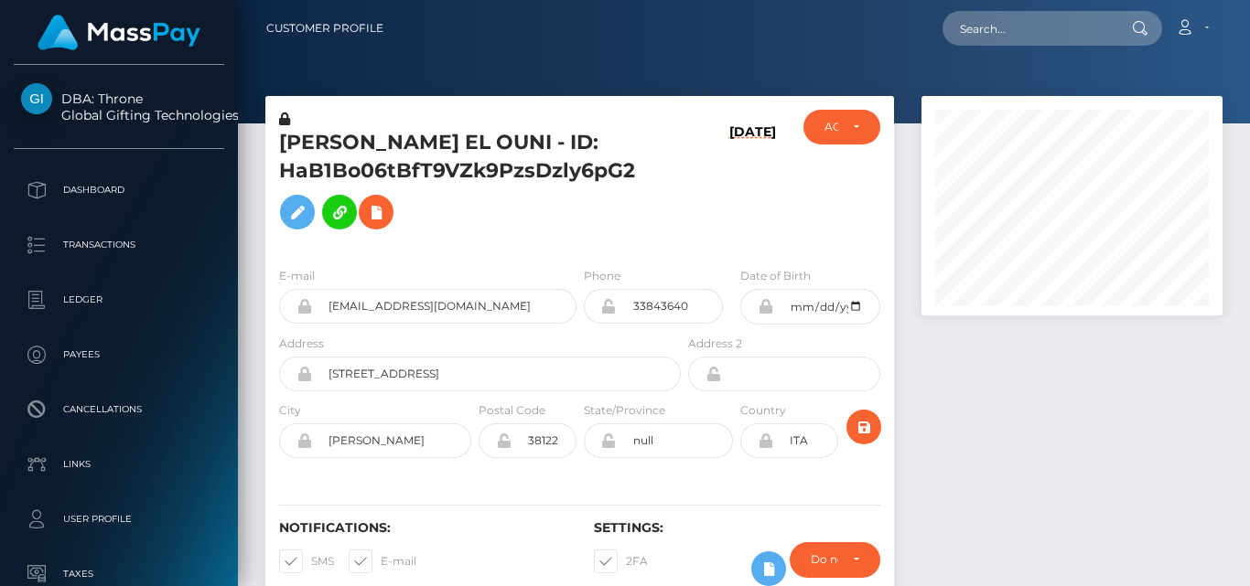
scroll to position [220, 300]
click at [989, 489] on div at bounding box center [1072, 359] width 328 height 527
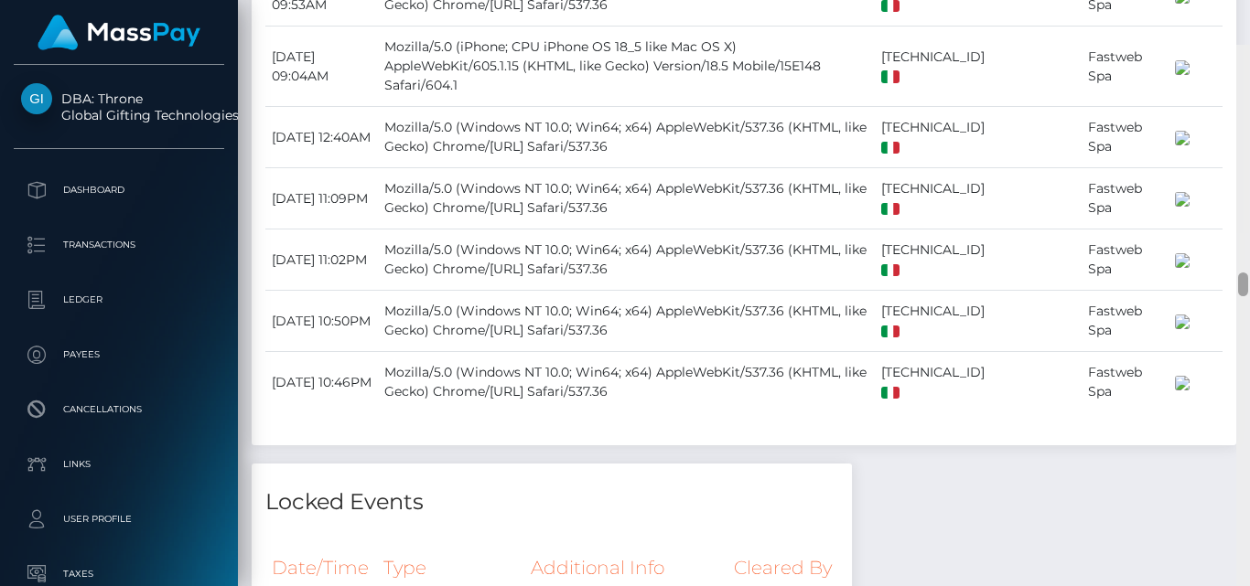
scroll to position [5664, 0]
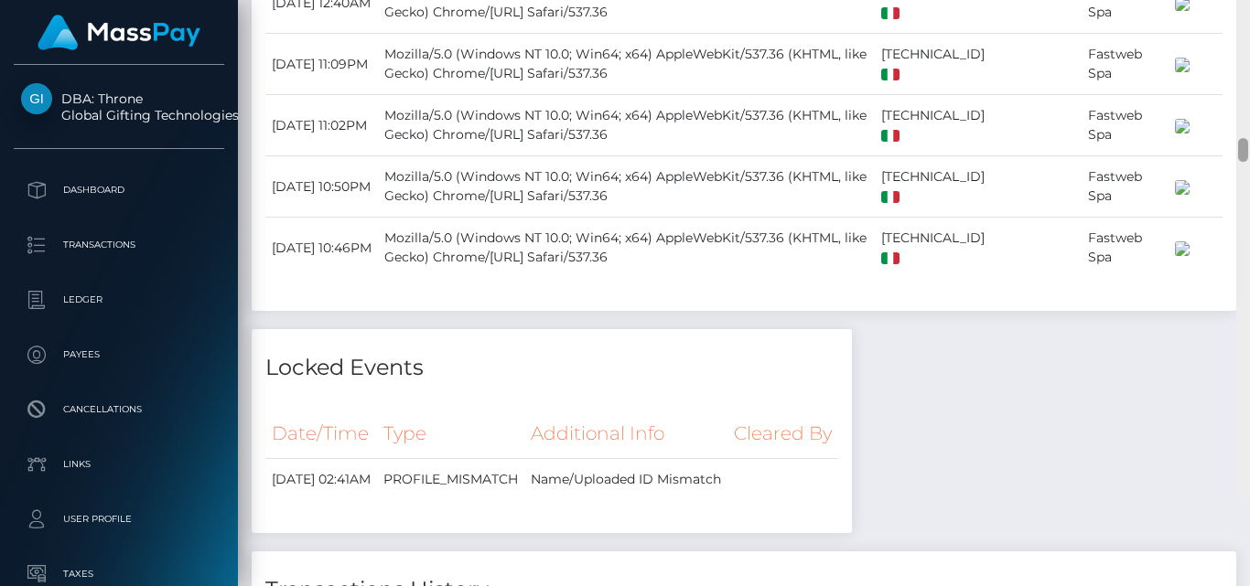
drag, startPoint x: 1244, startPoint y: 85, endPoint x: 1241, endPoint y: 247, distance: 161.9
click at [1241, 162] on div at bounding box center [1243, 150] width 10 height 24
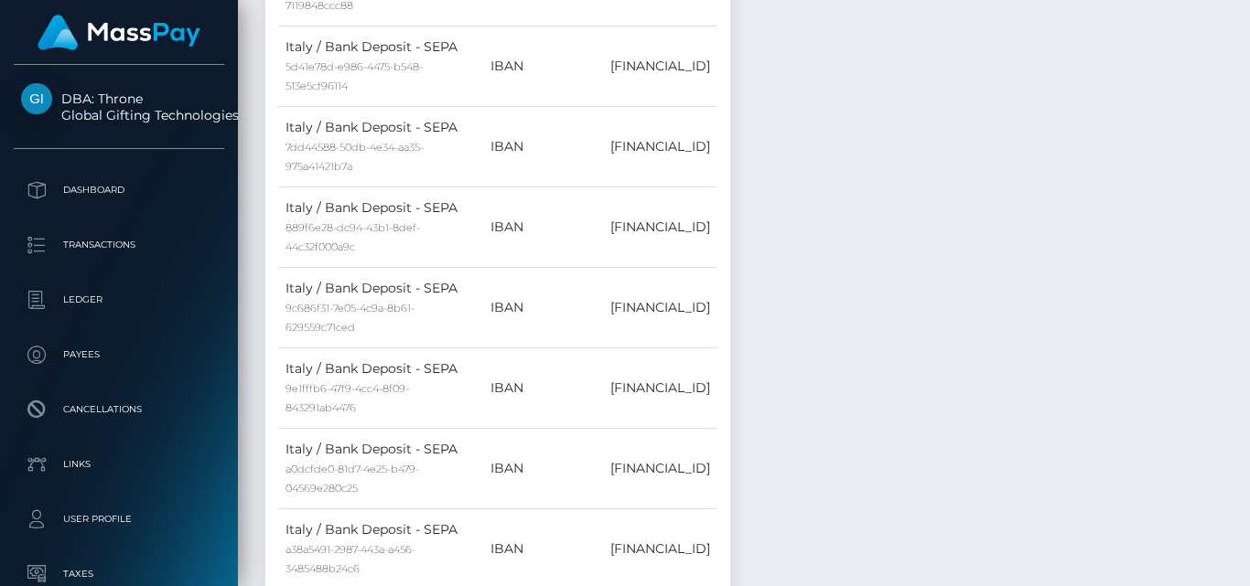
scroll to position [0, 0]
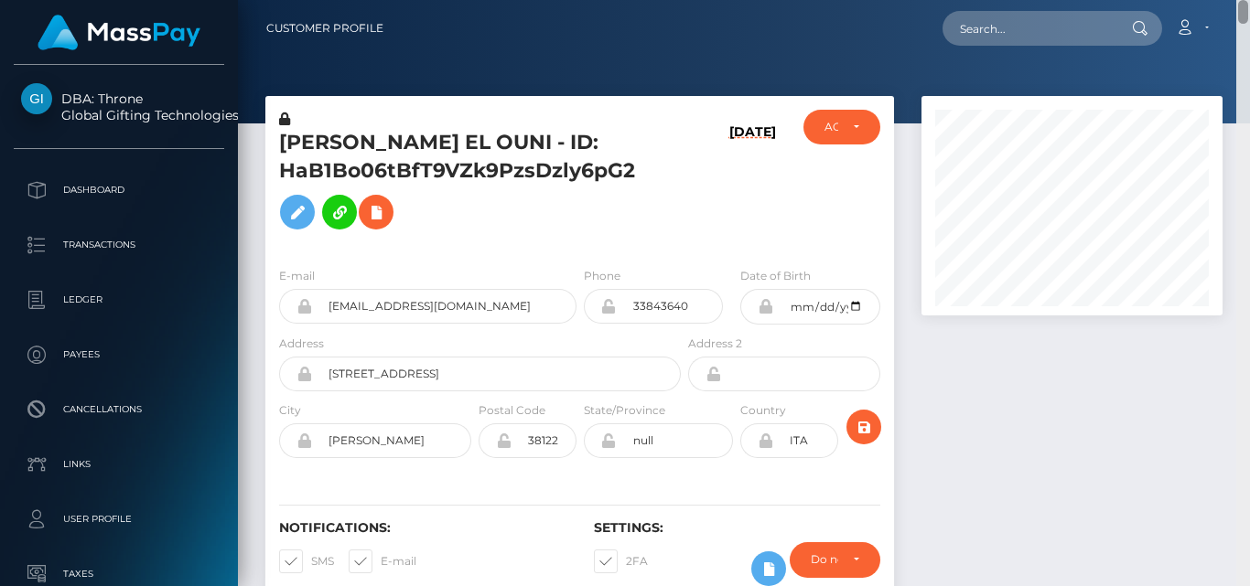
drag, startPoint x: 1245, startPoint y: 244, endPoint x: 1249, endPoint y: -49, distance: 293.7
click at [1249, 0] on html "DBA: Throne Global Gifting Technologies Inc Dashboard Transactions Ledger Payee…" at bounding box center [625, 293] width 1250 height 586
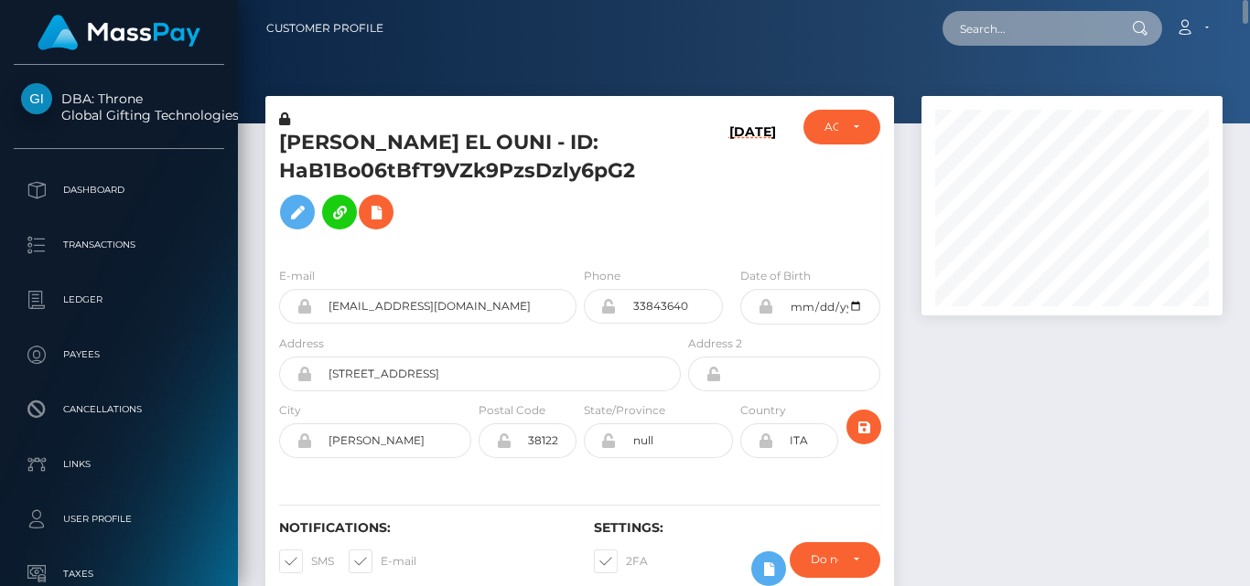
click at [986, 25] on input "text" at bounding box center [1028, 28] width 172 height 35
paste input "[EMAIL_ADDRESS][DOMAIN_NAME]"
click at [986, 25] on input "[EMAIL_ADDRESS][DOMAIN_NAME]" at bounding box center [1028, 28] width 172 height 35
click at [1018, 24] on input "[EMAIL_ADDRESS][DOMAIN_NAME]" at bounding box center [1028, 28] width 172 height 35
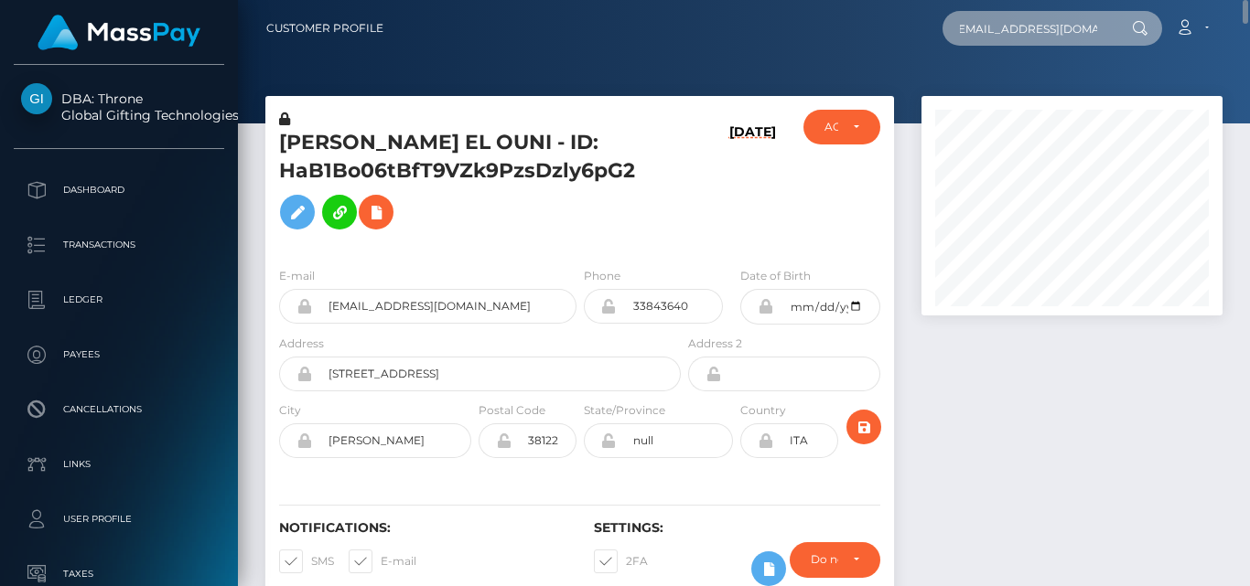
type input "[EMAIL_ADDRESS][DOMAIN_NAME]"
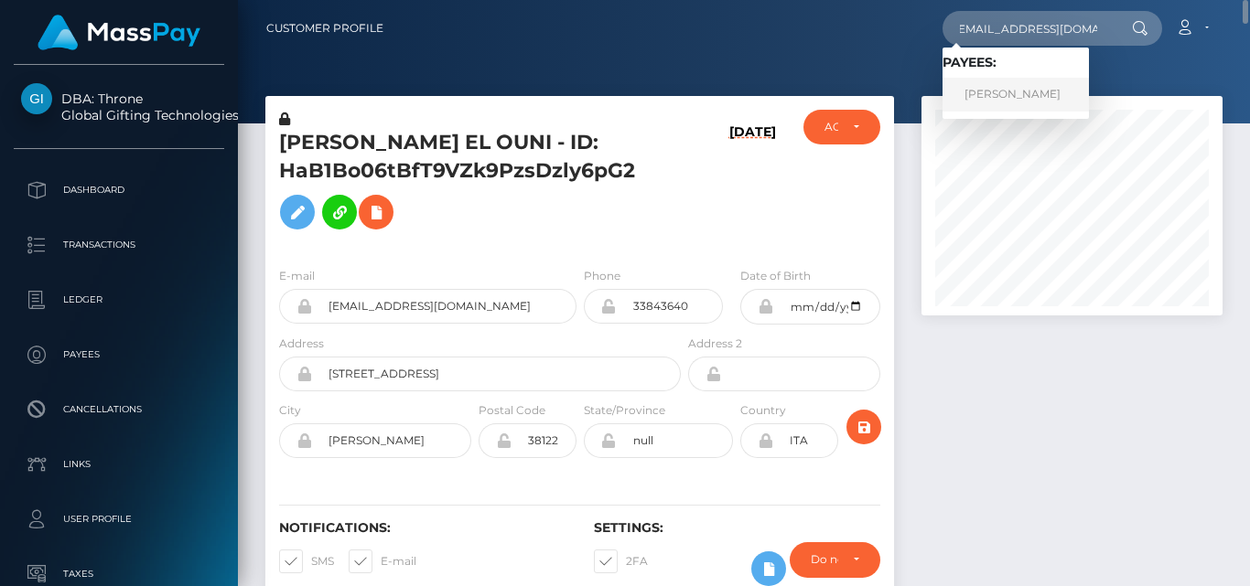
scroll to position [0, 0]
click at [981, 100] on link "EFFROSYNI KONSTANTINA ELIDOU" at bounding box center [1015, 95] width 146 height 34
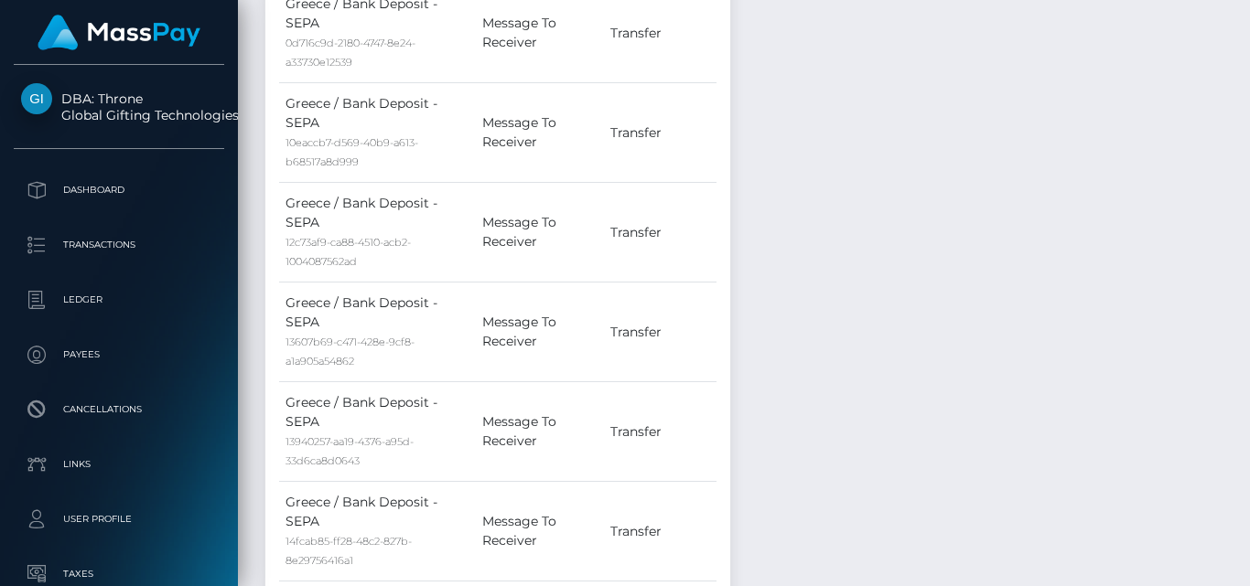
scroll to position [3029, 0]
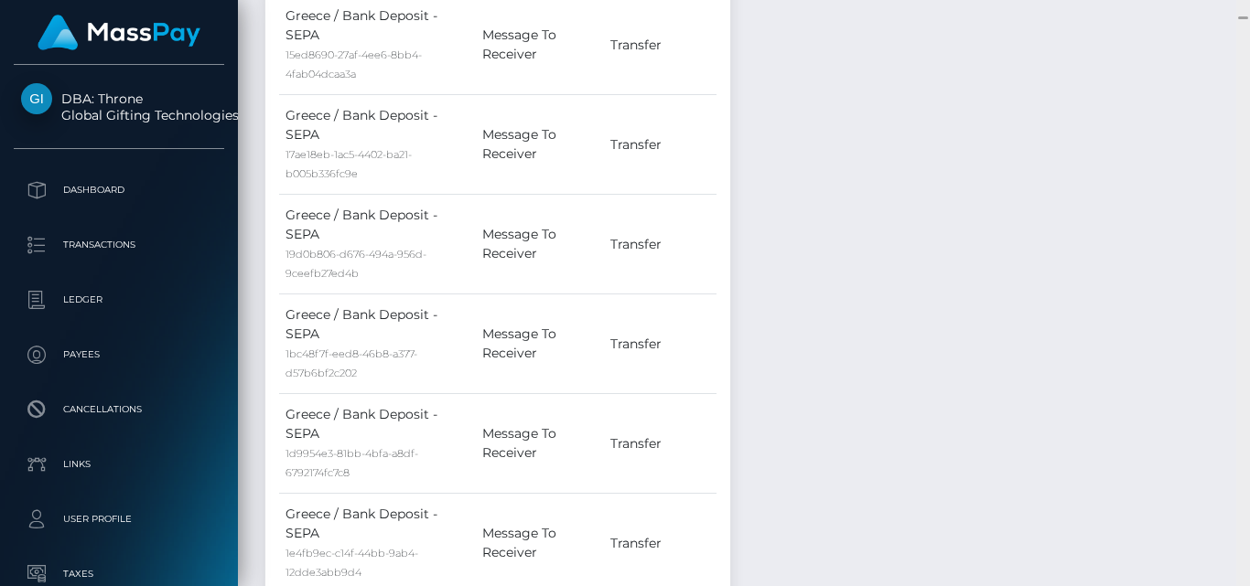
drag, startPoint x: 1243, startPoint y: 16, endPoint x: 1239, endPoint y: 104, distance: 88.9
click at [1239, 104] on div at bounding box center [1243, 293] width 14 height 586
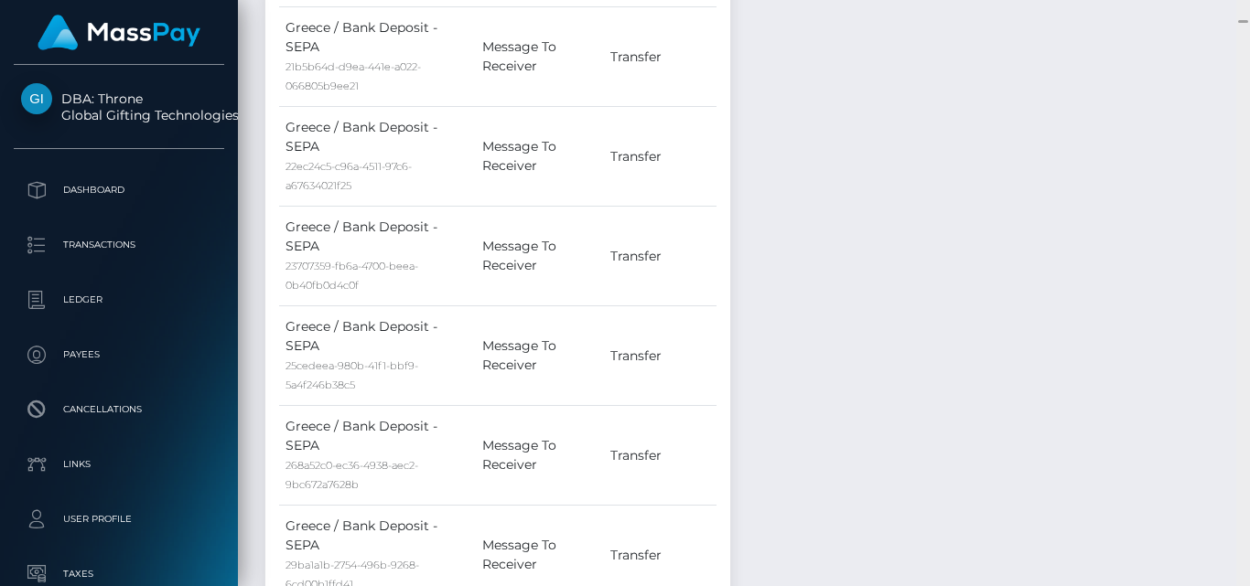
drag, startPoint x: 1241, startPoint y: 19, endPoint x: 1240, endPoint y: 100, distance: 80.5
click at [1240, 100] on div at bounding box center [1243, 293] width 14 height 586
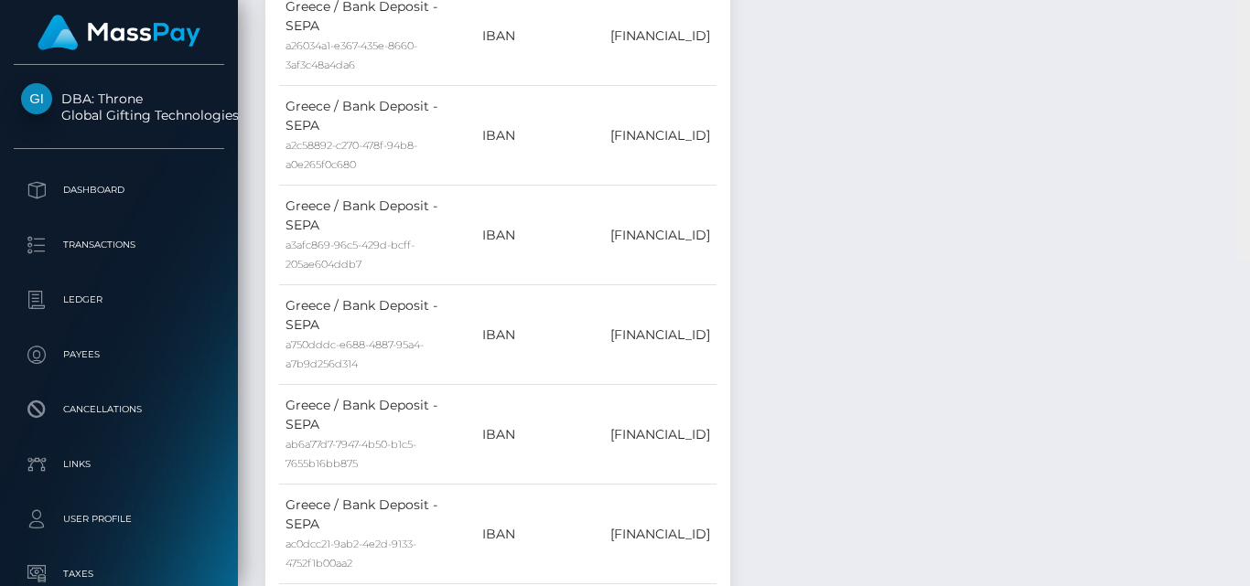
drag, startPoint x: 1240, startPoint y: 22, endPoint x: 1239, endPoint y: 199, distance: 176.6
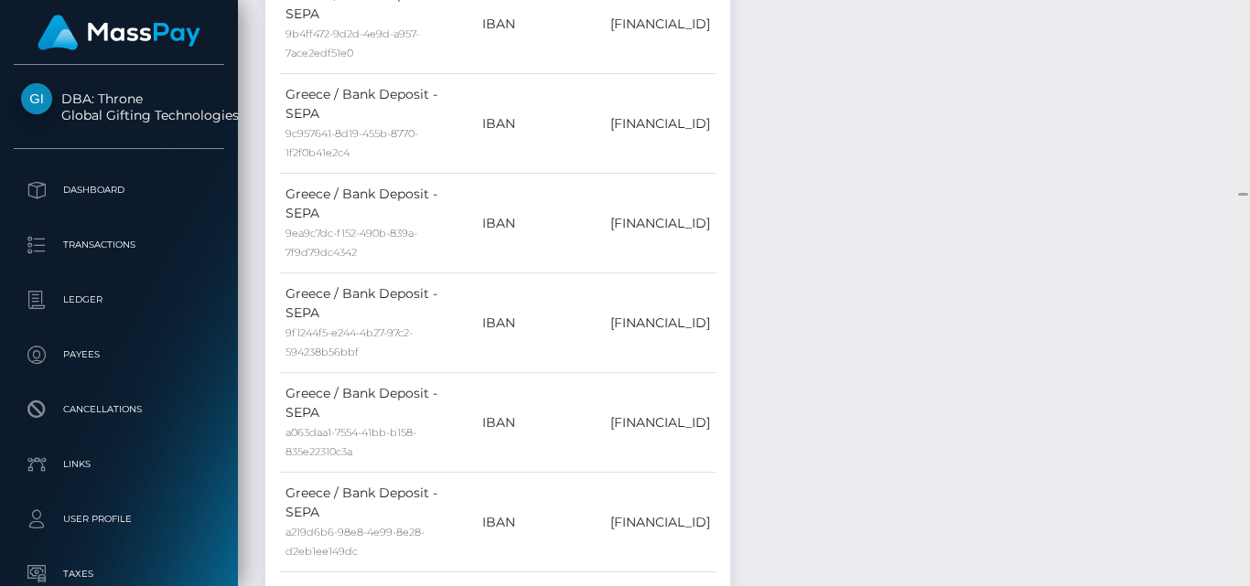
drag, startPoint x: 1242, startPoint y: 196, endPoint x: 1247, endPoint y: 269, distance: 73.3
click at [1247, 269] on div at bounding box center [1243, 293] width 14 height 586
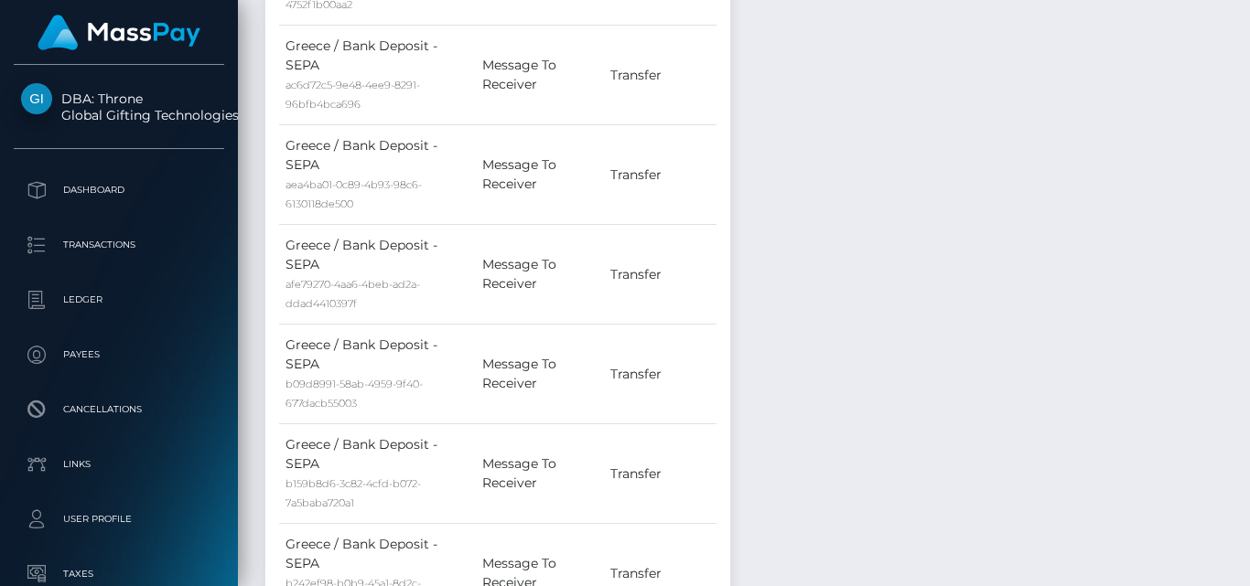
scroll to position [11986, 0]
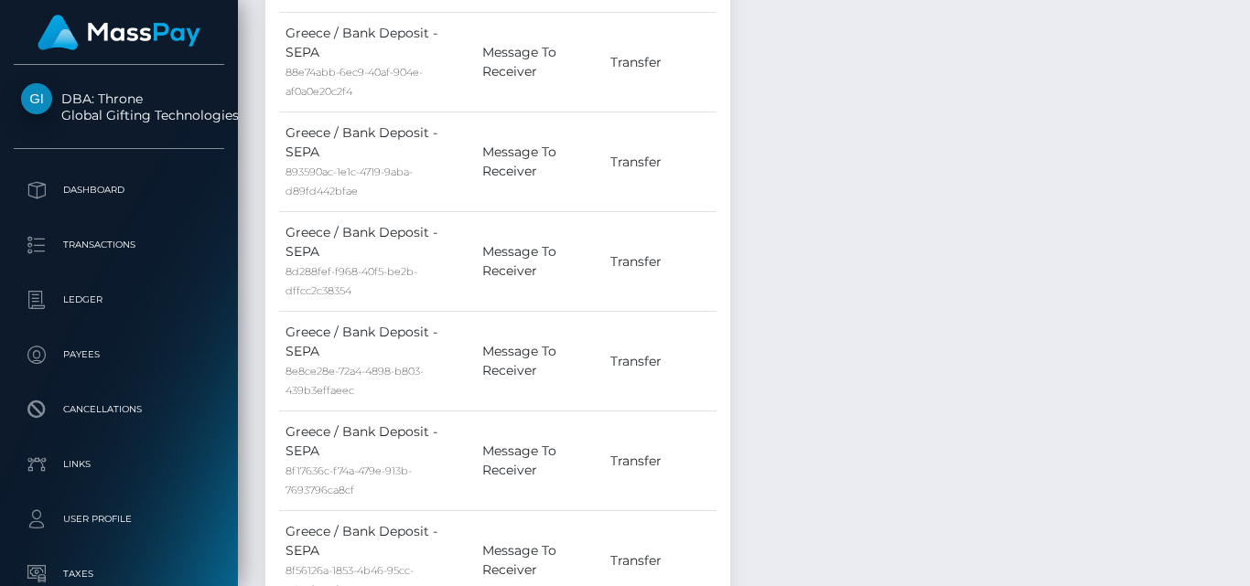
drag, startPoint x: 1241, startPoint y: 193, endPoint x: 1249, endPoint y: 67, distance: 126.5
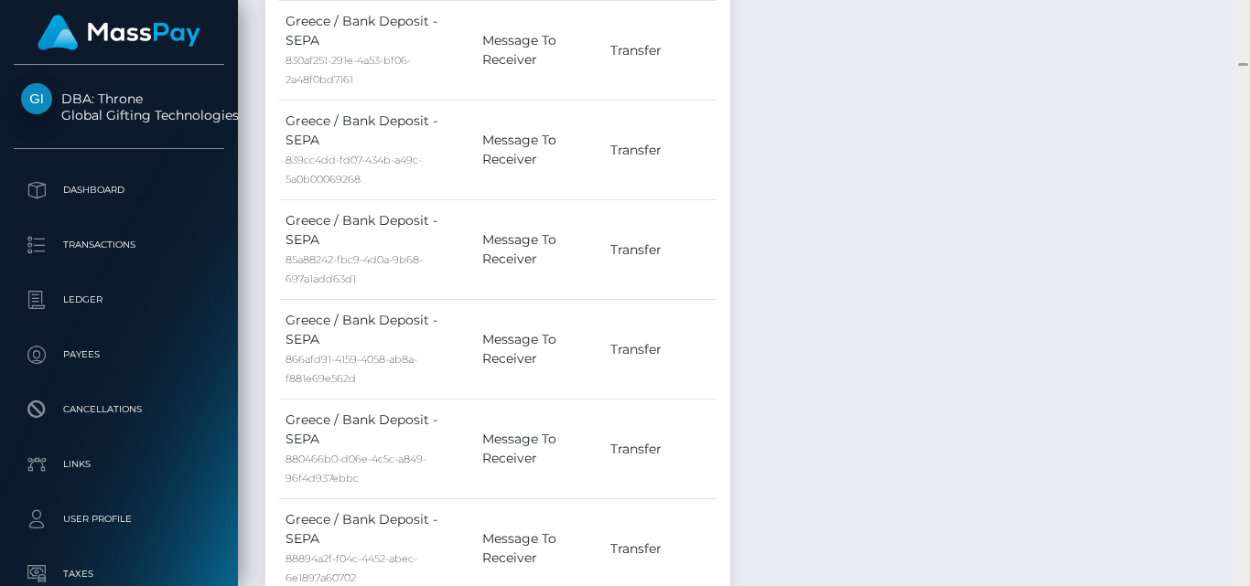
click at [1236, 0] on html "DBA: Throne Global Gifting Technologies Inc Dashboard Transactions Ledger Payee…" at bounding box center [625, 293] width 1250 height 586
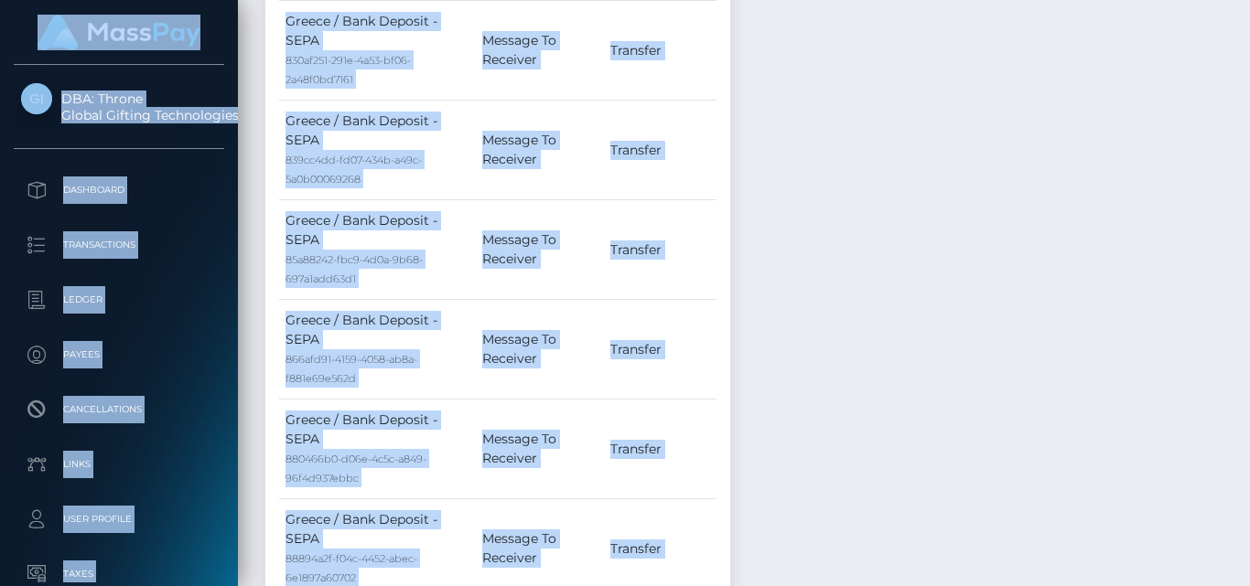
scroll to position [11986, 0]
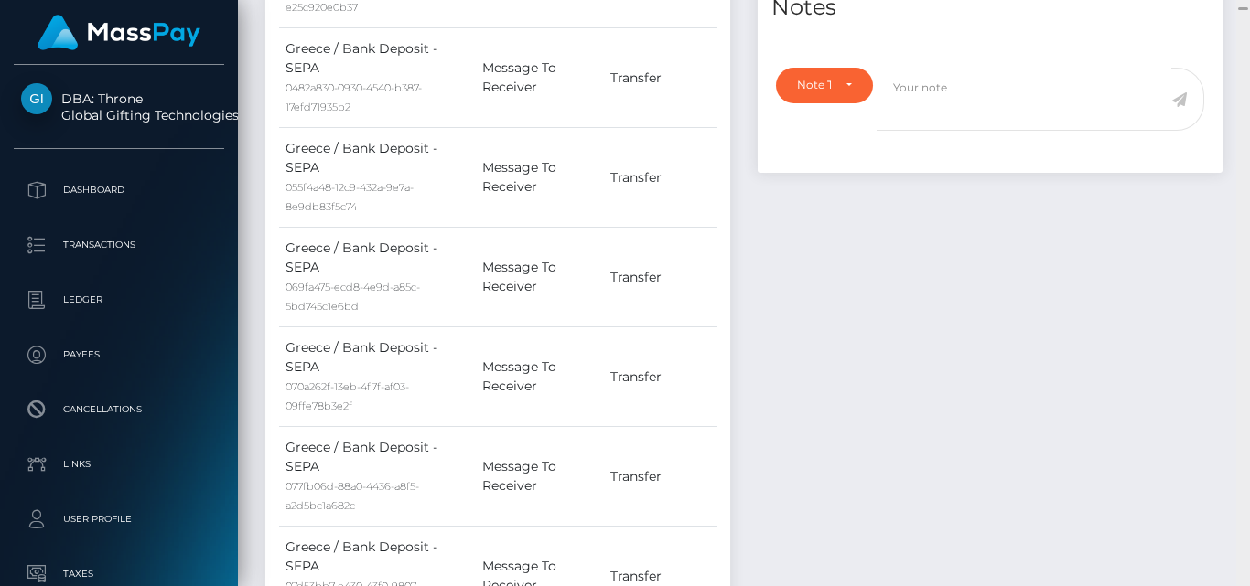
scroll to position [261, 0]
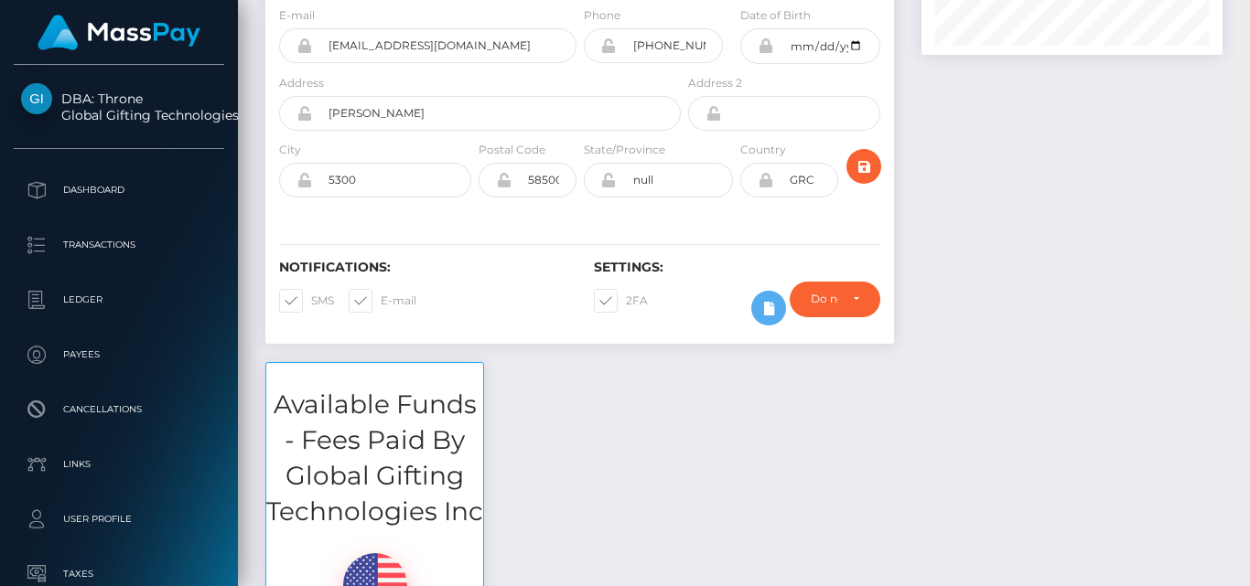
drag, startPoint x: 1246, startPoint y: 68, endPoint x: 1240, endPoint y: 0, distance: 68.0
click at [1240, 0] on div "Customer Profile Loading... Loading..." at bounding box center [744, 293] width 1012 height 586
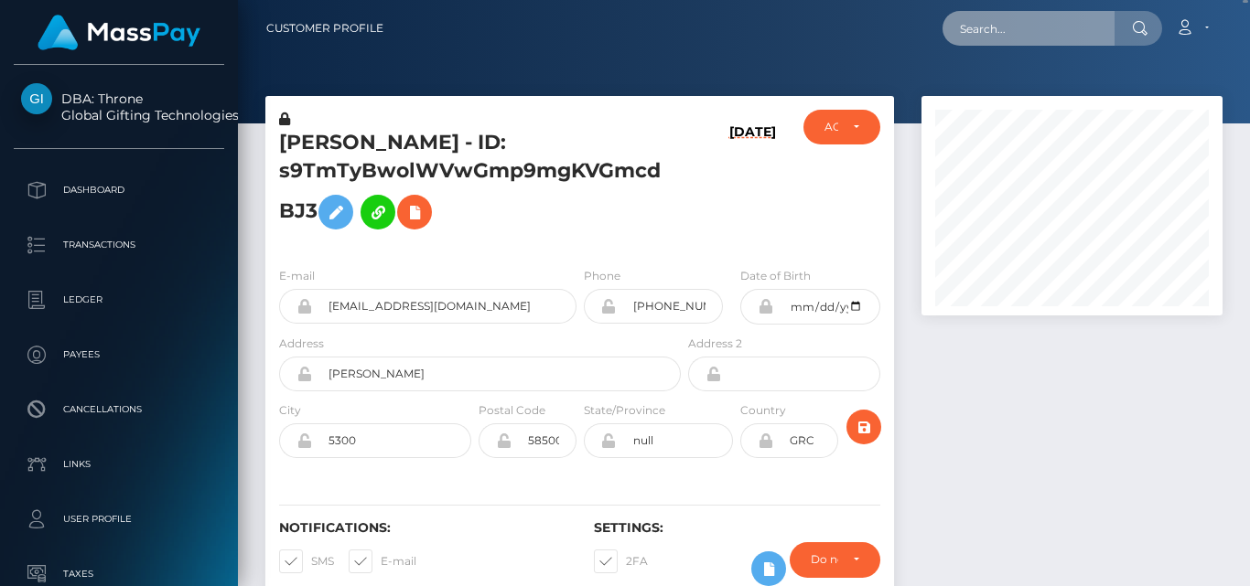
click at [988, 25] on input "text" at bounding box center [1028, 28] width 172 height 35
paste input "aimeecontrols@gmail.com"
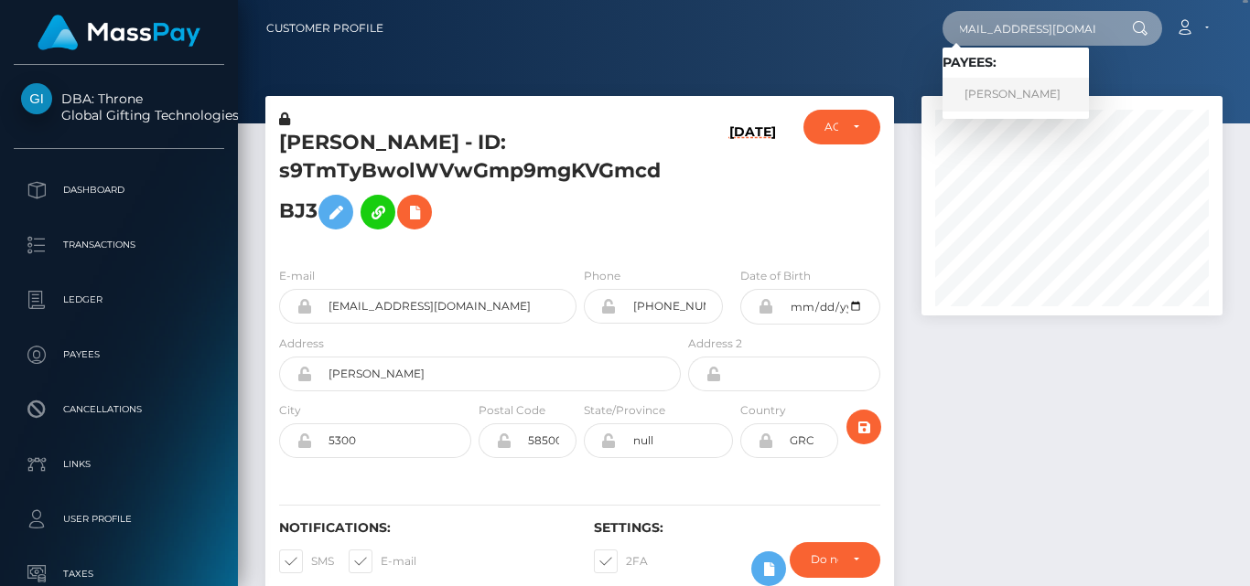
type input "aimeecontrols@gmail.com"
click at [993, 93] on link "JOHN DAVID LEESON" at bounding box center [1015, 95] width 146 height 34
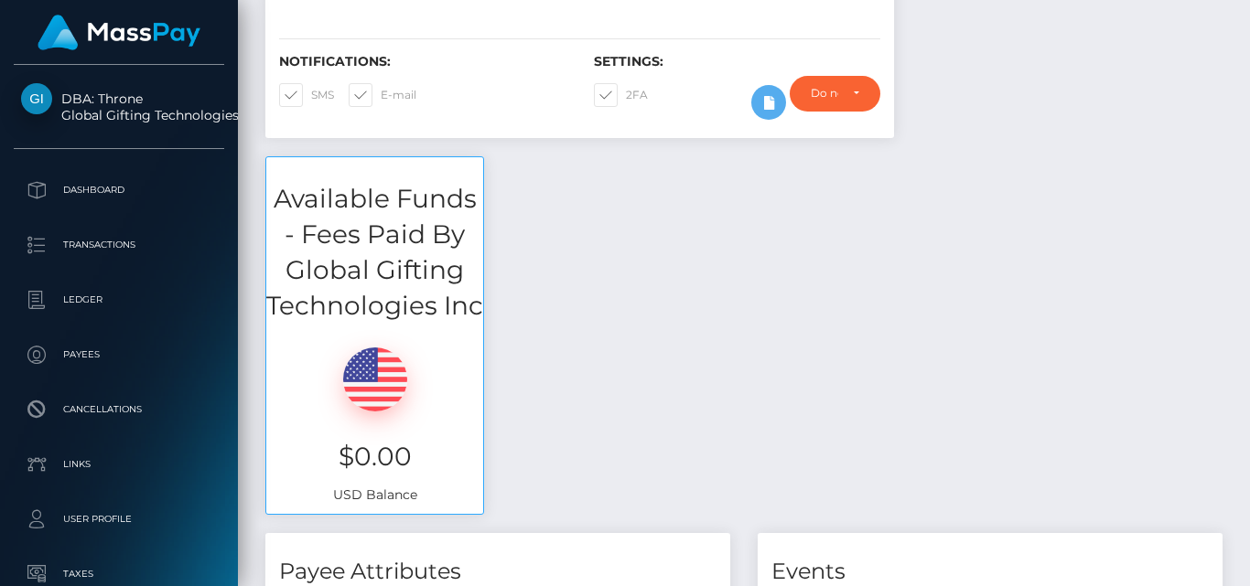
scroll to position [16463, 0]
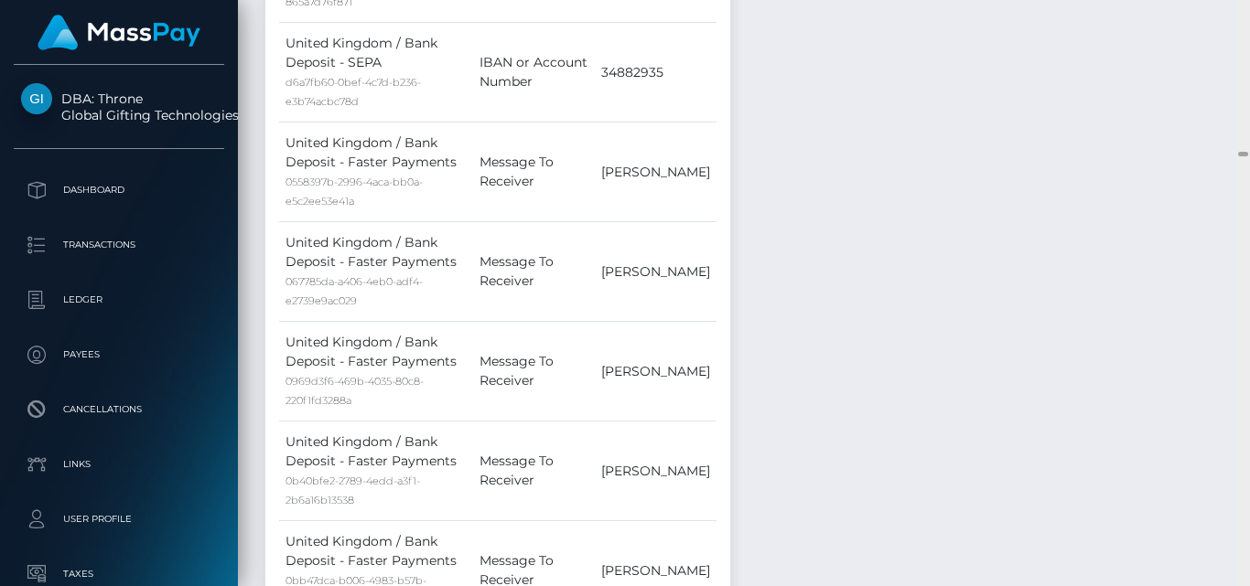
drag, startPoint x: 1239, startPoint y: 5, endPoint x: 1241, endPoint y: 153, distance: 148.2
click at [1241, 153] on div at bounding box center [1243, 154] width 10 height 5
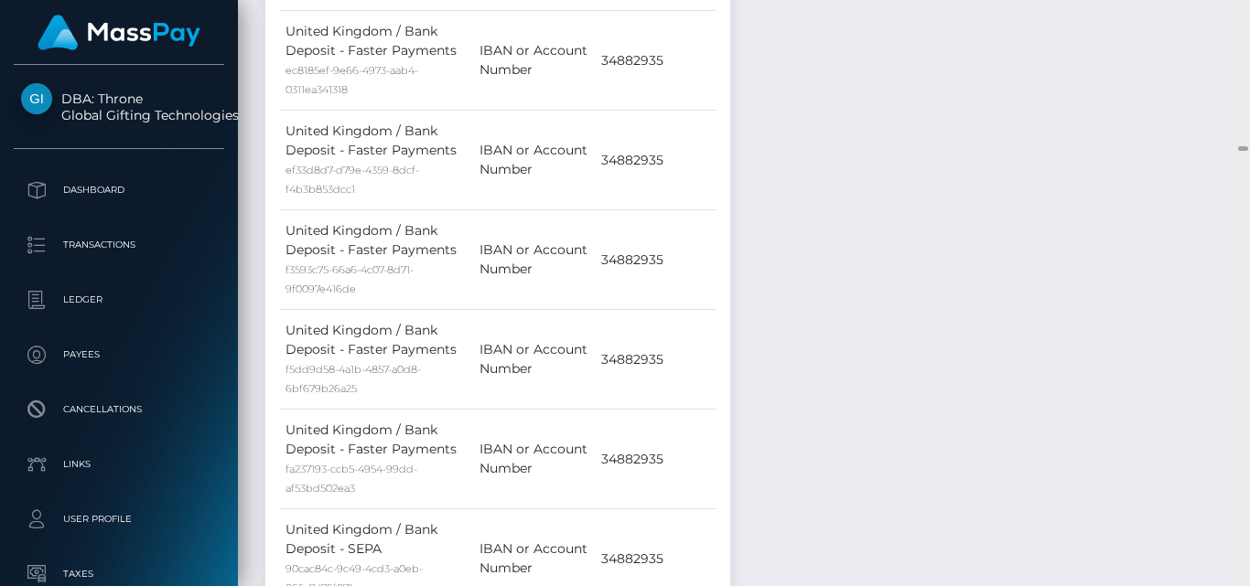
click at [1245, 145] on div at bounding box center [1243, 293] width 14 height 586
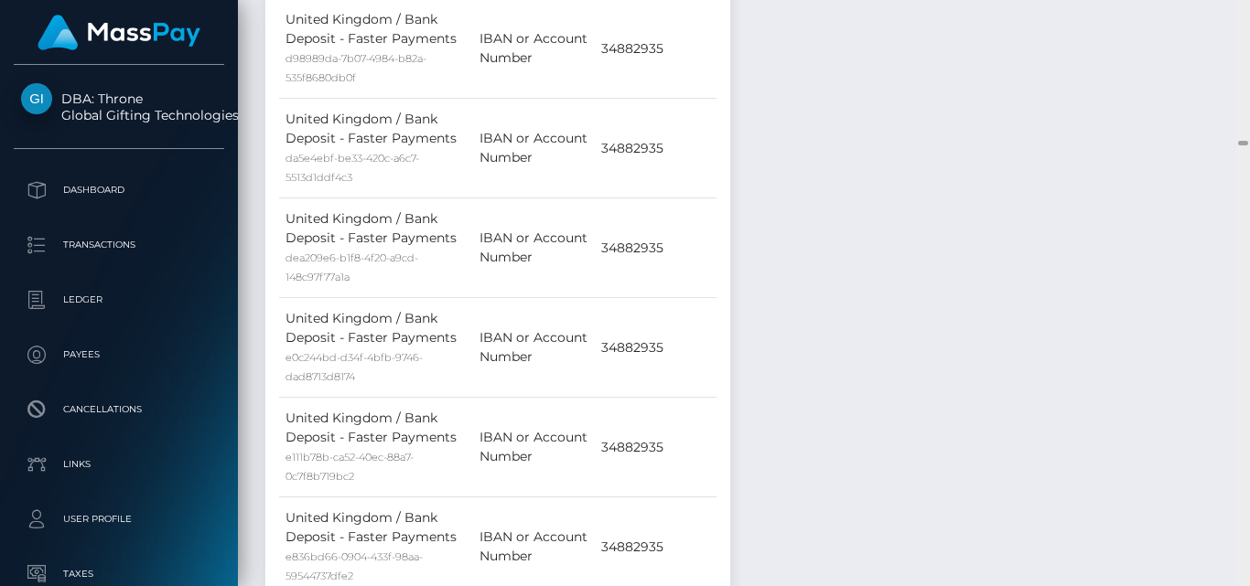
drag, startPoint x: 1242, startPoint y: 145, endPoint x: 1245, endPoint y: 262, distance: 116.2
click at [1245, 262] on div at bounding box center [1243, 293] width 14 height 586
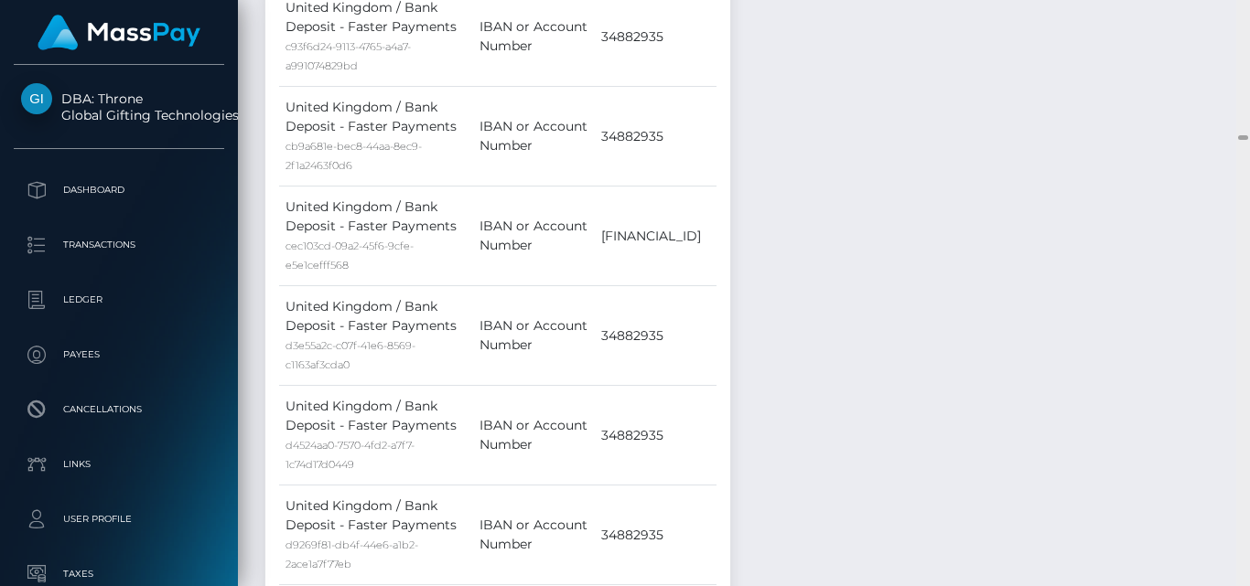
drag, startPoint x: 1245, startPoint y: 139, endPoint x: 1249, endPoint y: 319, distance: 180.3
click at [1249, 319] on div at bounding box center [1243, 293] width 14 height 586
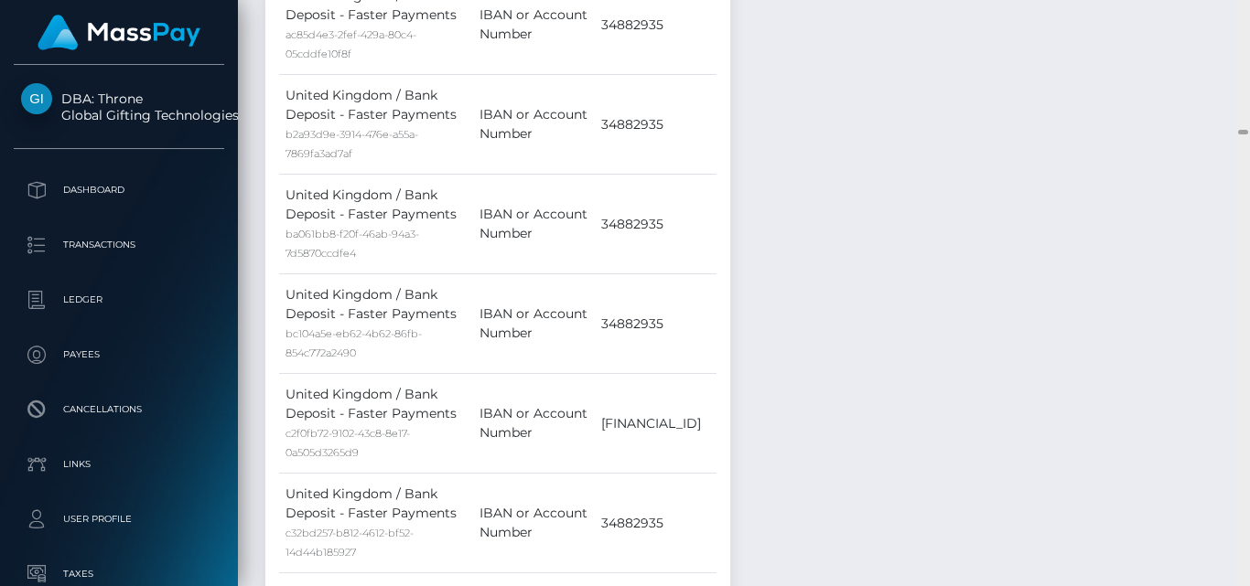
click at [1241, 132] on div at bounding box center [1243, 293] width 14 height 586
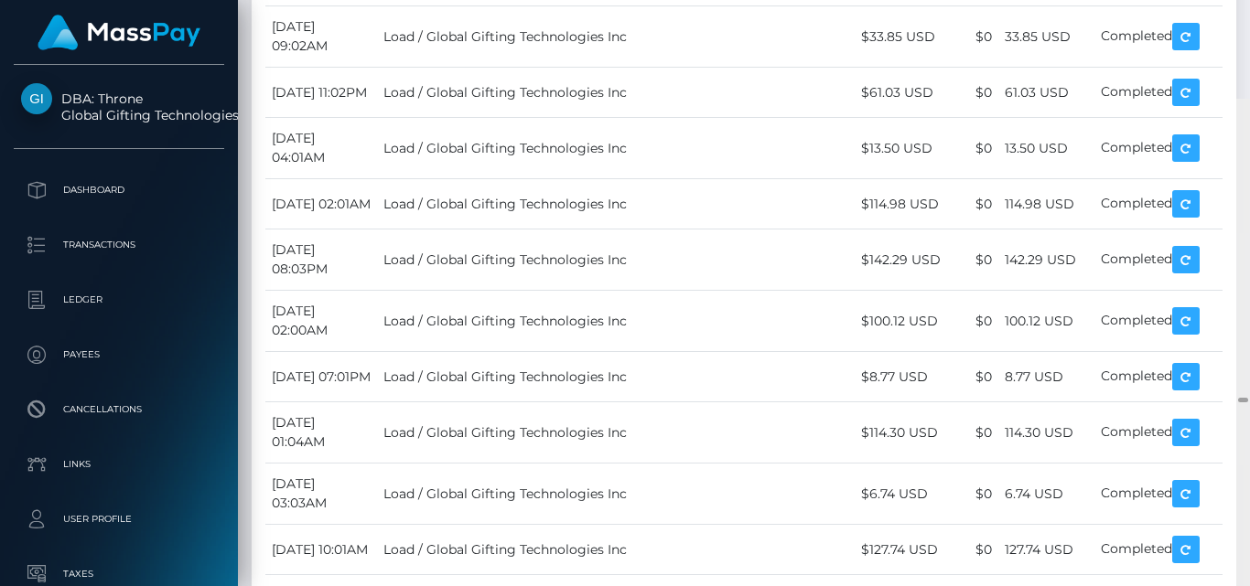
scroll to position [32484, 0]
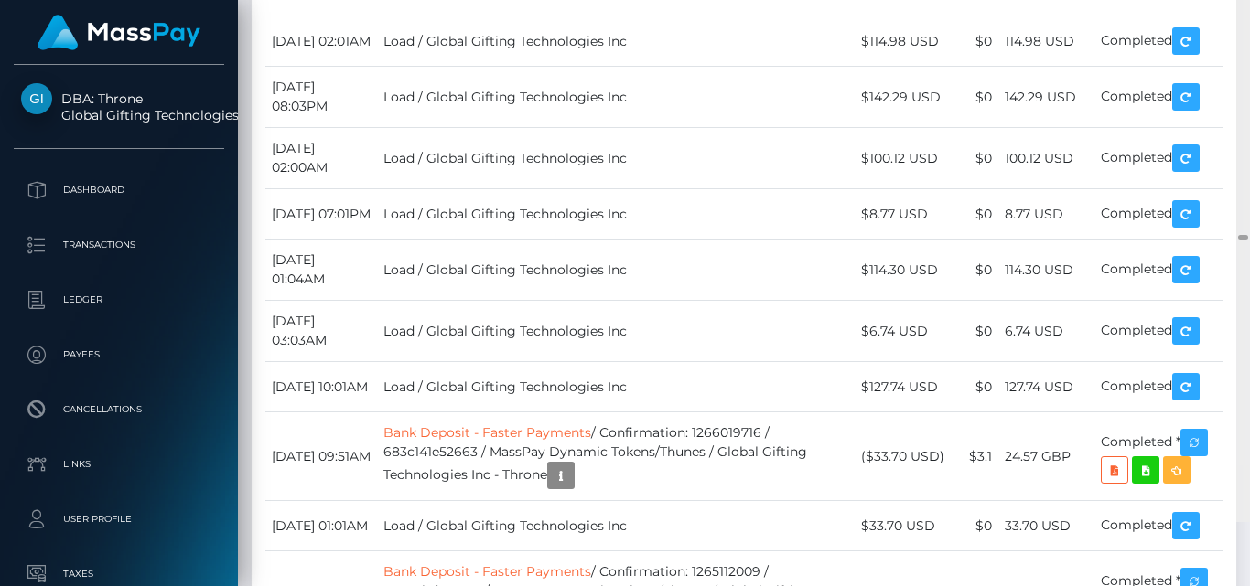
drag, startPoint x: 1241, startPoint y: 132, endPoint x: 1238, endPoint y: 302, distance: 170.2
click at [1238, 240] on div at bounding box center [1243, 237] width 10 height 5
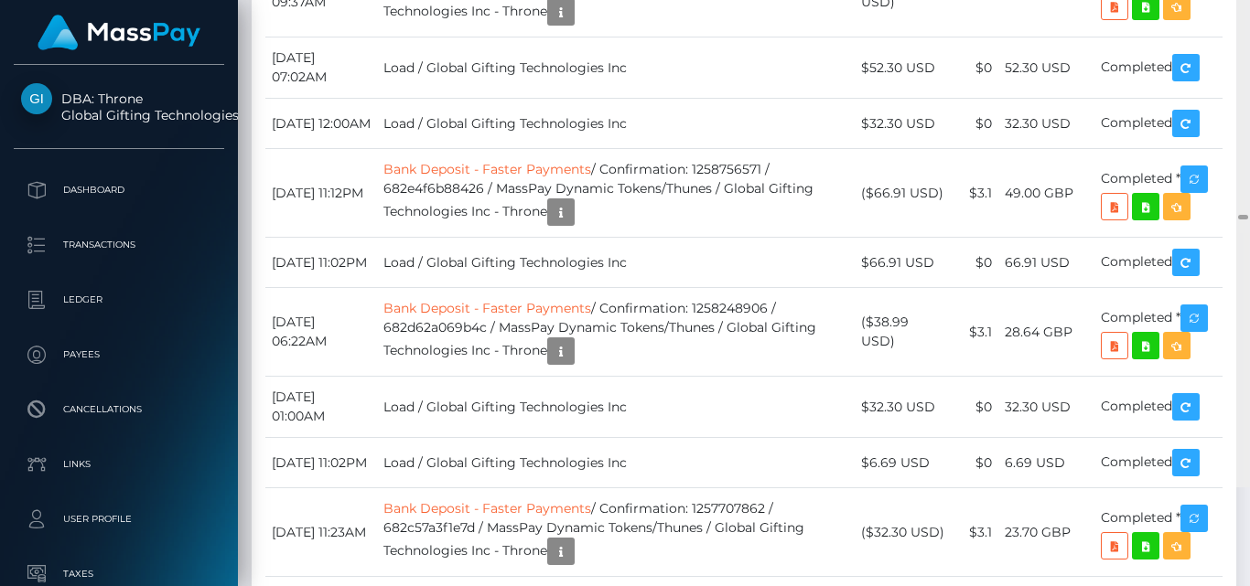
scroll to position [33965, 0]
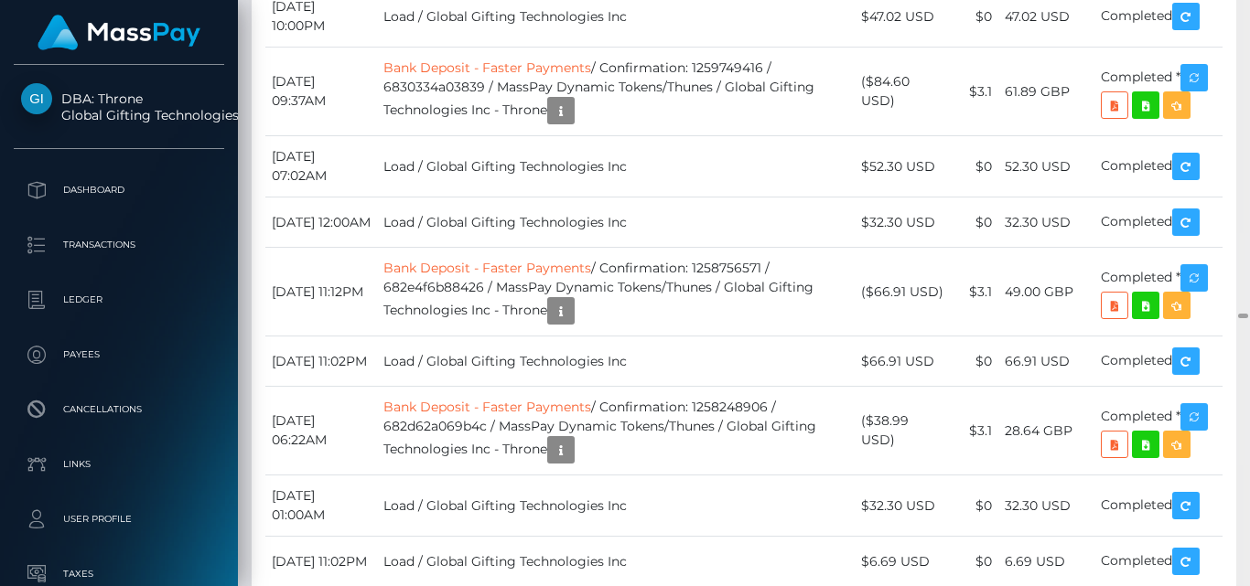
drag, startPoint x: 1240, startPoint y: 301, endPoint x: 1241, endPoint y: 315, distance: 13.8
click at [1241, 315] on div at bounding box center [1243, 316] width 10 height 5
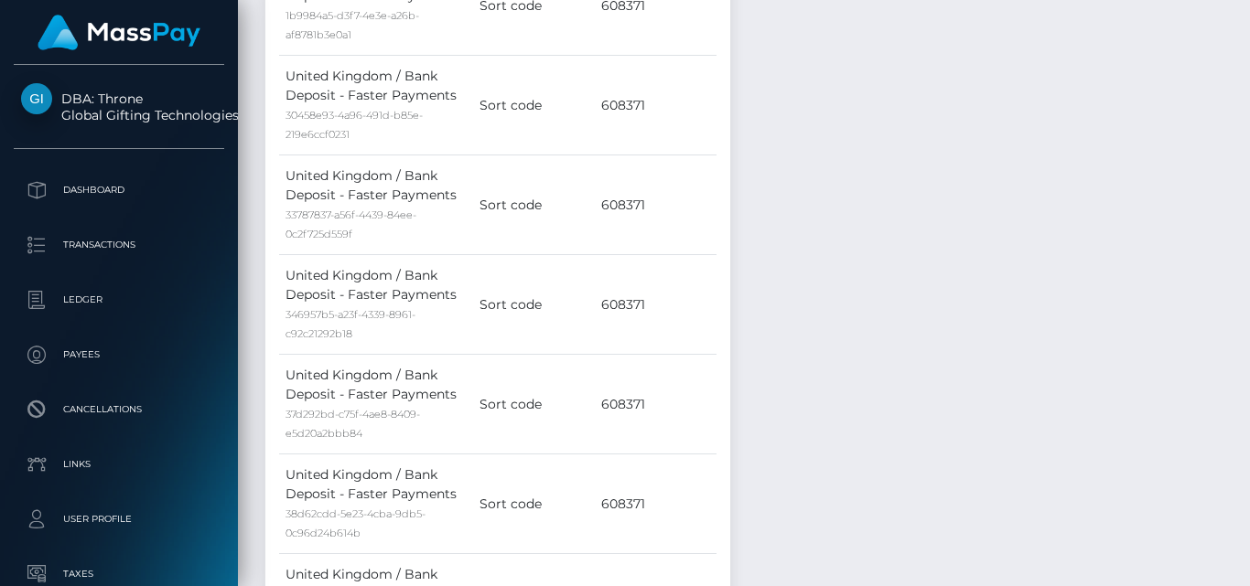
scroll to position [96, 0]
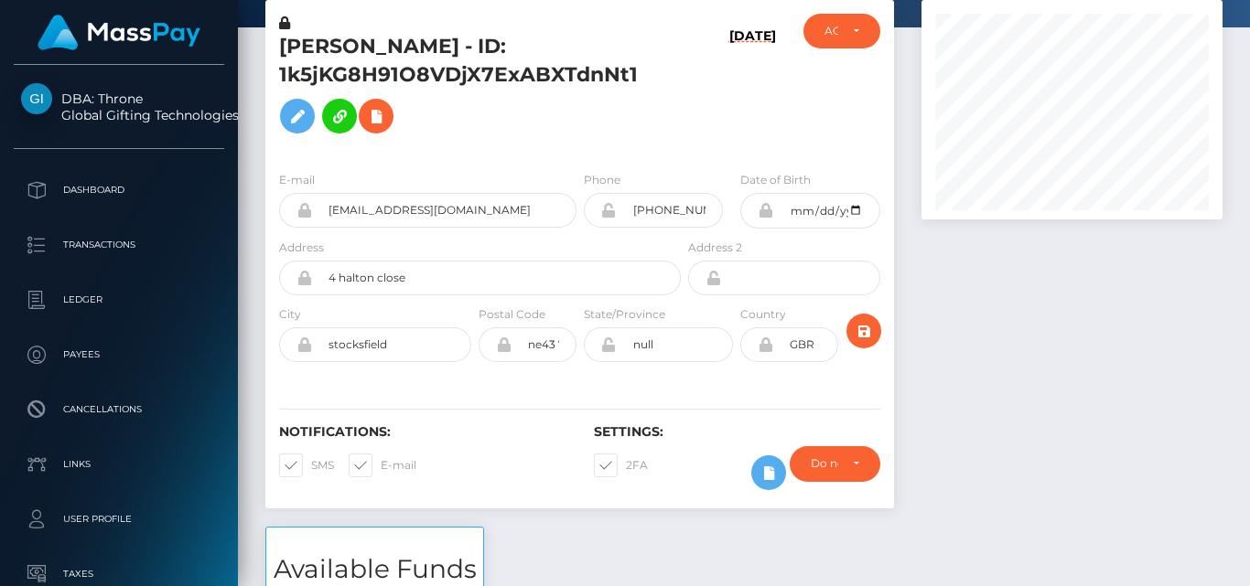
drag, startPoint x: 1243, startPoint y: 315, endPoint x: 1240, endPoint y: -1, distance: 315.6
click at [1240, 0] on html "DBA: Throne Global Gifting Technologies Inc Dashboard Transactions Ledger Payee…" at bounding box center [625, 293] width 1250 height 586
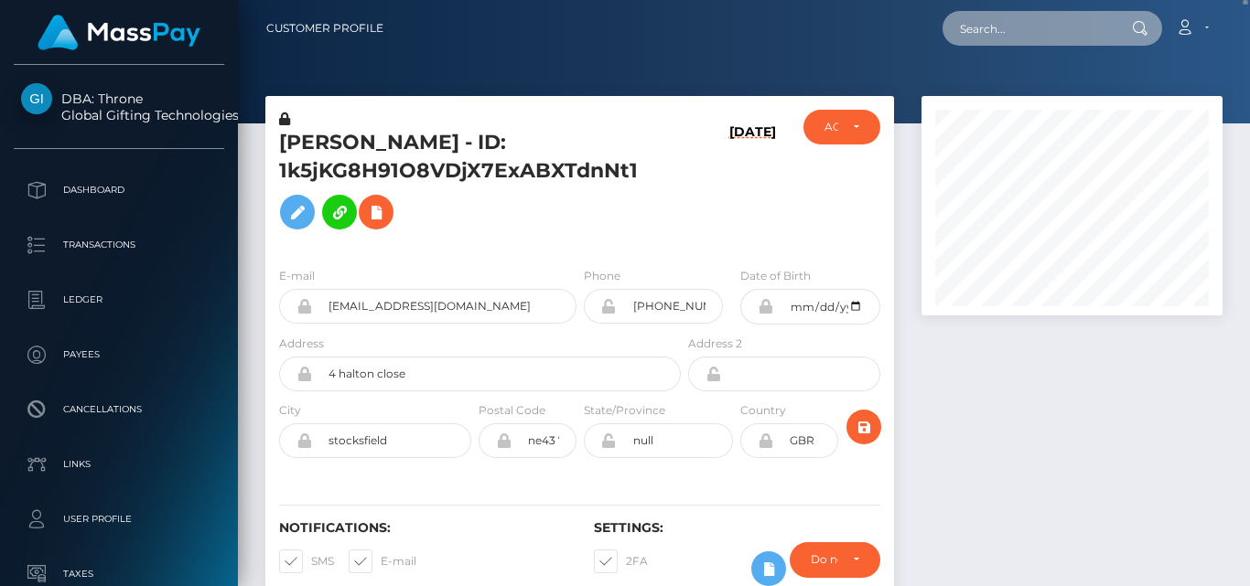
click at [1040, 36] on input "text" at bounding box center [1028, 28] width 172 height 35
paste input "waszczukhubert355@gmail.com"
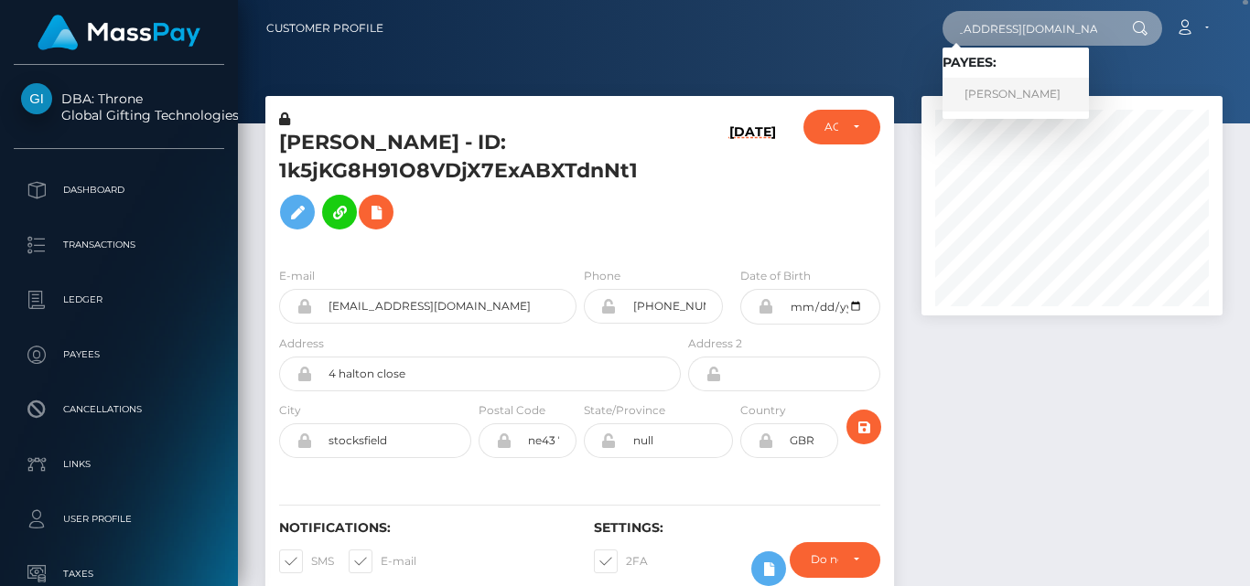
type input "waszczukhubert355@gmail.com"
click at [1046, 92] on link "HUBERT WASZCZUK" at bounding box center [1015, 95] width 146 height 34
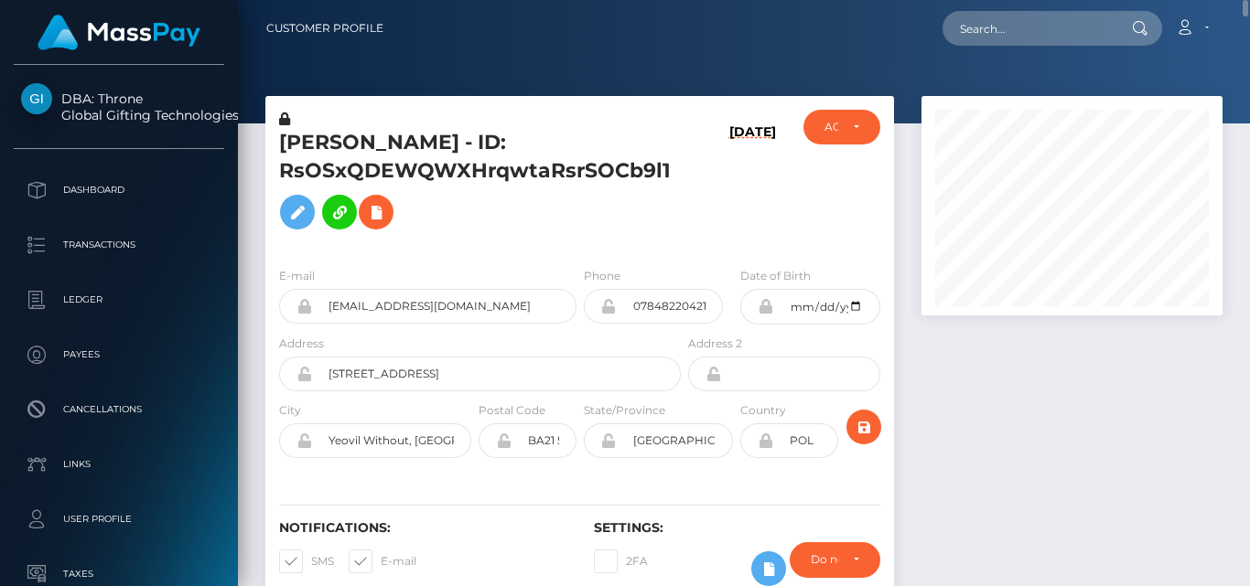
scroll to position [220, 300]
click at [979, 31] on input "text" at bounding box center [1028, 28] width 172 height 35
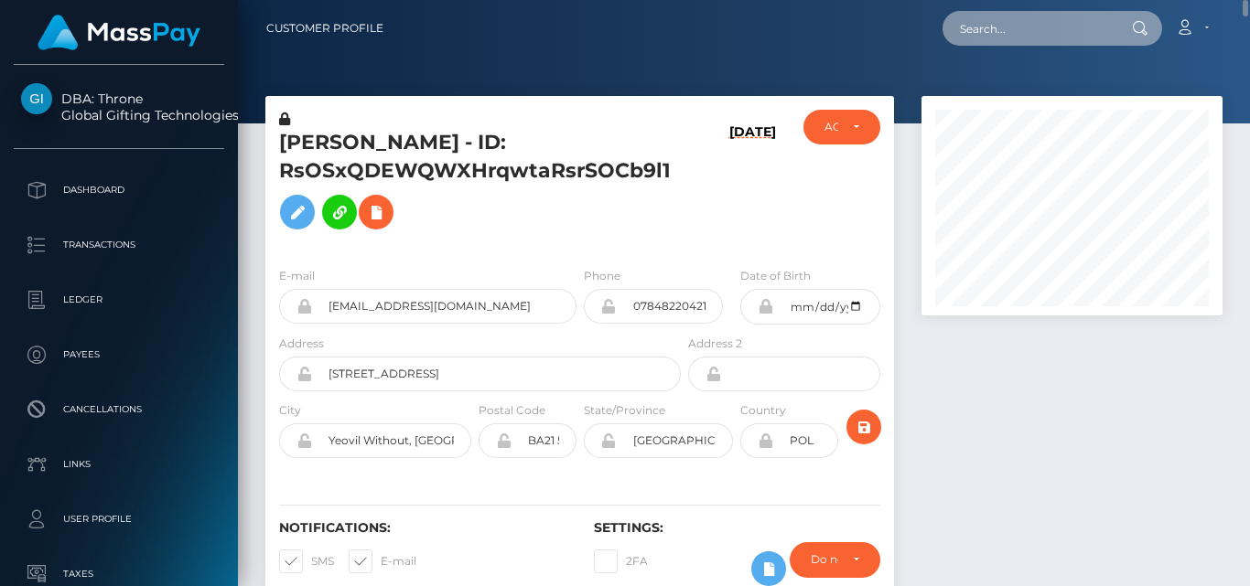
paste input "[EMAIL_ADDRESS][DOMAIN_NAME]"
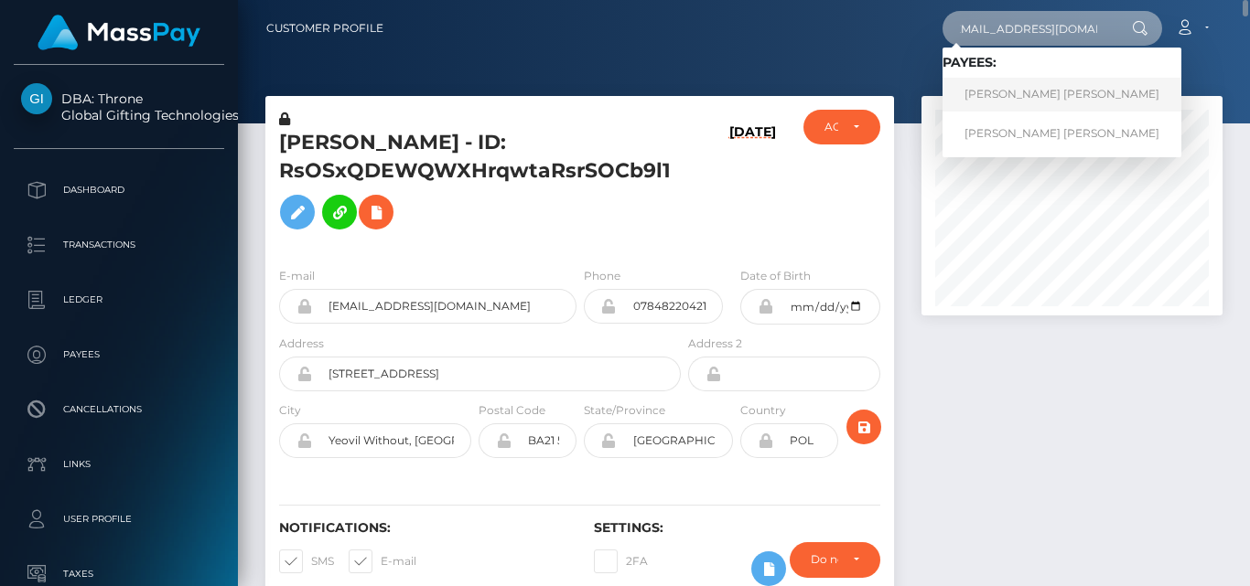
type input "[EMAIL_ADDRESS][DOMAIN_NAME]"
click at [990, 84] on link "[PERSON_NAME] [PERSON_NAME]" at bounding box center [1061, 95] width 239 height 34
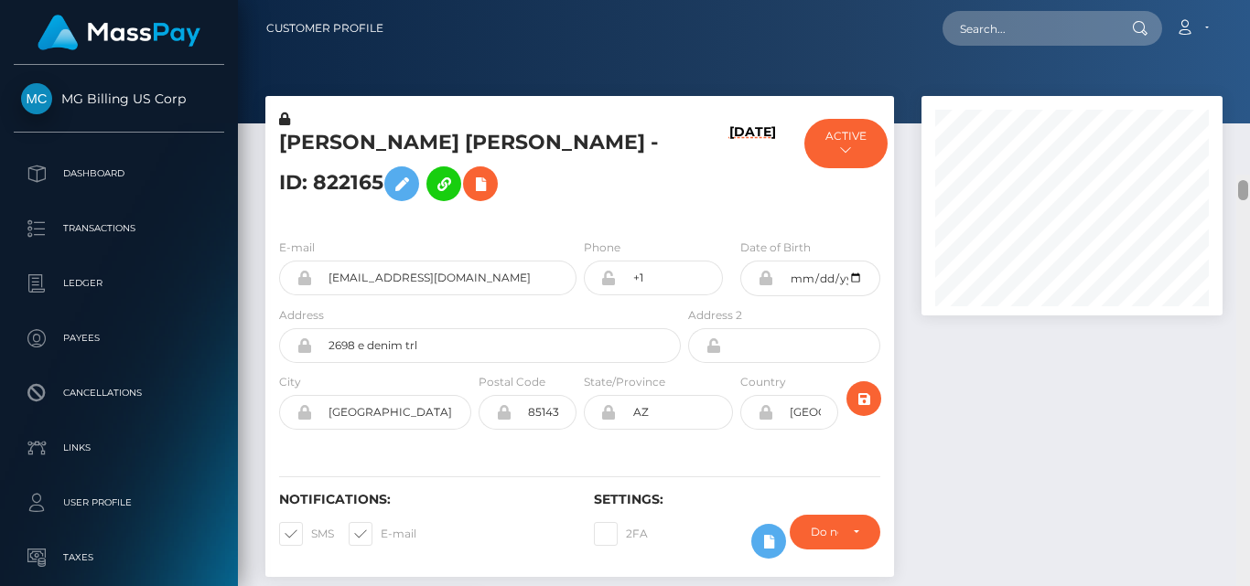
drag, startPoint x: 1244, startPoint y: 21, endPoint x: 1244, endPoint y: -4, distance: 24.7
click at [1244, 0] on html "MG Billing US Corp Dashboard Transactions Ledger Payees Links" at bounding box center [625, 293] width 1250 height 586
click at [1026, 39] on input "text" at bounding box center [1028, 28] width 172 height 35
paste input "[EMAIL_ADDRESS][DOMAIN_NAME]"
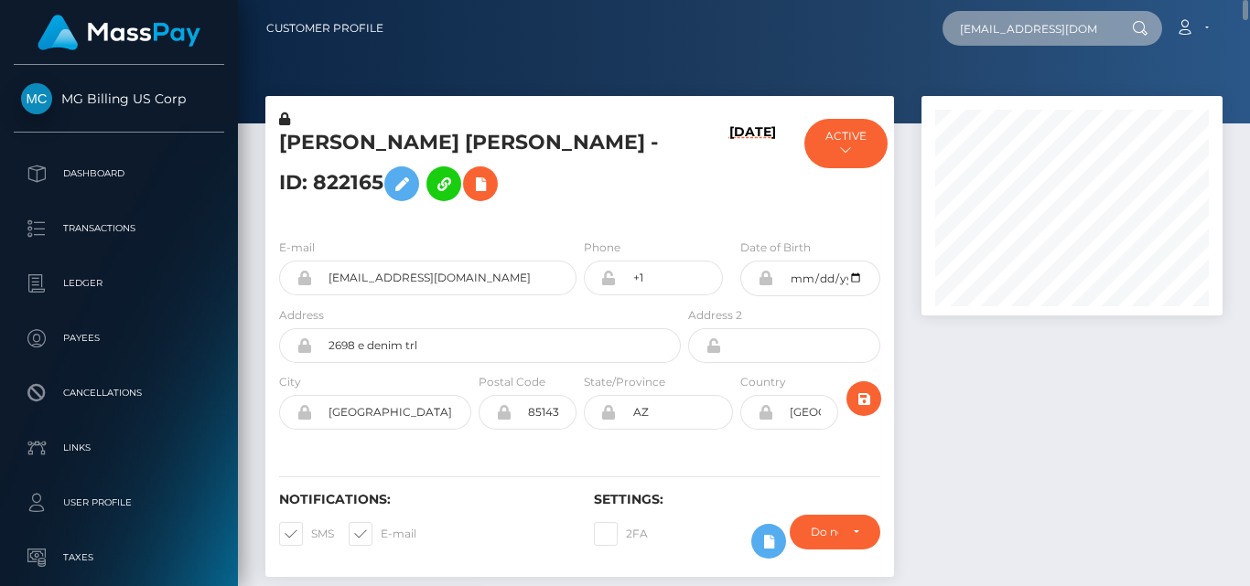
scroll to position [0, 8]
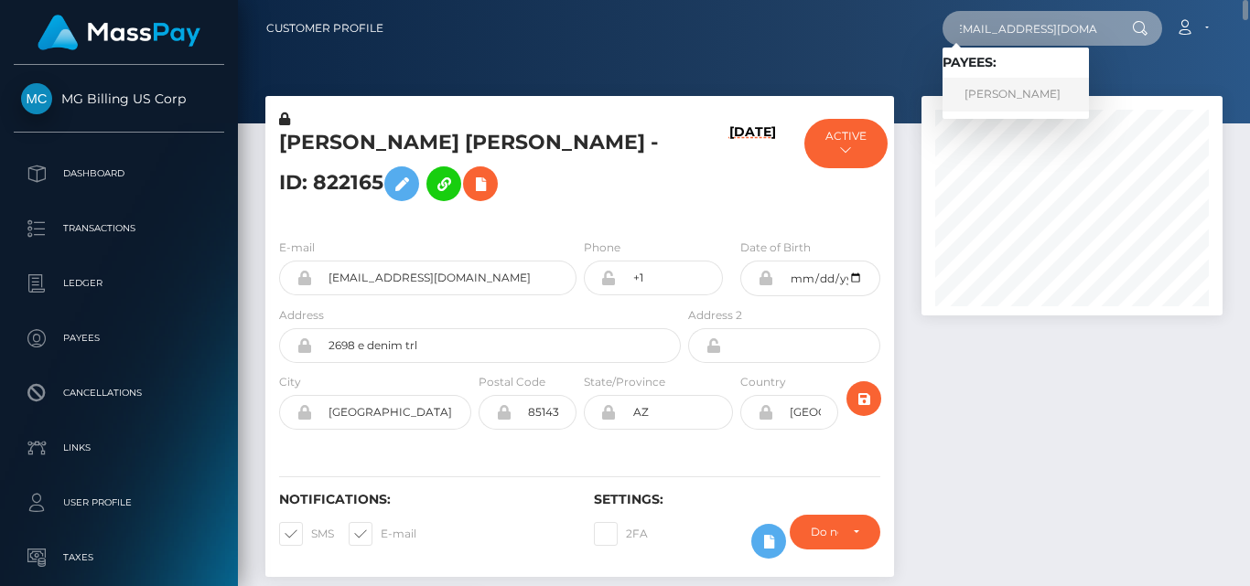
type input "[EMAIL_ADDRESS][DOMAIN_NAME]"
click at [1038, 89] on link "BETHANY ANN PARK" at bounding box center [1015, 95] width 146 height 34
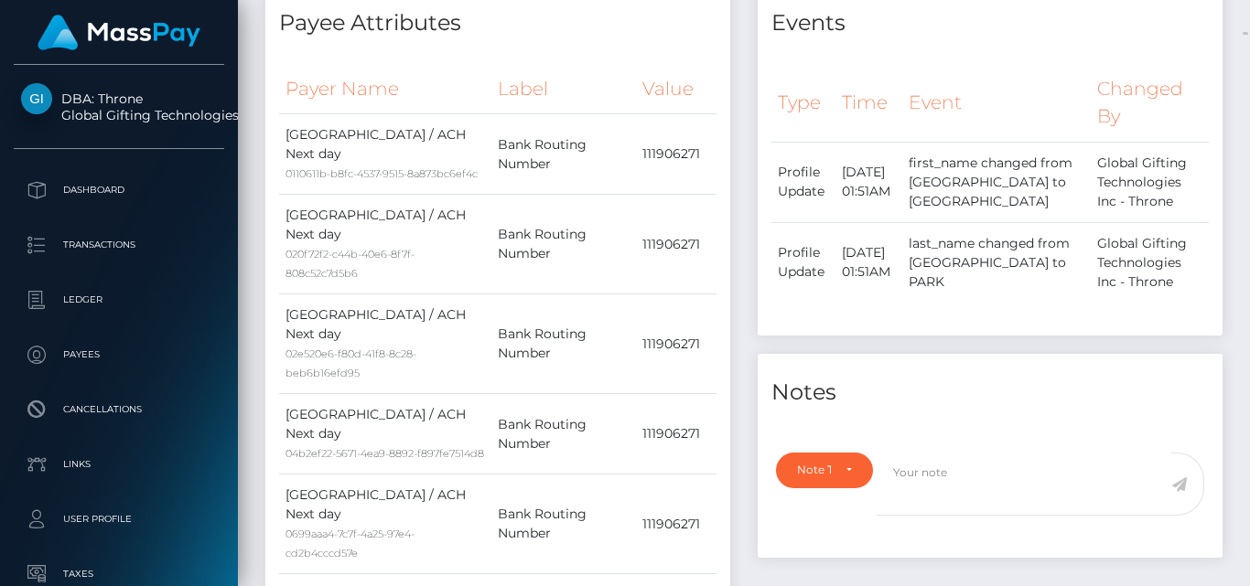
scroll to position [1043, 0]
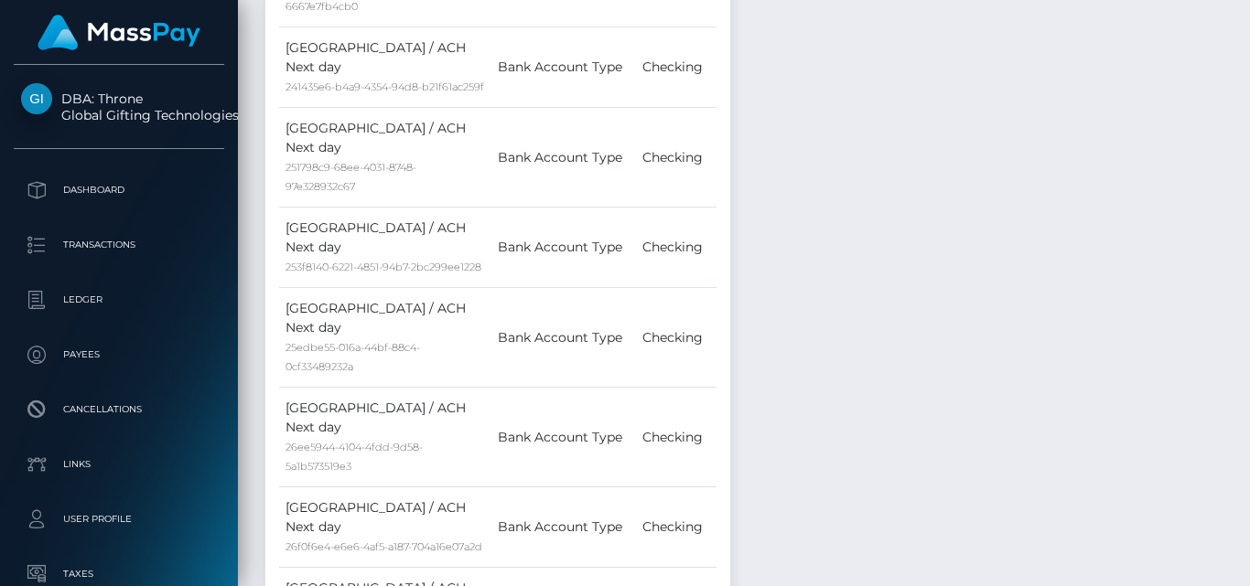
drag, startPoint x: 1246, startPoint y: 5, endPoint x: 1238, endPoint y: 224, distance: 219.7
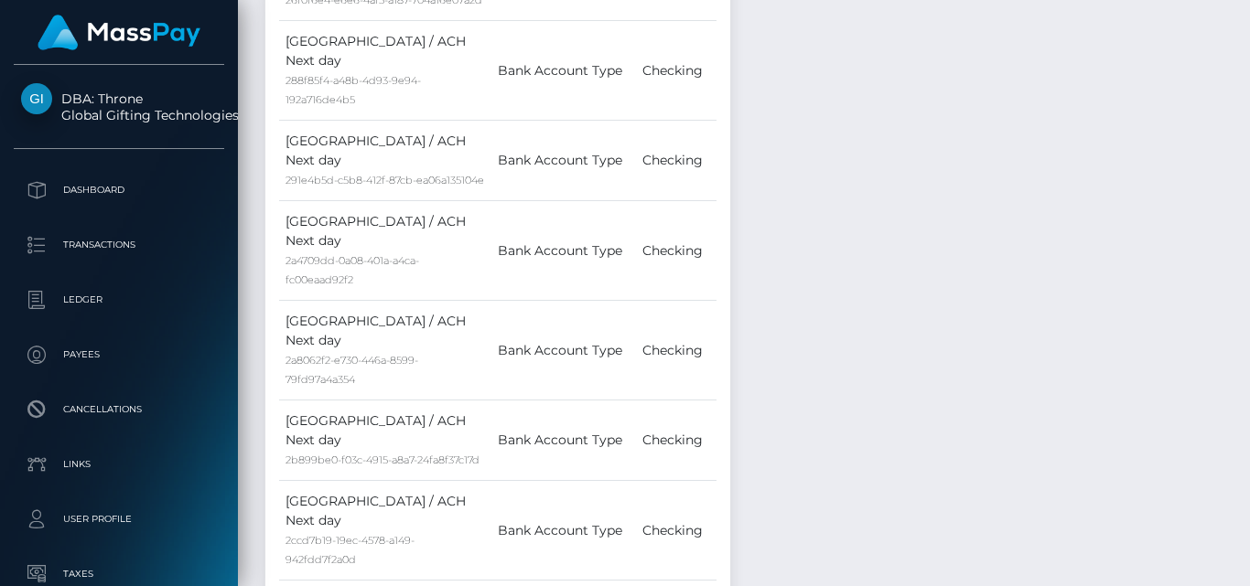
scroll to position [44186, 0]
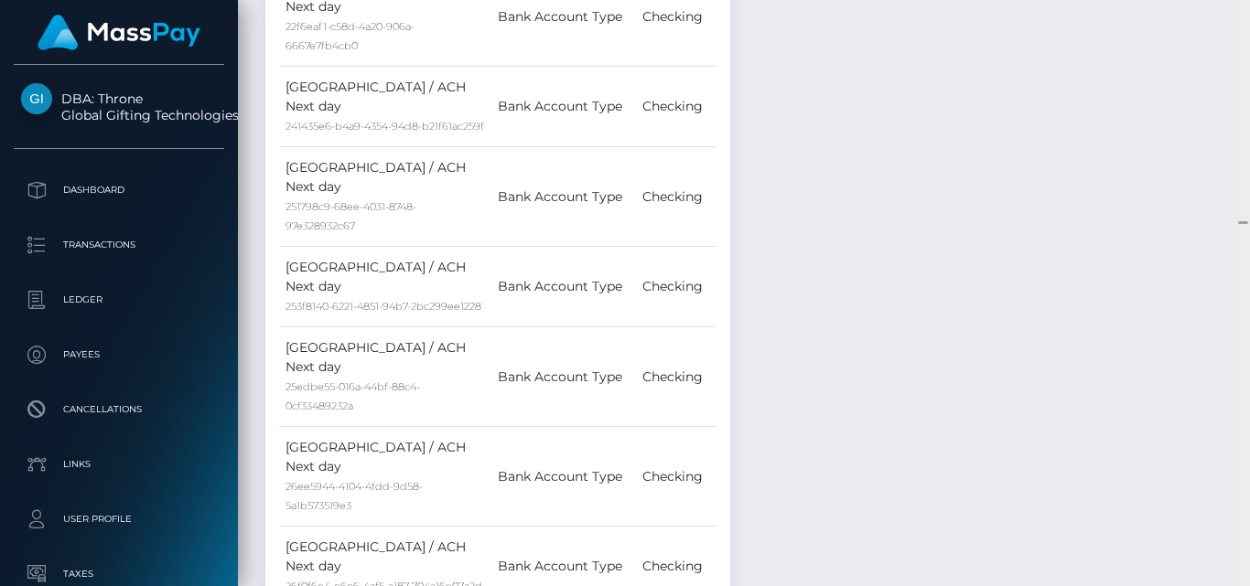
drag, startPoint x: 1240, startPoint y: 220, endPoint x: 1242, endPoint y: 317, distance: 96.1
click at [1242, 317] on div at bounding box center [1243, 293] width 14 height 586
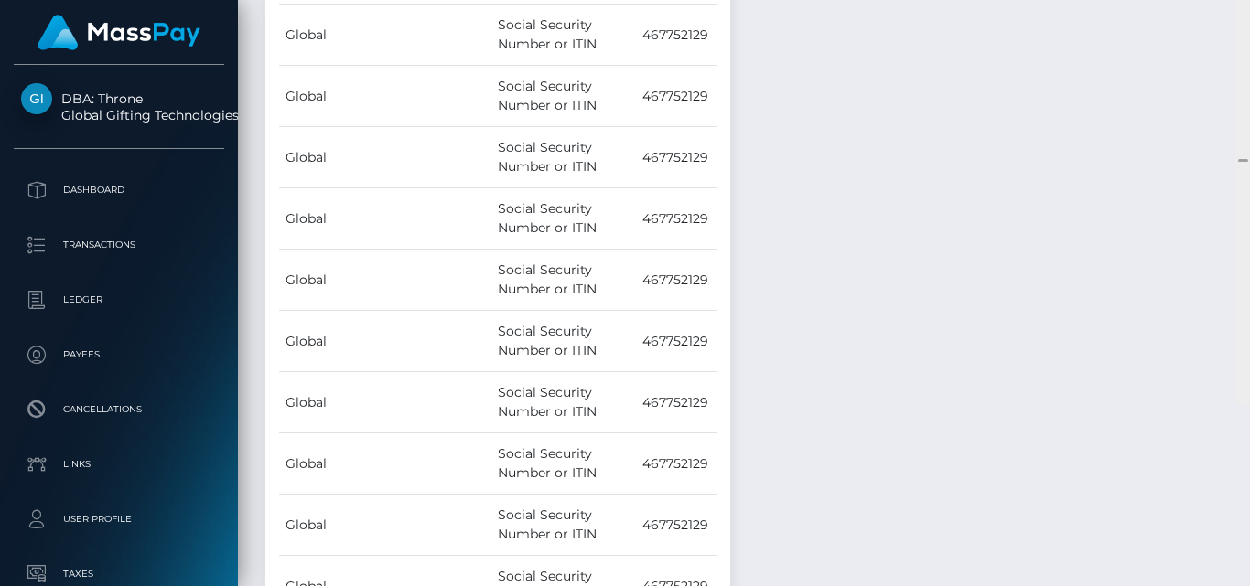
scroll to position [67872, 0]
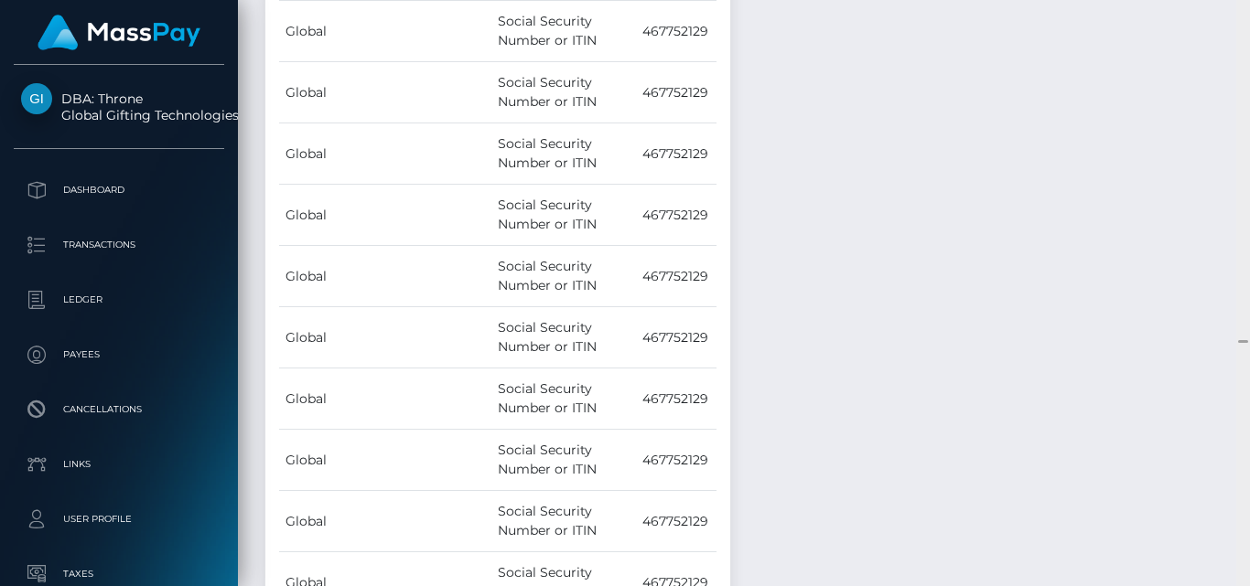
drag, startPoint x: 1243, startPoint y: 223, endPoint x: 1249, endPoint y: 342, distance: 119.1
click at [1249, 342] on div at bounding box center [1243, 293] width 14 height 586
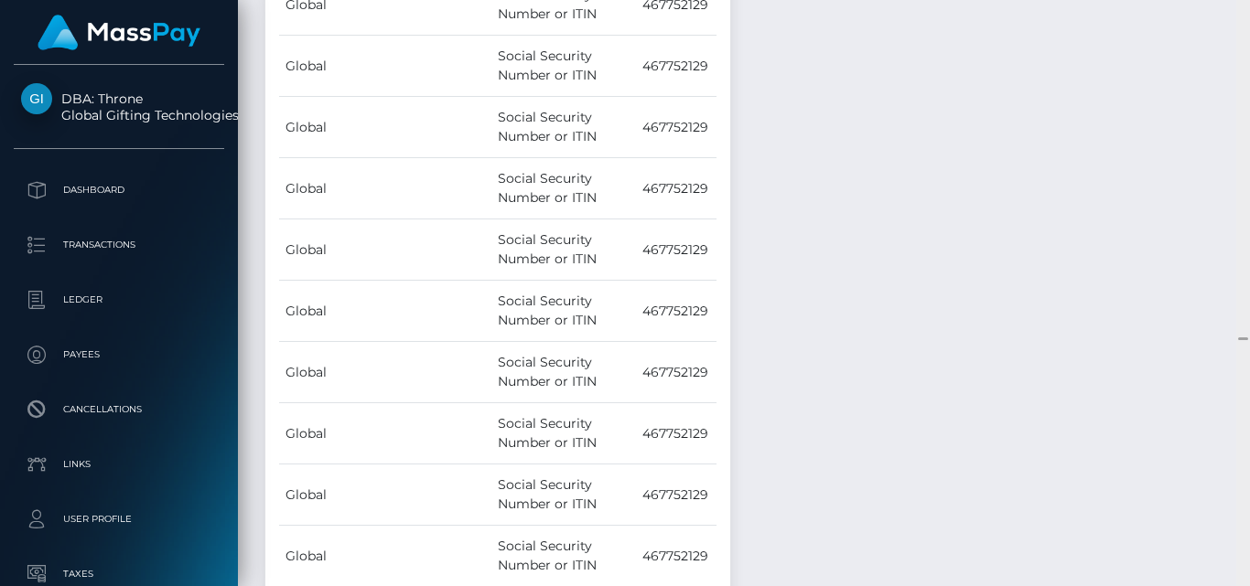
drag, startPoint x: 1240, startPoint y: 339, endPoint x: 1249, endPoint y: 266, distance: 73.8
click at [1242, 57] on div at bounding box center [1243, 293] width 14 height 586
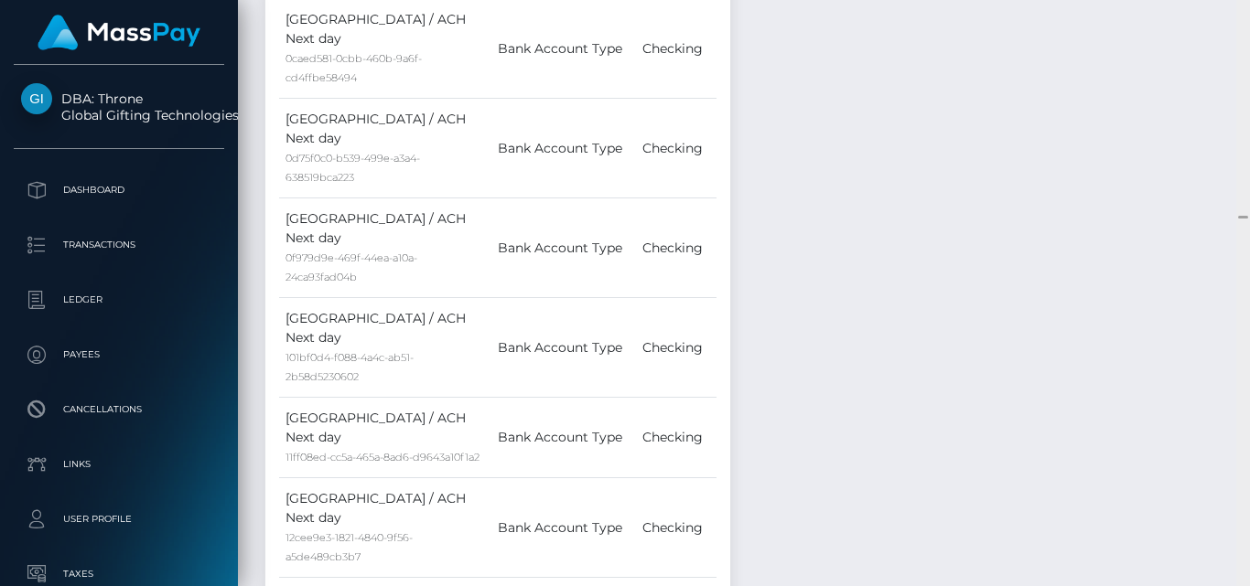
drag, startPoint x: 1242, startPoint y: 338, endPoint x: 1244, endPoint y: 217, distance: 121.7
click at [1244, 217] on div at bounding box center [1243, 217] width 10 height 3
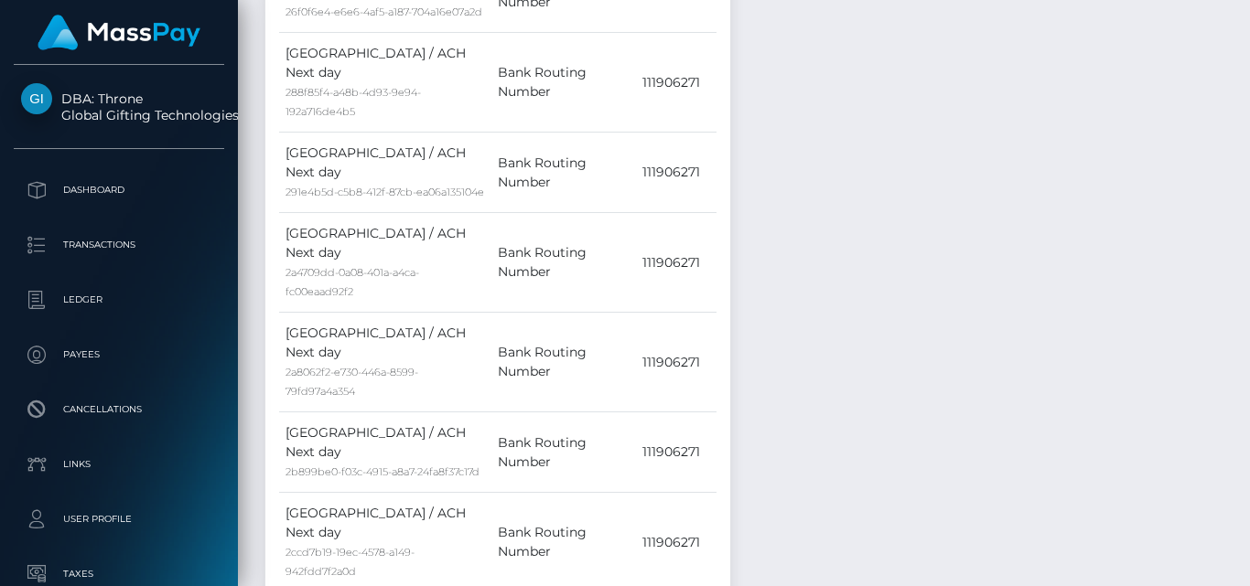
drag, startPoint x: 1244, startPoint y: 217, endPoint x: 1241, endPoint y: 19, distance: 197.6
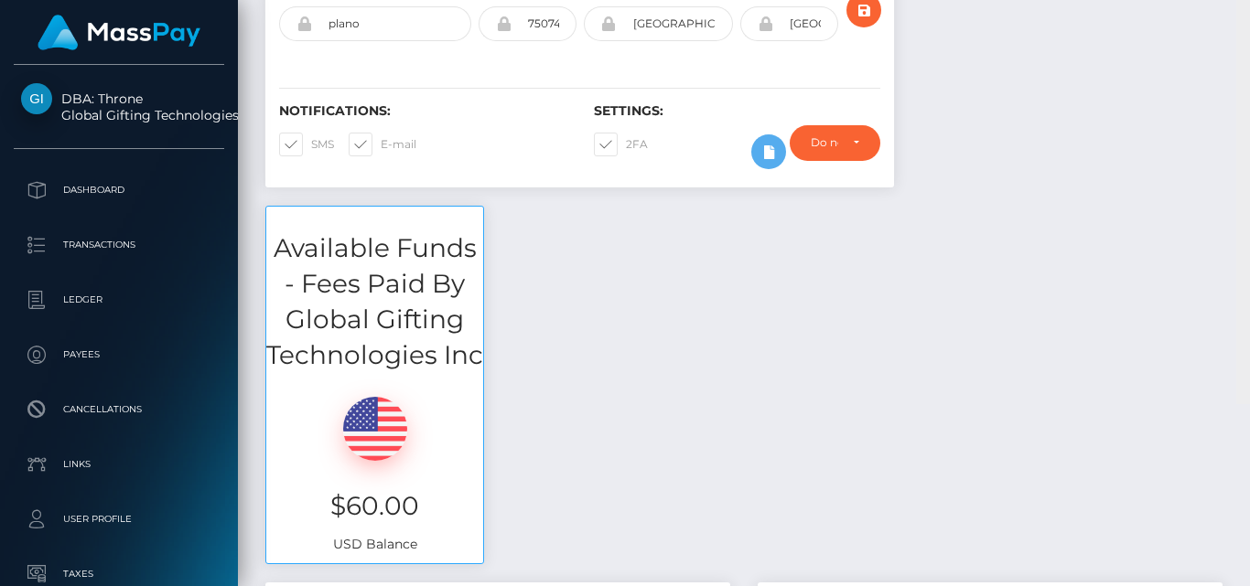
scroll to position [235, 0]
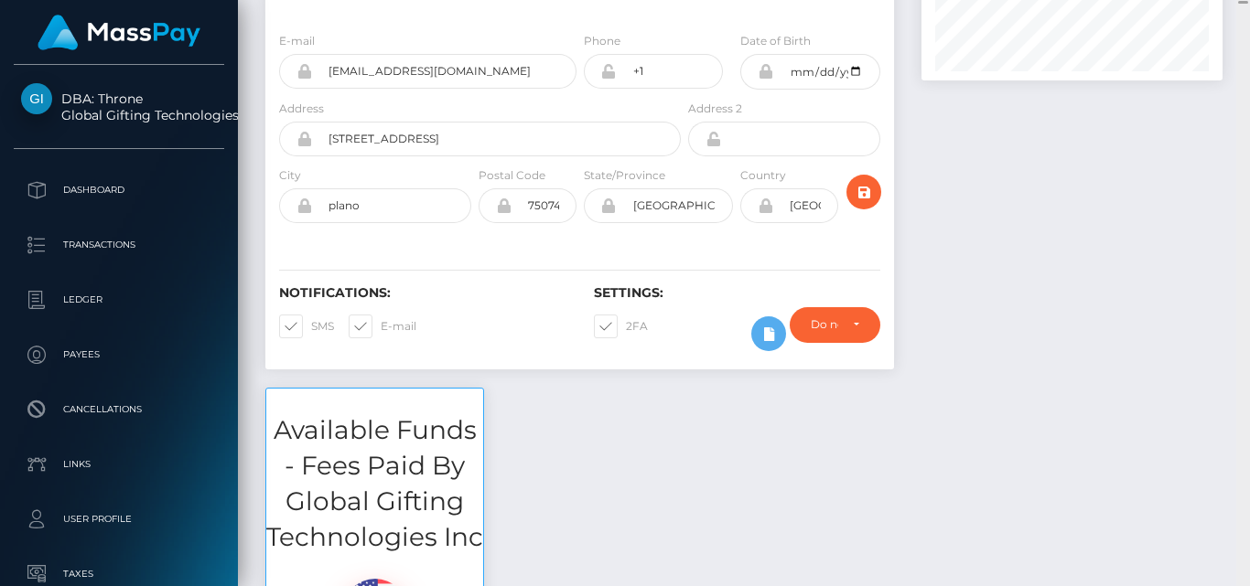
drag, startPoint x: 1241, startPoint y: 19, endPoint x: 1241, endPoint y: 2, distance: 17.4
click at [1241, 2] on div at bounding box center [1243, 2] width 10 height 3
click at [1208, 172] on div at bounding box center [1072, 124] width 328 height 527
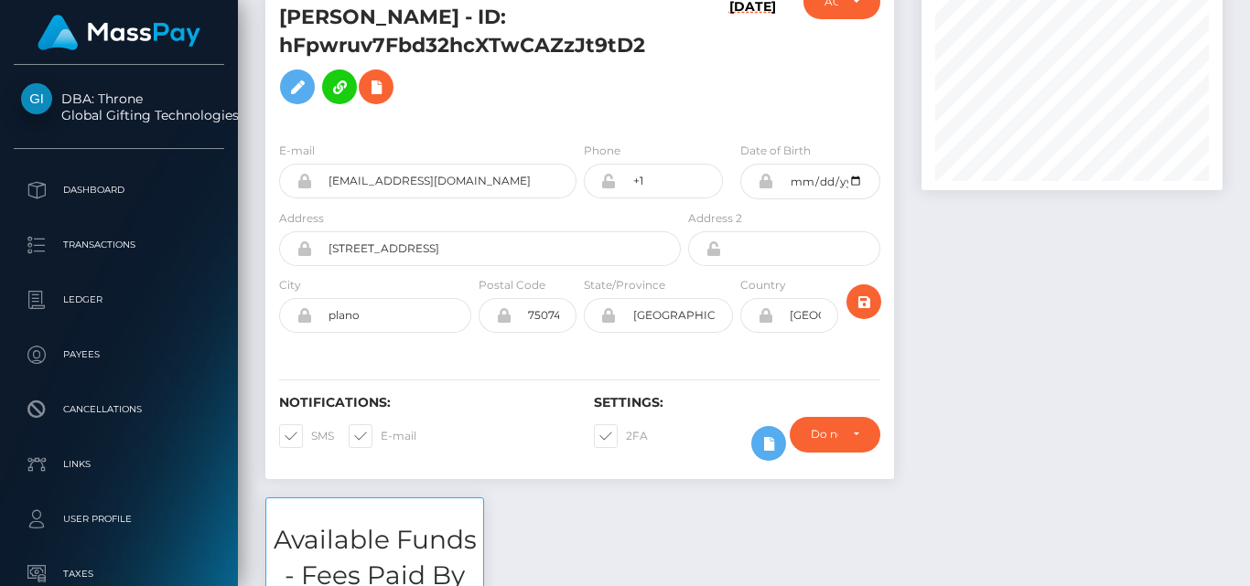
scroll to position [0, 0]
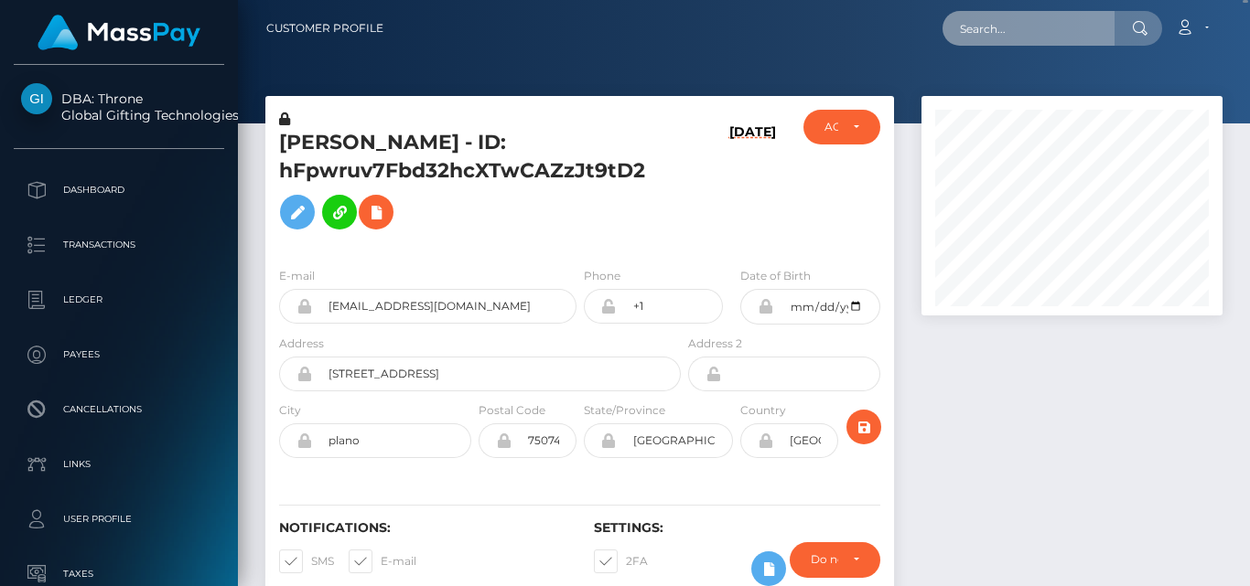
click at [1042, 32] on input "text" at bounding box center [1028, 28] width 172 height 35
paste input "youdawg@hotmail.com"
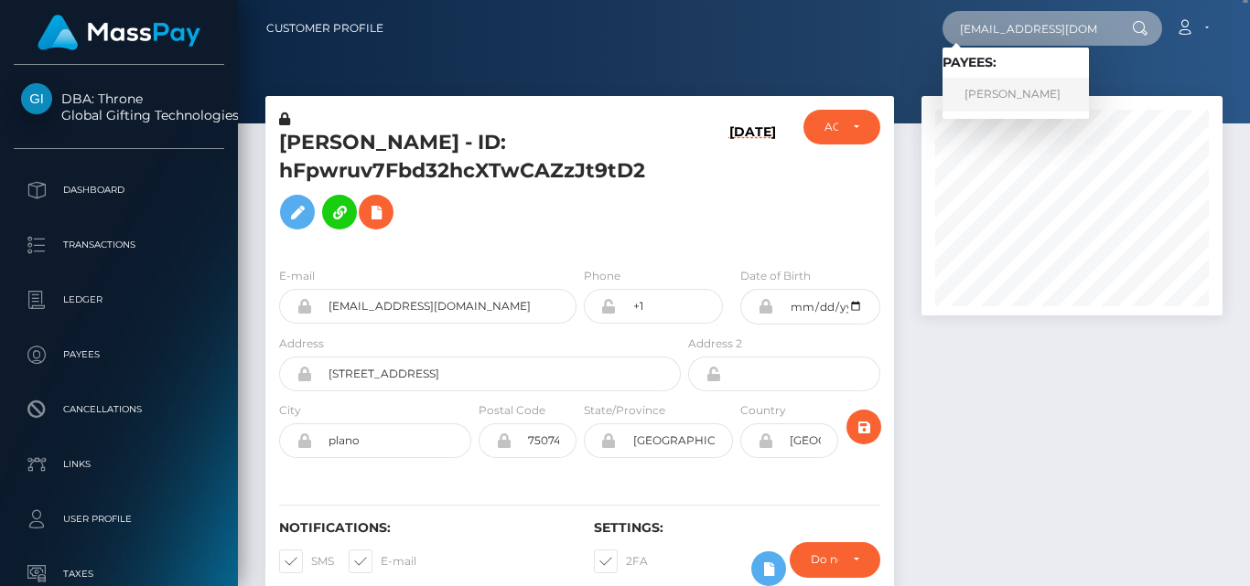
type input "youdawg@hotmail.com"
click at [1029, 92] on link "Brenda Lockhart" at bounding box center [1015, 95] width 146 height 34
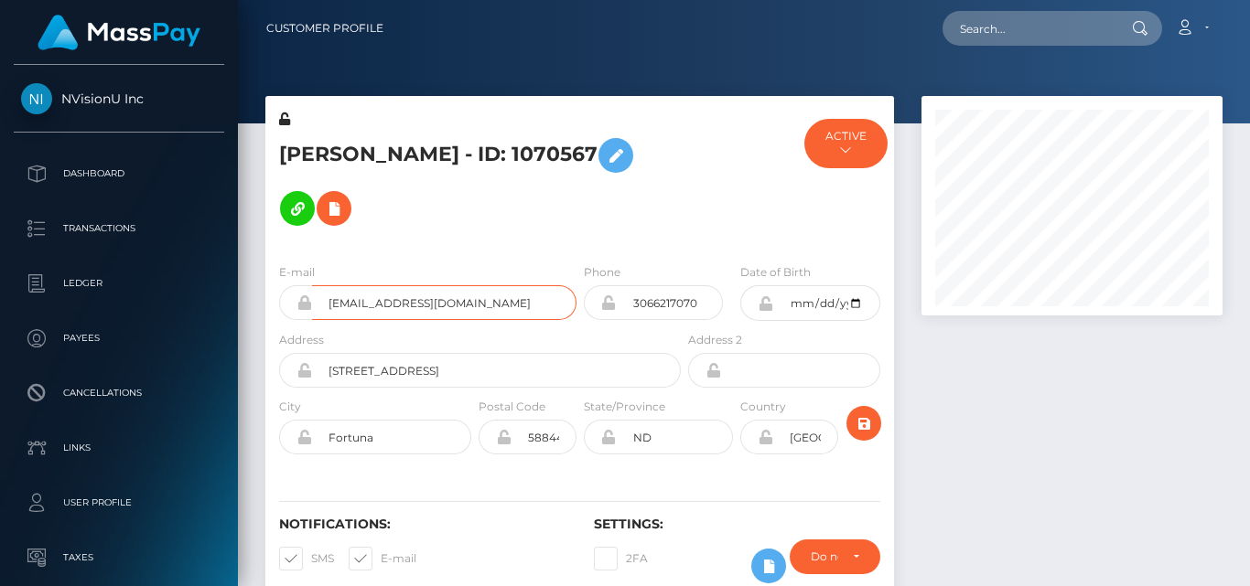
scroll to position [220, 300]
click at [1002, 395] on div at bounding box center [1072, 358] width 328 height 524
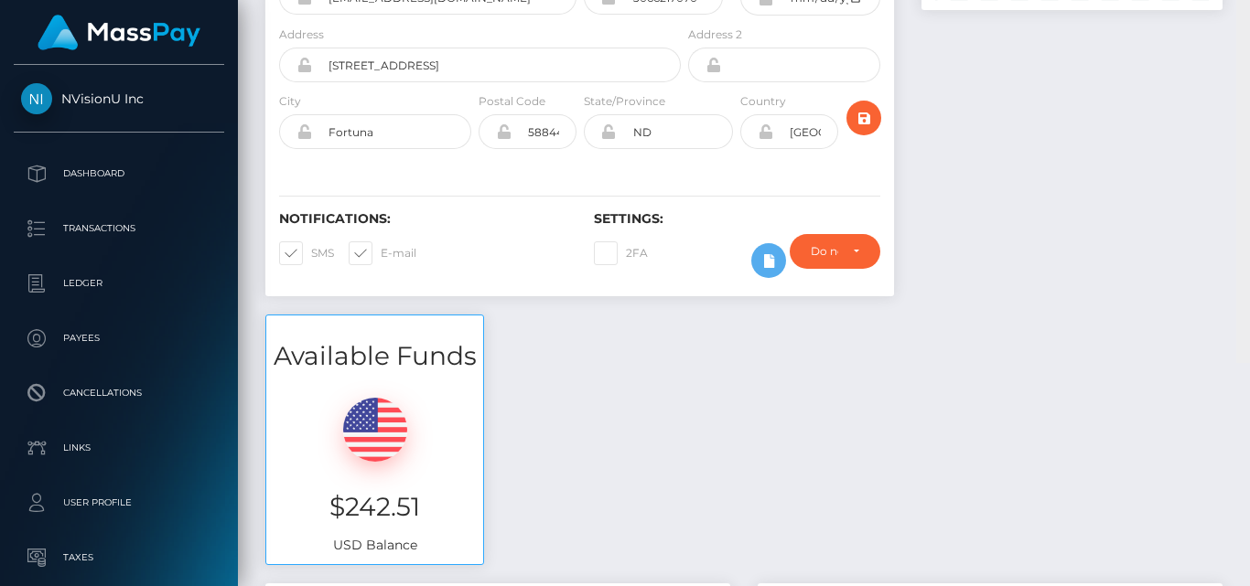
scroll to position [0, 0]
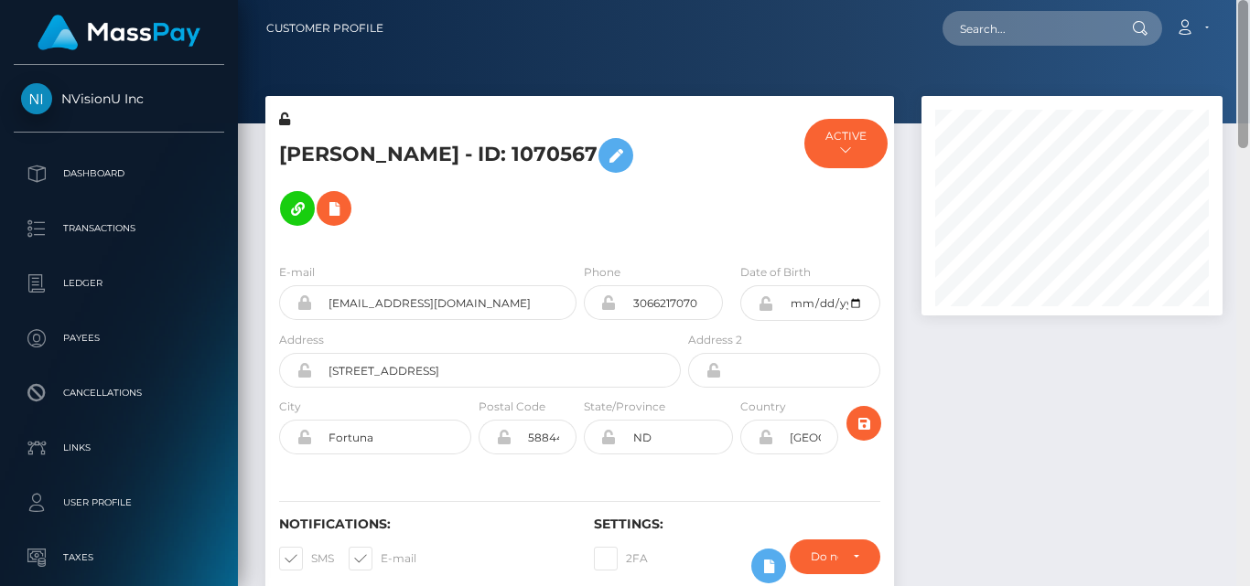
drag, startPoint x: 1244, startPoint y: 405, endPoint x: 1249, endPoint y: 89, distance: 316.6
click at [1249, 89] on div at bounding box center [1243, 293] width 14 height 586
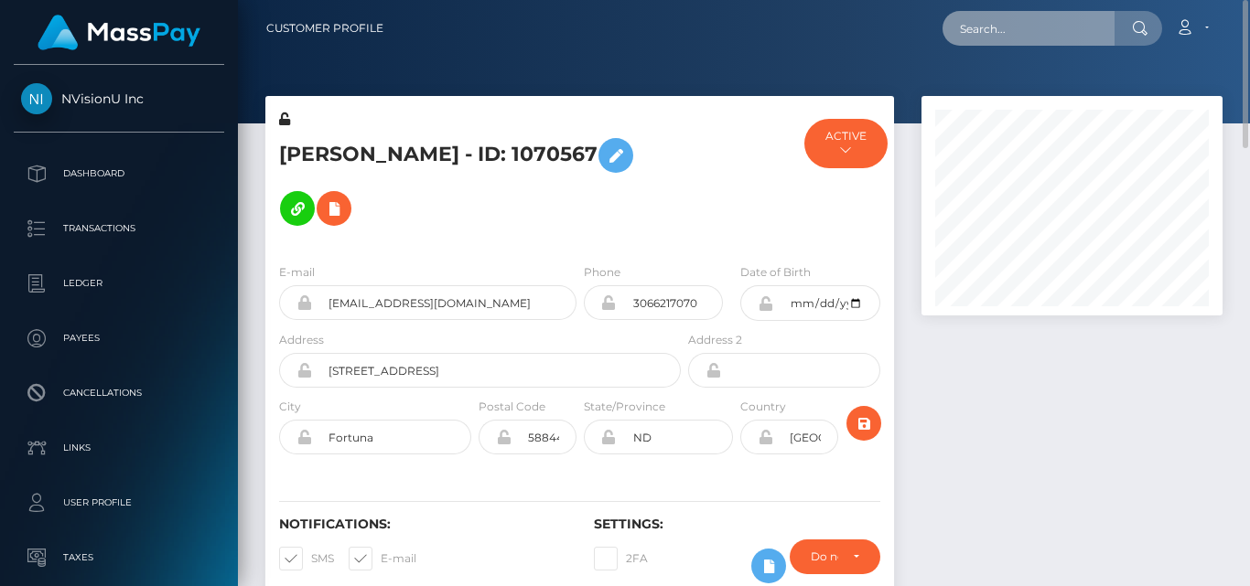
click at [1037, 40] on input "text" at bounding box center [1028, 28] width 172 height 35
paste input "[EMAIL_ADDRESS][DOMAIN_NAME]"
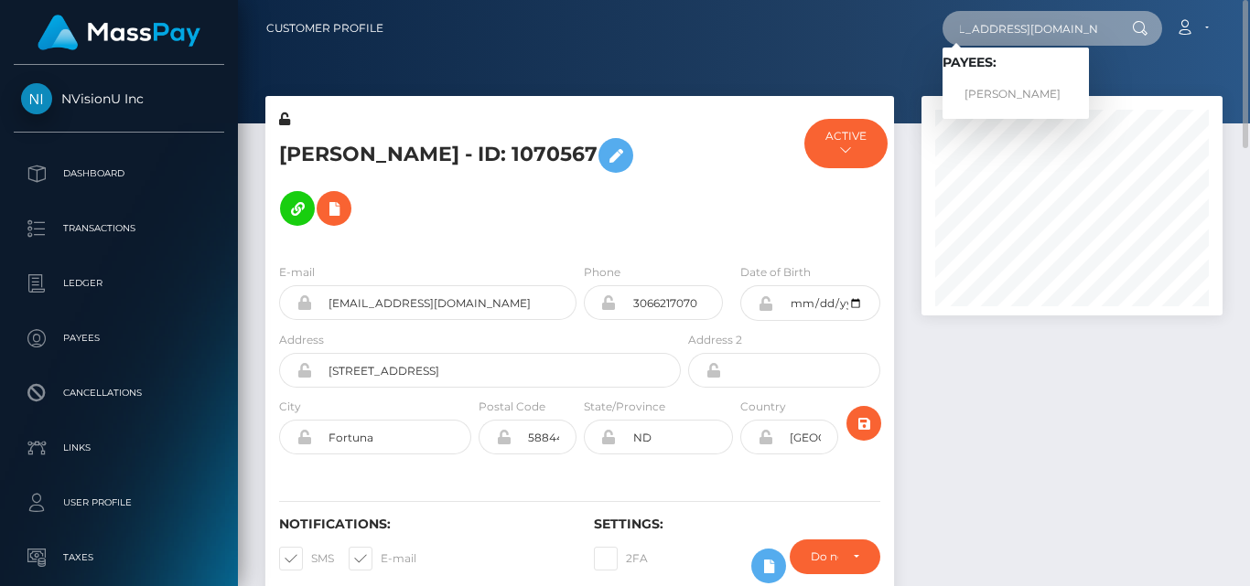
type input "[EMAIL_ADDRESS][DOMAIN_NAME]"
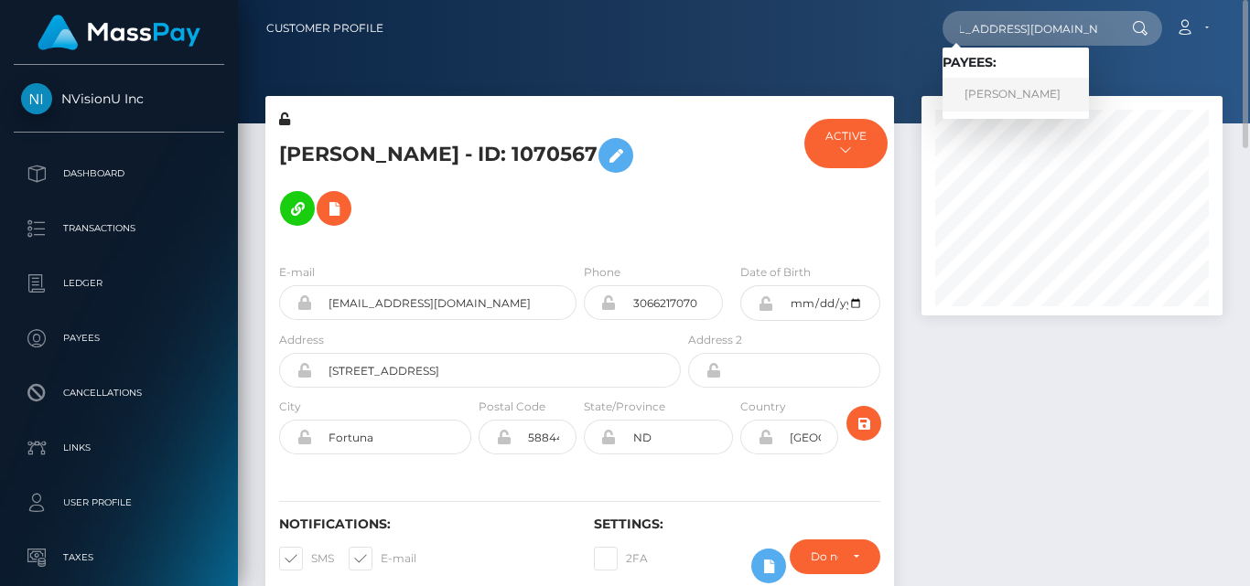
scroll to position [0, 0]
click at [1033, 96] on link "[PERSON_NAME]" at bounding box center [1015, 95] width 146 height 34
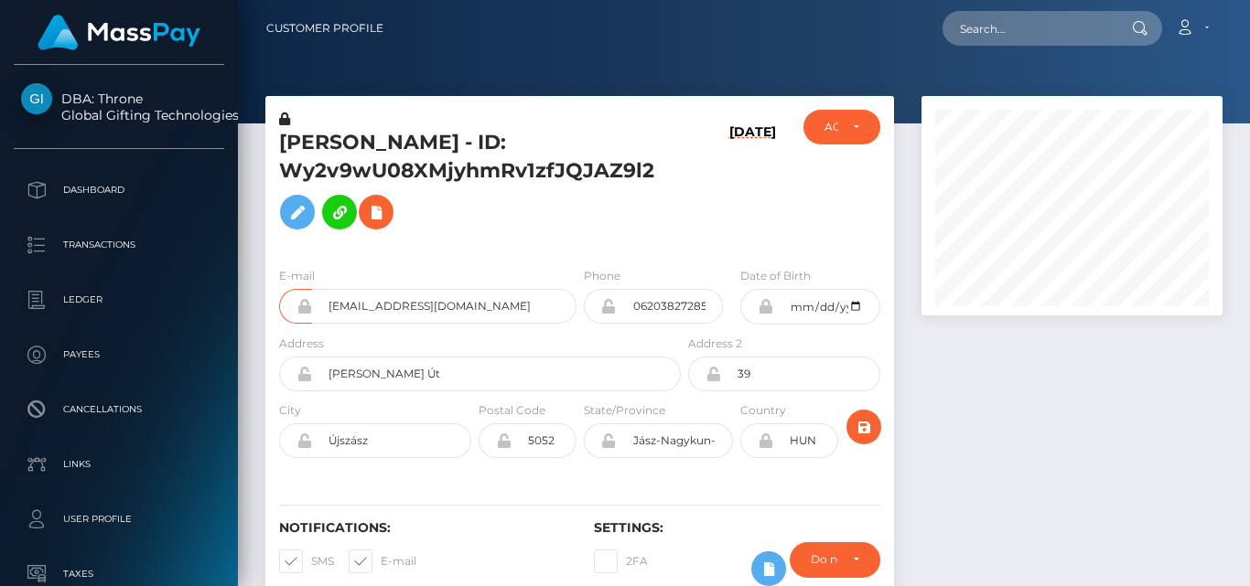
scroll to position [220, 300]
click at [994, 393] on div at bounding box center [1072, 359] width 328 height 527
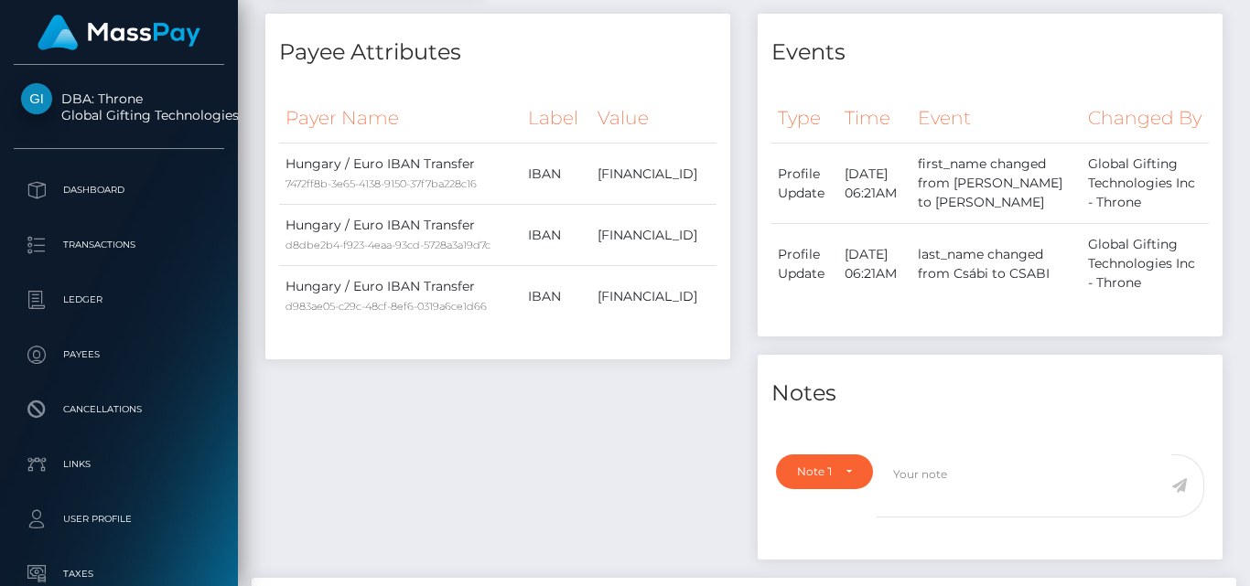
scroll to position [0, 0]
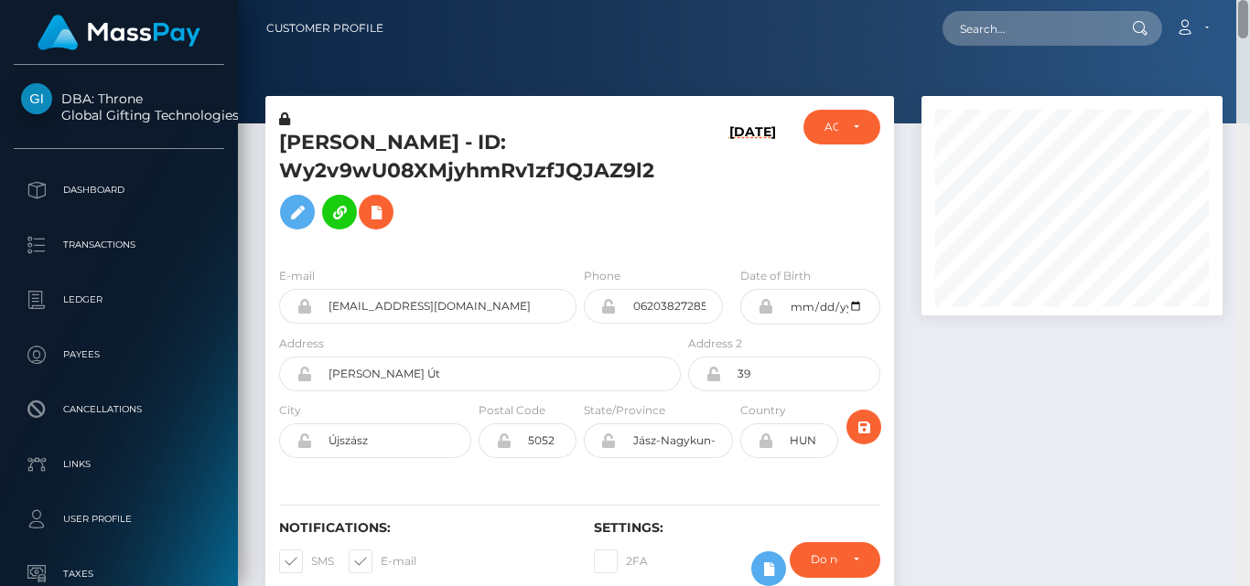
drag, startPoint x: 1244, startPoint y: 178, endPoint x: 1225, endPoint y: -27, distance: 205.8
click at [1225, 0] on html "DBA: Throne Global Gifting Technologies Inc Dashboard Transactions Ledger Payee…" at bounding box center [625, 293] width 1250 height 586
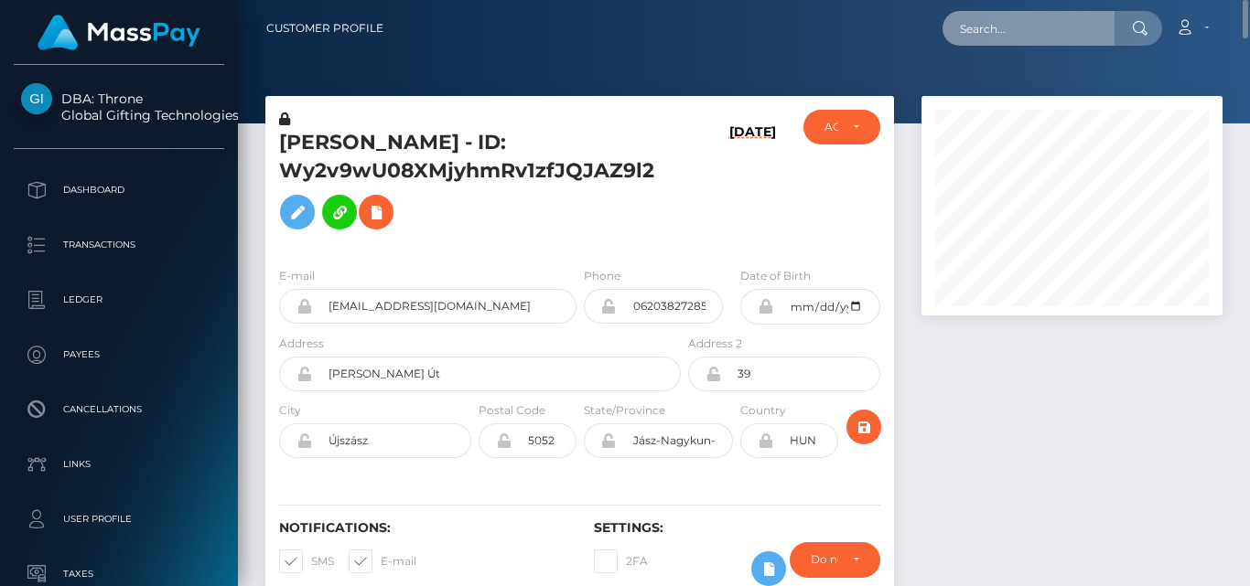
click at [1025, 28] on input "text" at bounding box center [1028, 28] width 172 height 35
paste input "[EMAIL_ADDRESS][DOMAIN_NAME]"
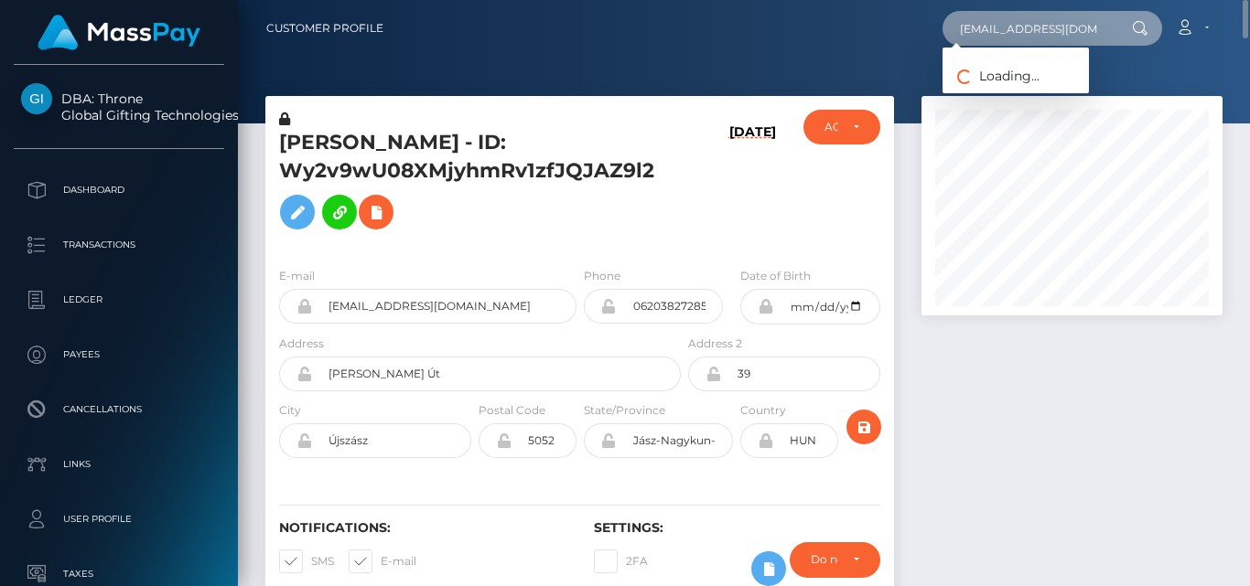
scroll to position [0, 18]
type input "[EMAIL_ADDRESS][DOMAIN_NAME]"
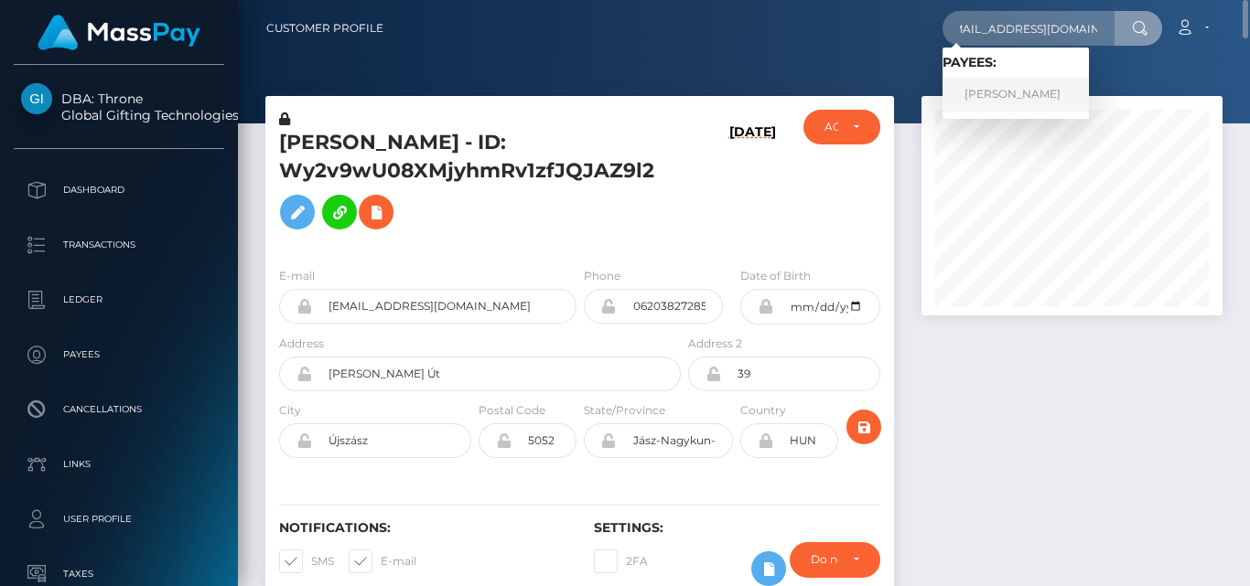
scroll to position [0, 0]
click at [1023, 91] on link "AMINATA BADIO" at bounding box center [1015, 95] width 146 height 34
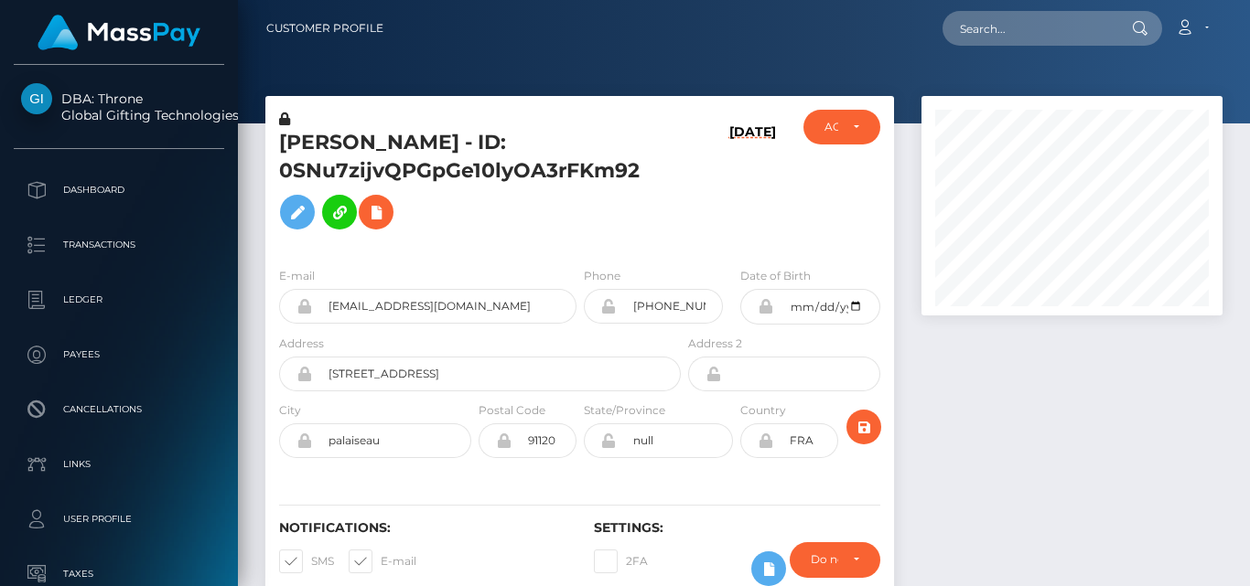
scroll to position [220, 300]
click at [999, 429] on div at bounding box center [1072, 359] width 328 height 527
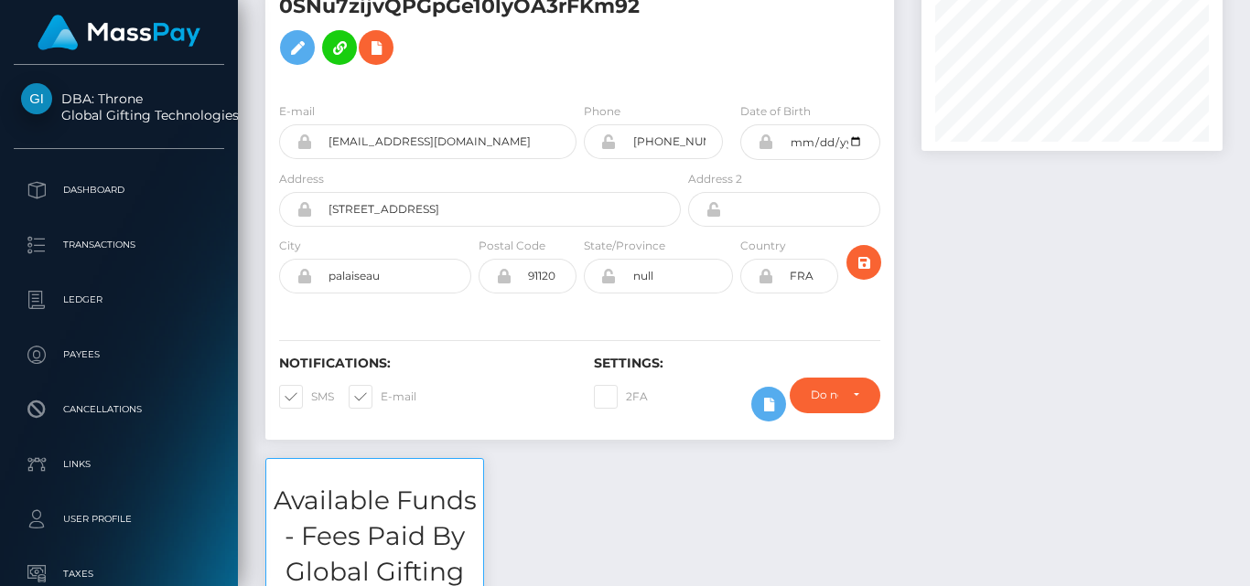
scroll to position [27, 0]
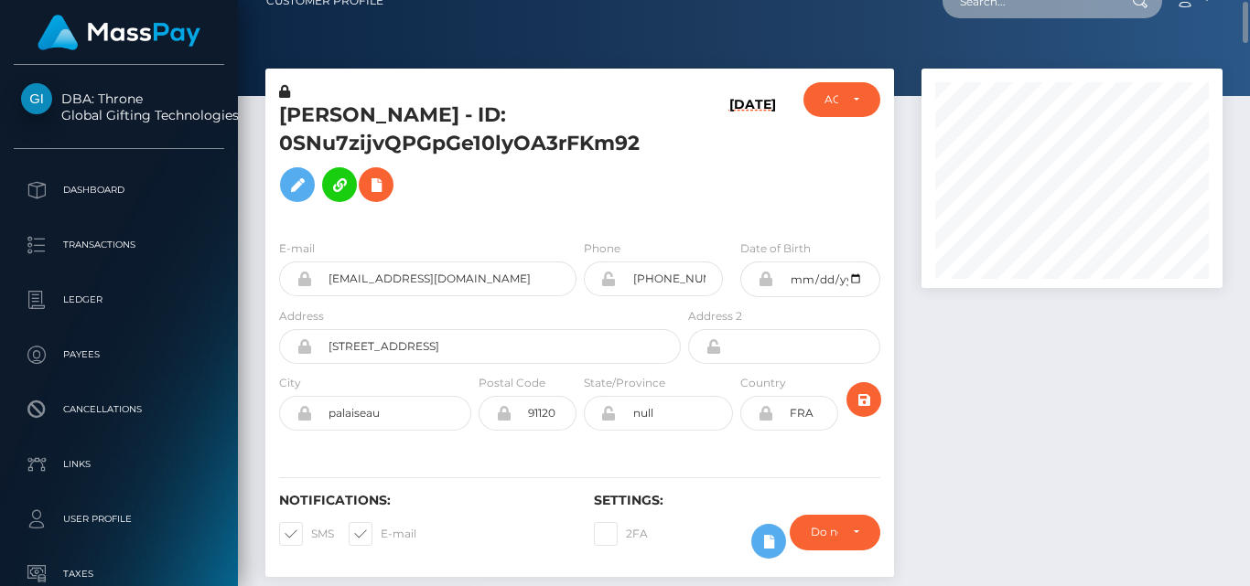
click at [1006, 9] on input "text" at bounding box center [1028, 1] width 172 height 35
click at [942, 34] on div at bounding box center [744, 35] width 1012 height 124
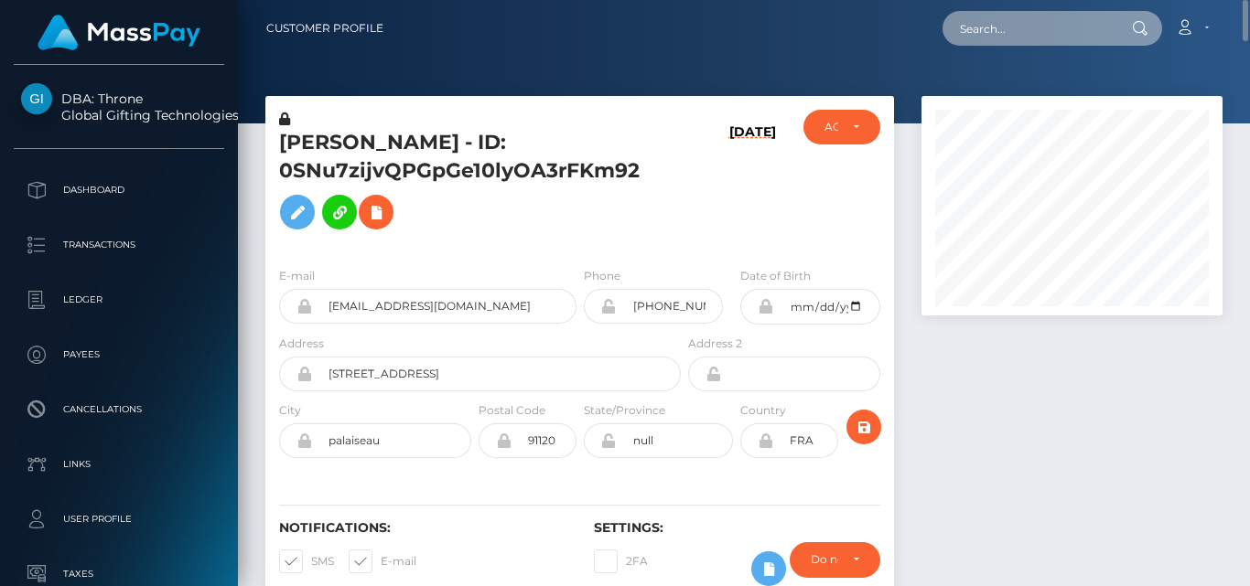
click at [990, 17] on input "text" at bounding box center [1028, 28] width 172 height 35
paste input "[PERSON_NAME][EMAIL_ADDRESS][DOMAIN_NAME]"
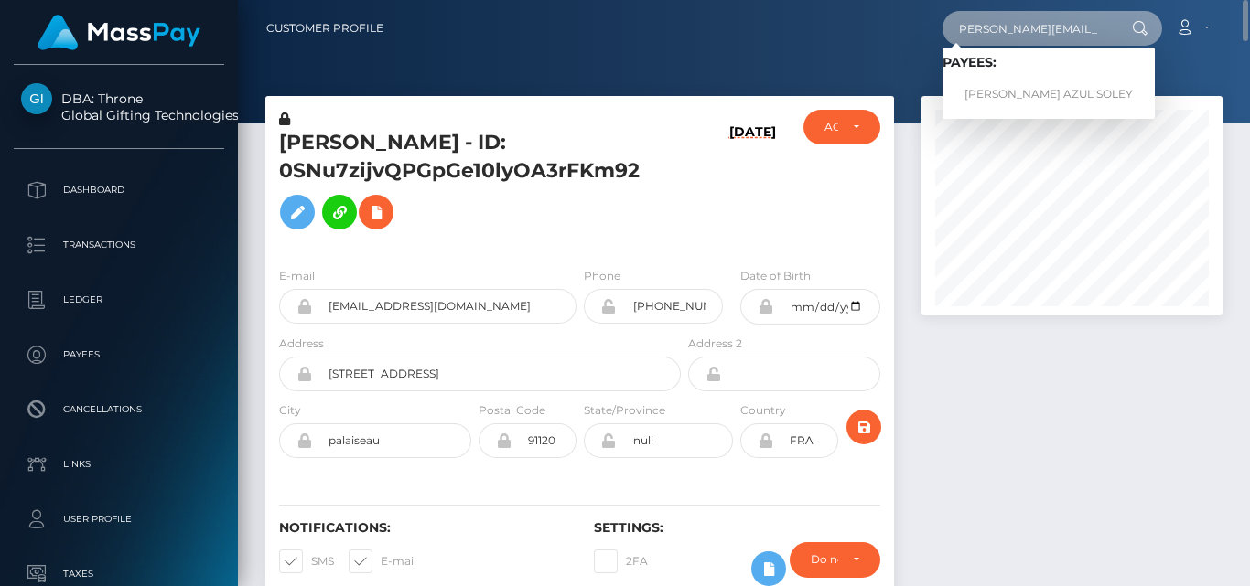
type input "[PERSON_NAME][EMAIL_ADDRESS][DOMAIN_NAME]"
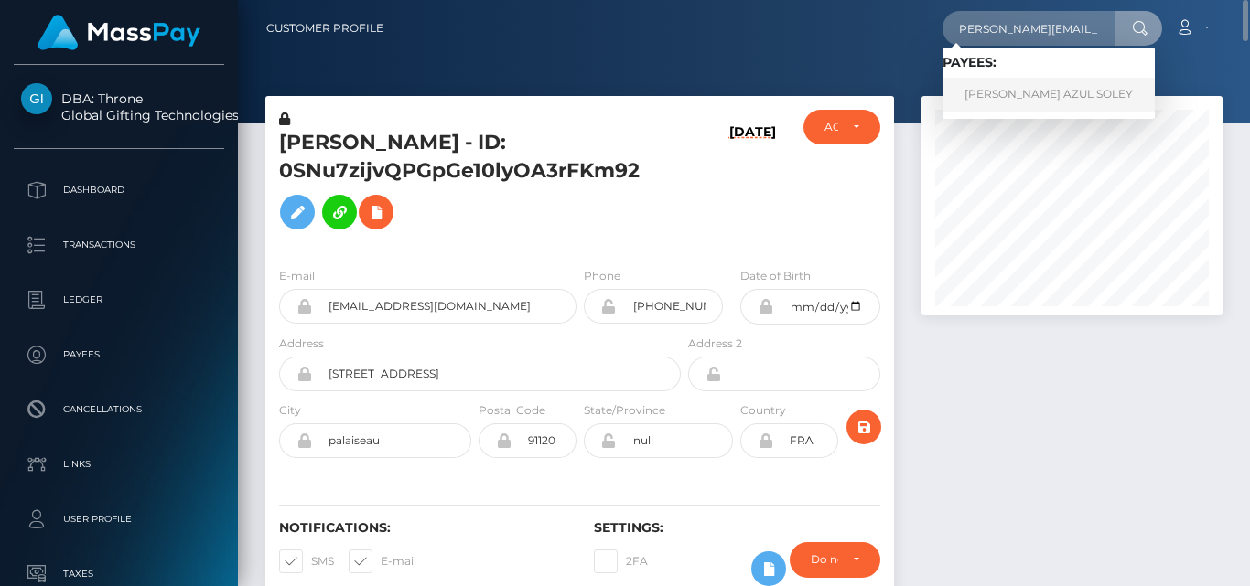
scroll to position [0, 0]
click at [1002, 86] on link "ROCIO AZUL SOLEY" at bounding box center [1048, 95] width 212 height 34
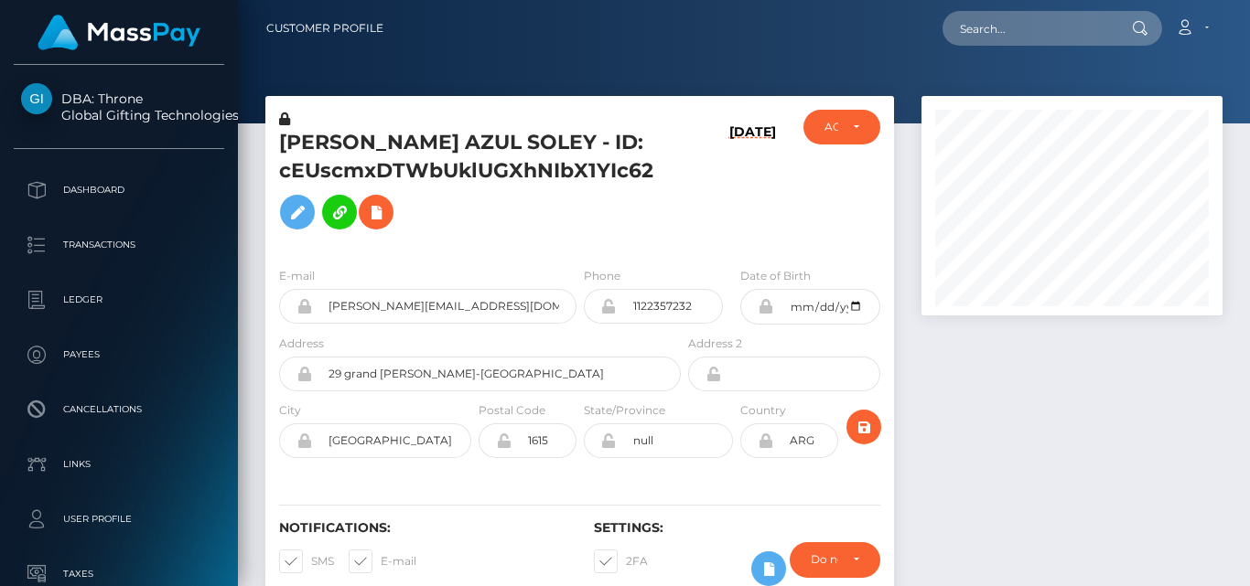
click at [986, 343] on div at bounding box center [1072, 359] width 328 height 527
click at [1000, 398] on div at bounding box center [1072, 359] width 328 height 527
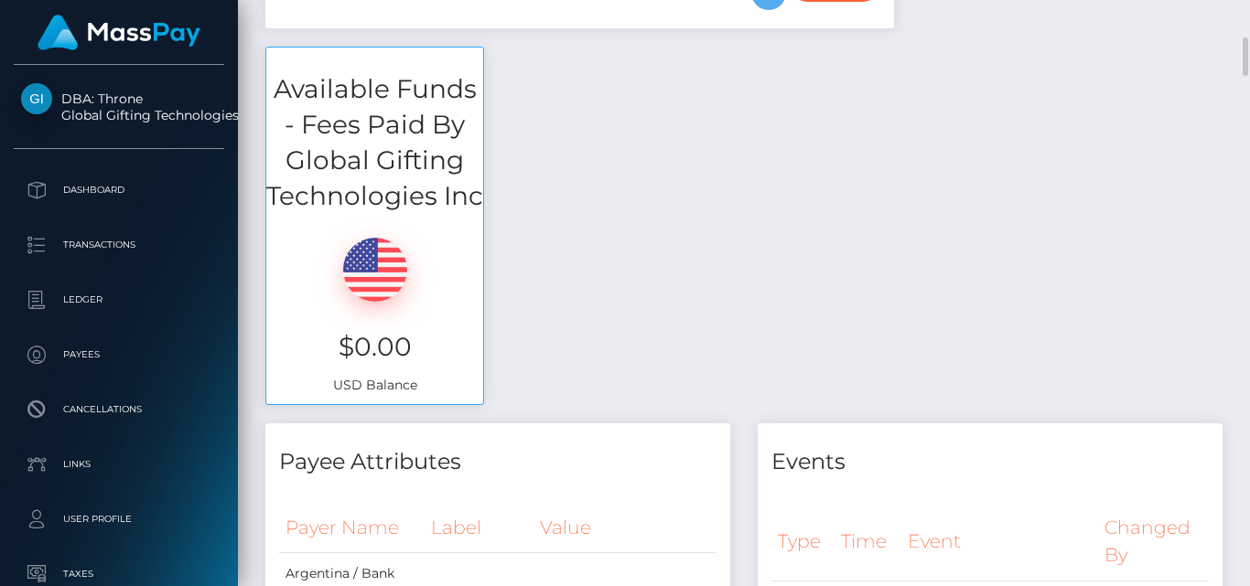
scroll to position [604, 0]
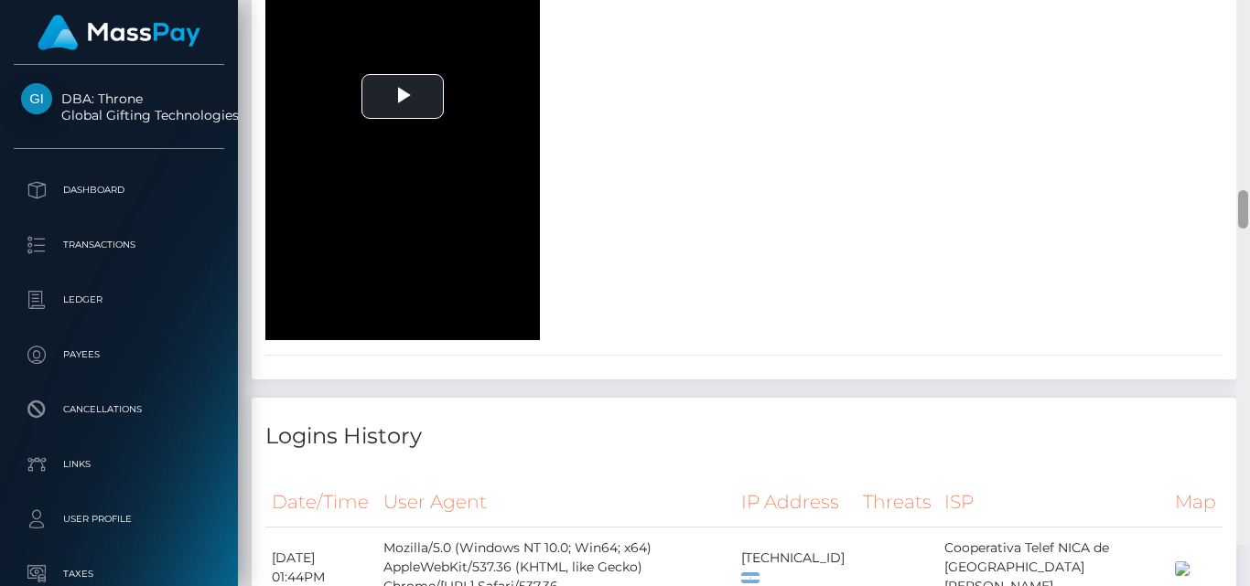
drag, startPoint x: 1241, startPoint y: 60, endPoint x: 1248, endPoint y: 256, distance: 195.9
click at [1248, 256] on div at bounding box center [1243, 252] width 14 height 586
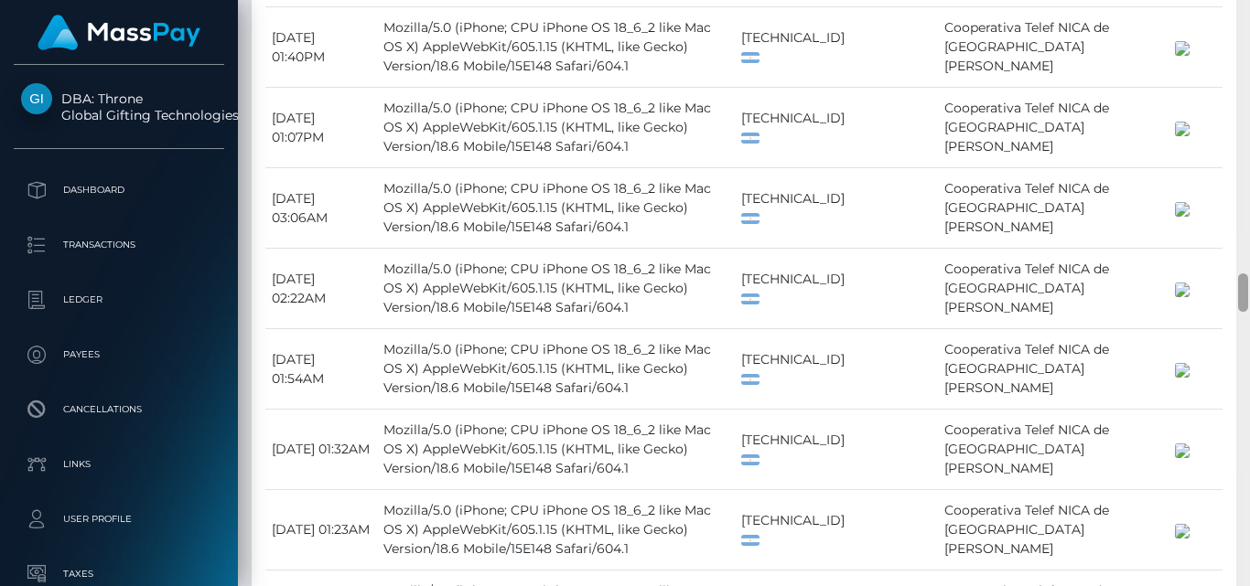
click at [1248, 265] on div at bounding box center [1243, 293] width 14 height 586
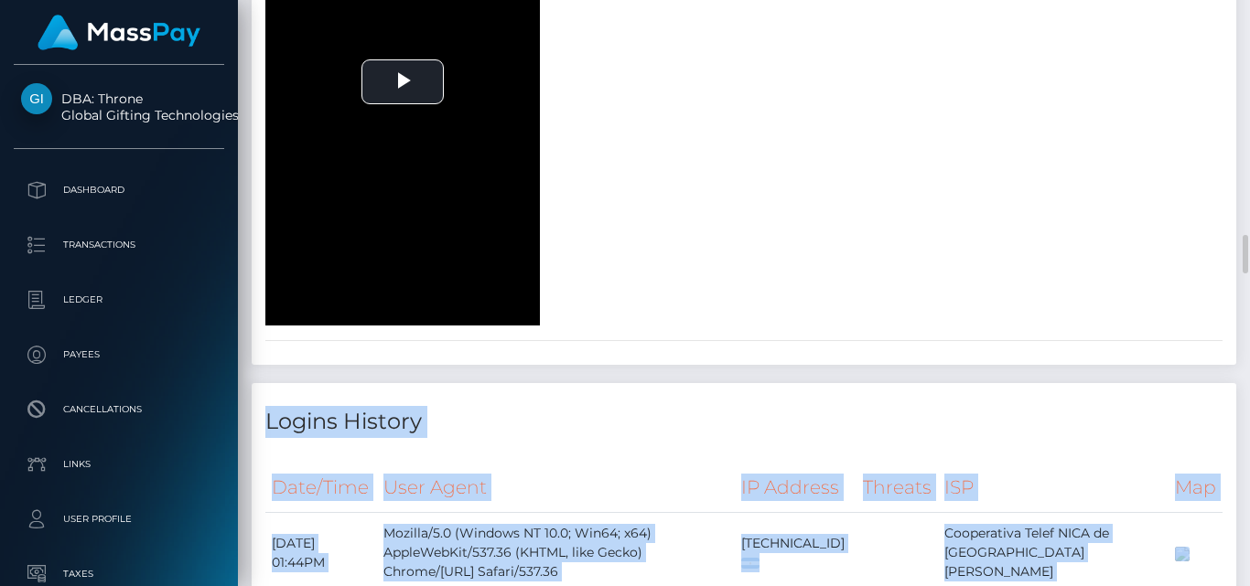
drag, startPoint x: 1248, startPoint y: 265, endPoint x: 918, endPoint y: 418, distance: 363.9
click at [918, 418] on div "Customer Profile Loading... Loading..." at bounding box center [744, 293] width 1012 height 586
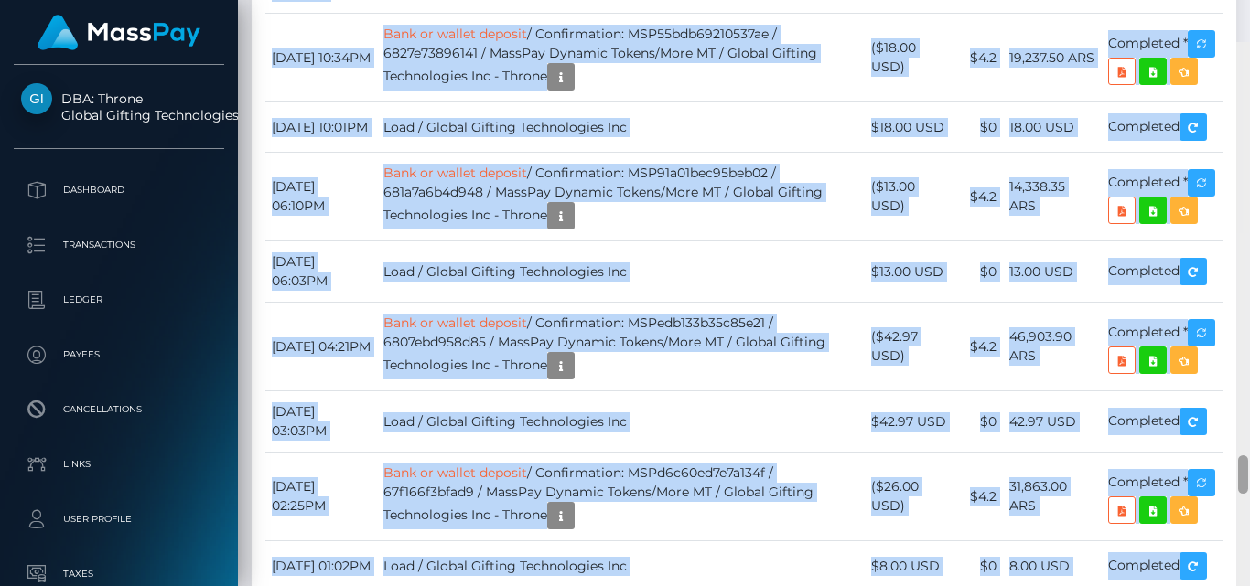
scroll to position [6236, 0]
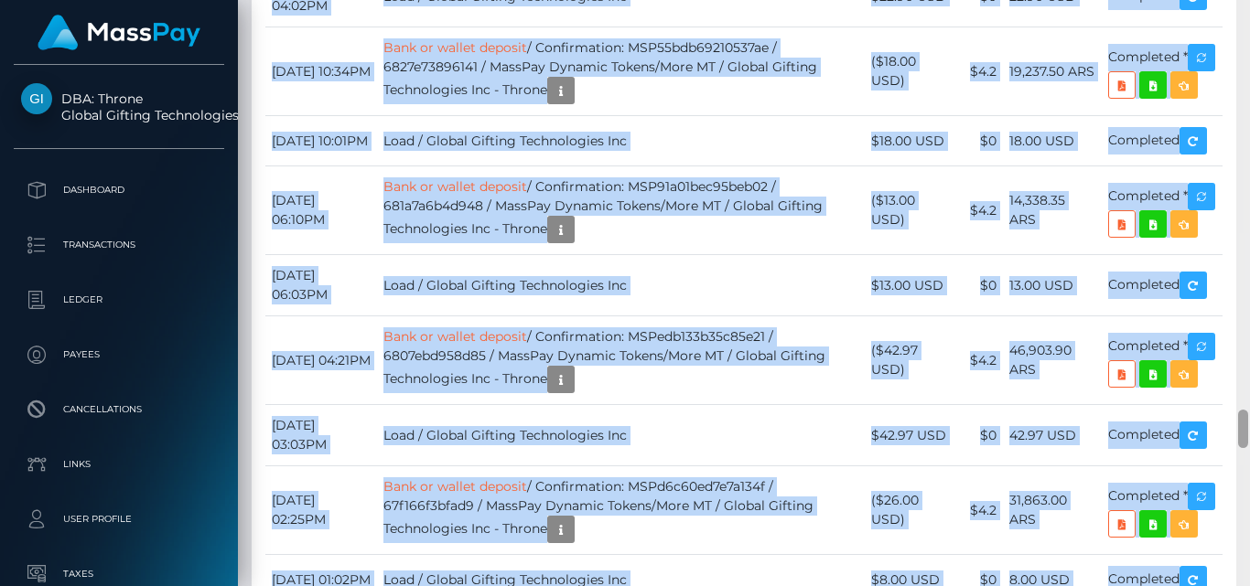
drag, startPoint x: 1246, startPoint y: 263, endPoint x: 1246, endPoint y: 438, distance: 174.7
click at [1246, 438] on div at bounding box center [1243, 429] width 10 height 38
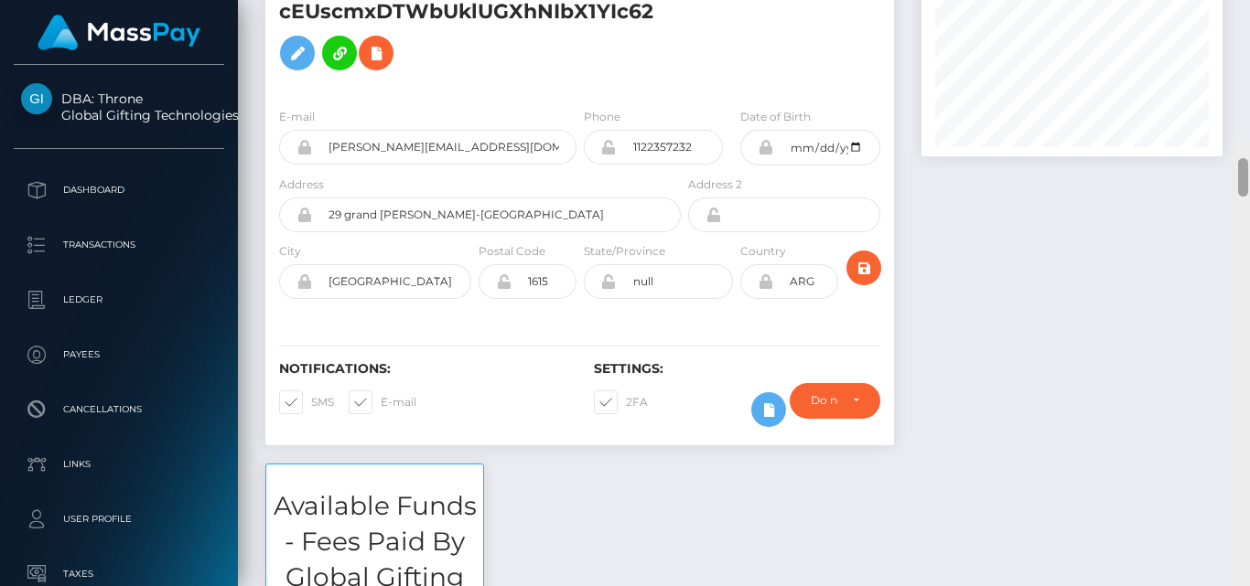
scroll to position [103, 0]
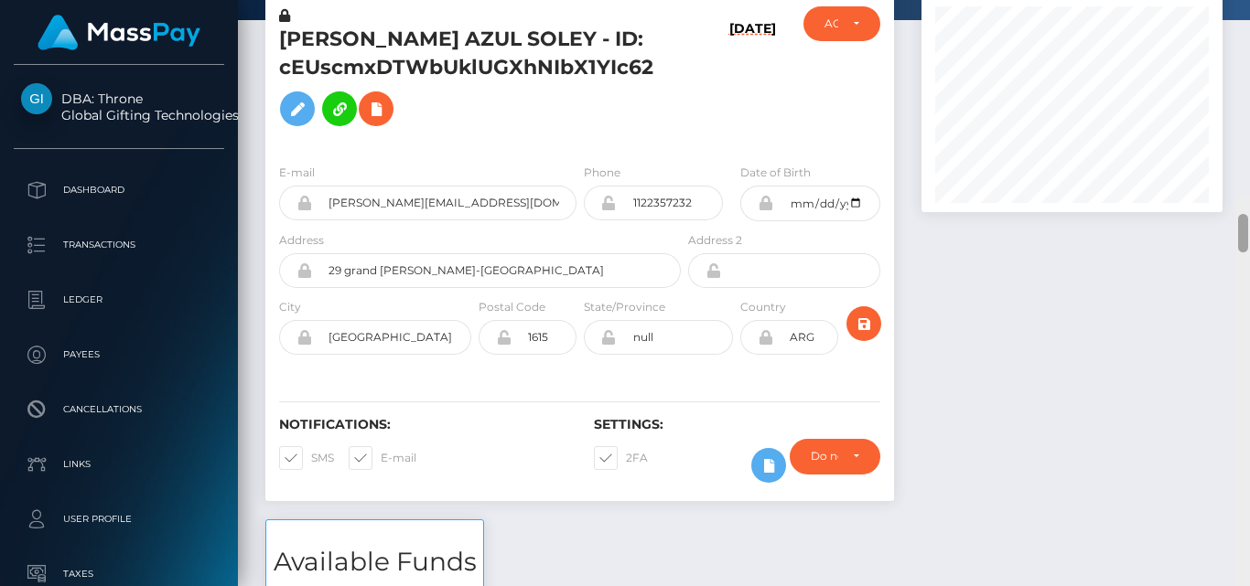
click at [1193, 34] on div "Customer Profile Loading... Loading..." at bounding box center [744, 293] width 1012 height 586
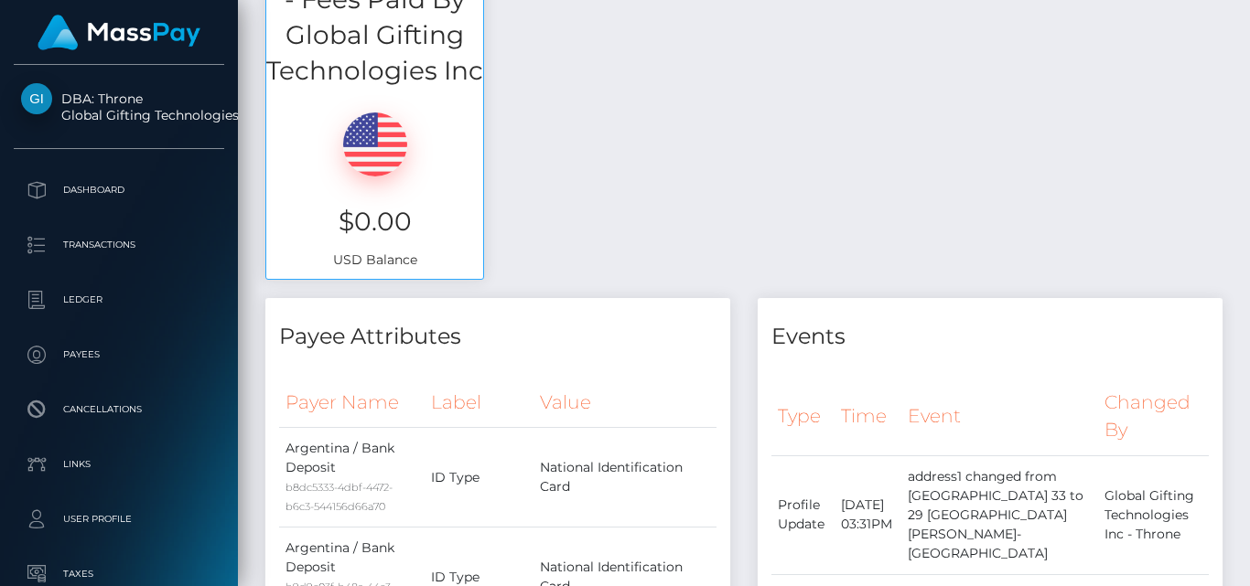
scroll to position [0, 0]
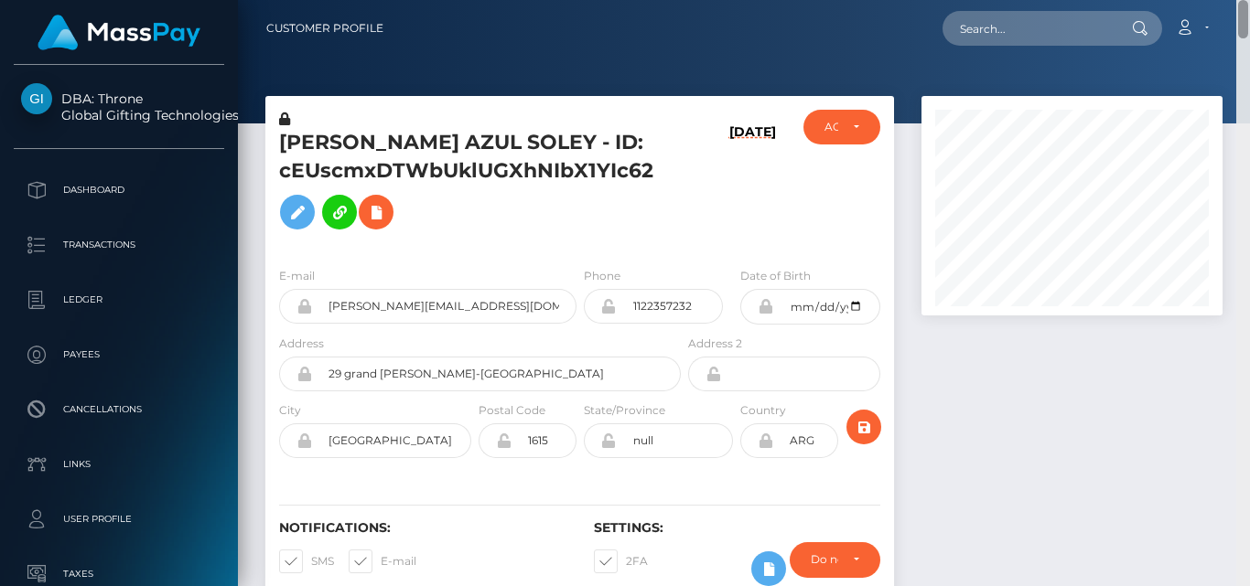
drag, startPoint x: 1243, startPoint y: 33, endPoint x: 1226, endPoint y: -47, distance: 81.5
click at [1226, 0] on html "DBA: Throne Global Gifting Technologies Inc Dashboard Transactions Ledger Payee…" at bounding box center [625, 293] width 1250 height 586
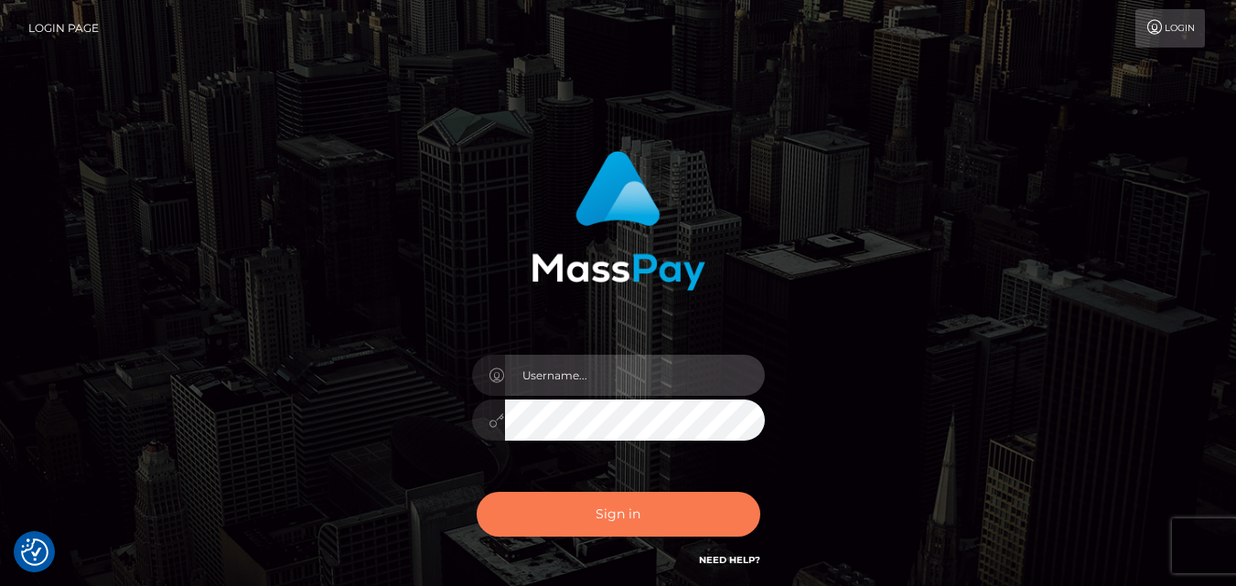
type input "[DOMAIN_NAME]"
drag, startPoint x: 650, startPoint y: 504, endPoint x: 972, endPoint y: 34, distance: 569.9
click at [972, 34] on body "We value your privacy We use cookies to enhance your browsing experience, serve…" at bounding box center [618, 370] width 1236 height 740
click at [593, 501] on button "Sign in" at bounding box center [619, 514] width 284 height 45
type input "[DOMAIN_NAME]"
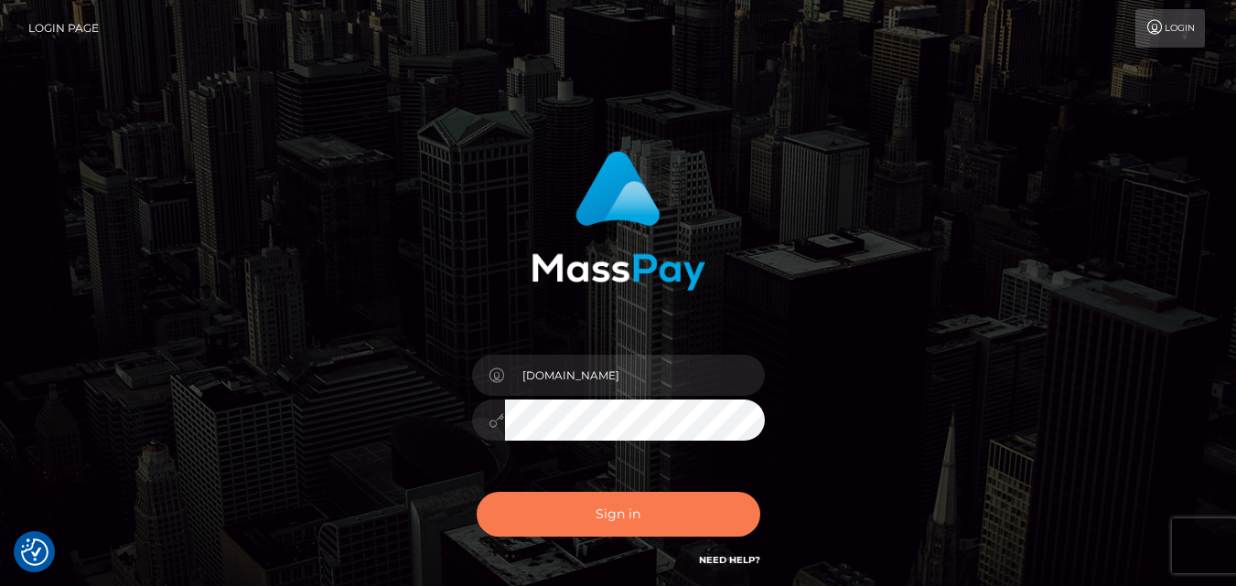
click at [635, 521] on button "Sign in" at bounding box center [619, 514] width 284 height 45
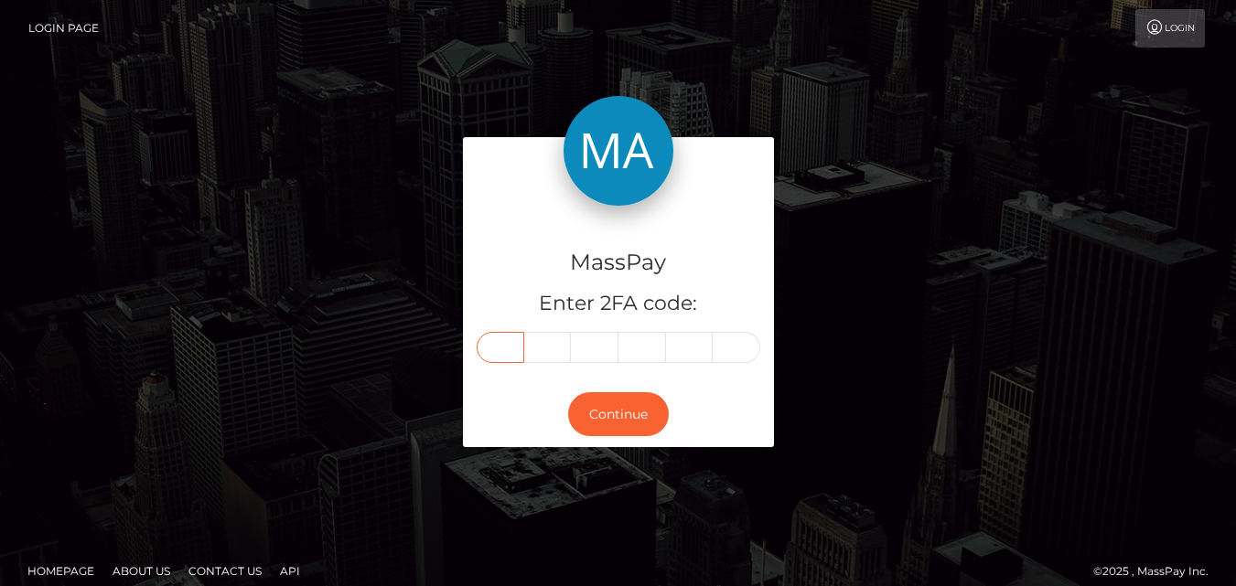
click at [508, 354] on input "text" at bounding box center [501, 347] width 48 height 31
type input "4"
type input "2"
type input "7"
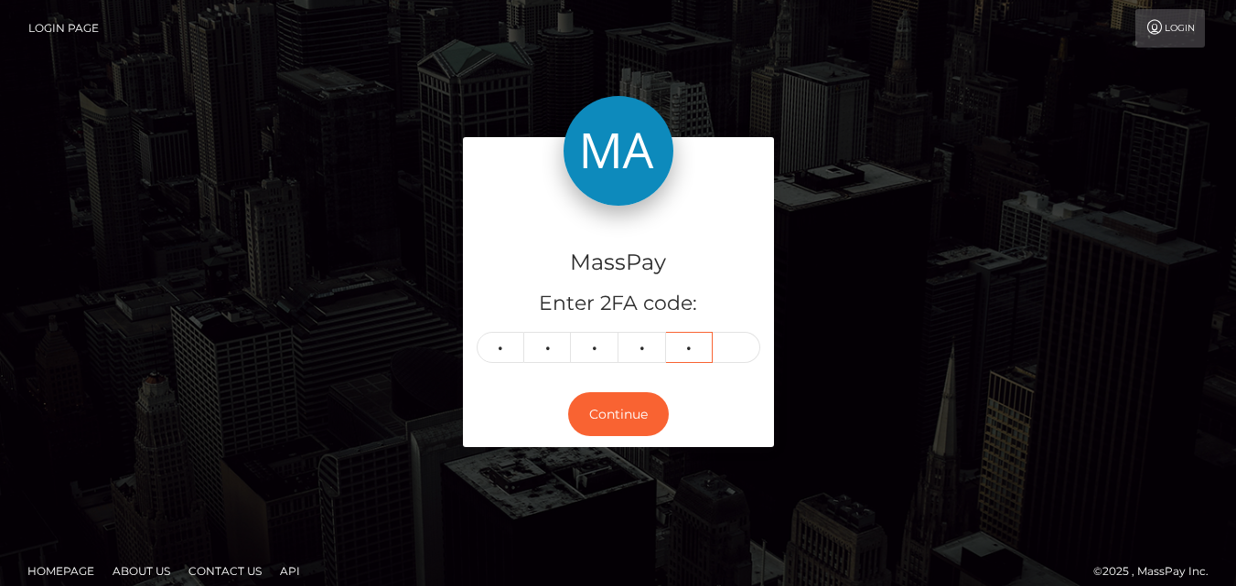
type input "2"
type input "6"
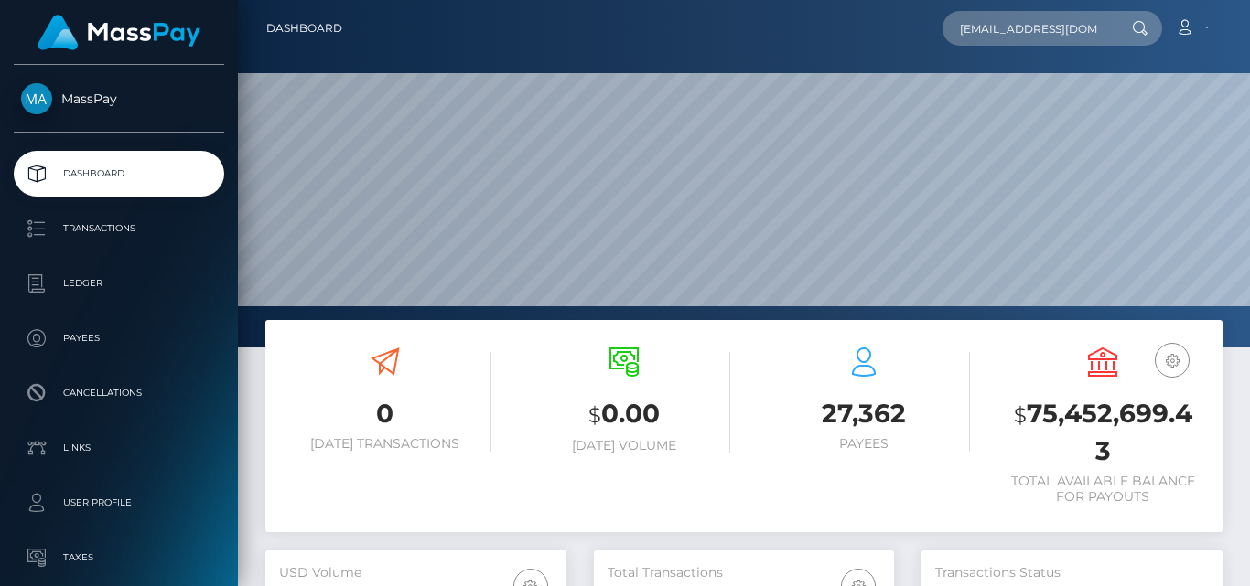
type input "[EMAIL_ADDRESS][DOMAIN_NAME]"
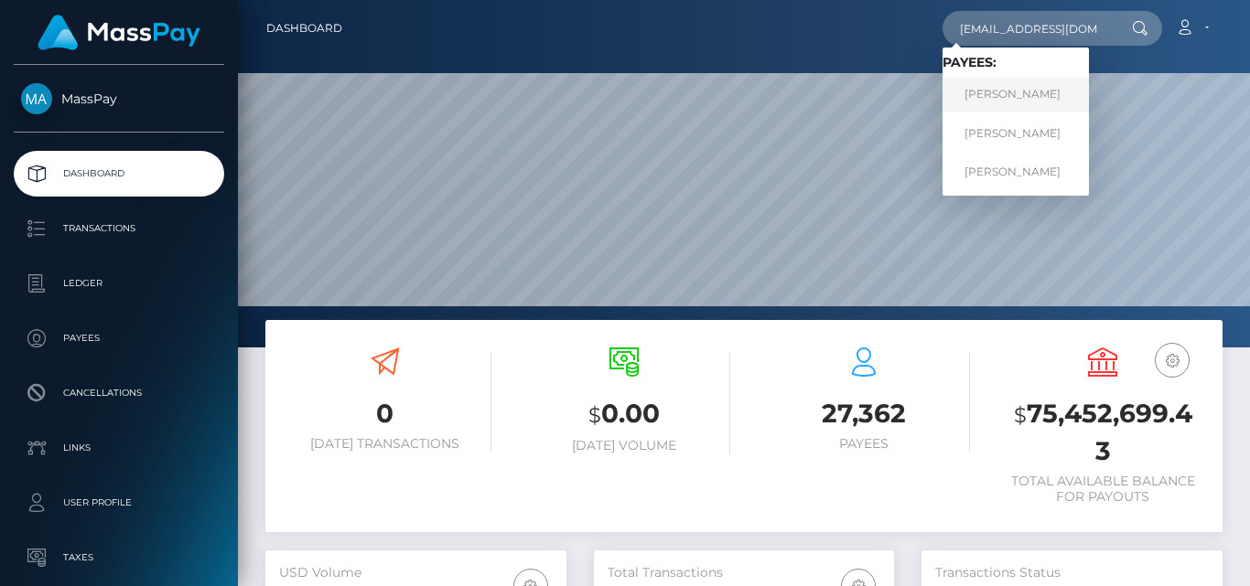
click at [1015, 89] on link "[PERSON_NAME]" at bounding box center [1015, 95] width 146 height 34
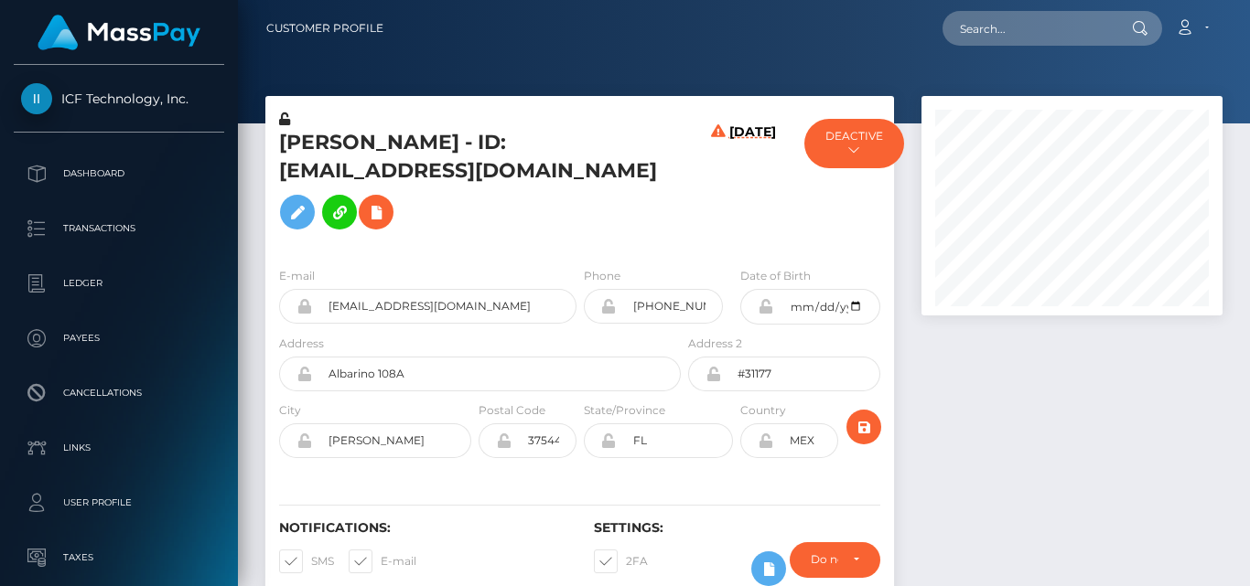
scroll to position [220, 300]
click at [976, 382] on div at bounding box center [1072, 359] width 328 height 527
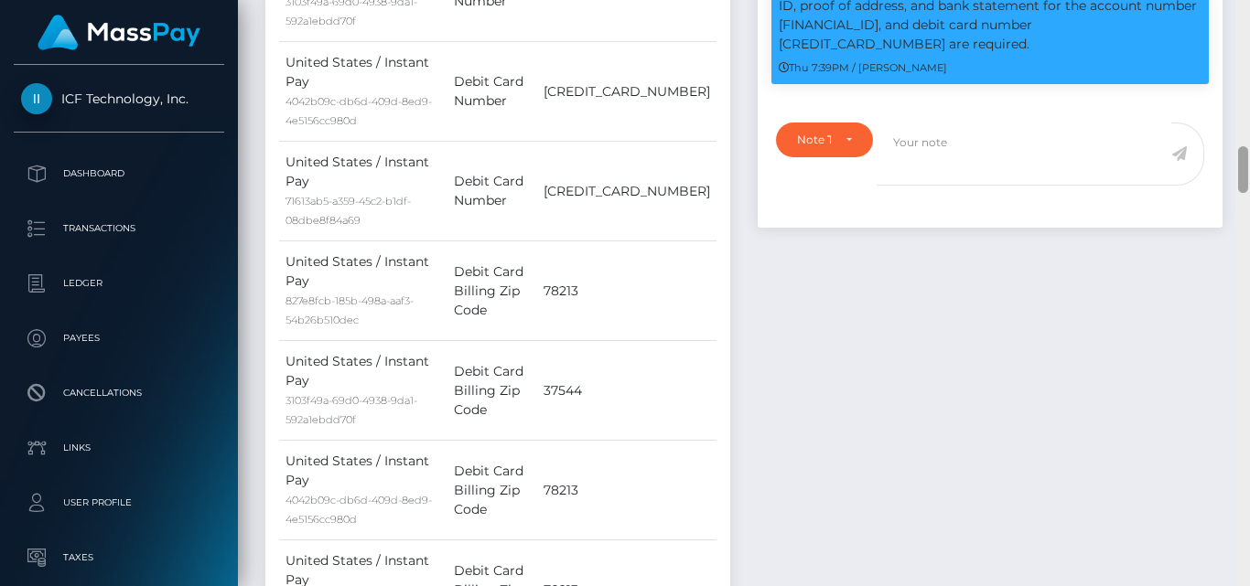
scroll to position [2425, 0]
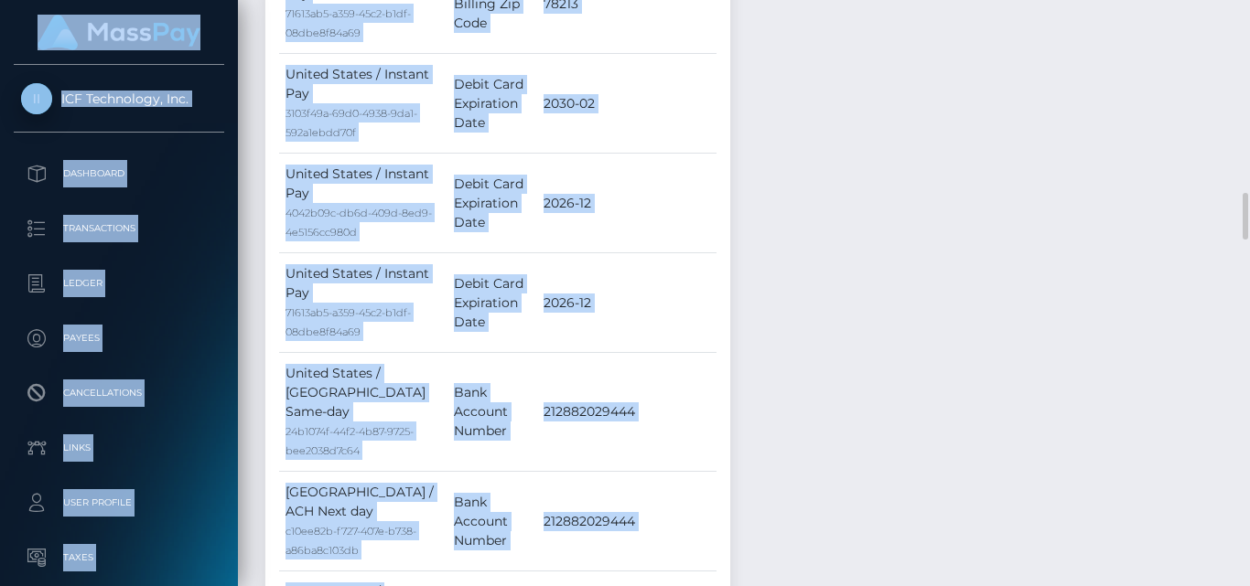
drag, startPoint x: 1249, startPoint y: 177, endPoint x: 1213, endPoint y: -80, distance: 258.6
click at [1213, 0] on html "ICF Technology, Inc. Dashboard Transactions Ledger Payees Links" at bounding box center [625, 293] width 1250 height 586
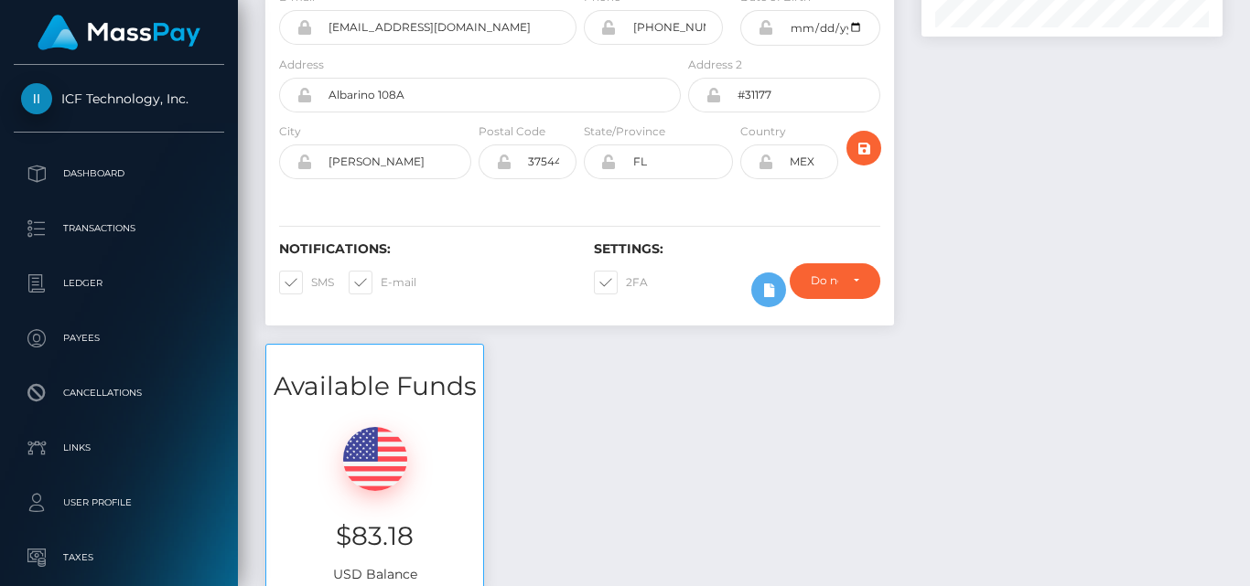
scroll to position [0, 0]
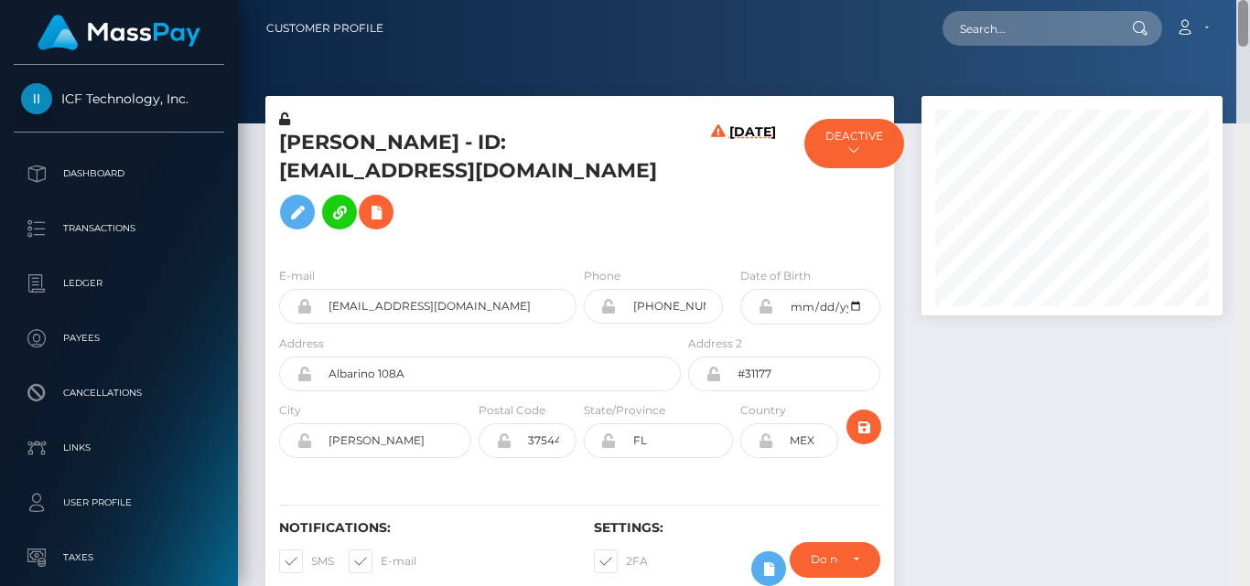
drag, startPoint x: 1242, startPoint y: 226, endPoint x: 1249, endPoint y: -42, distance: 268.1
click at [1249, 0] on html "ICF Technology, Inc. Dashboard Transactions Ledger Payees Links" at bounding box center [625, 293] width 1250 height 586
drag, startPoint x: 285, startPoint y: 135, endPoint x: 403, endPoint y: 140, distance: 119.0
click at [403, 140] on h5 "Dawnmarie C Pascual - ID: mariepascual37@yahoo.com" at bounding box center [475, 184] width 392 height 110
copy h5 "Dawnmarie"
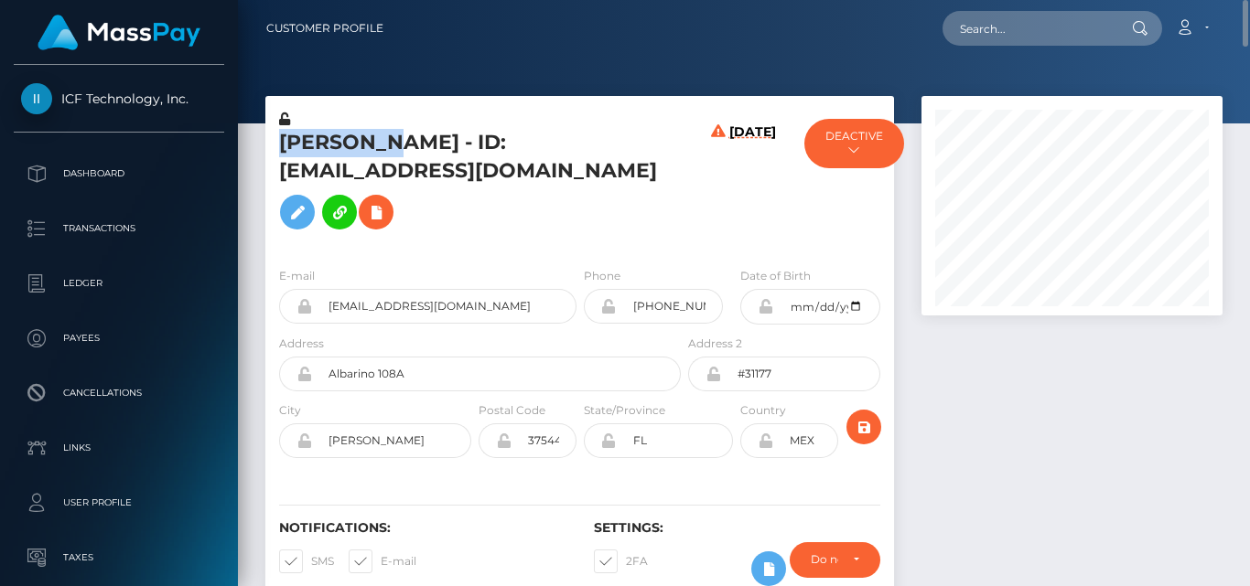
click at [296, 37] on link "Customer Profile" at bounding box center [324, 28] width 117 height 38
click at [384, 40] on div "Customer Profile" at bounding box center [332, 28] width 132 height 38
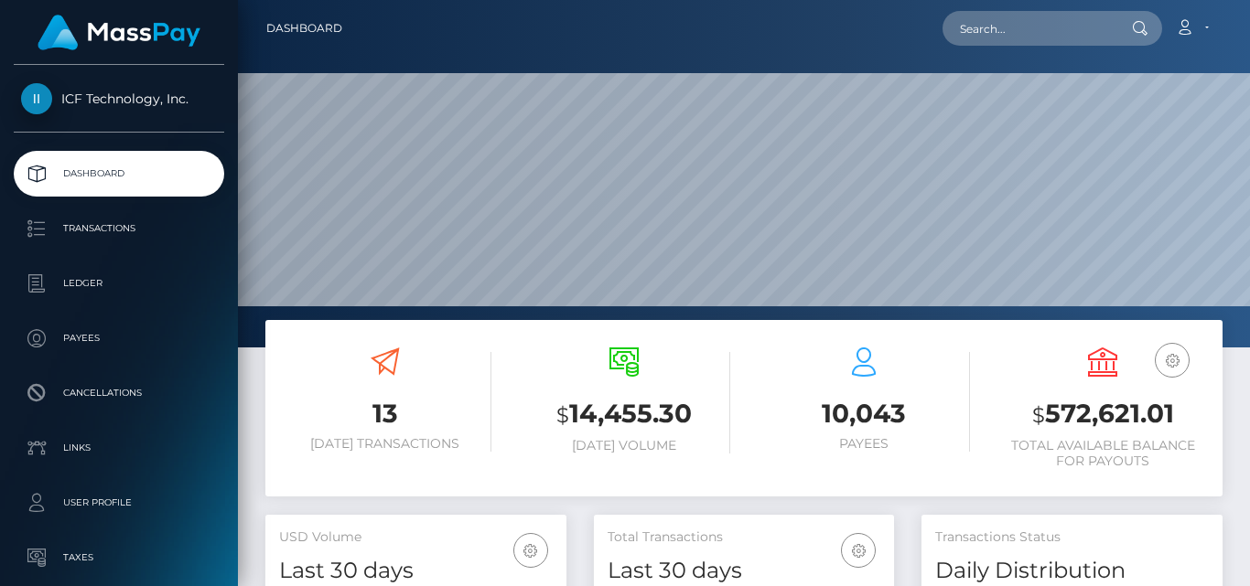
scroll to position [325, 300]
click at [1015, 35] on input "text" at bounding box center [1028, 28] width 172 height 35
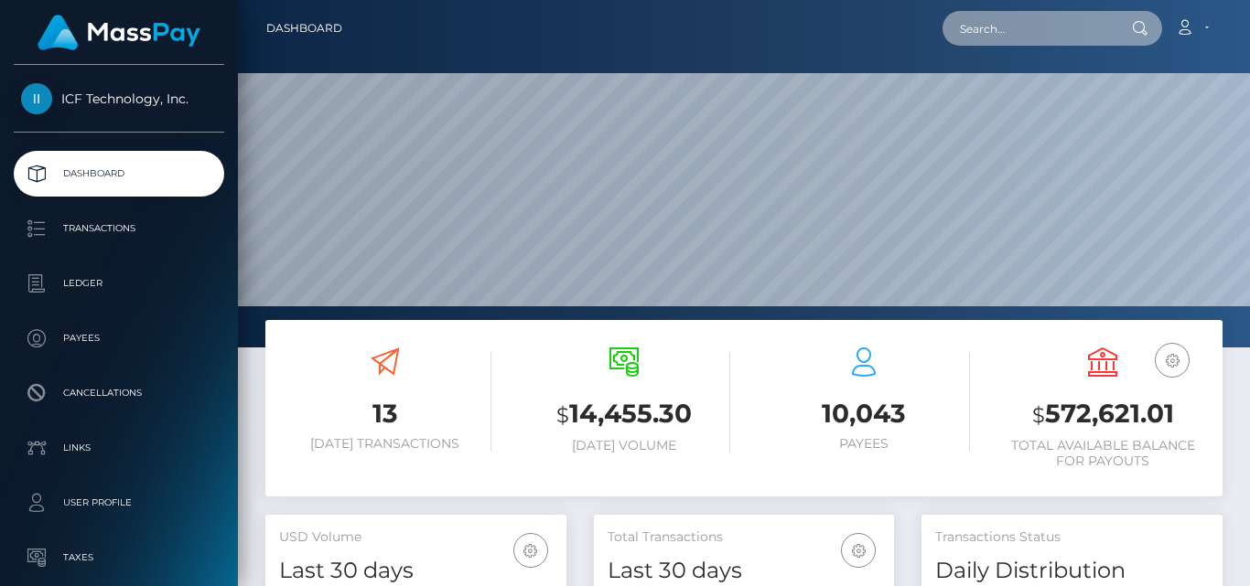
paste input "[EMAIL_ADDRESS][DOMAIN_NAME]"
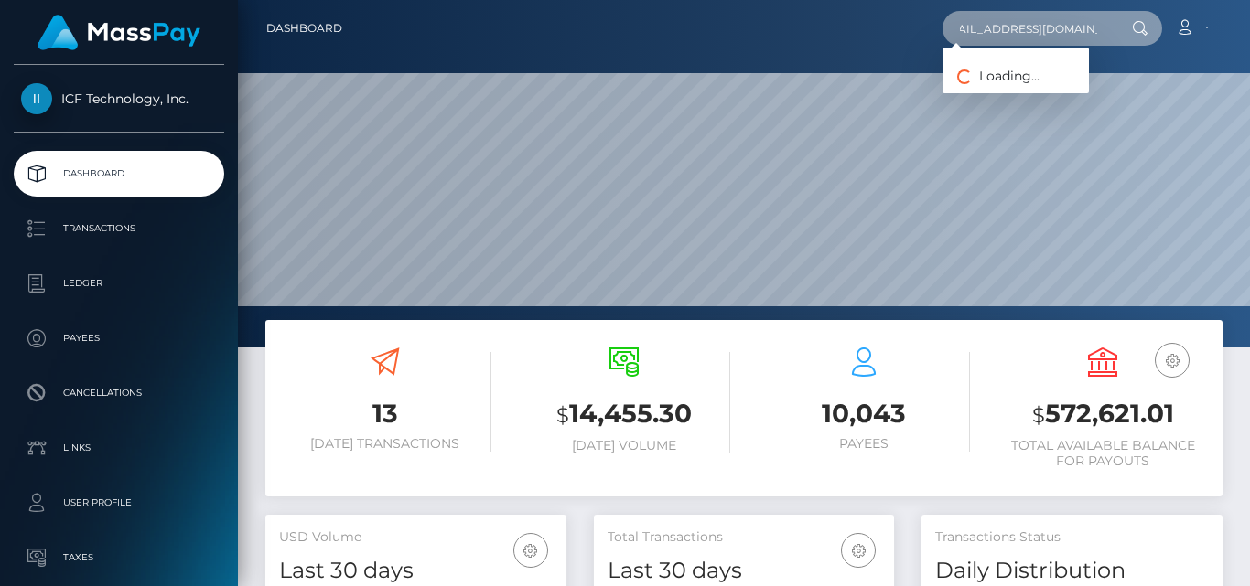
type input "[EMAIL_ADDRESS][DOMAIN_NAME]"
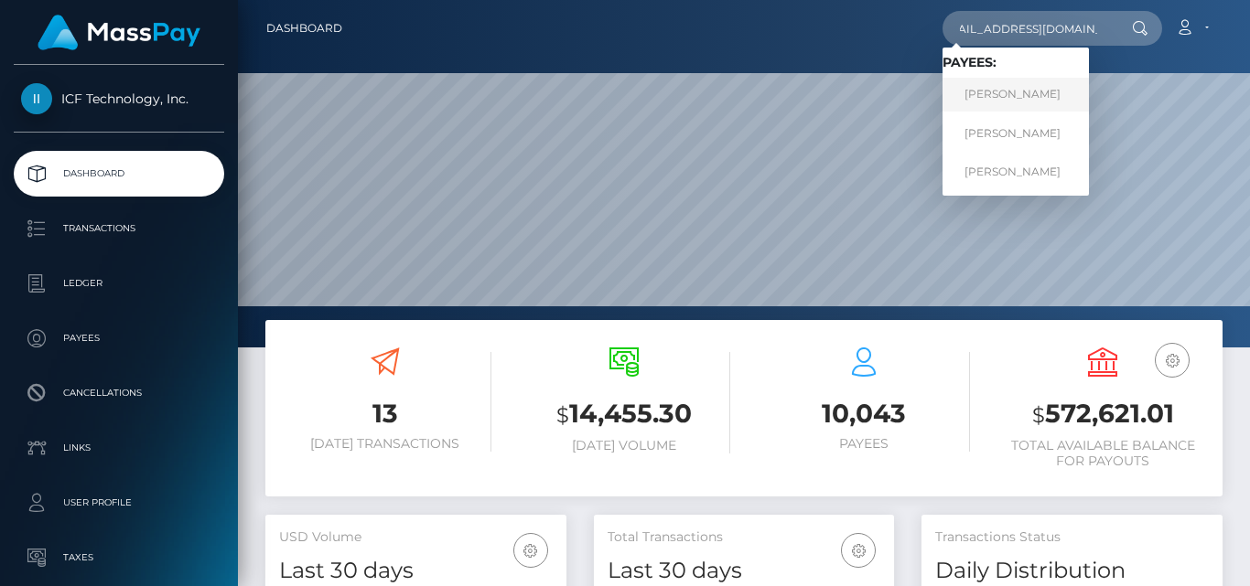
scroll to position [0, 0]
click at [1001, 95] on link "[PERSON_NAME]" at bounding box center [1015, 95] width 146 height 34
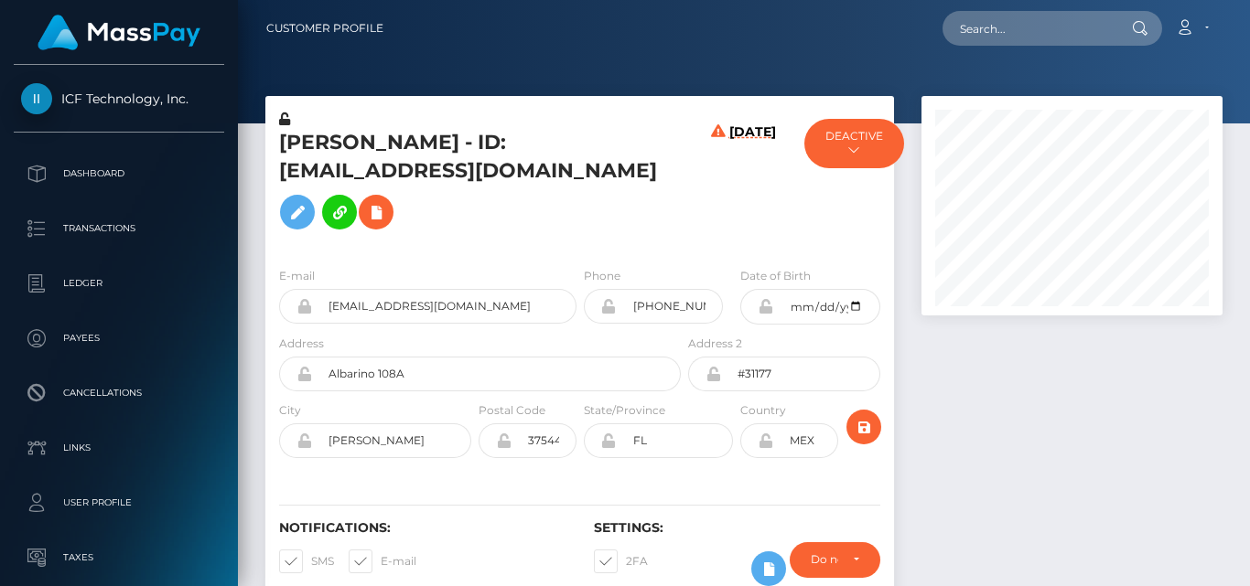
scroll to position [220, 300]
click at [491, 48] on nav "Customer Profile Loading... Loading... Account" at bounding box center [744, 28] width 1012 height 57
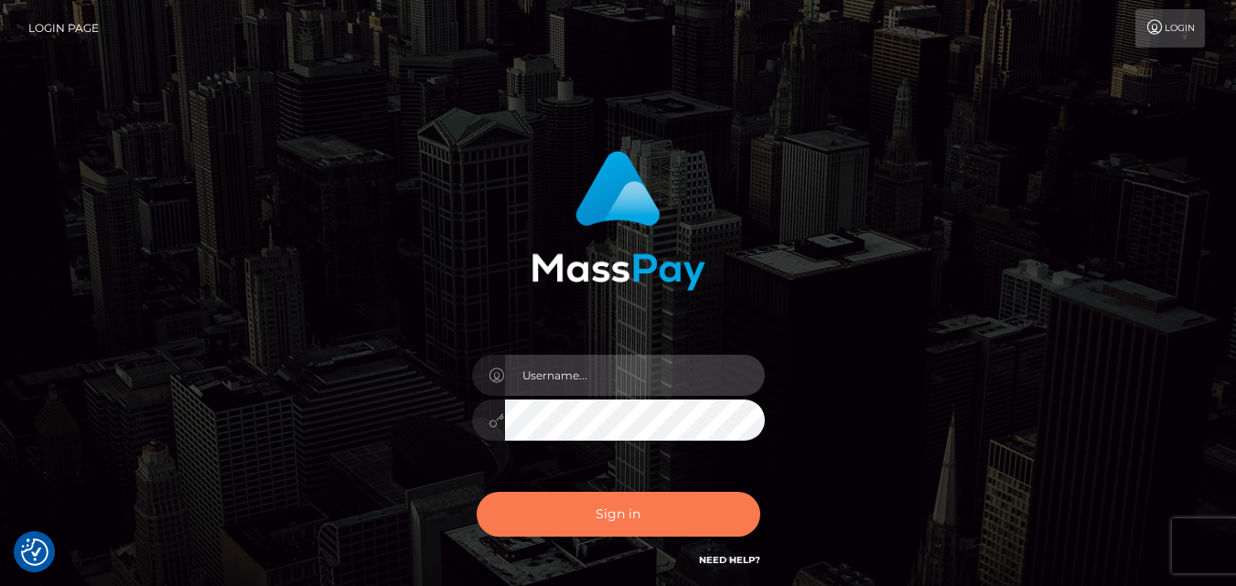
type input "[DOMAIN_NAME]"
drag, startPoint x: 701, startPoint y: 499, endPoint x: 1043, endPoint y: -12, distance: 614.5
click at [1043, 0] on html "We value your privacy We use cookies to enhance your browsing experience, serve…" at bounding box center [618, 370] width 1236 height 740
click at [686, 535] on button "Sign in" at bounding box center [619, 514] width 284 height 45
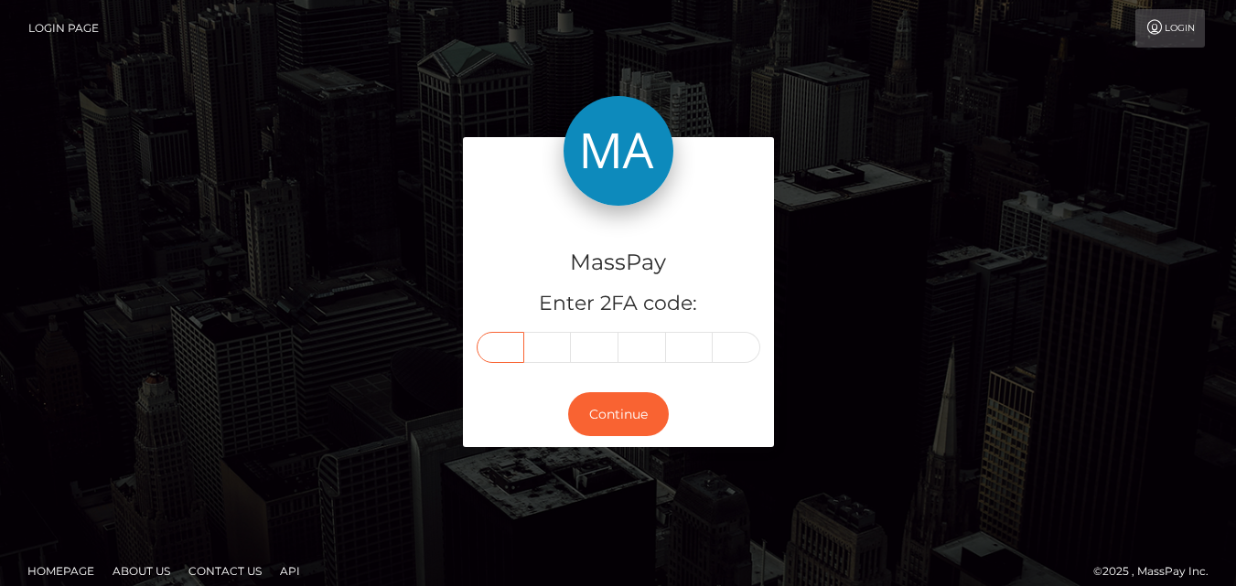
click at [512, 357] on input "text" at bounding box center [501, 347] width 48 height 31
click at [499, 347] on input "text" at bounding box center [501, 347] width 48 height 31
type input "3"
type input "5"
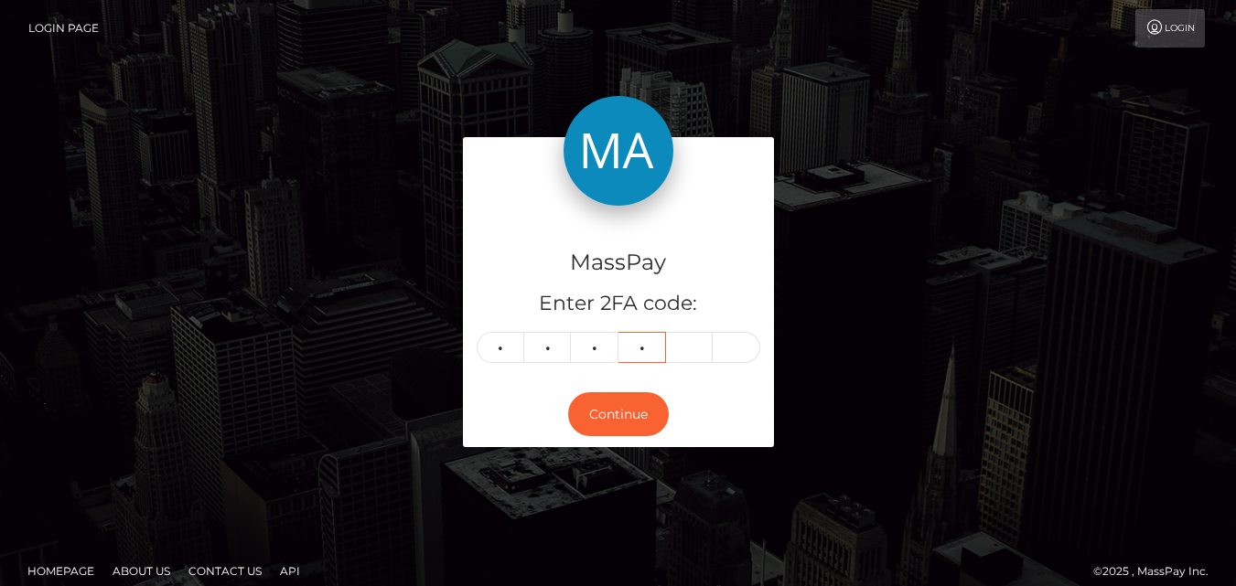
type input "7"
type input "1"
click at [507, 347] on input "text" at bounding box center [501, 347] width 48 height 31
type input "2"
type input "9"
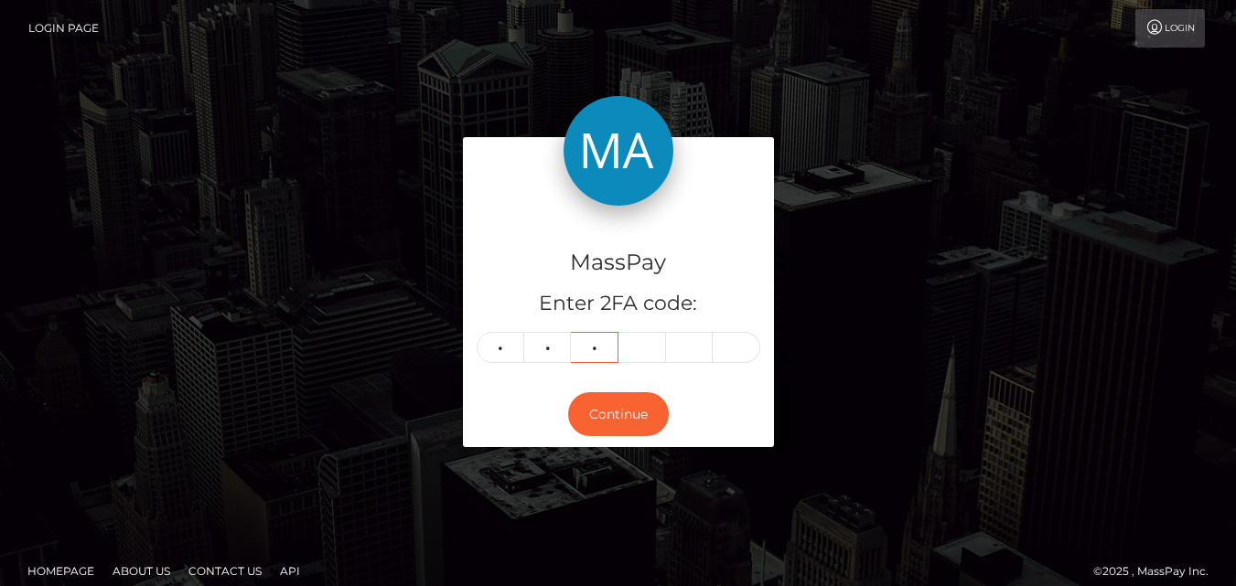
type input "0"
type input "9"
type input "7"
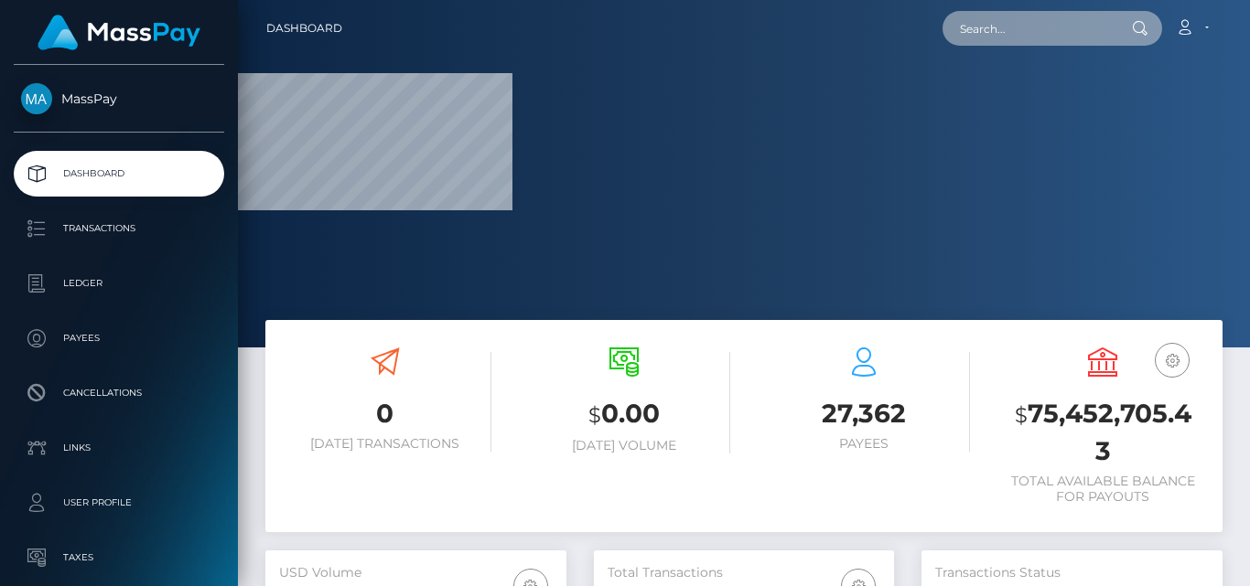
click at [992, 42] on input "text" at bounding box center [1028, 28] width 172 height 35
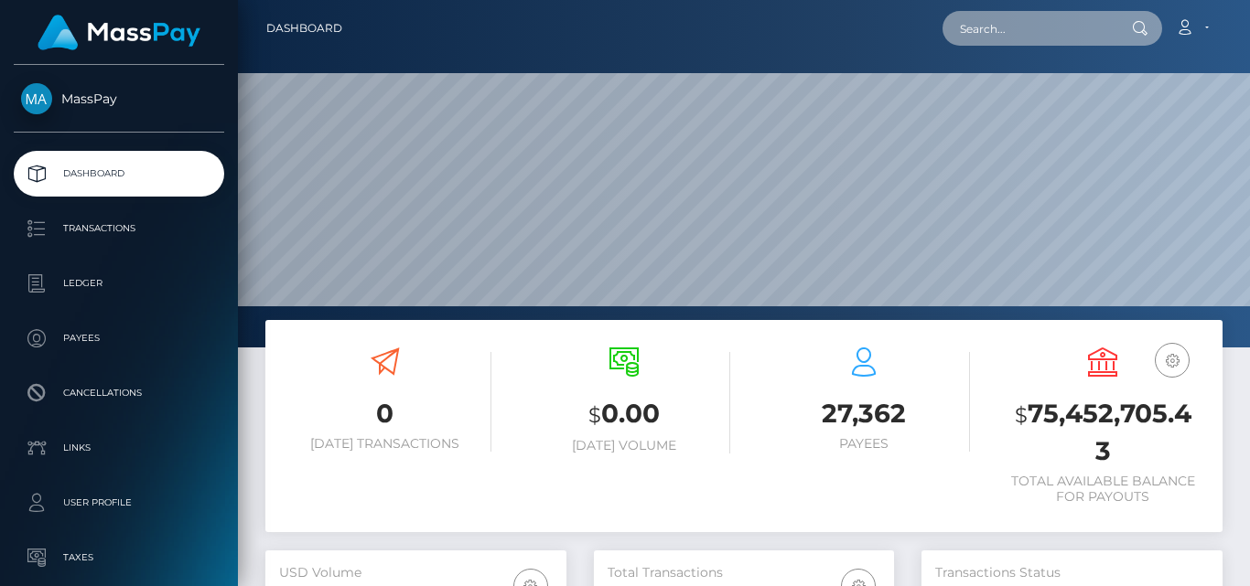
scroll to position [325, 300]
paste input "[EMAIL_ADDRESS][DOMAIN_NAME]"
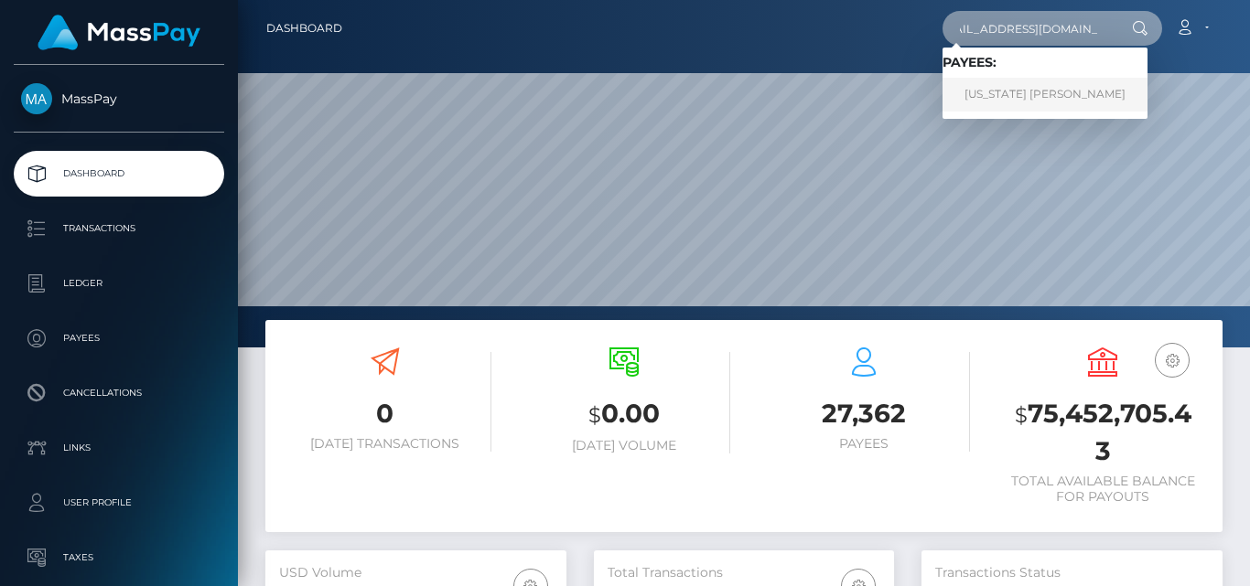
type input "[EMAIL_ADDRESS][DOMAIN_NAME]"
click at [999, 88] on link "GEORGIA LEIGH HILL" at bounding box center [1044, 95] width 205 height 34
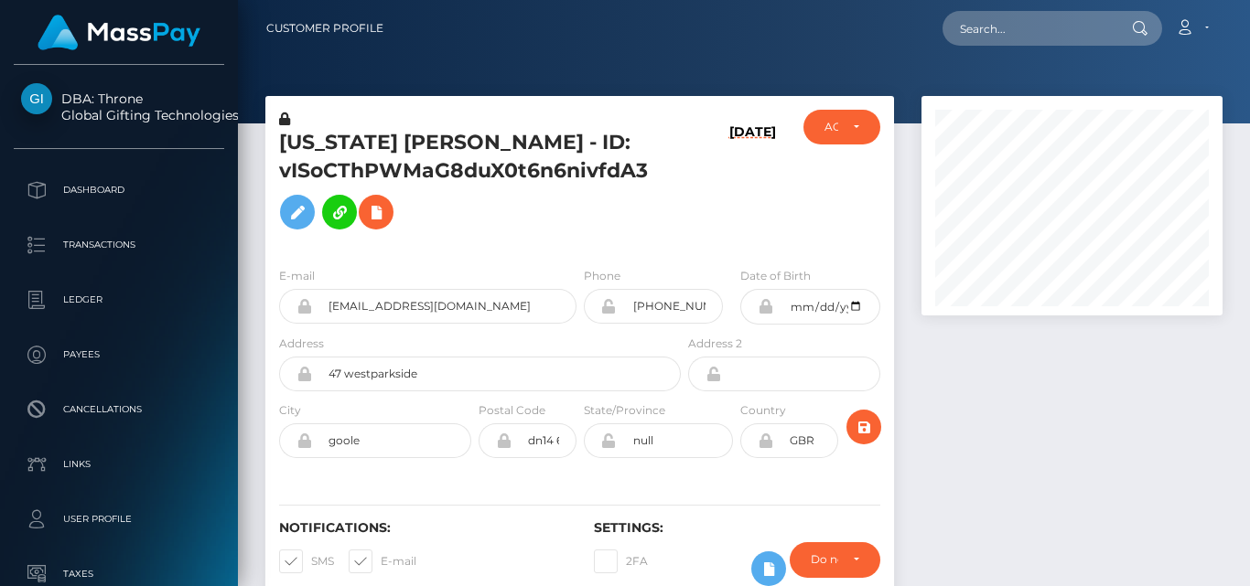
scroll to position [220, 300]
click at [1008, 333] on div at bounding box center [1072, 359] width 328 height 527
click at [992, 347] on div at bounding box center [1072, 359] width 328 height 527
click at [992, 370] on div at bounding box center [1072, 359] width 328 height 527
click at [1015, 357] on div at bounding box center [1072, 359] width 328 height 527
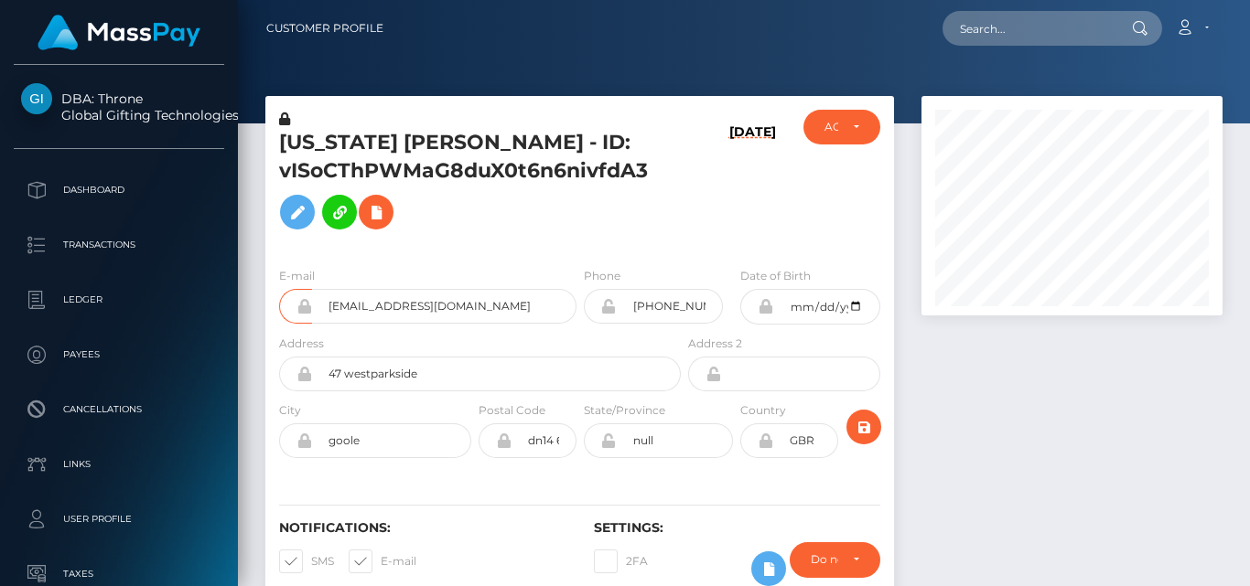
click at [985, 401] on div at bounding box center [1072, 359] width 328 height 527
click at [1006, 445] on div at bounding box center [1072, 359] width 328 height 527
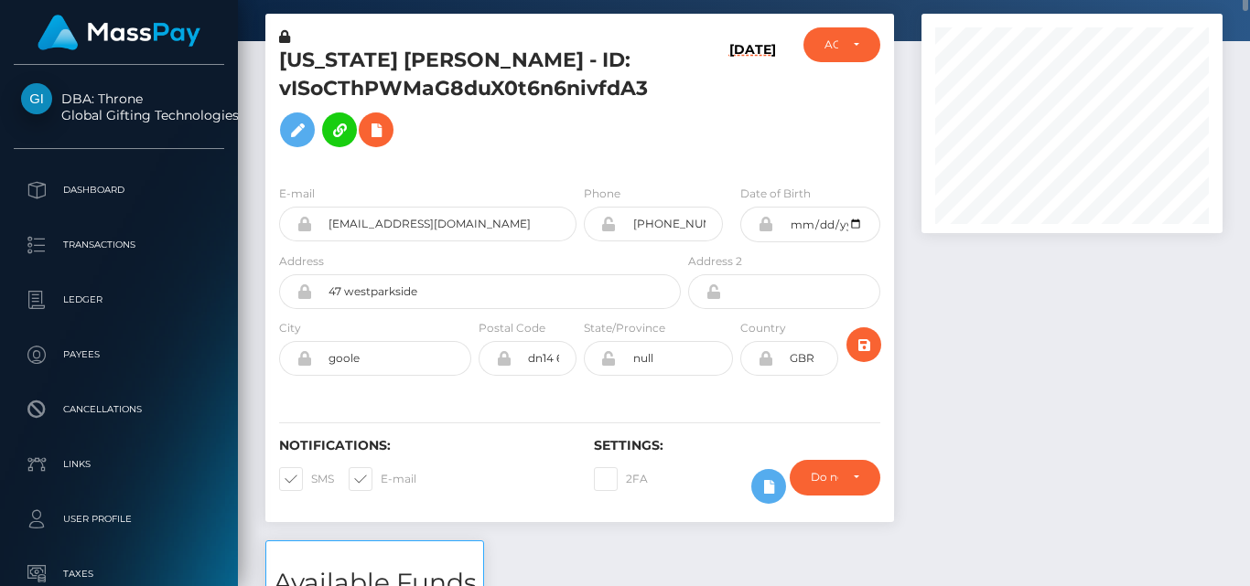
scroll to position [0, 0]
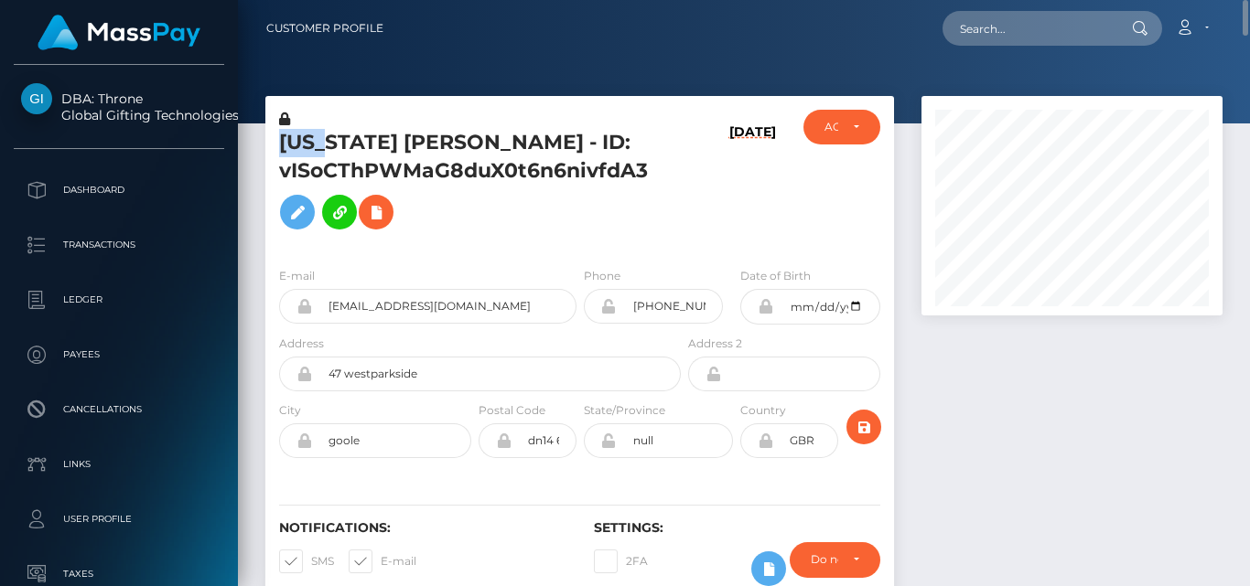
drag, startPoint x: 281, startPoint y: 144, endPoint x: 336, endPoint y: 145, distance: 54.9
click at [336, 145] on h5 "GEORGIA LEIGH HILL - ID: vISoCThPWMaG8duX0t6n6nivfdA3" at bounding box center [475, 184] width 392 height 110
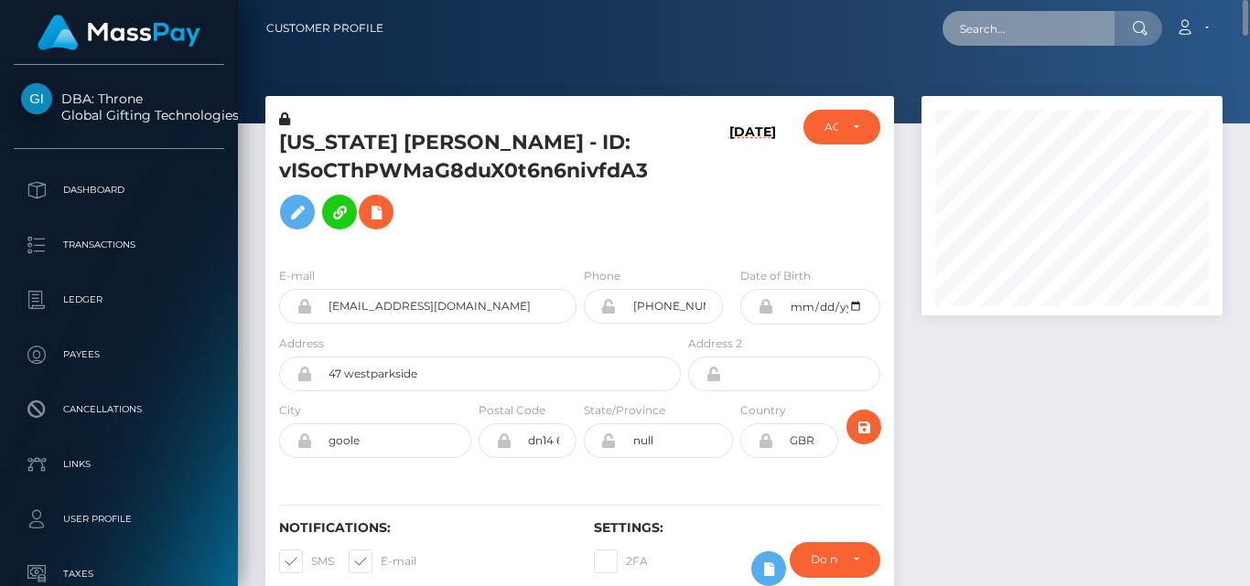
click at [963, 25] on input "text" at bounding box center [1028, 28] width 172 height 35
paste input "jennanewberry86@yahoo.com"
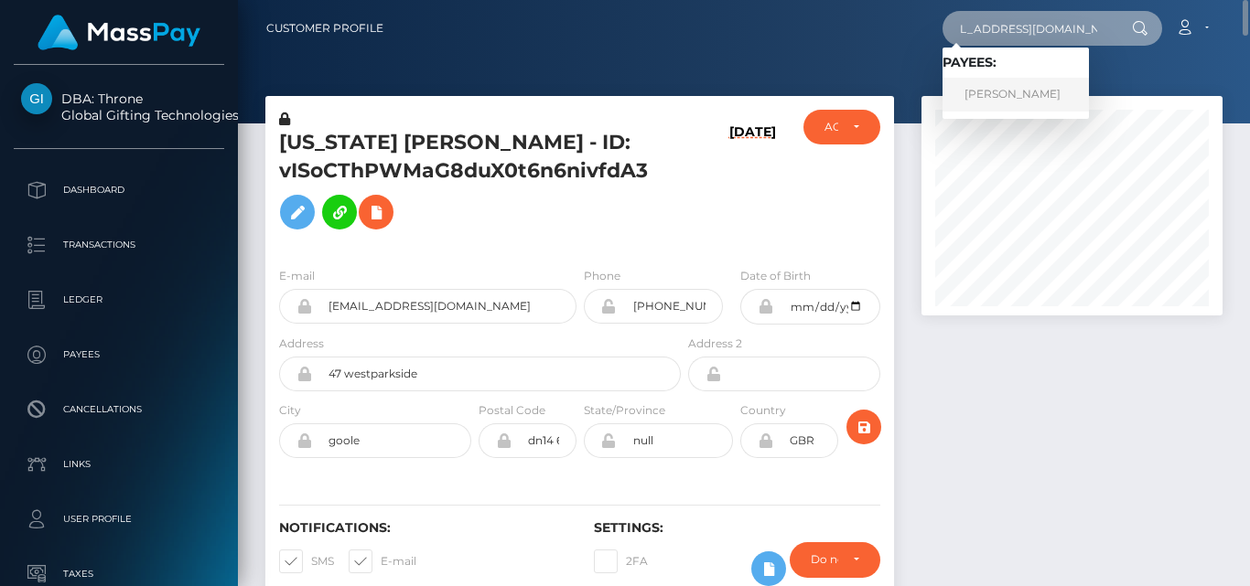
type input "jennanewberry86@yahoo.com"
click at [1008, 83] on link "JENNA M NEWBERRY" at bounding box center [1015, 95] width 146 height 34
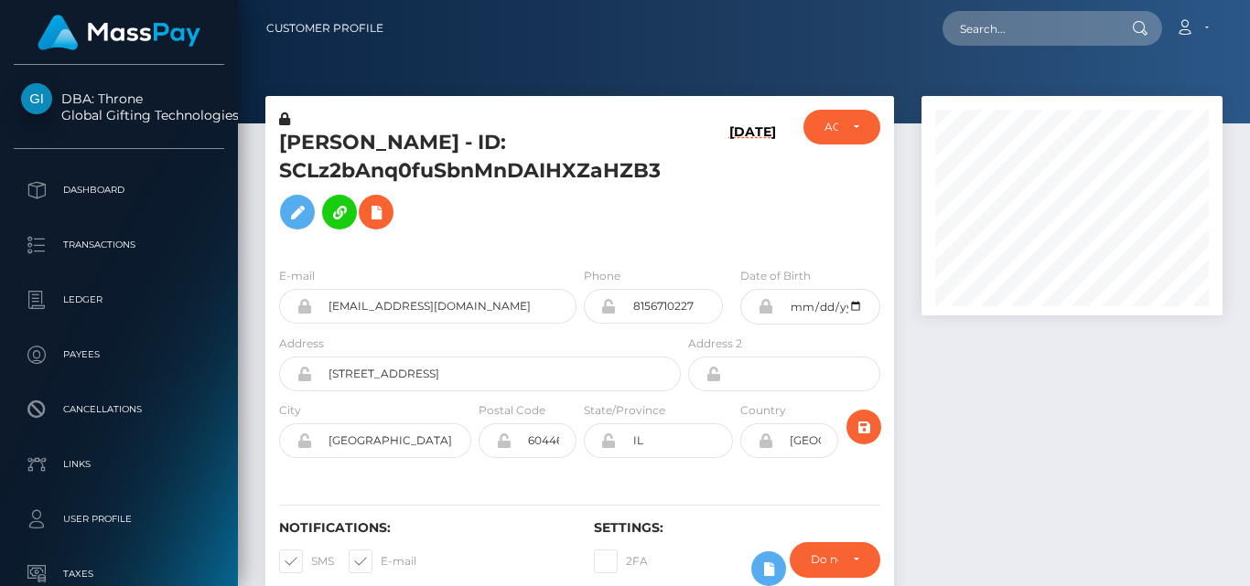
scroll to position [220, 300]
click at [980, 384] on div at bounding box center [1072, 359] width 328 height 527
click at [1035, 424] on div at bounding box center [1072, 359] width 328 height 527
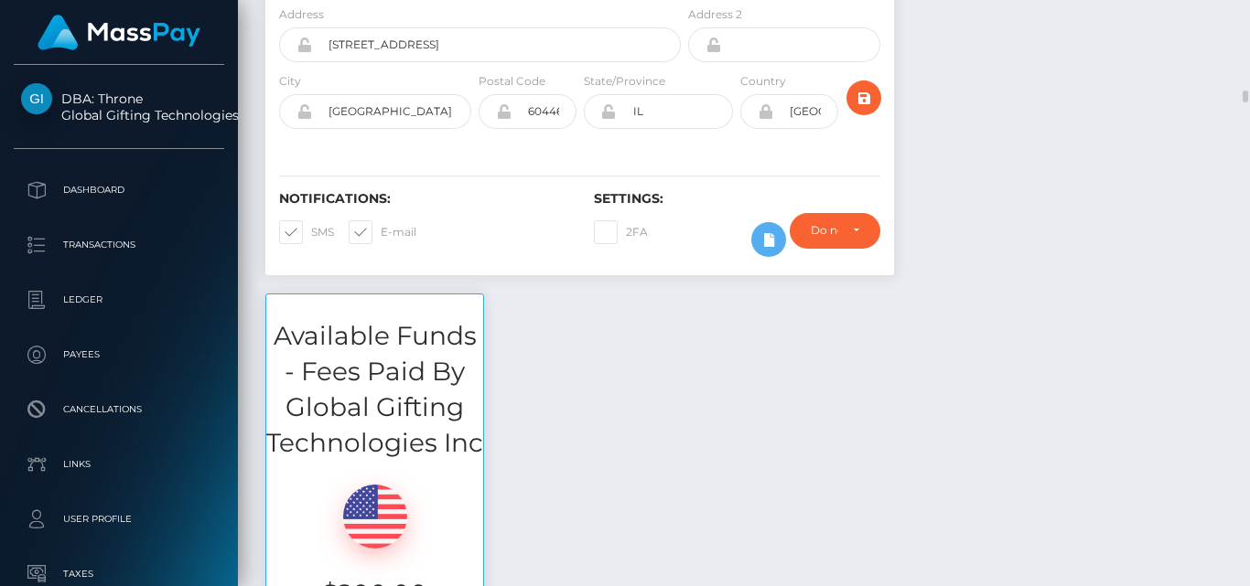
scroll to position [412, 0]
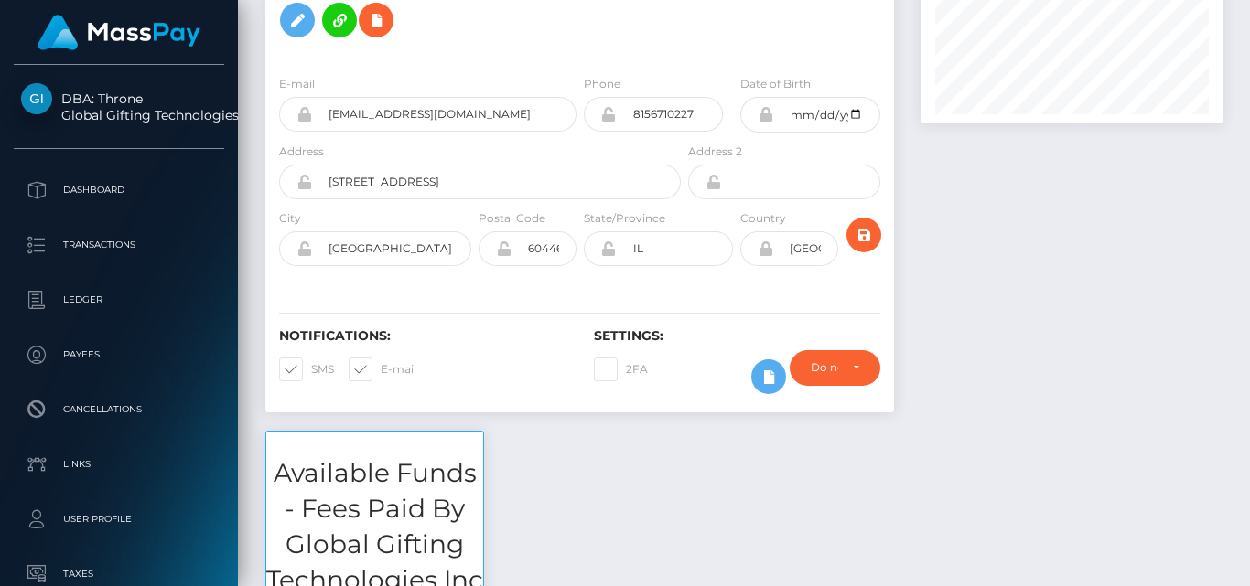
scroll to position [0, 0]
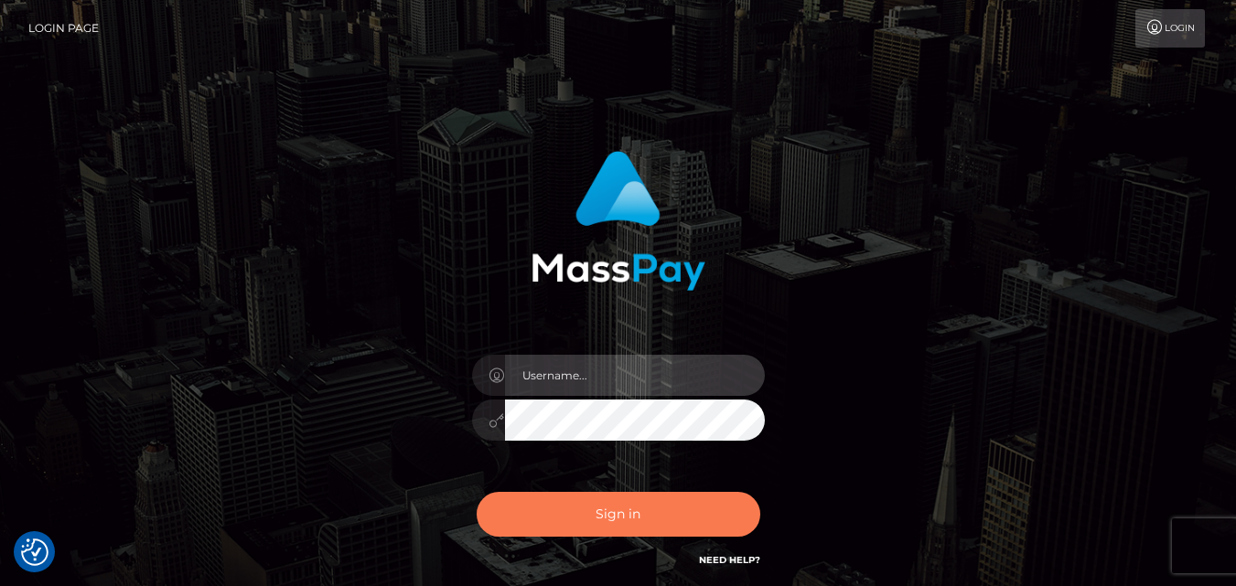
type input "[DOMAIN_NAME]"
click at [639, 521] on button "Sign in" at bounding box center [619, 514] width 284 height 45
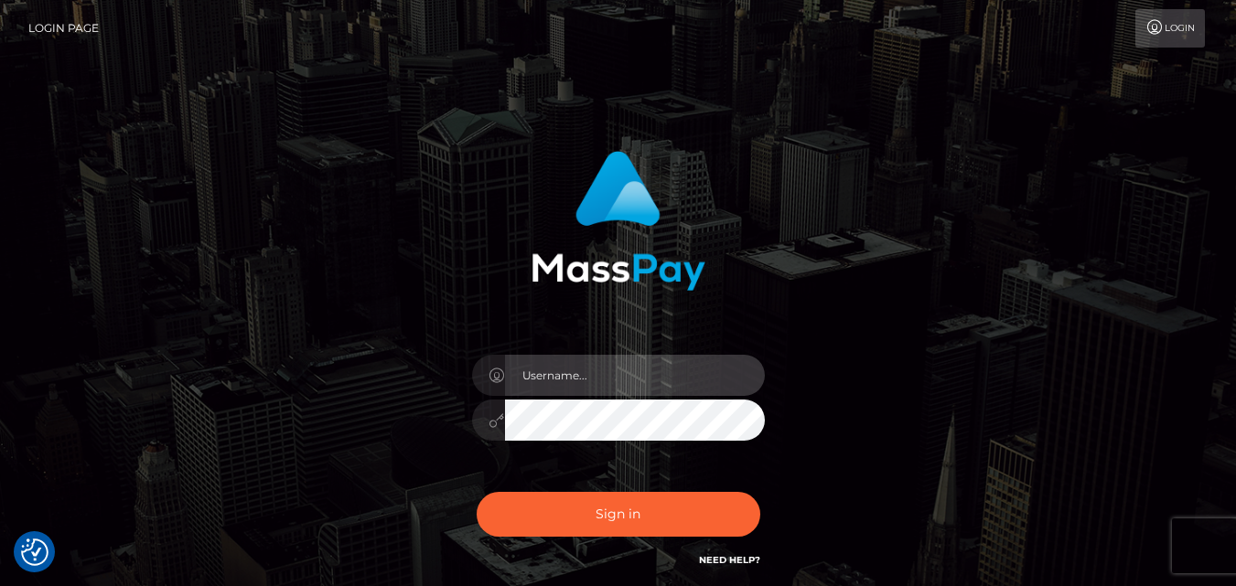
type input "fr.es"
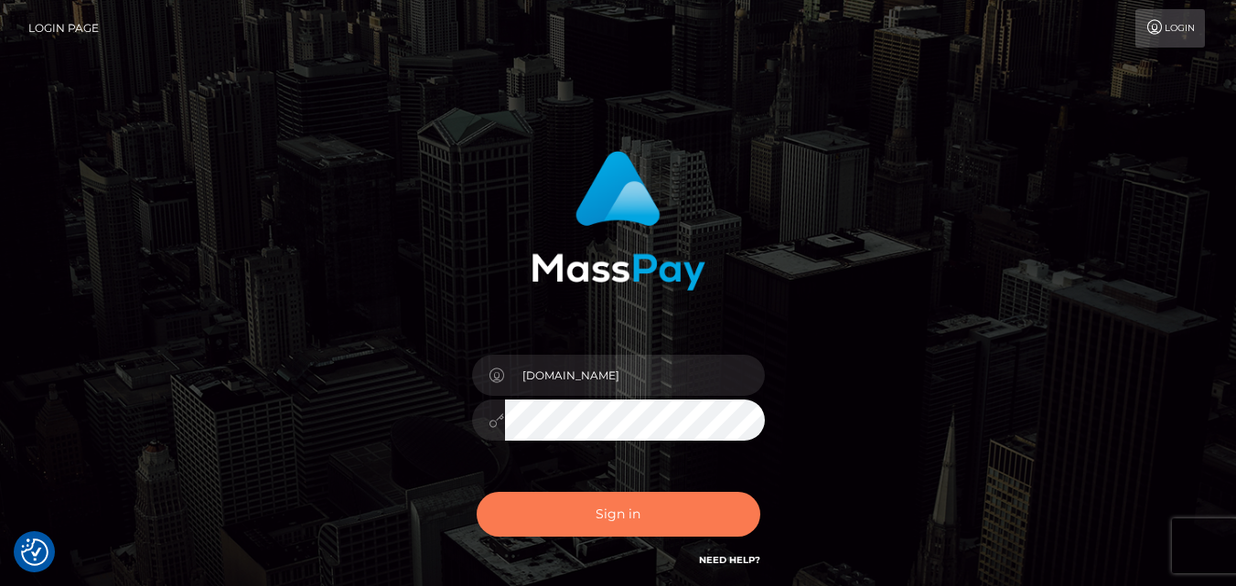
drag, startPoint x: 0, startPoint y: 0, endPoint x: 655, endPoint y: 532, distance: 844.1
click at [655, 532] on button "Sign in" at bounding box center [619, 514] width 284 height 45
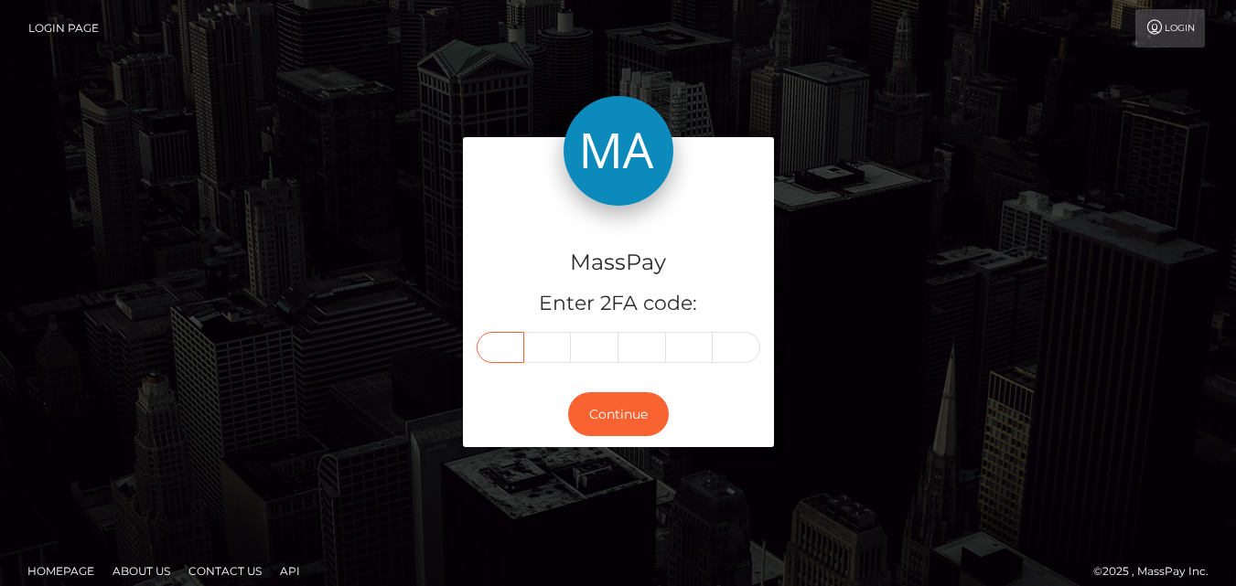
click at [500, 359] on input "text" at bounding box center [501, 347] width 48 height 31
type input "0"
type input "9"
type input "2"
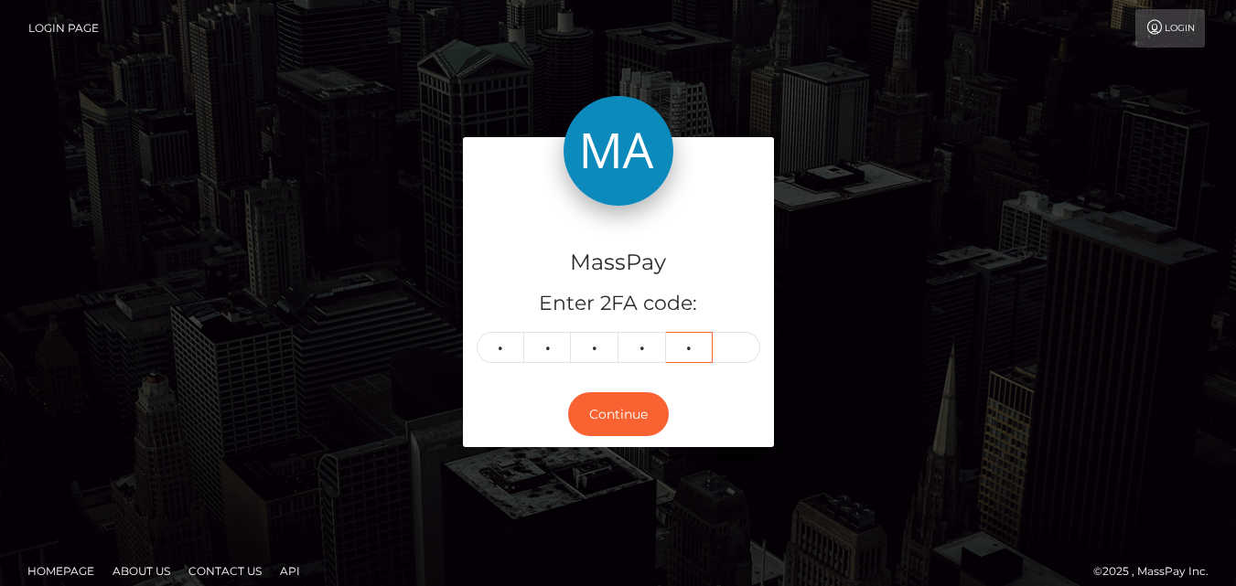
type input "5"
type input "7"
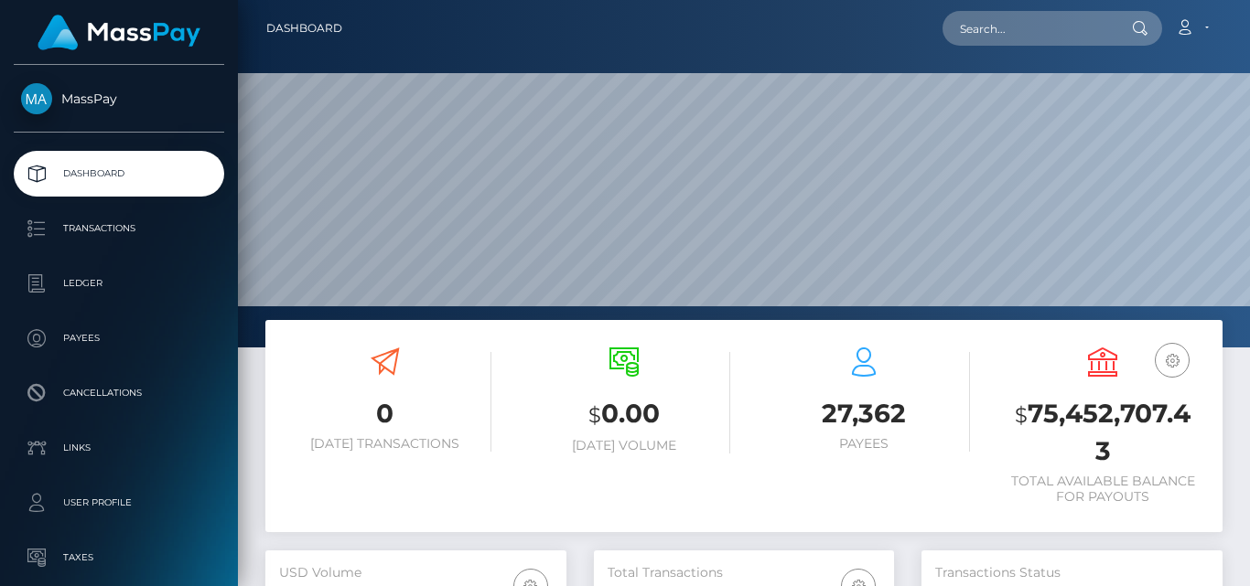
scroll to position [325, 300]
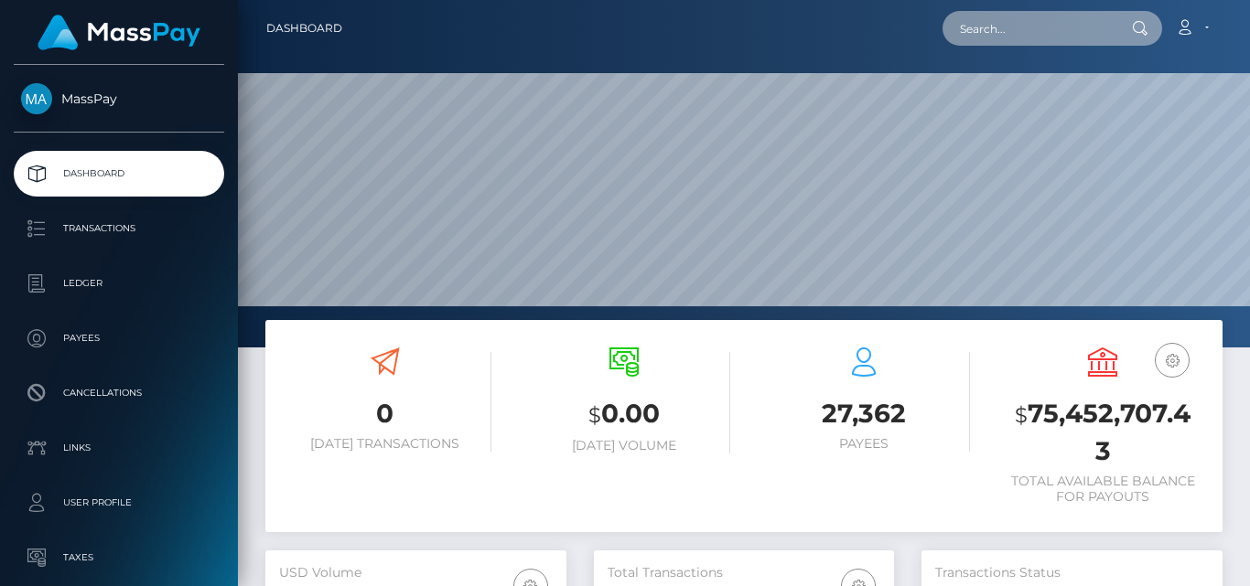
click at [996, 25] on input "text" at bounding box center [1028, 28] width 172 height 35
paste input "kalissade@icloud.com"
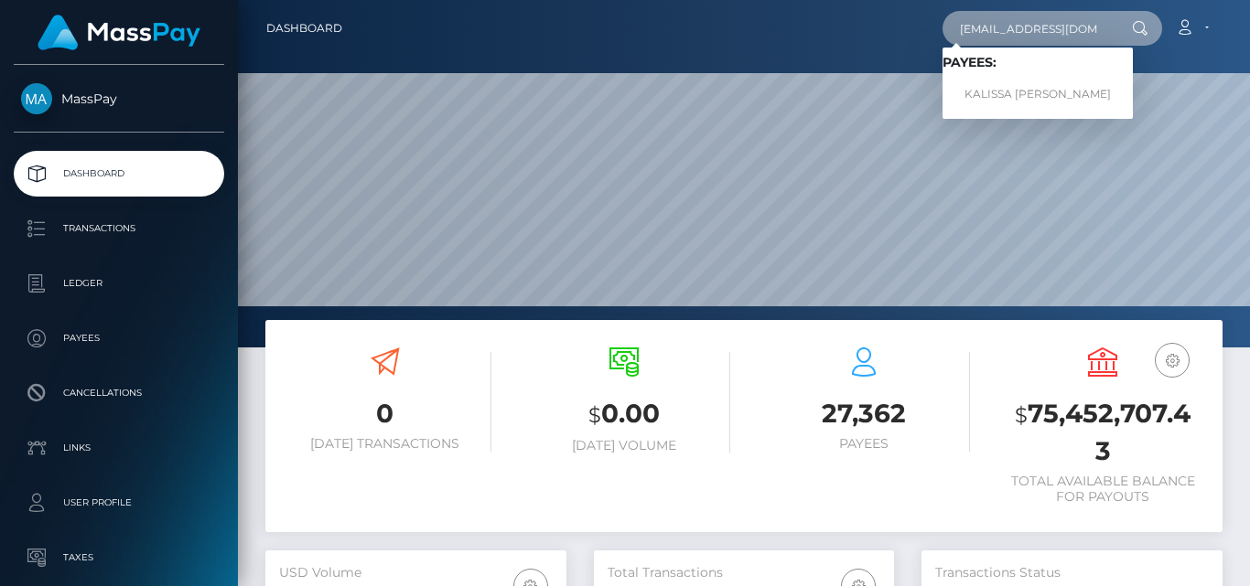
type input "kalissade@icloud.com"
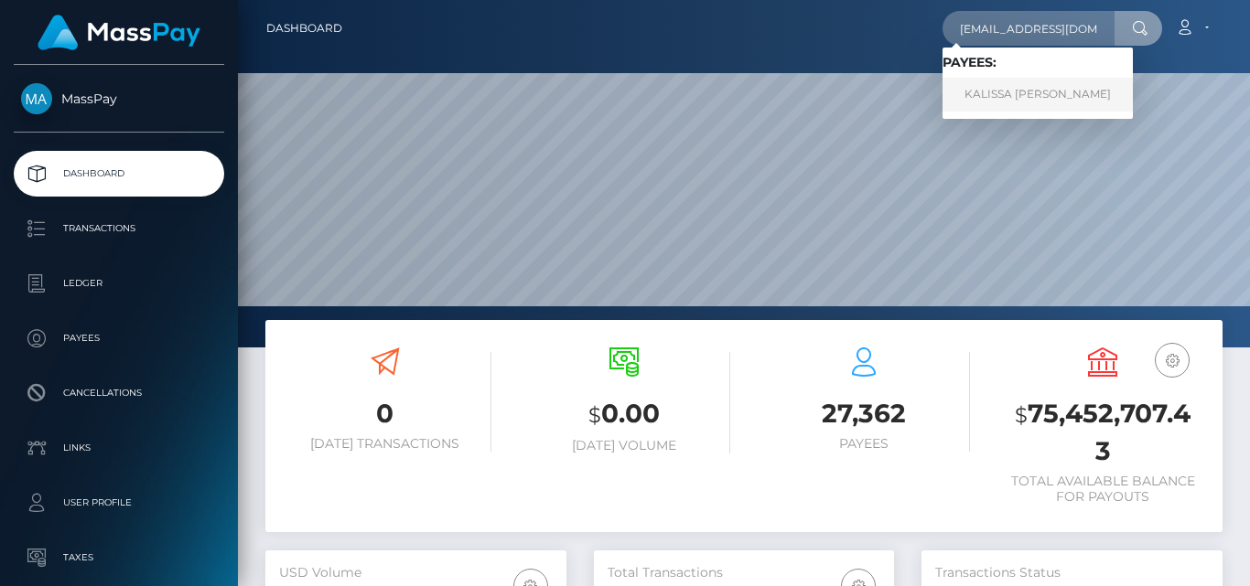
click at [1017, 87] on link "KALISSA DILYS ENNON" at bounding box center [1037, 95] width 190 height 34
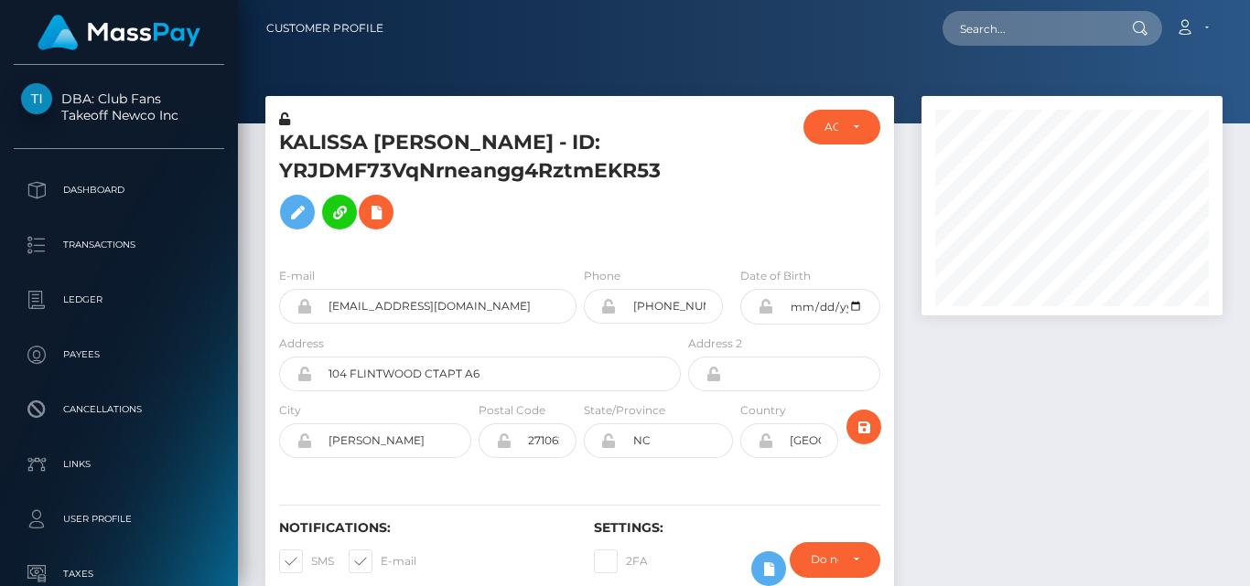
scroll to position [220, 300]
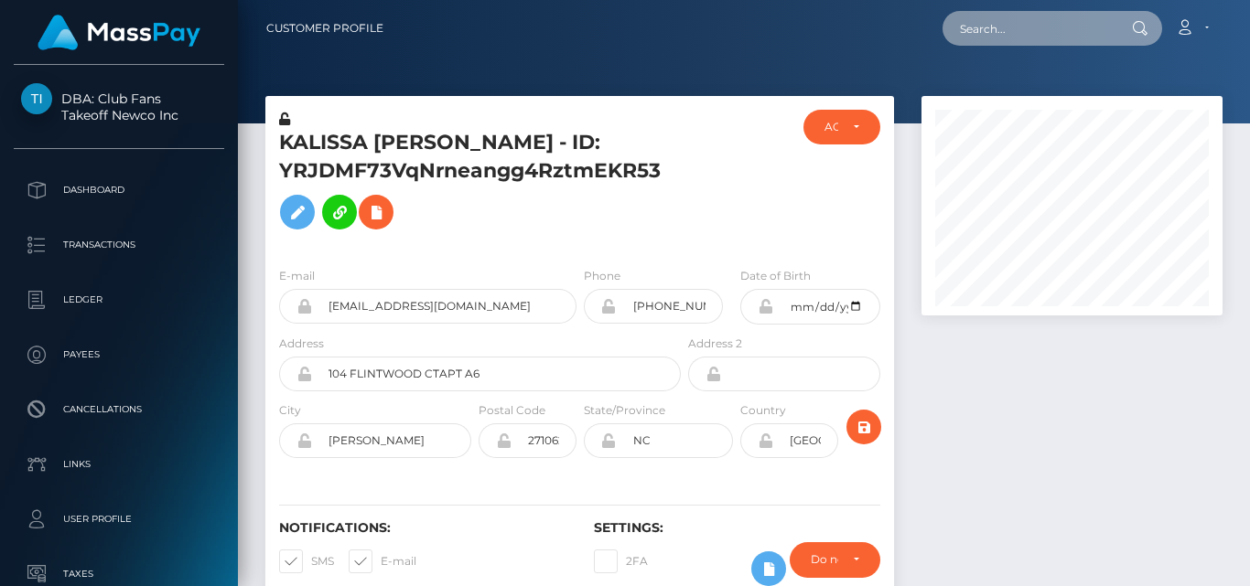
click at [978, 39] on input "text" at bounding box center [1028, 28] width 172 height 35
paste input "kalissade@icloud.com"
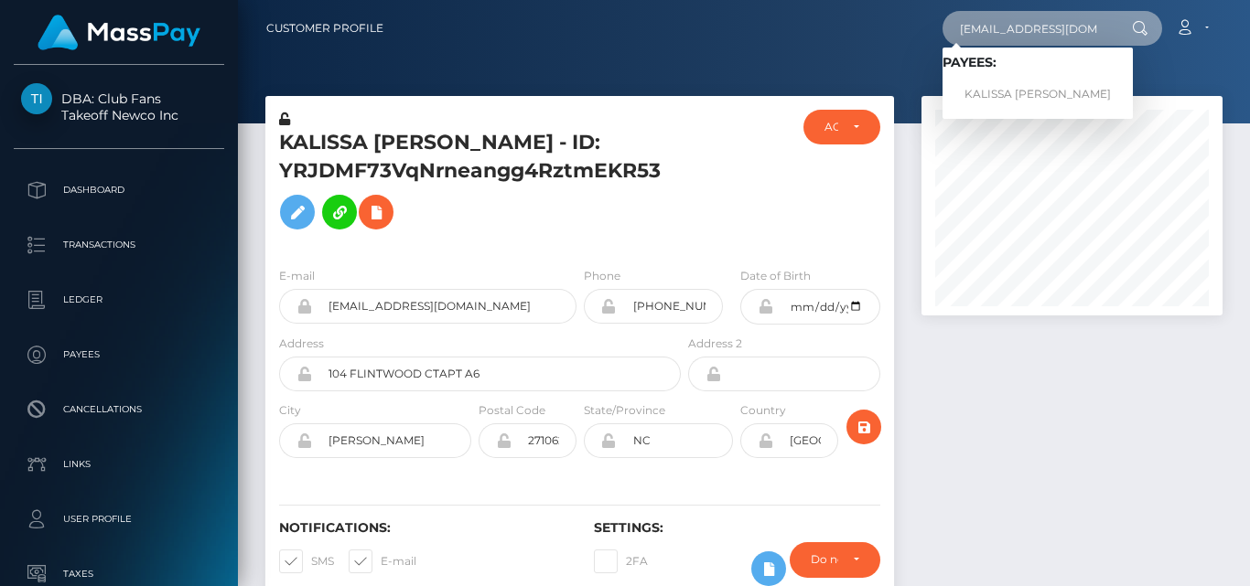
type input "kalissade@icloud.com"
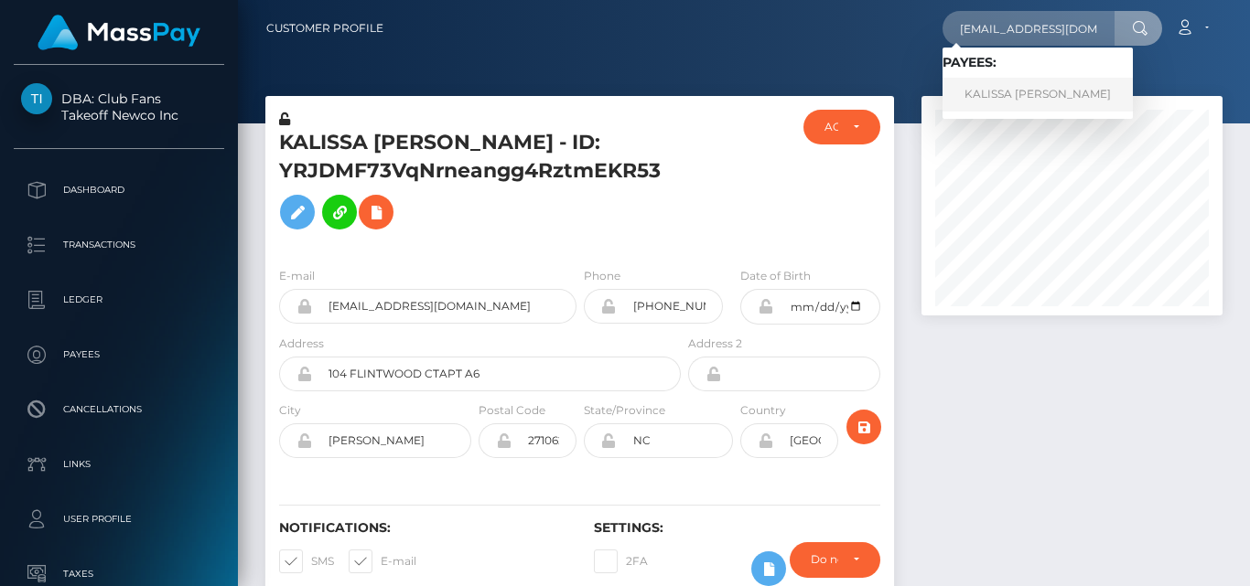
click at [1001, 100] on link "KALISSA DILYS ENNON" at bounding box center [1037, 95] width 190 height 34
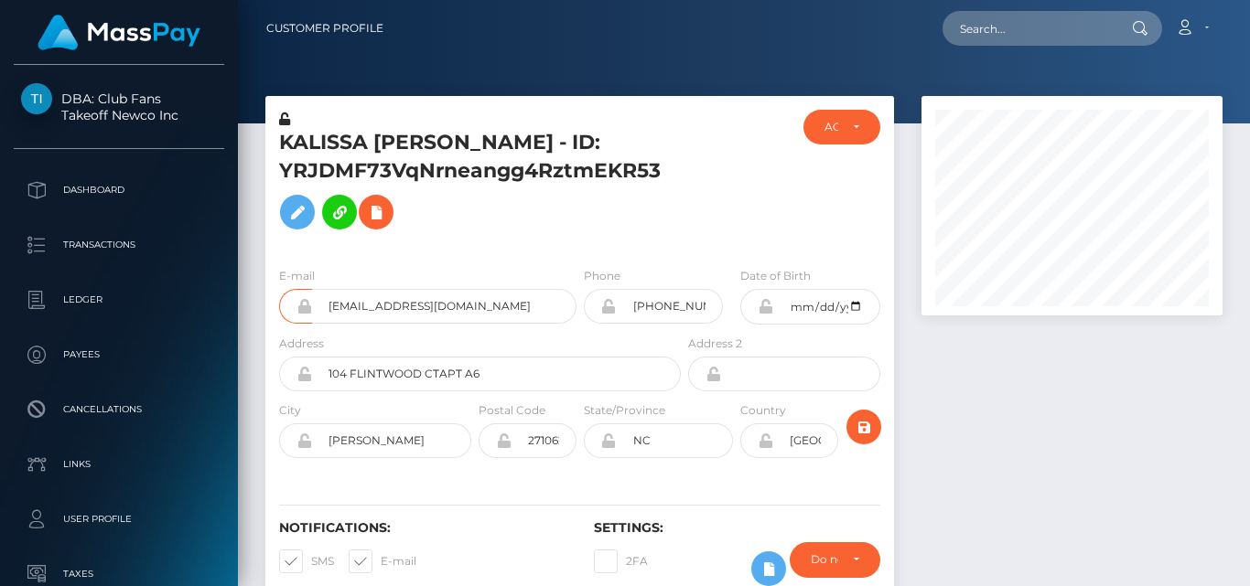
scroll to position [220, 300]
click at [979, 342] on div at bounding box center [1072, 359] width 328 height 527
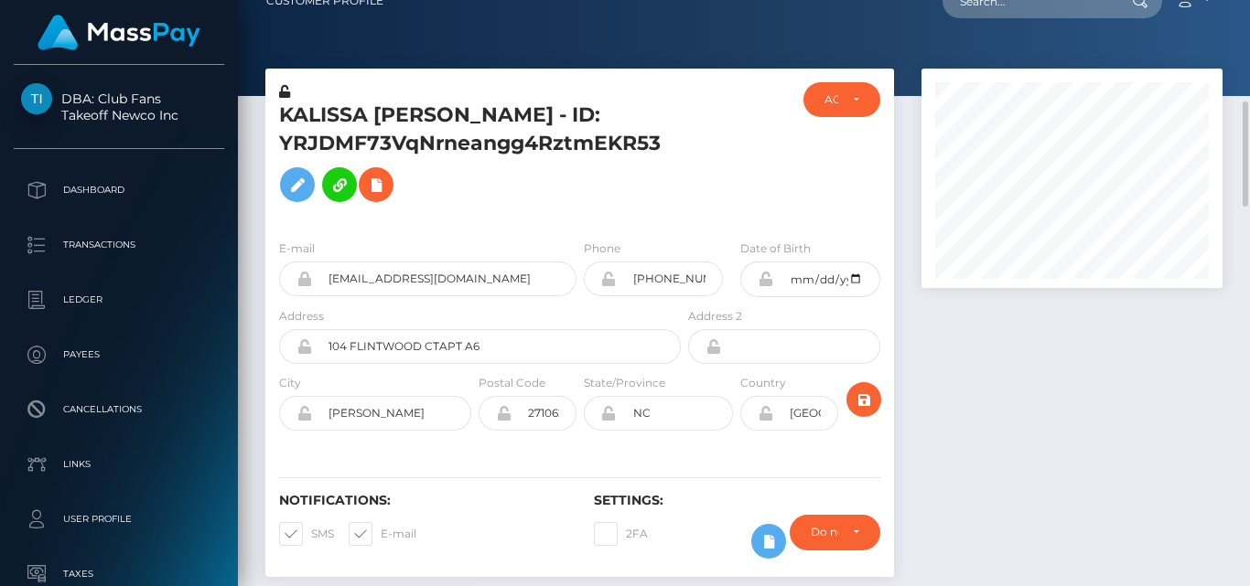
scroll to position [0, 0]
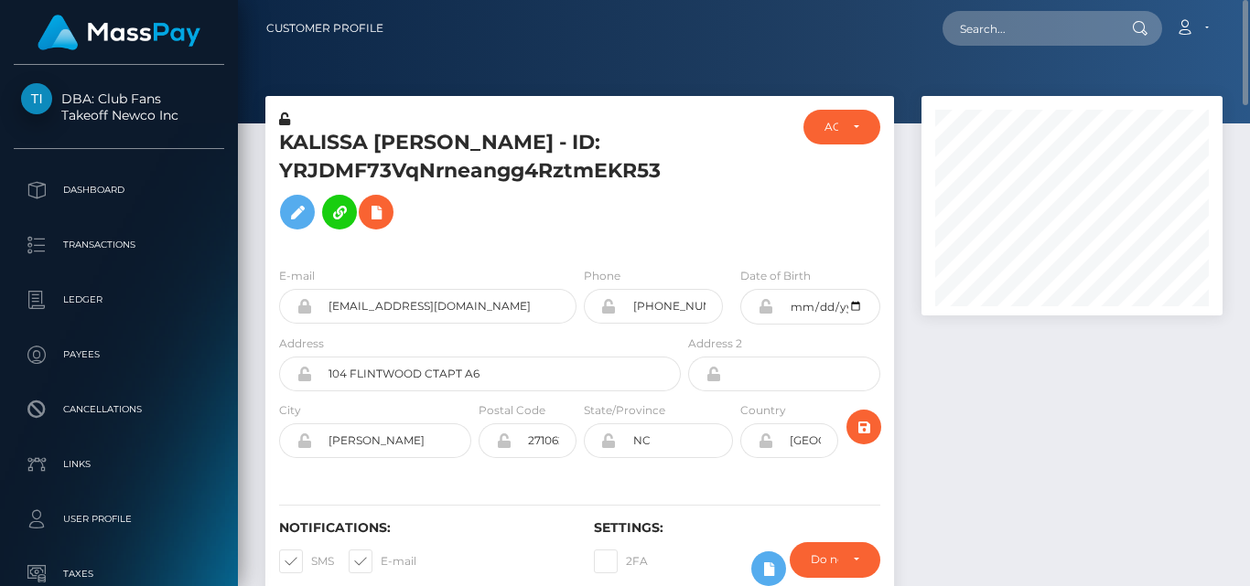
click at [536, 31] on div "Loading... Loading... Account Edit Profile Logout" at bounding box center [809, 28] width 823 height 38
drag, startPoint x: 279, startPoint y: 143, endPoint x: 365, endPoint y: 142, distance: 86.0
click at [365, 142] on h5 "KALISSA DILYS ENNON - ID: YRJDMF73VqNrneangg4RztmEKR53" at bounding box center [475, 184] width 392 height 110
copy h5 "KALISSA"
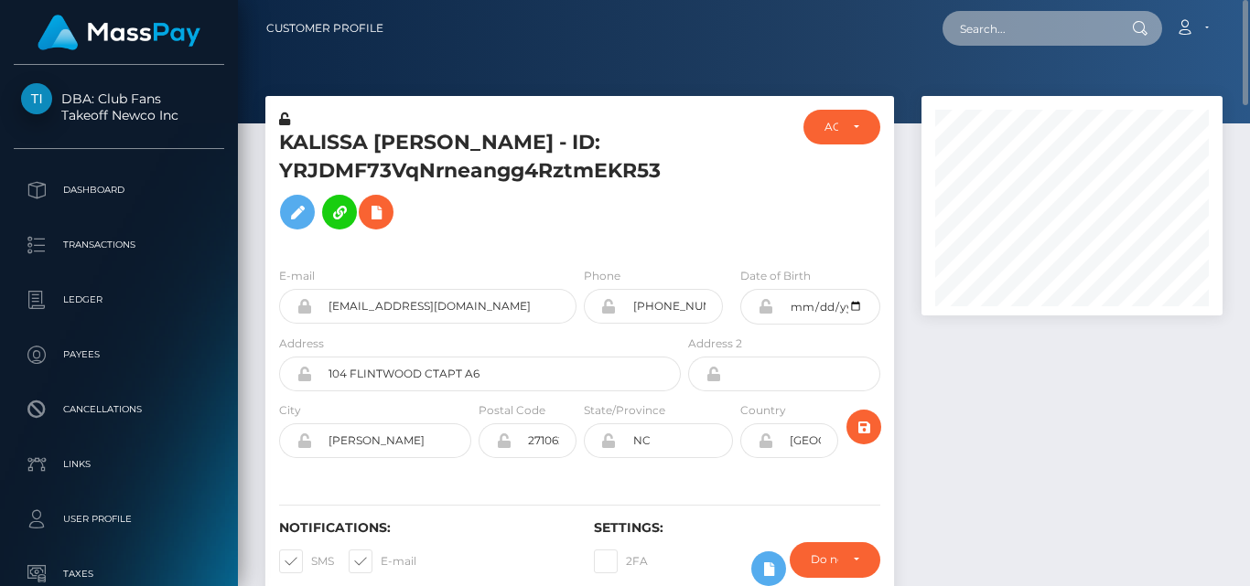
click at [1034, 30] on input "text" at bounding box center [1028, 28] width 172 height 35
paste input "misswatson6565@gmail.com"
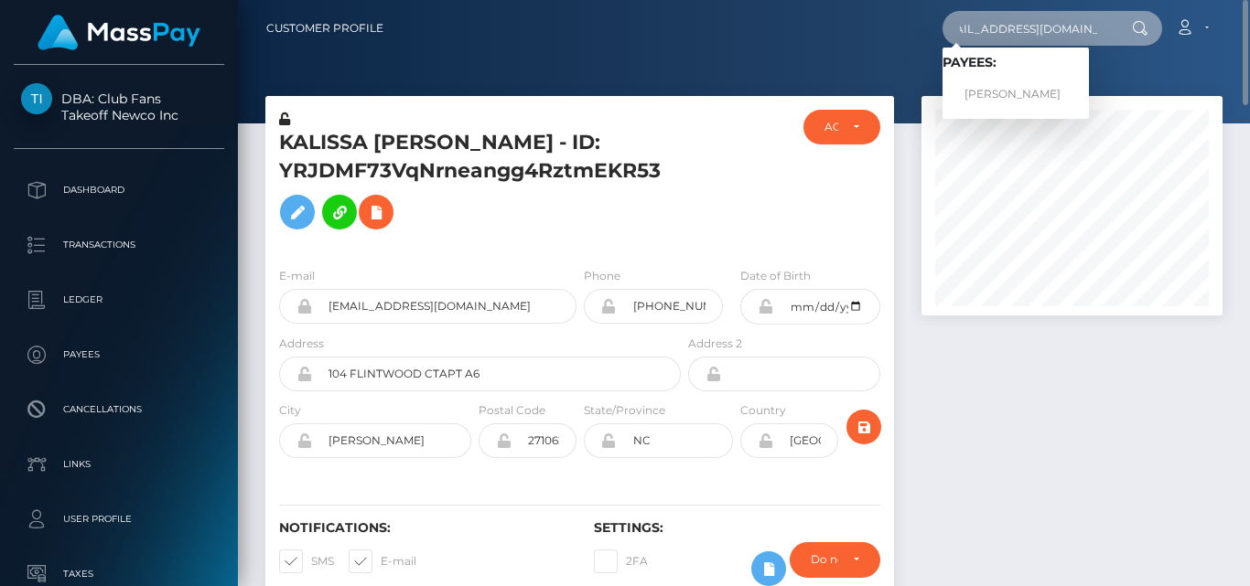
type input "misswatson6565@gmail.com"
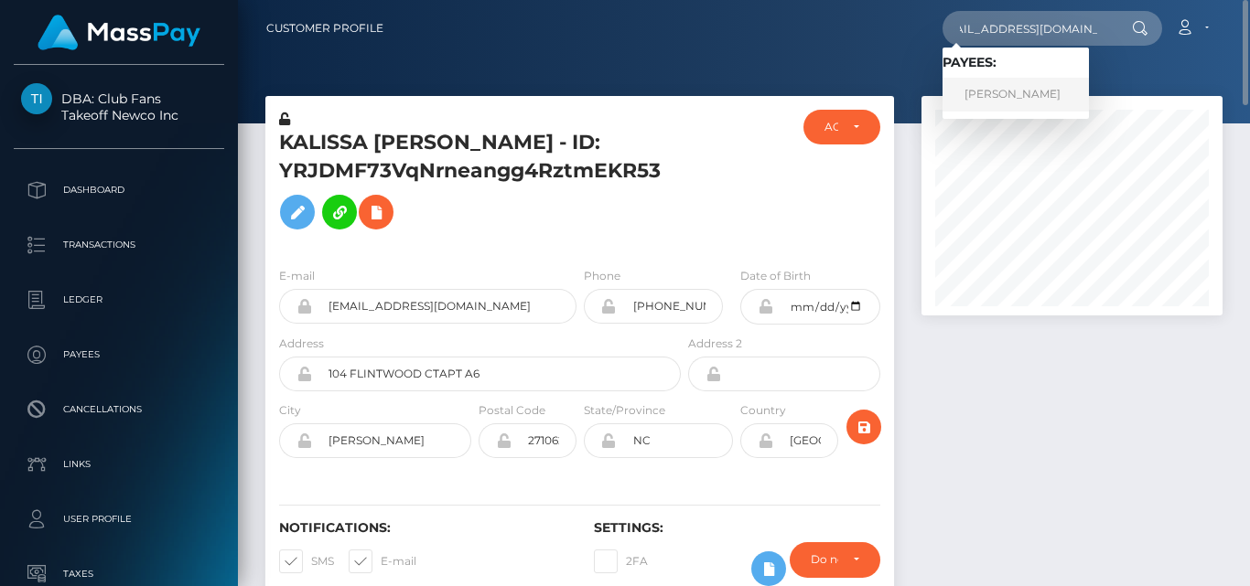
click at [1008, 87] on link "SHANNON LOUISE WATSON" at bounding box center [1015, 95] width 146 height 34
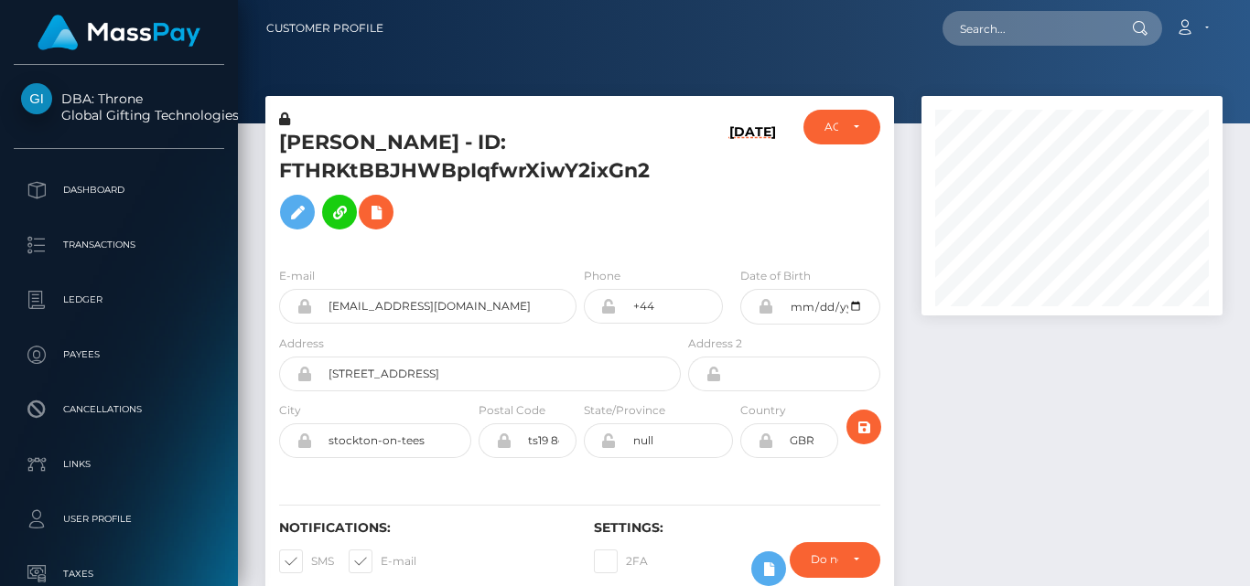
scroll to position [220, 300]
click at [961, 376] on div at bounding box center [1072, 359] width 328 height 527
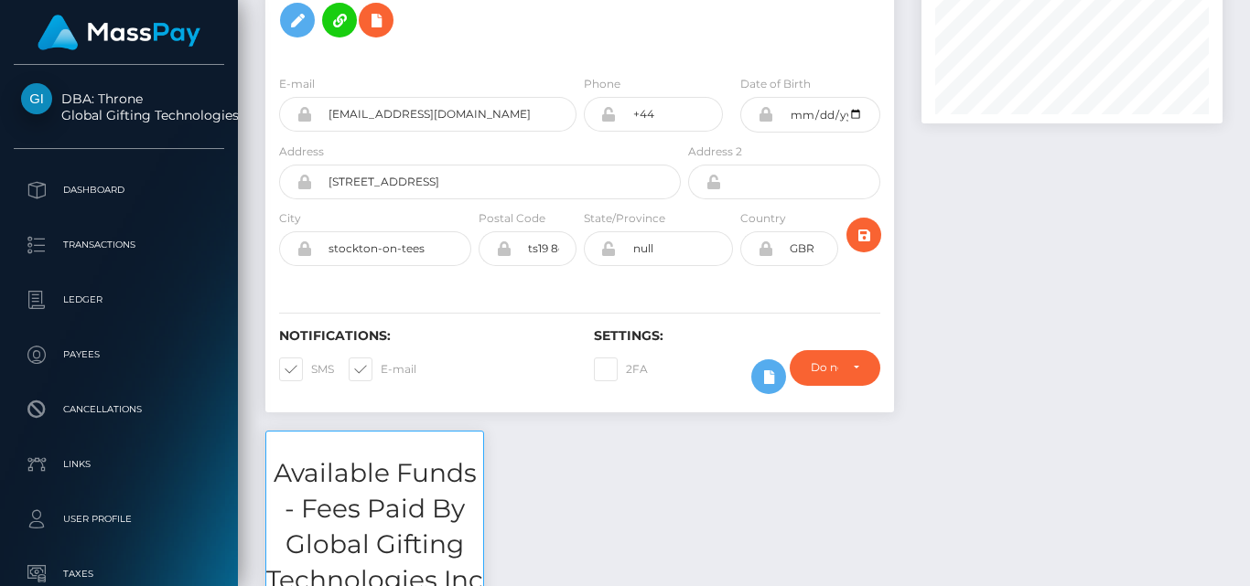
scroll to position [0, 0]
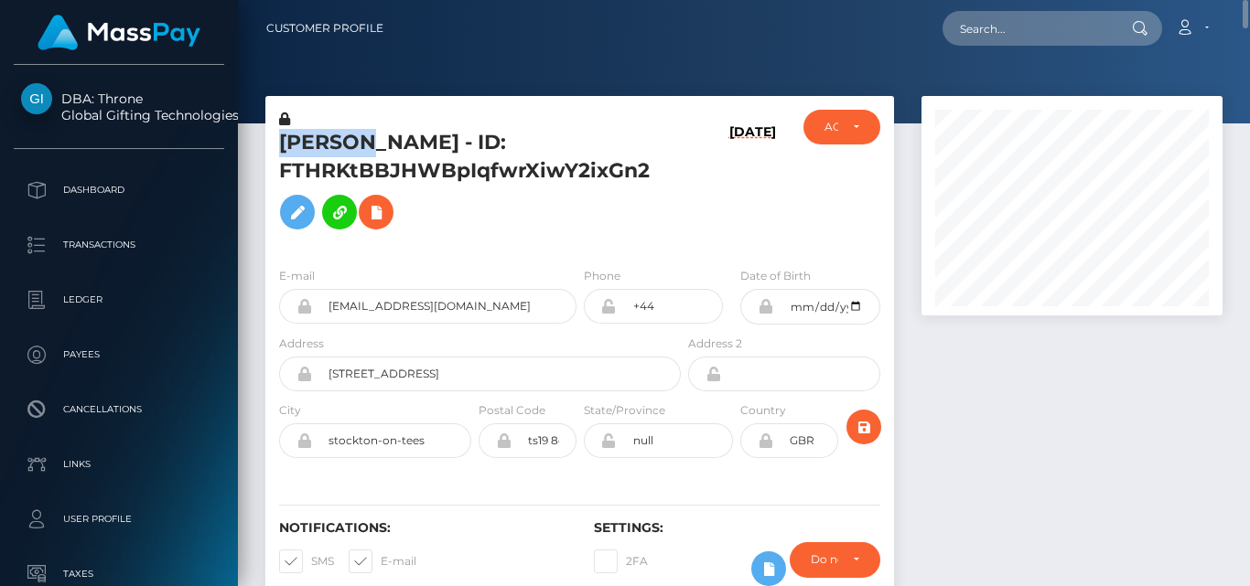
drag, startPoint x: 279, startPoint y: 141, endPoint x: 385, endPoint y: 145, distance: 106.2
click at [385, 145] on h5 "SHANNON LOUISE WATSON - ID: FTHRKtBBJHWBpIqfwrXiwY2ixGn2" at bounding box center [475, 184] width 392 height 110
copy h5 "SHANNON"
click at [377, 89] on div at bounding box center [744, 62] width 1012 height 124
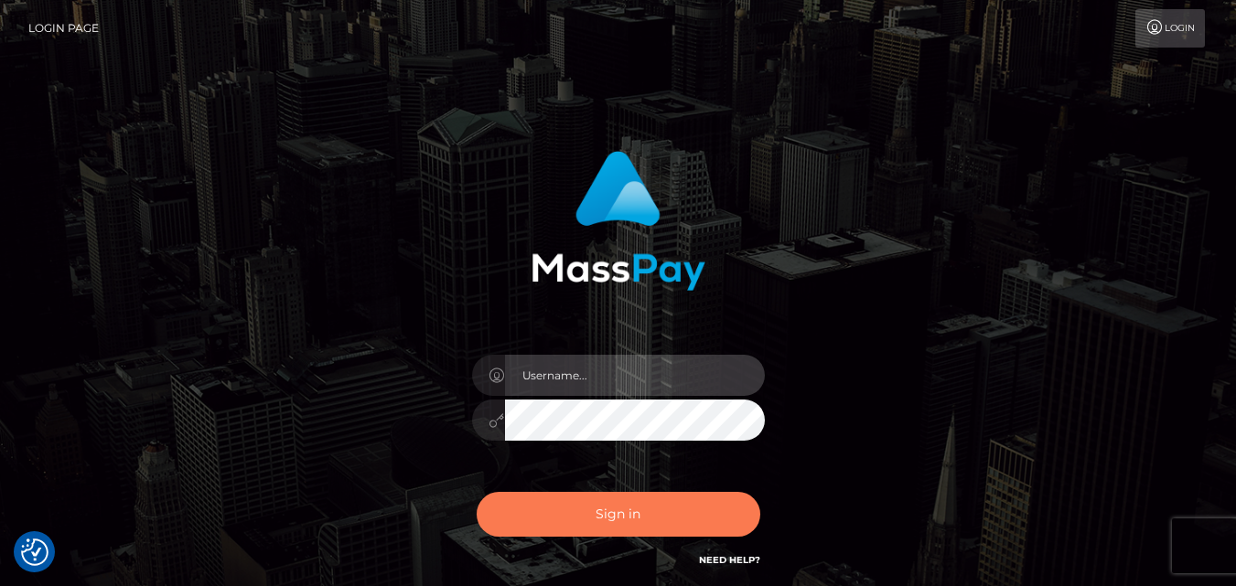
type input "fr.es"
click at [652, 530] on button "Sign in" at bounding box center [619, 514] width 284 height 45
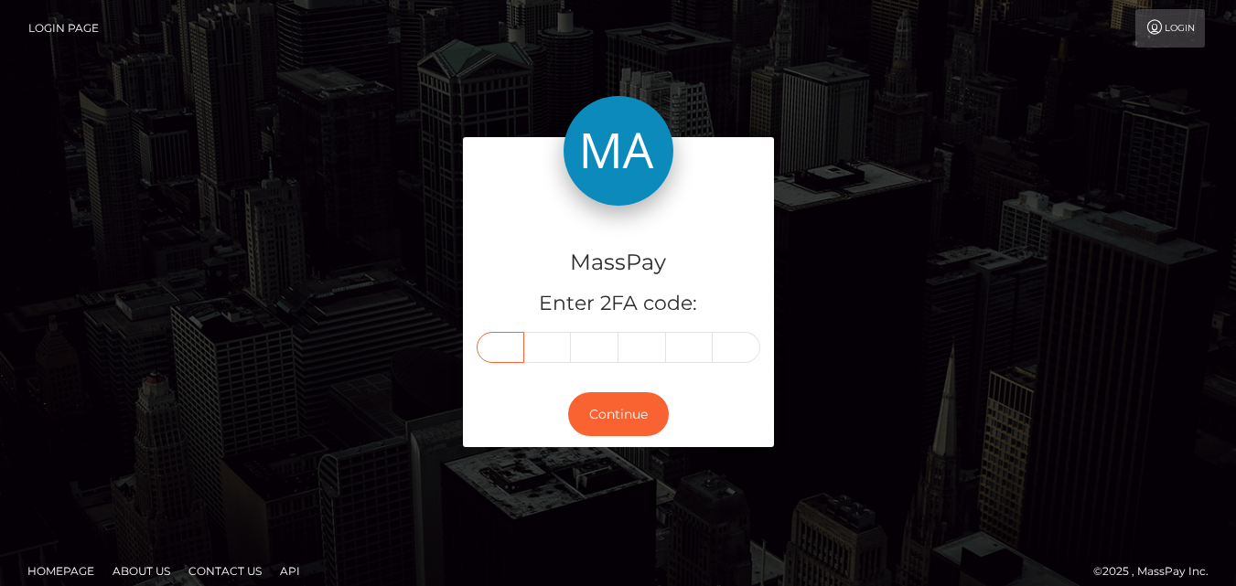
click at [502, 351] on input "text" at bounding box center [501, 347] width 48 height 31
type input "5"
type input "1"
type input "5"
type input "2"
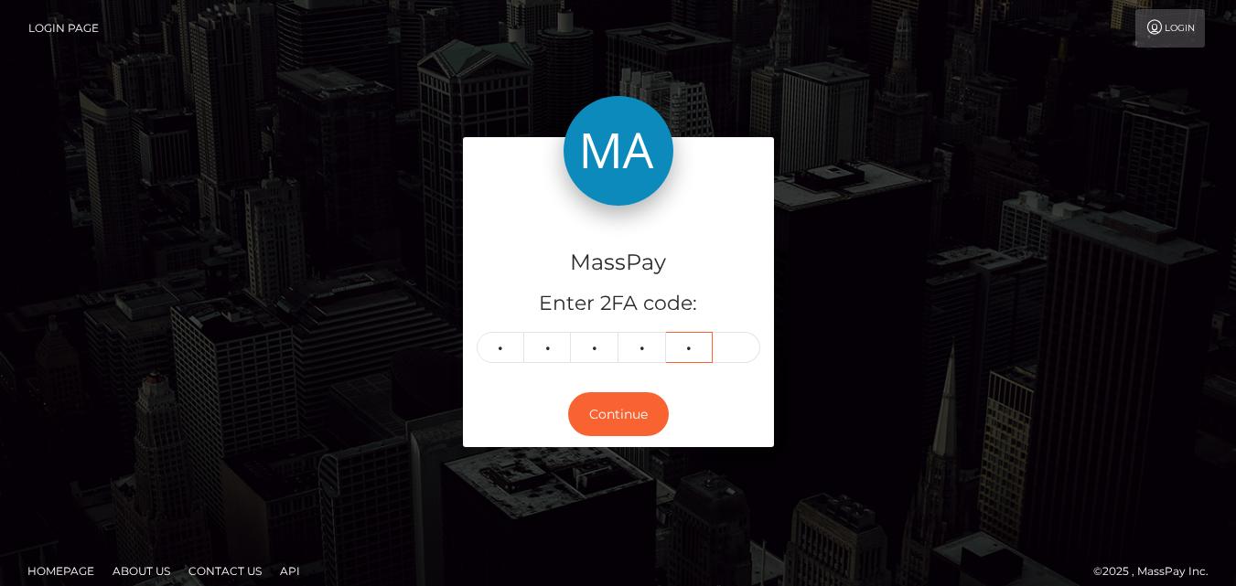
type input "8"
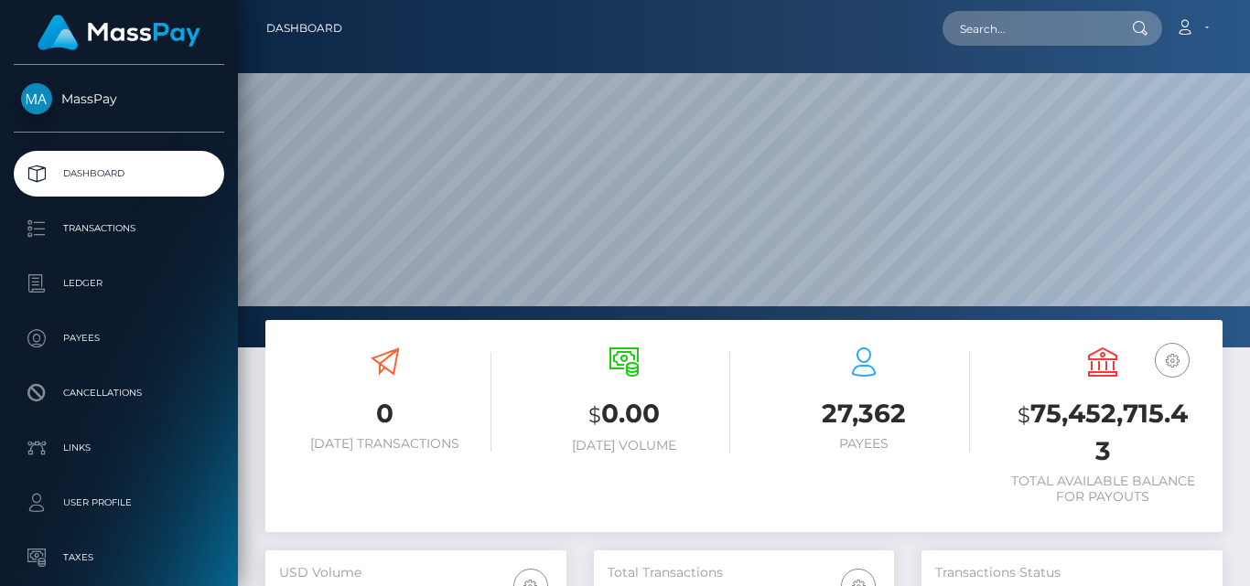
scroll to position [325, 300]
click at [1030, 23] on input "text" at bounding box center [1028, 28] width 172 height 35
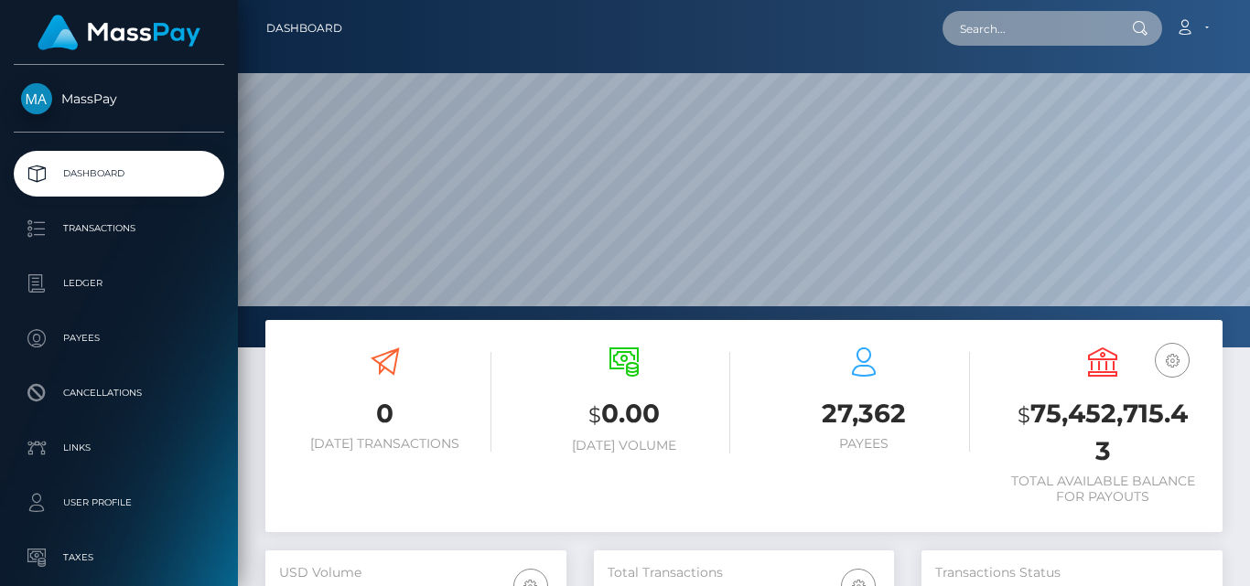
paste input "jennanewberry86@yahoo.com"
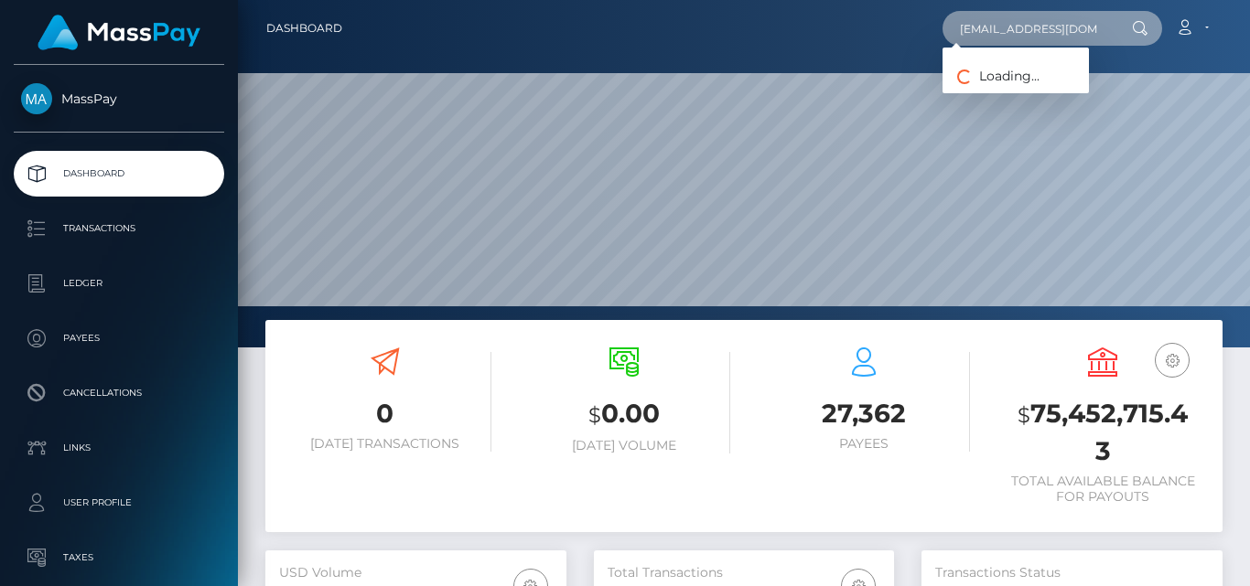
scroll to position [0, 33]
type input "jennanewberry86@yahoo.com"
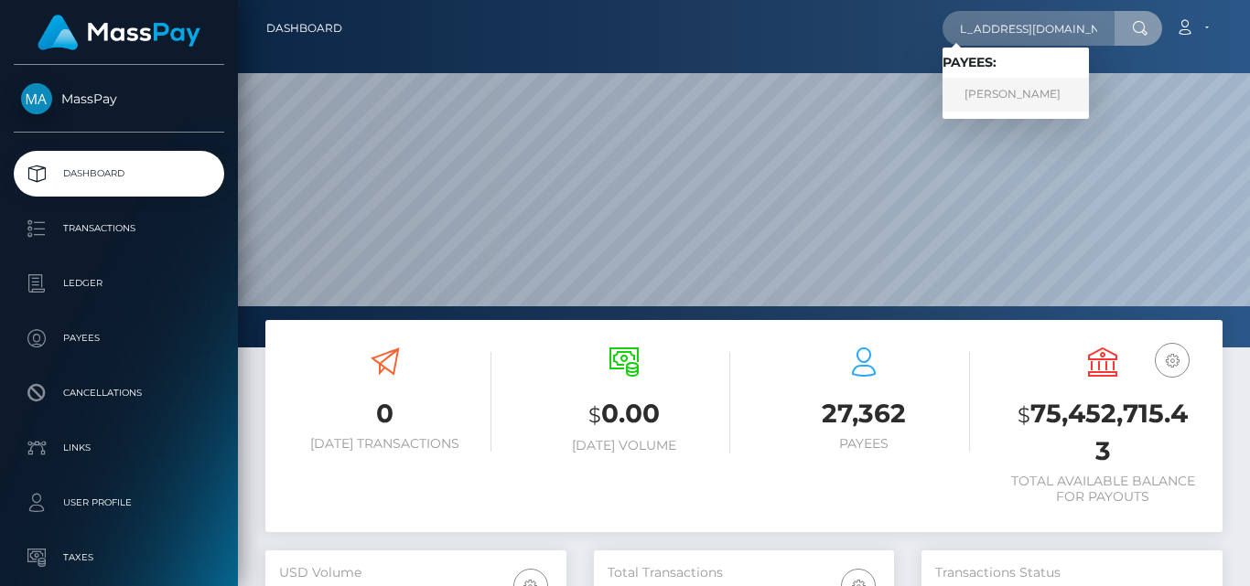
scroll to position [0, 0]
click at [1032, 91] on link "JENNA M NEWBERRY" at bounding box center [1015, 95] width 146 height 34
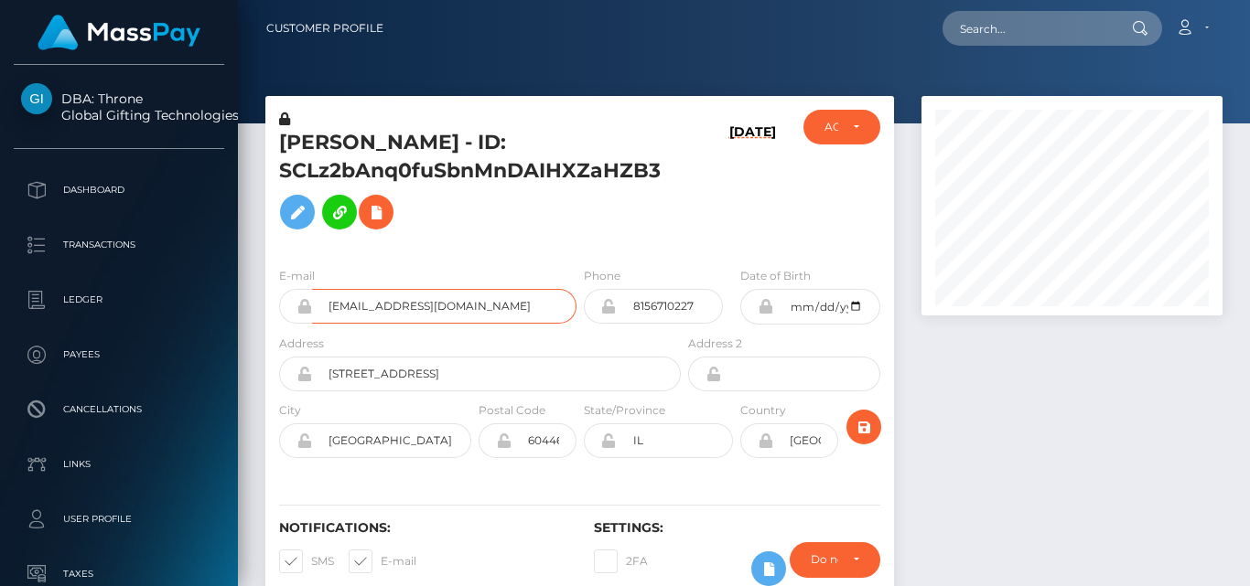
scroll to position [220, 300]
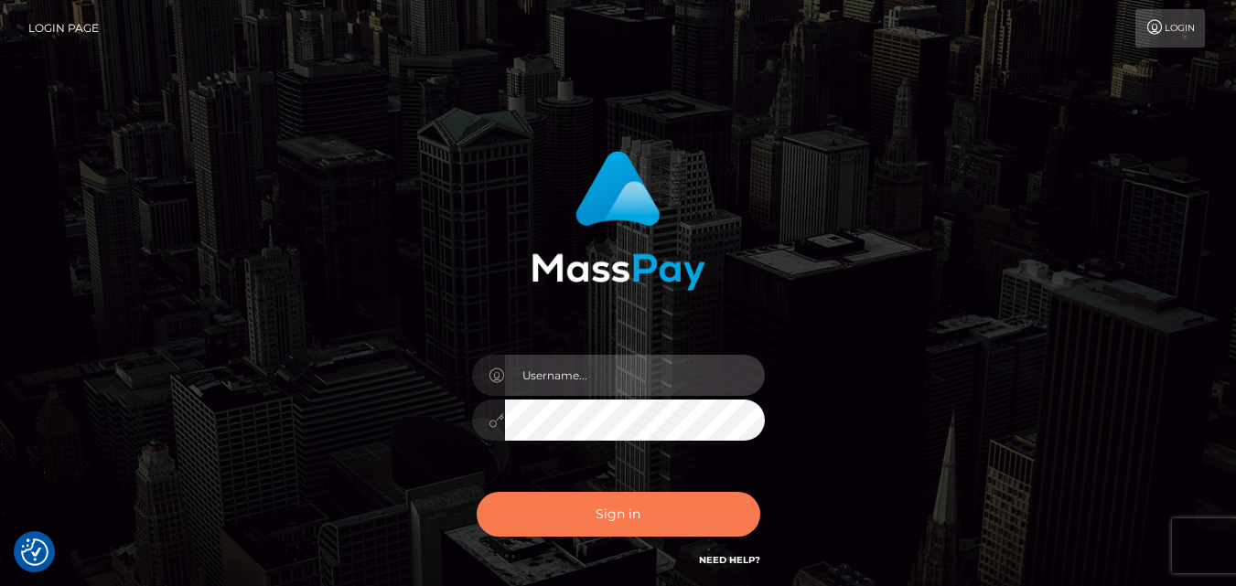
type input "fr.es"
click at [660, 511] on button "Sign in" at bounding box center [619, 514] width 284 height 45
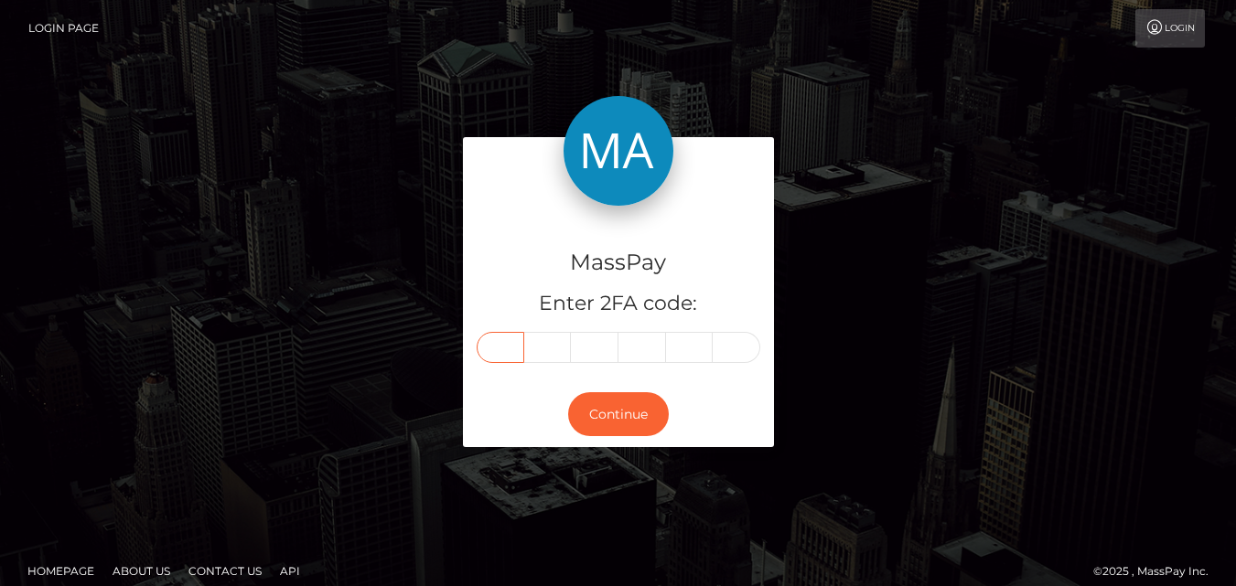
click at [504, 340] on input "text" at bounding box center [501, 347] width 48 height 31
type input "2"
type input "9"
type input "1"
type input "5"
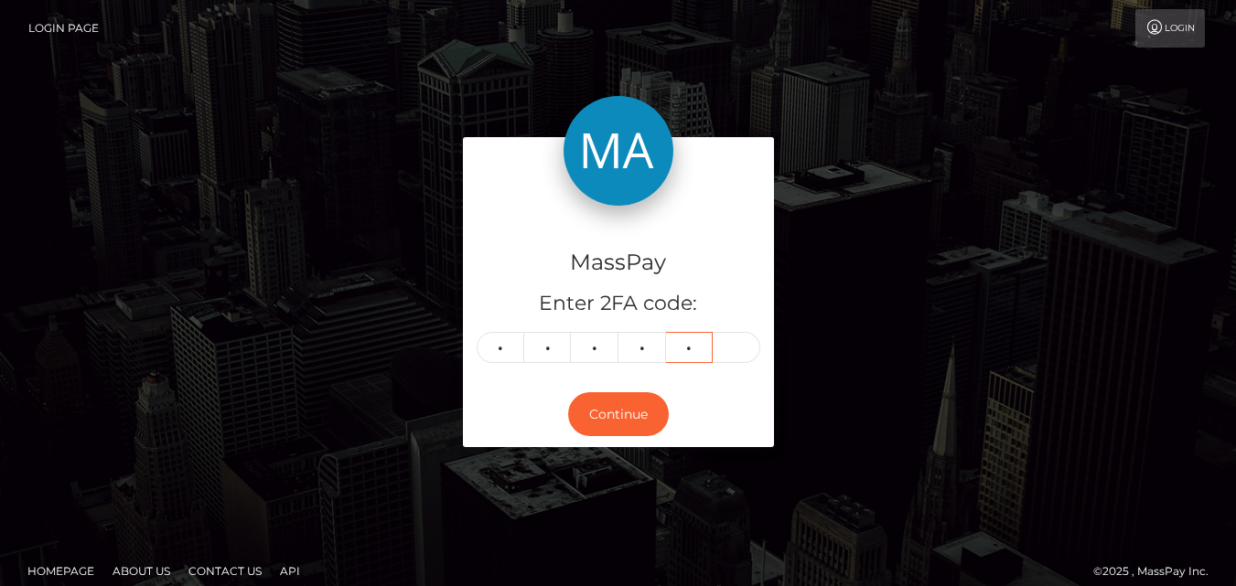
type input "8"
type input "3"
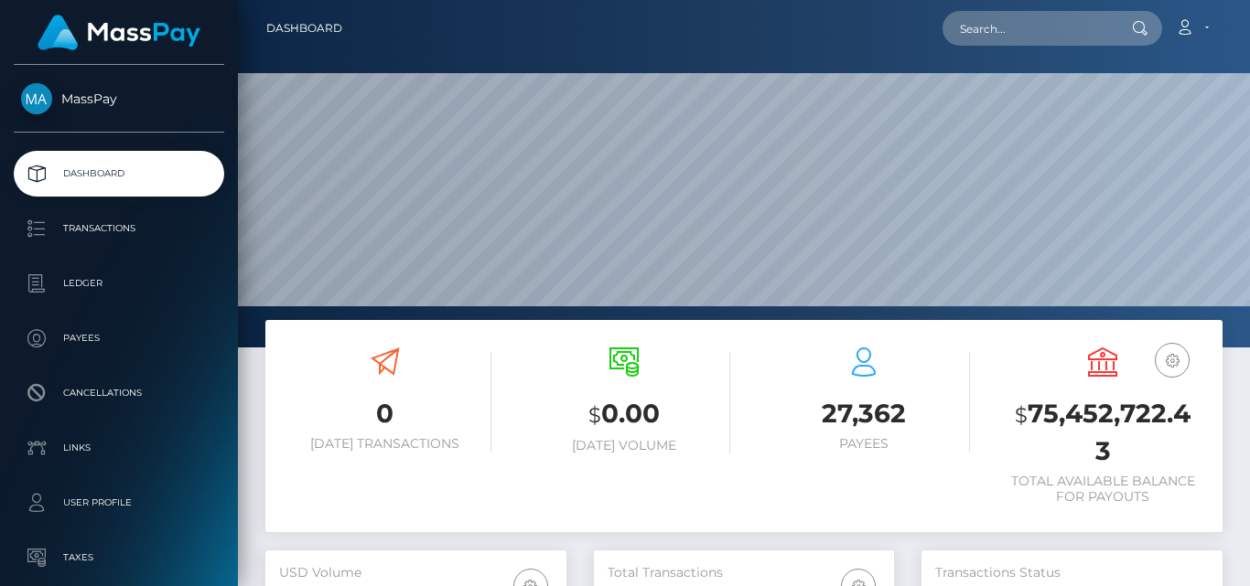
scroll to position [325, 300]
click at [977, 33] on input "text" at bounding box center [1028, 28] width 172 height 35
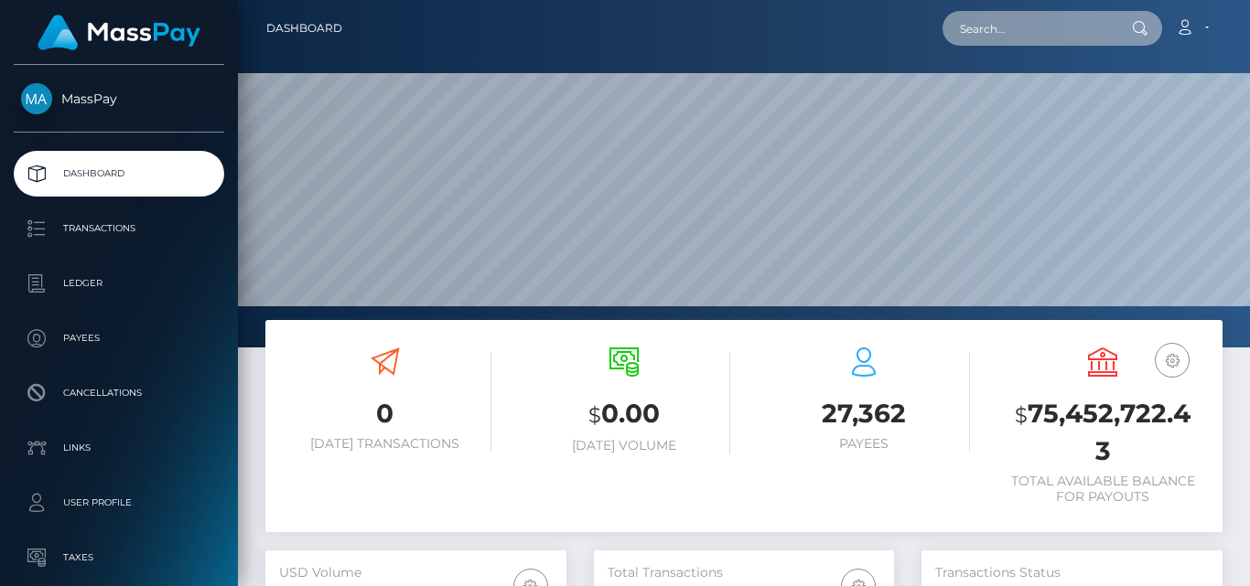
paste input "kabkabebeamina@gmail.com"
type input "kabkabebeamina@gmail.com"
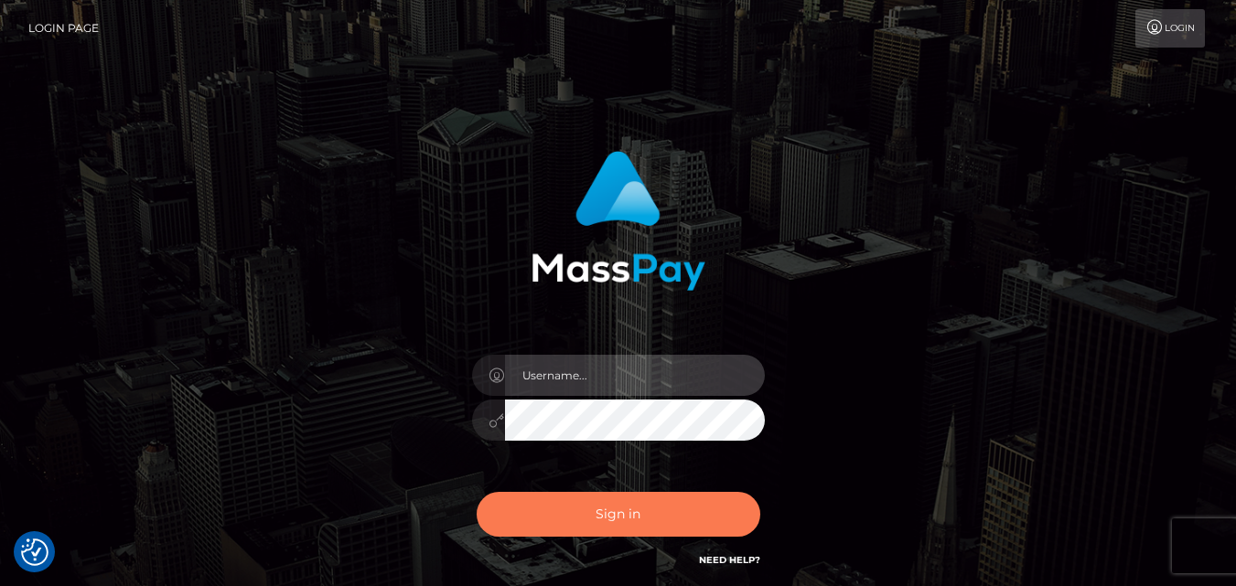
type input "[DOMAIN_NAME]"
click at [695, 502] on button "Sign in" at bounding box center [619, 514] width 284 height 45
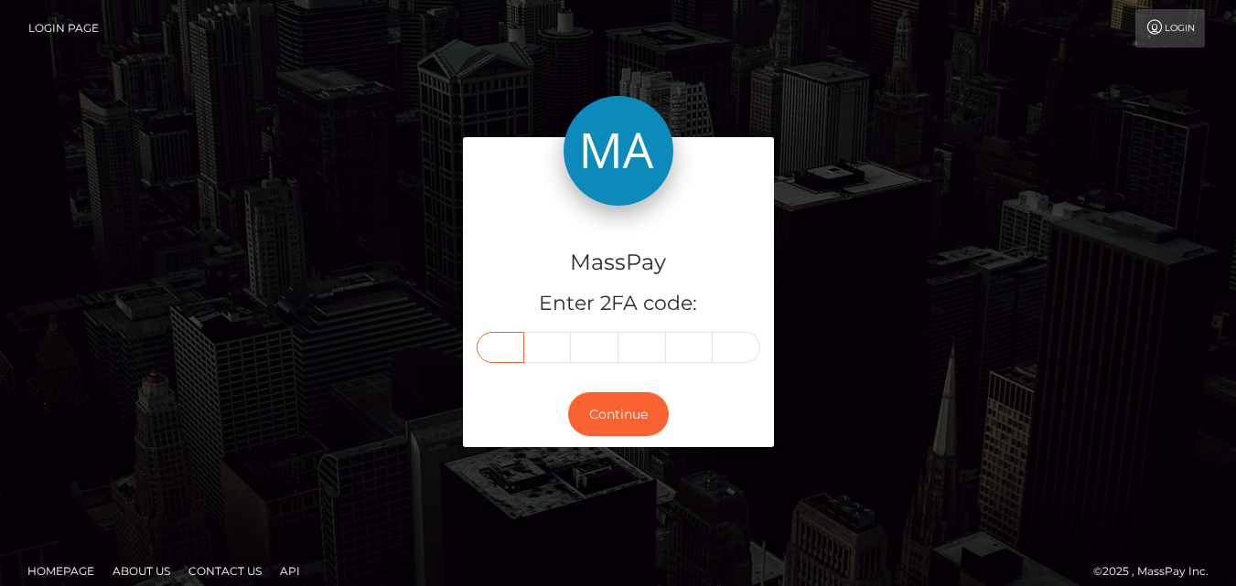
click at [499, 355] on input "text" at bounding box center [501, 347] width 48 height 31
type input "5"
type input "7"
type input "0"
type input "4"
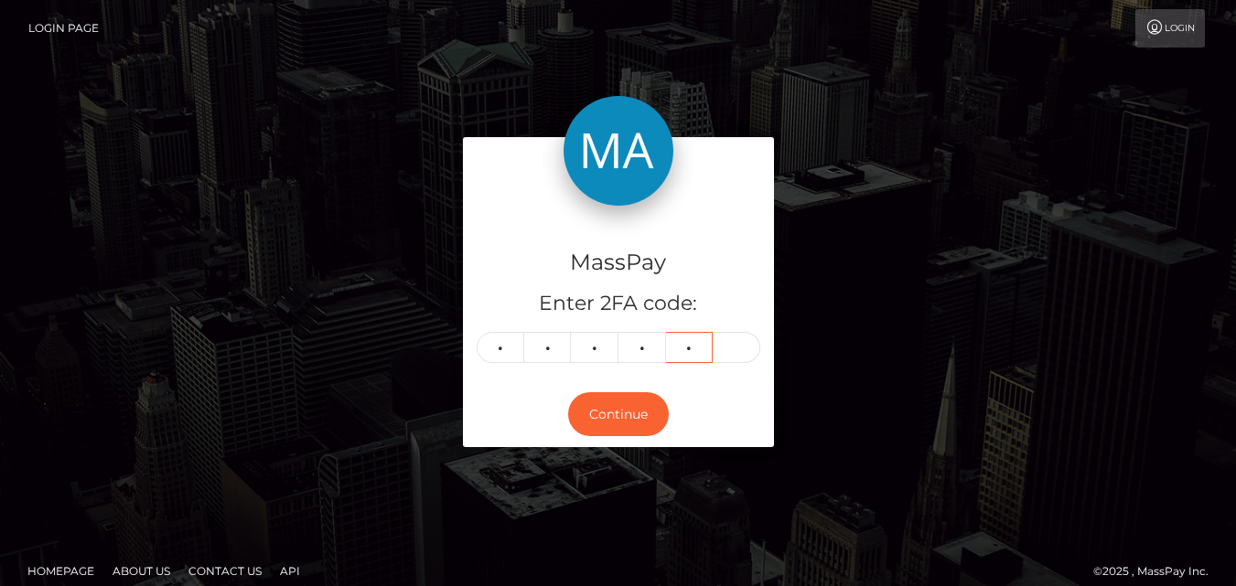
type input "4"
type input "8"
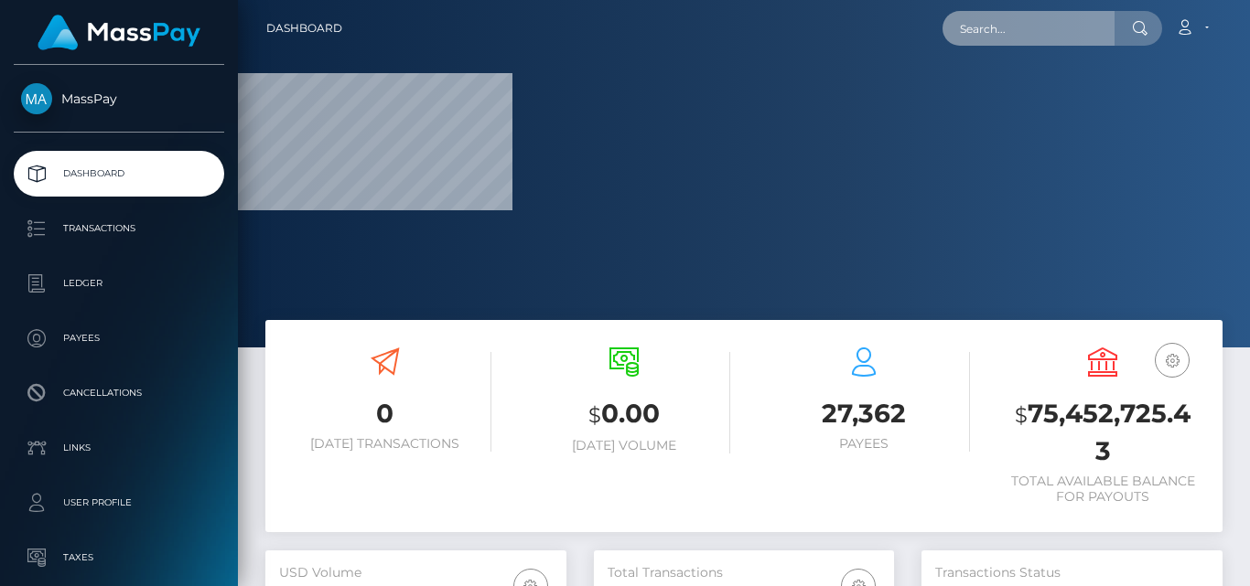
click at [1000, 32] on input "text" at bounding box center [1028, 28] width 172 height 35
paste input "[EMAIL_ADDRESS][DOMAIN_NAME]"
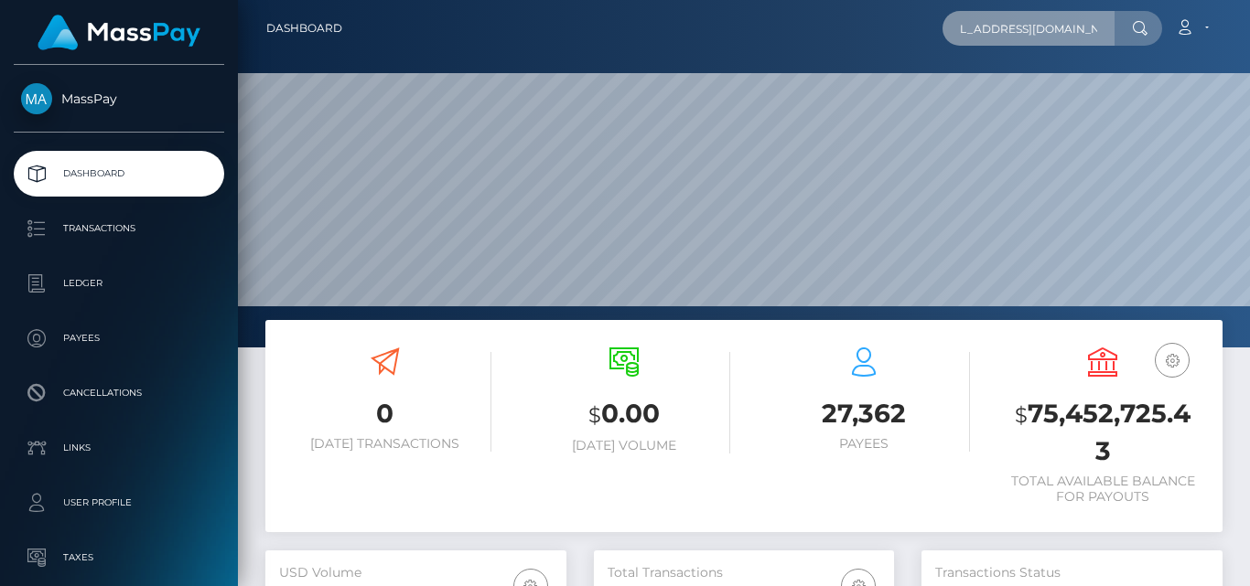
scroll to position [325, 300]
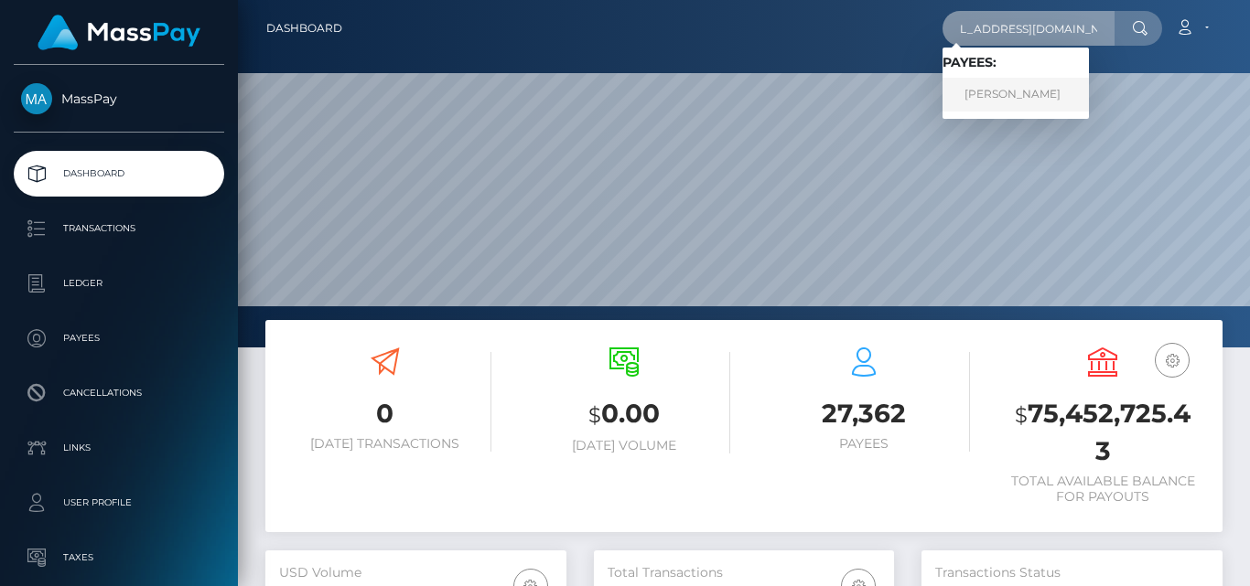
type input "[EMAIL_ADDRESS][DOMAIN_NAME]"
click at [1013, 102] on link "JENNA M NEWBERRY" at bounding box center [1015, 95] width 146 height 34
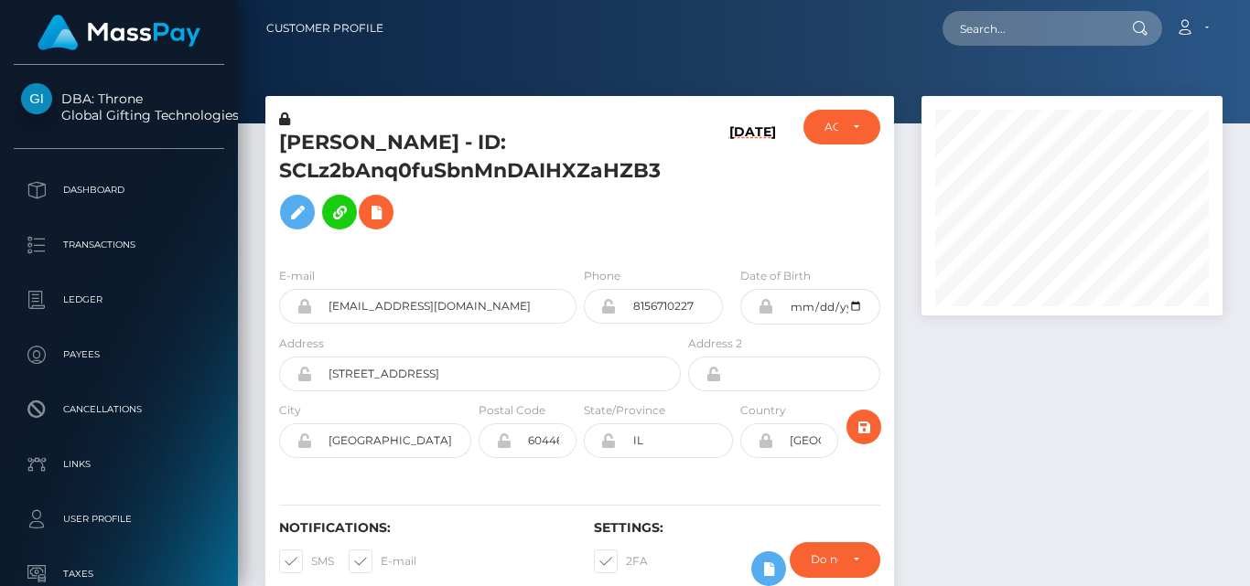
scroll to position [220, 300]
click at [1133, 405] on div at bounding box center [1072, 359] width 328 height 527
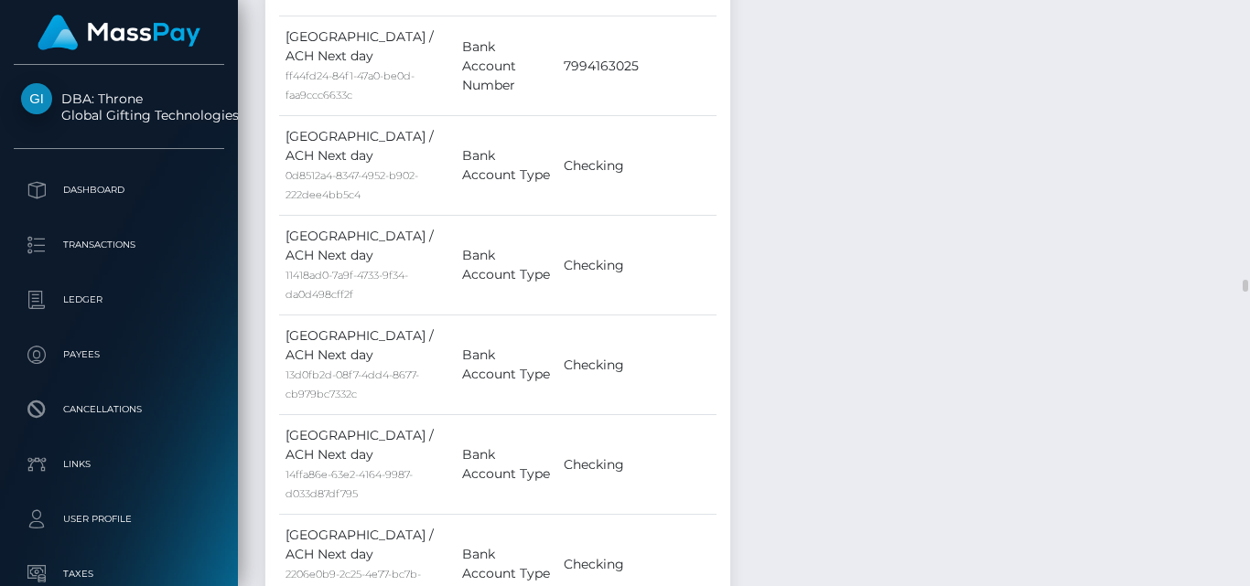
scroll to position [7932, 0]
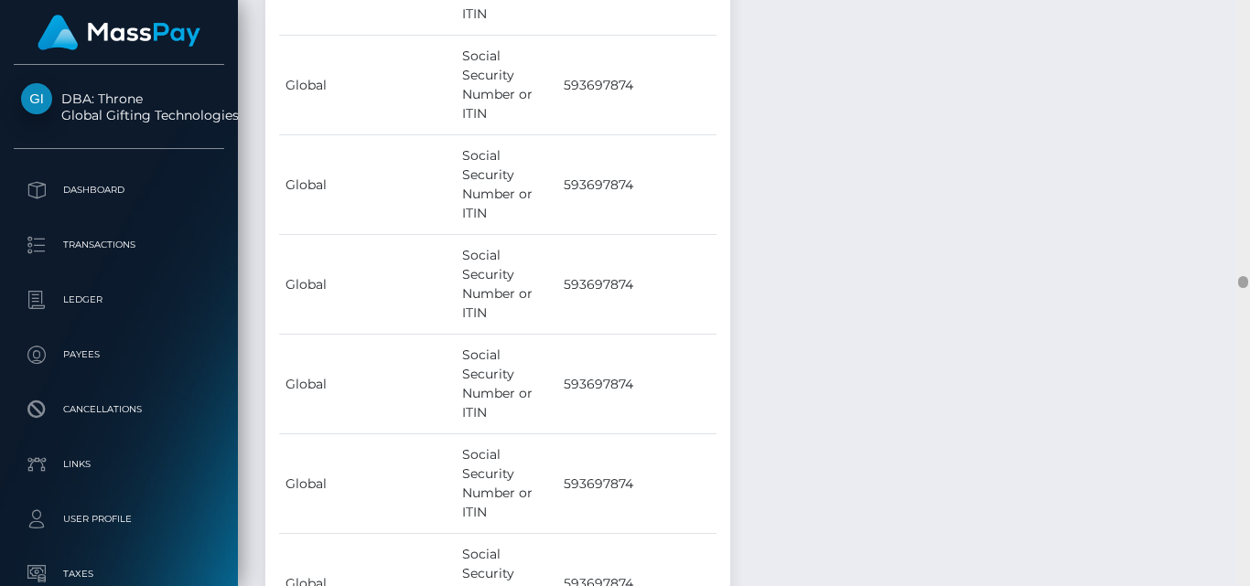
drag, startPoint x: 1240, startPoint y: 174, endPoint x: 1239, endPoint y: 281, distance: 107.0
click at [1239, 281] on div at bounding box center [1243, 282] width 10 height 12
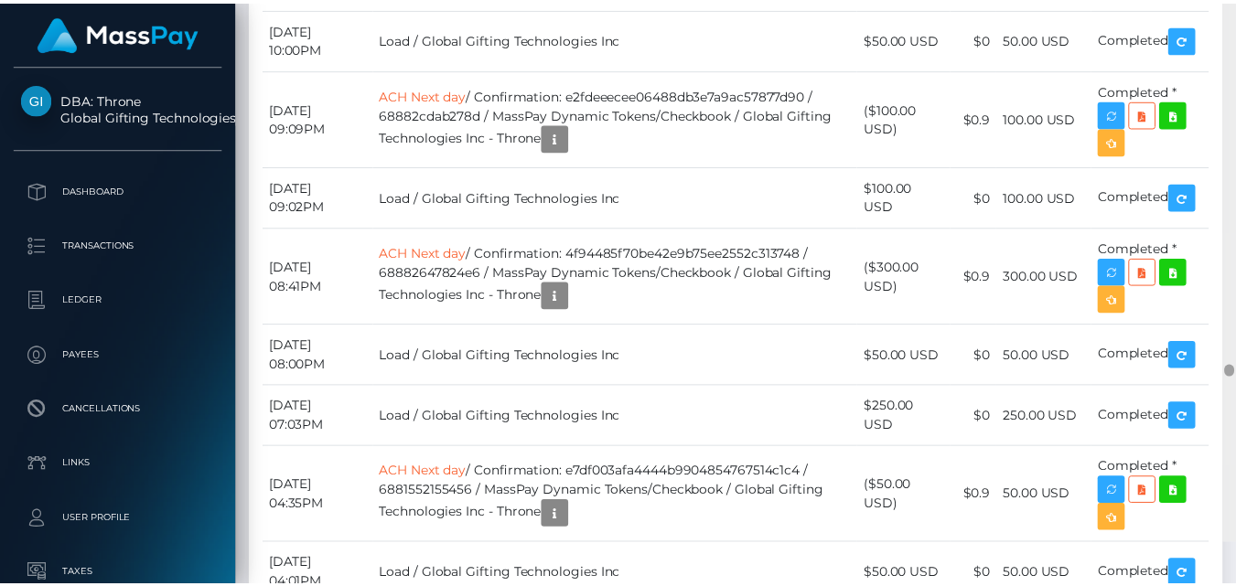
scroll to position [19064, 0]
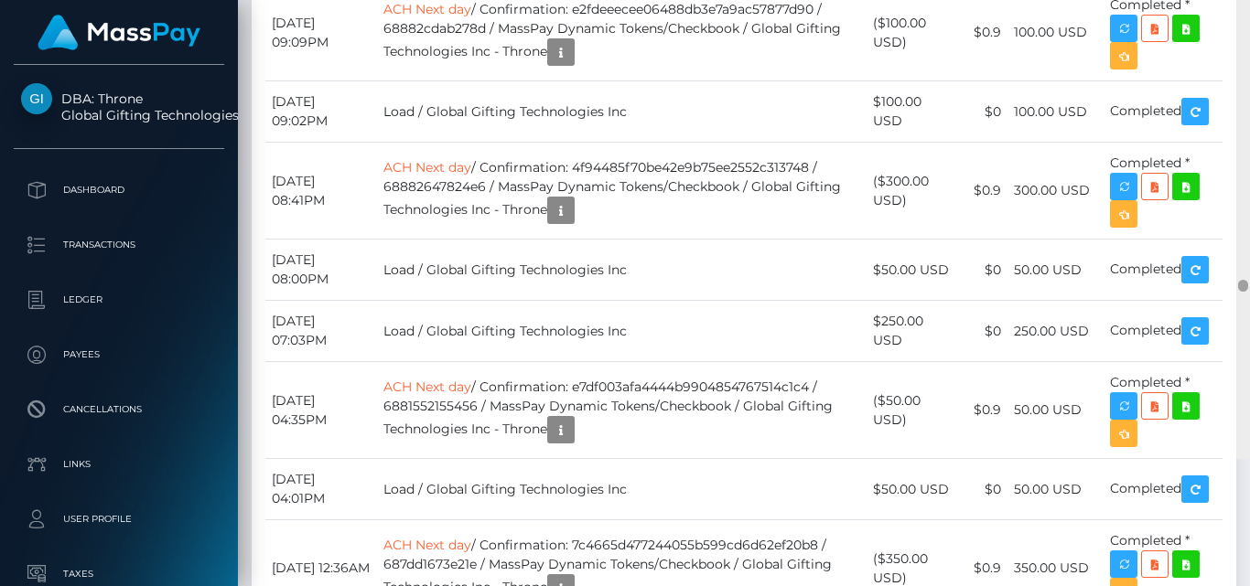
drag, startPoint x: 1239, startPoint y: 283, endPoint x: 1239, endPoint y: 415, distance: 132.7
click at [1239, 292] on div at bounding box center [1243, 286] width 10 height 12
